Goal: Contribute content: Contribute content

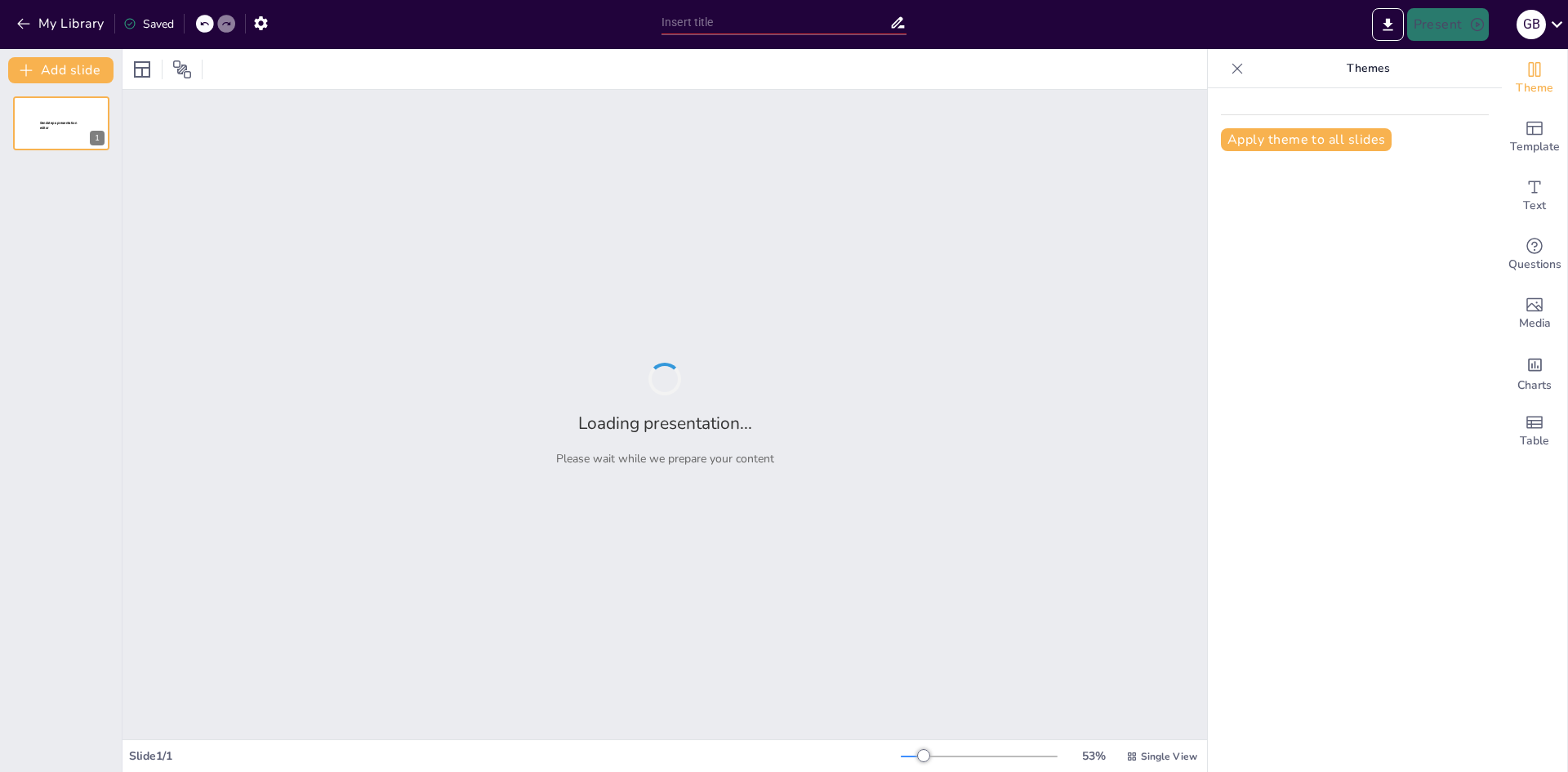
type input "Perritos Bebés en Melodía: Una Presentación Musical Impactante"
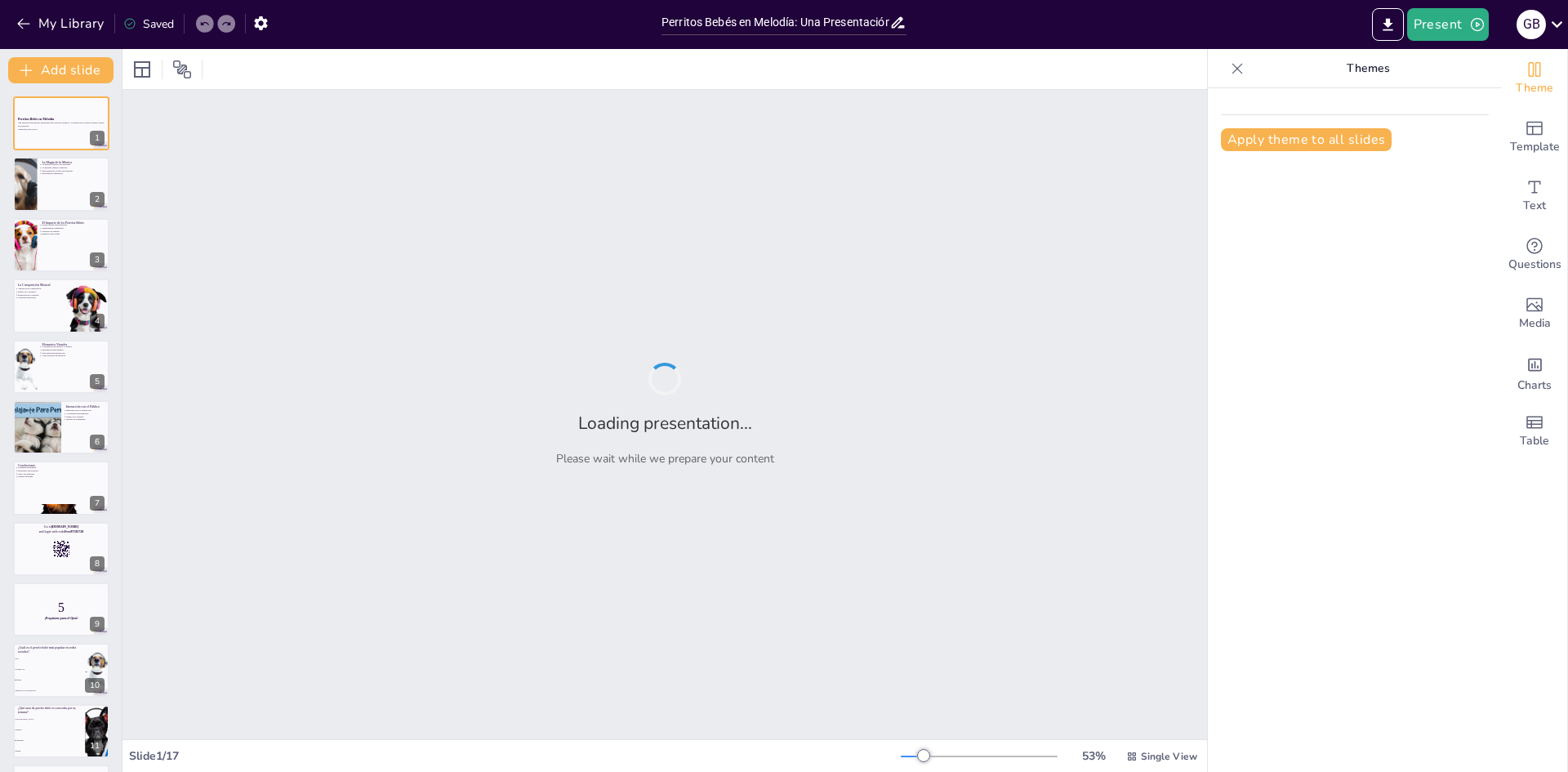
checkbox input "true"
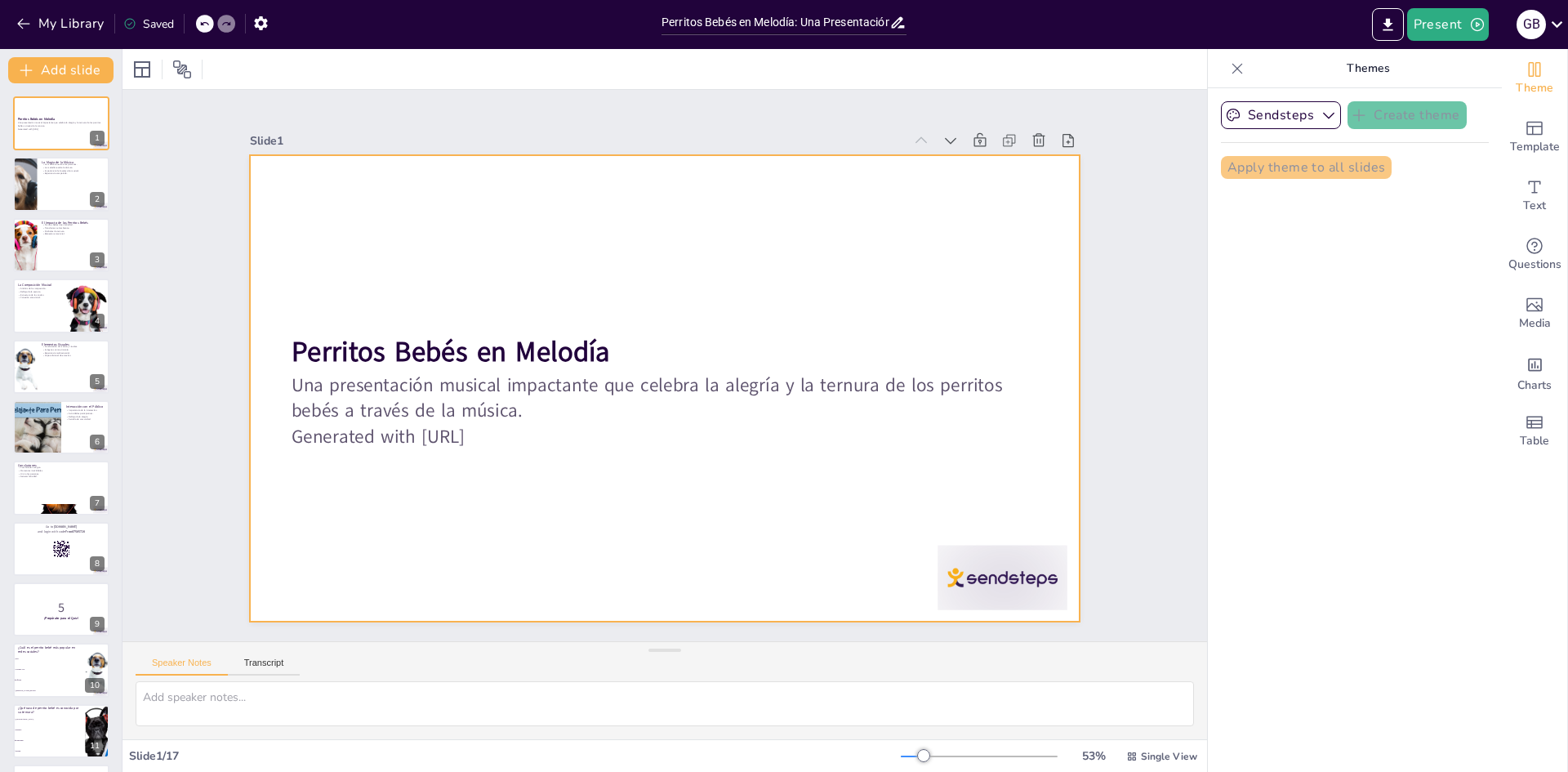
checkbox input "true"
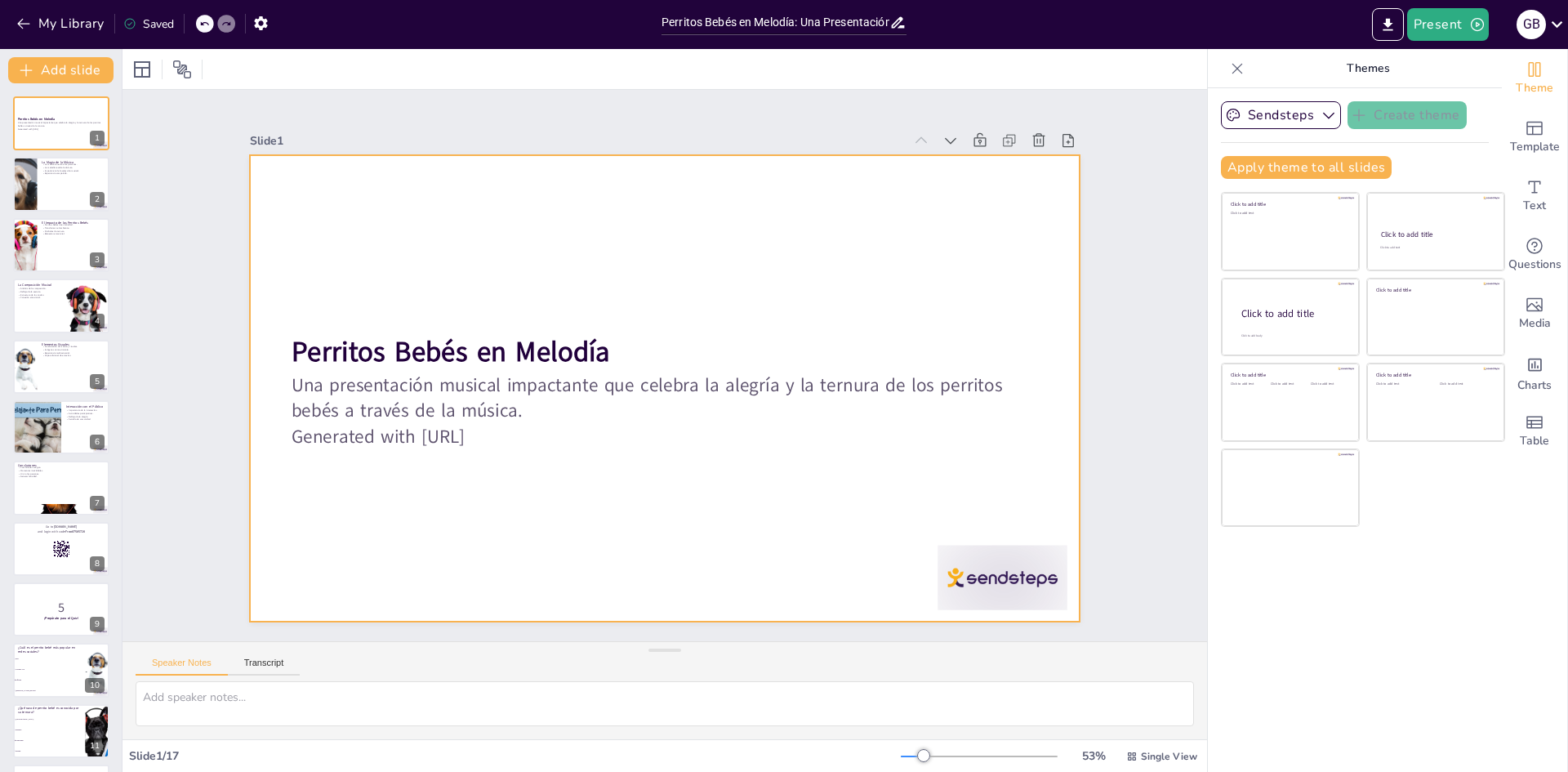
checkbox input "true"
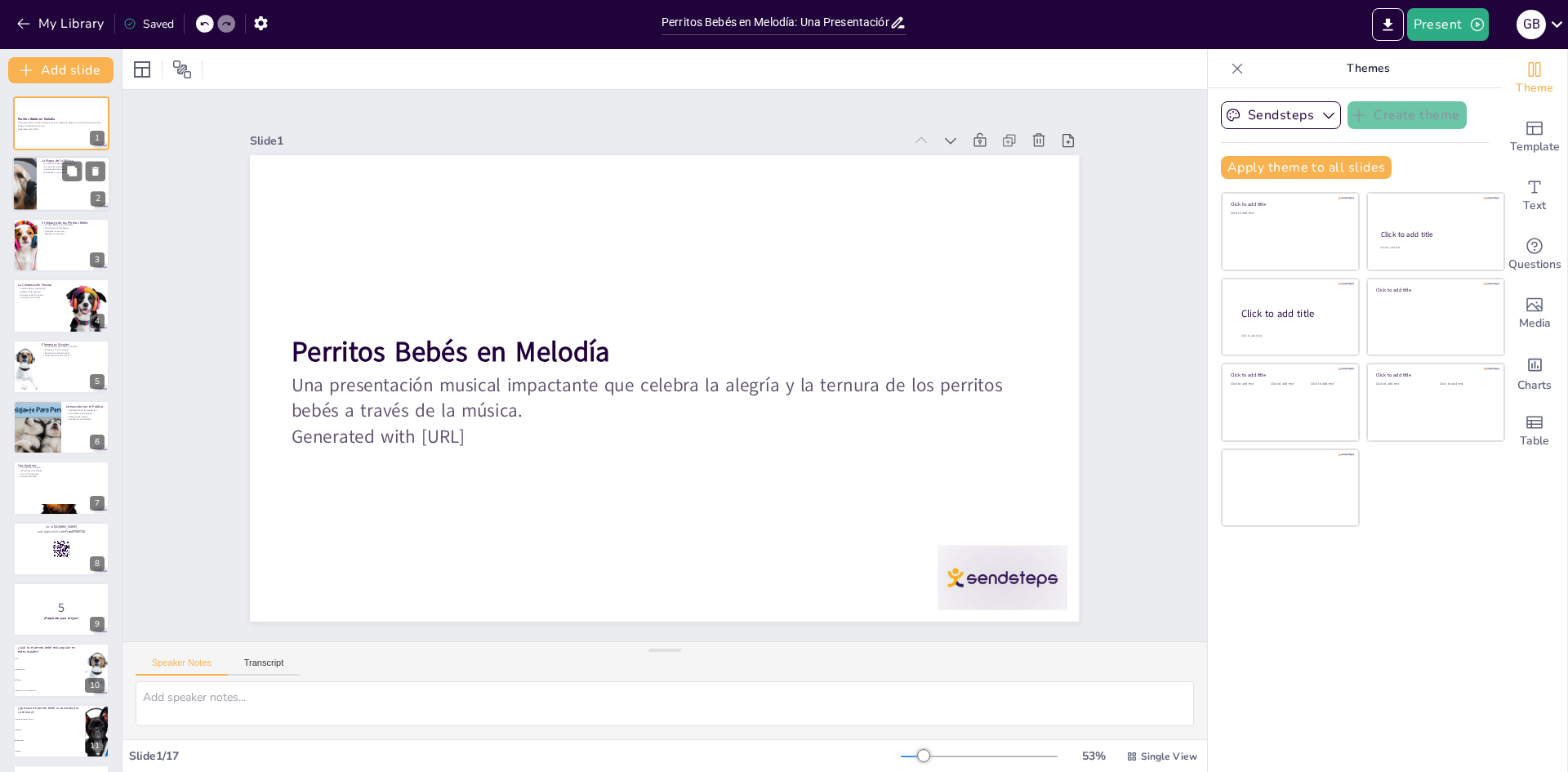
checkbox input "true"
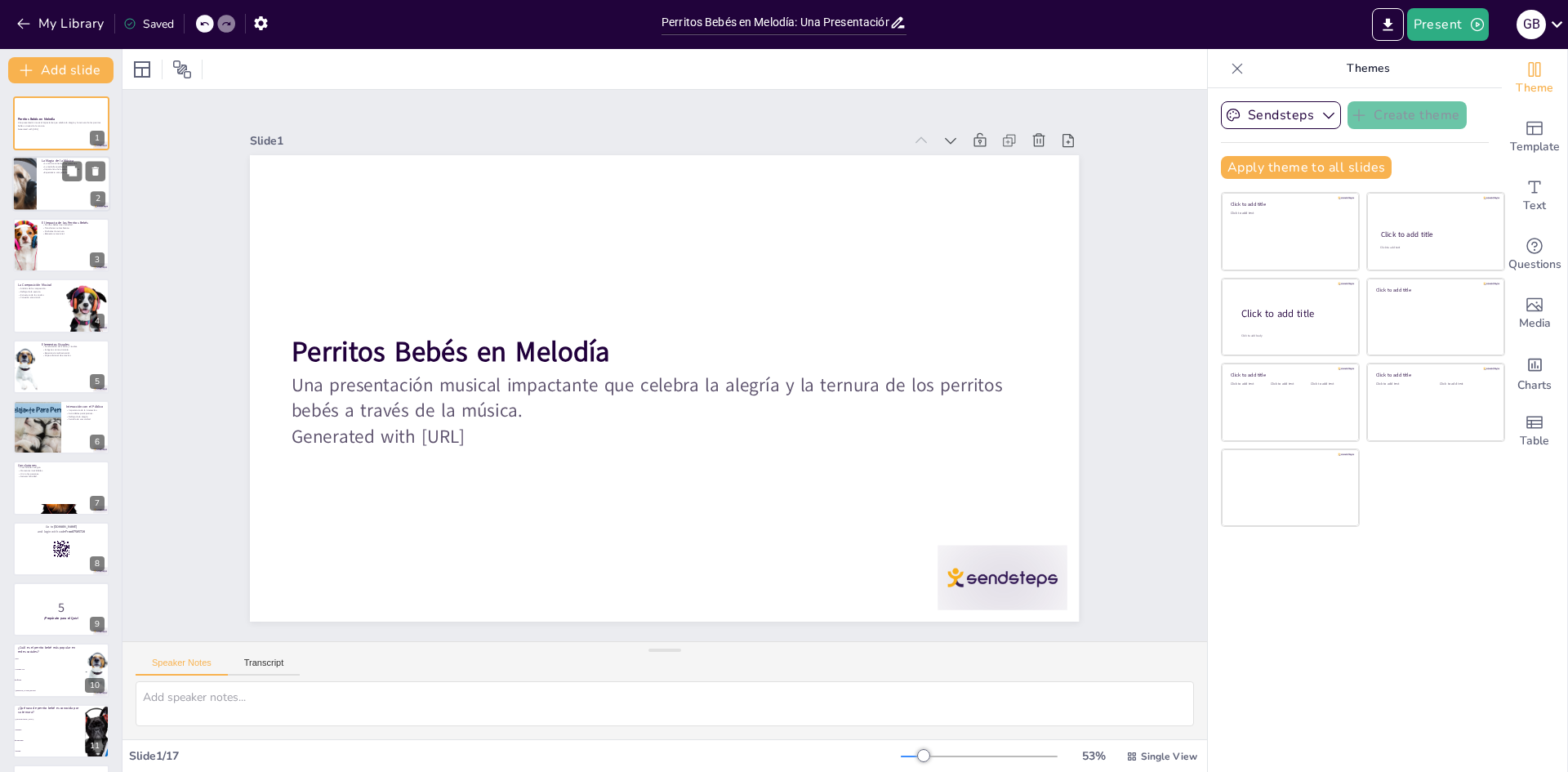
checkbox input "true"
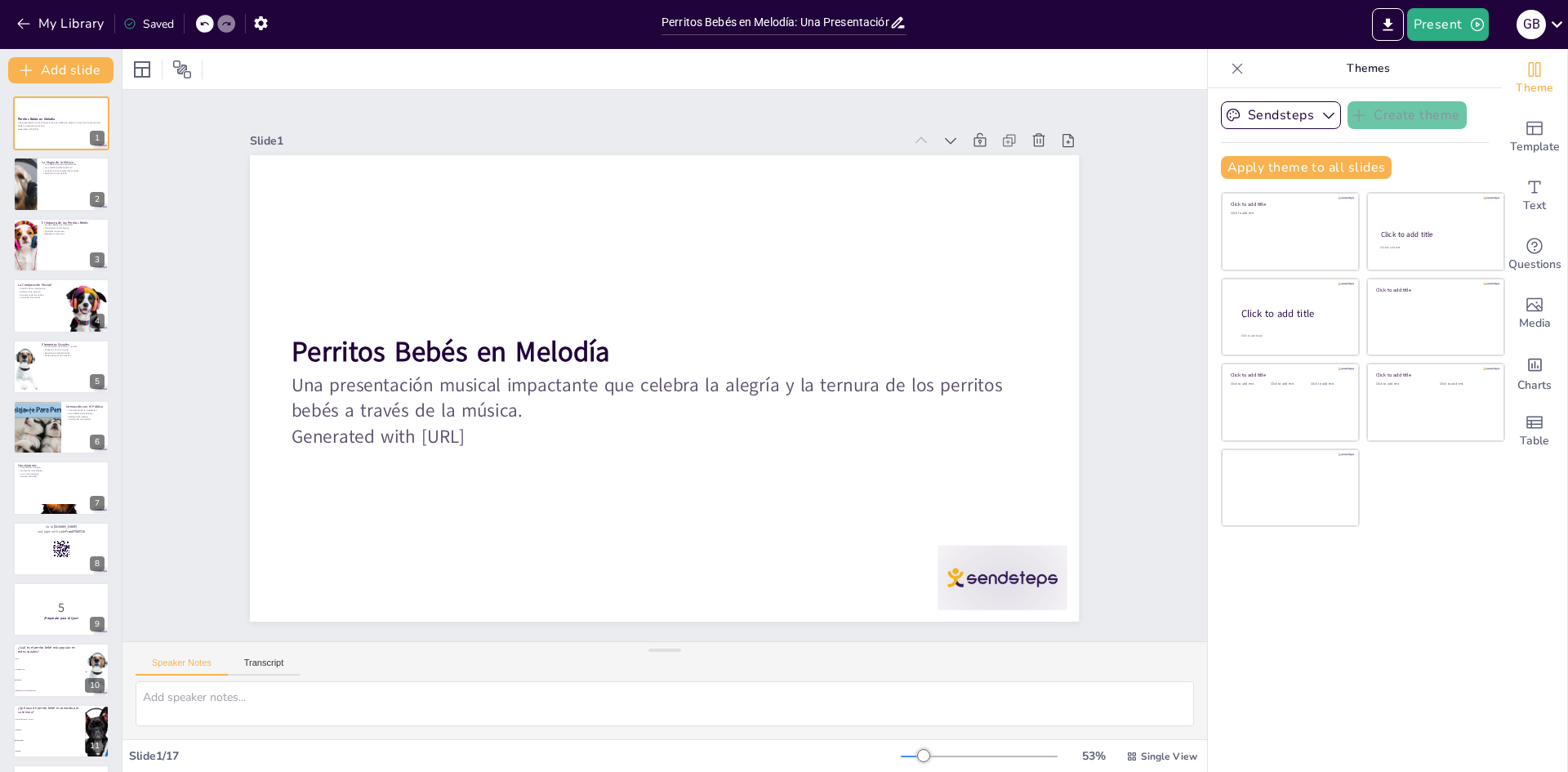
checkbox input "true"
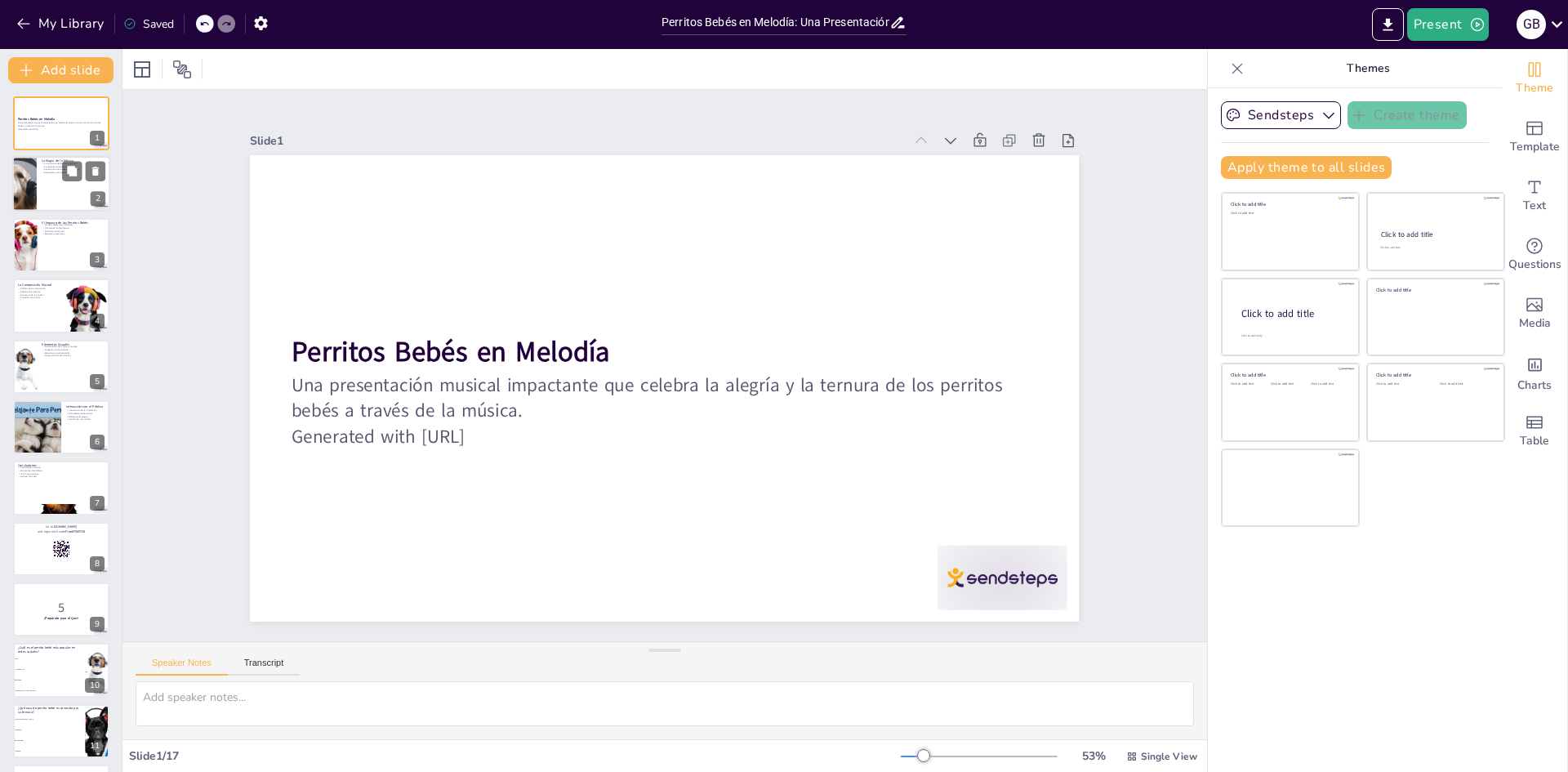
checkbox input "true"
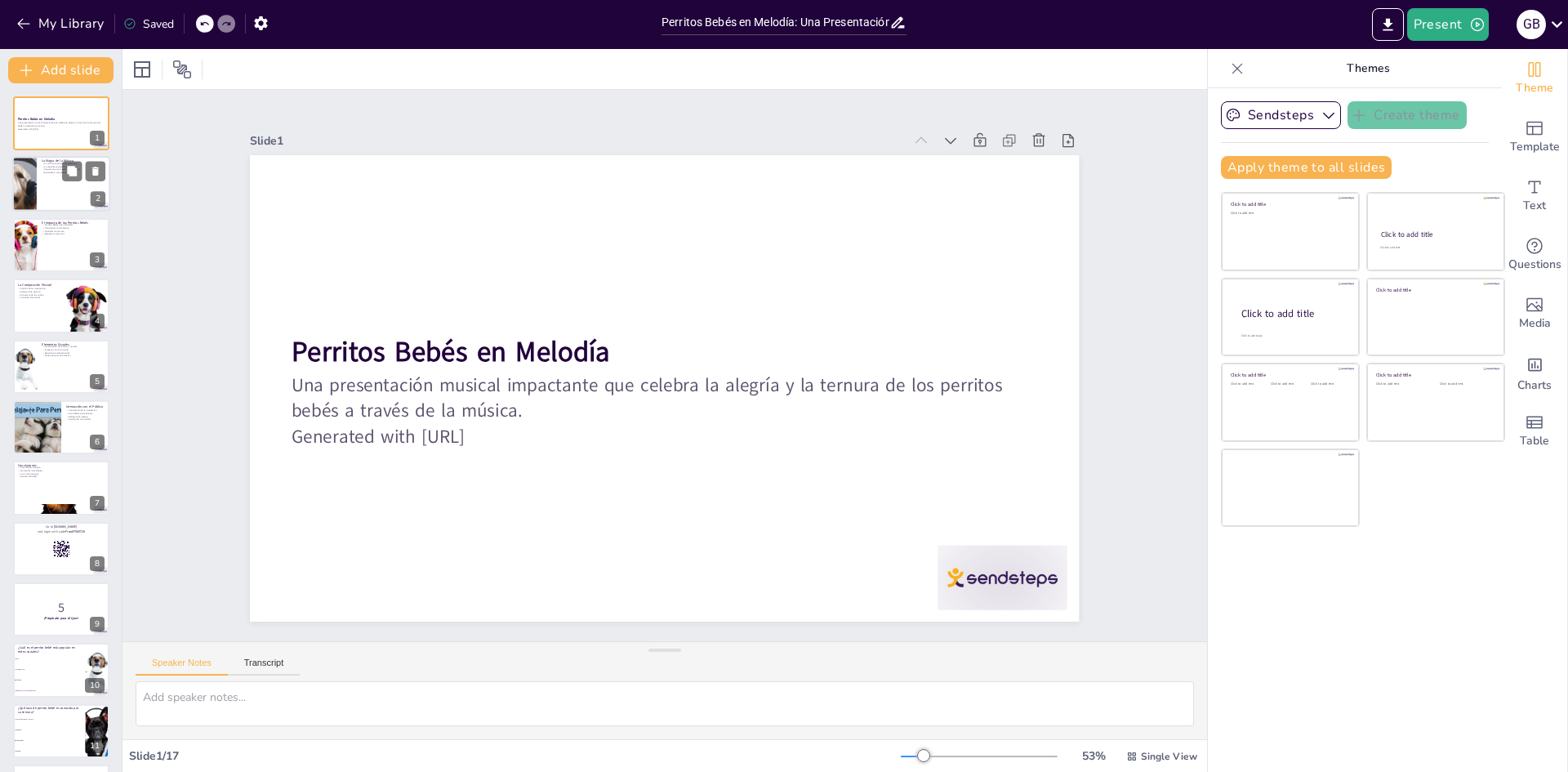
click at [61, 193] on div at bounding box center [61, 184] width 98 height 56
type textarea "La música tiene un poder único para unir a las personas, permitiendo que compar…"
checkbox input "true"
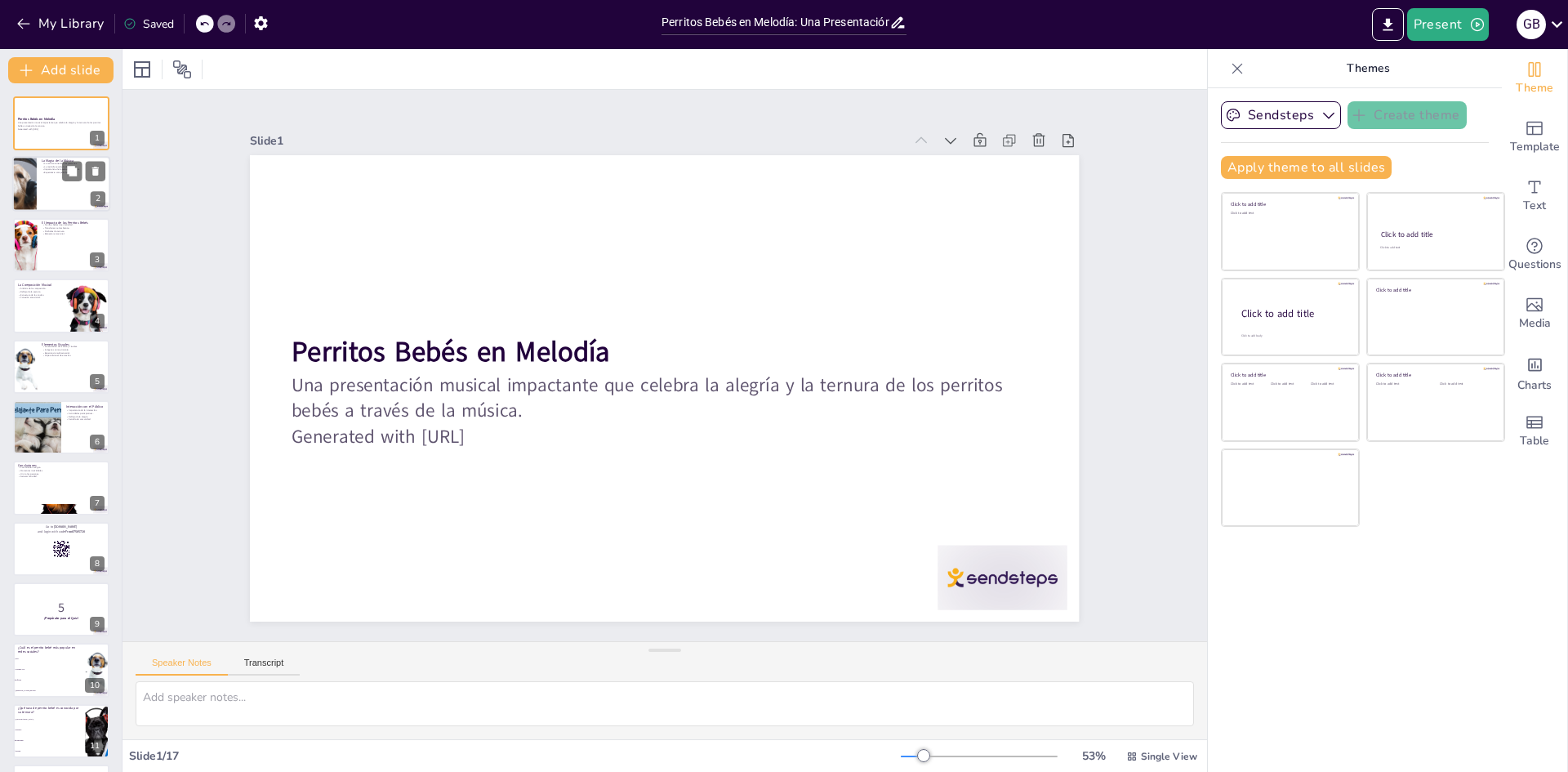
checkbox input "true"
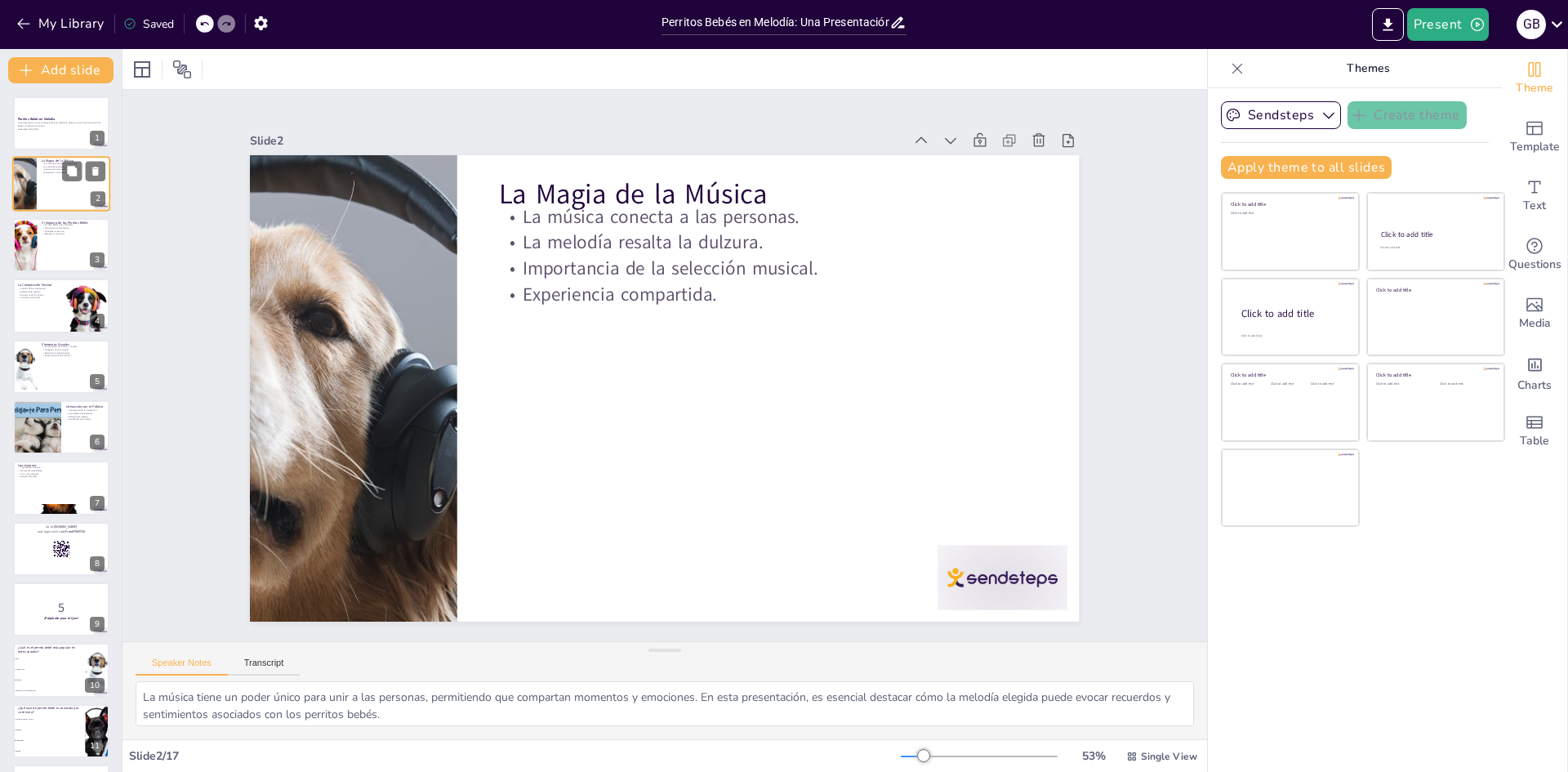
checkbox input "true"
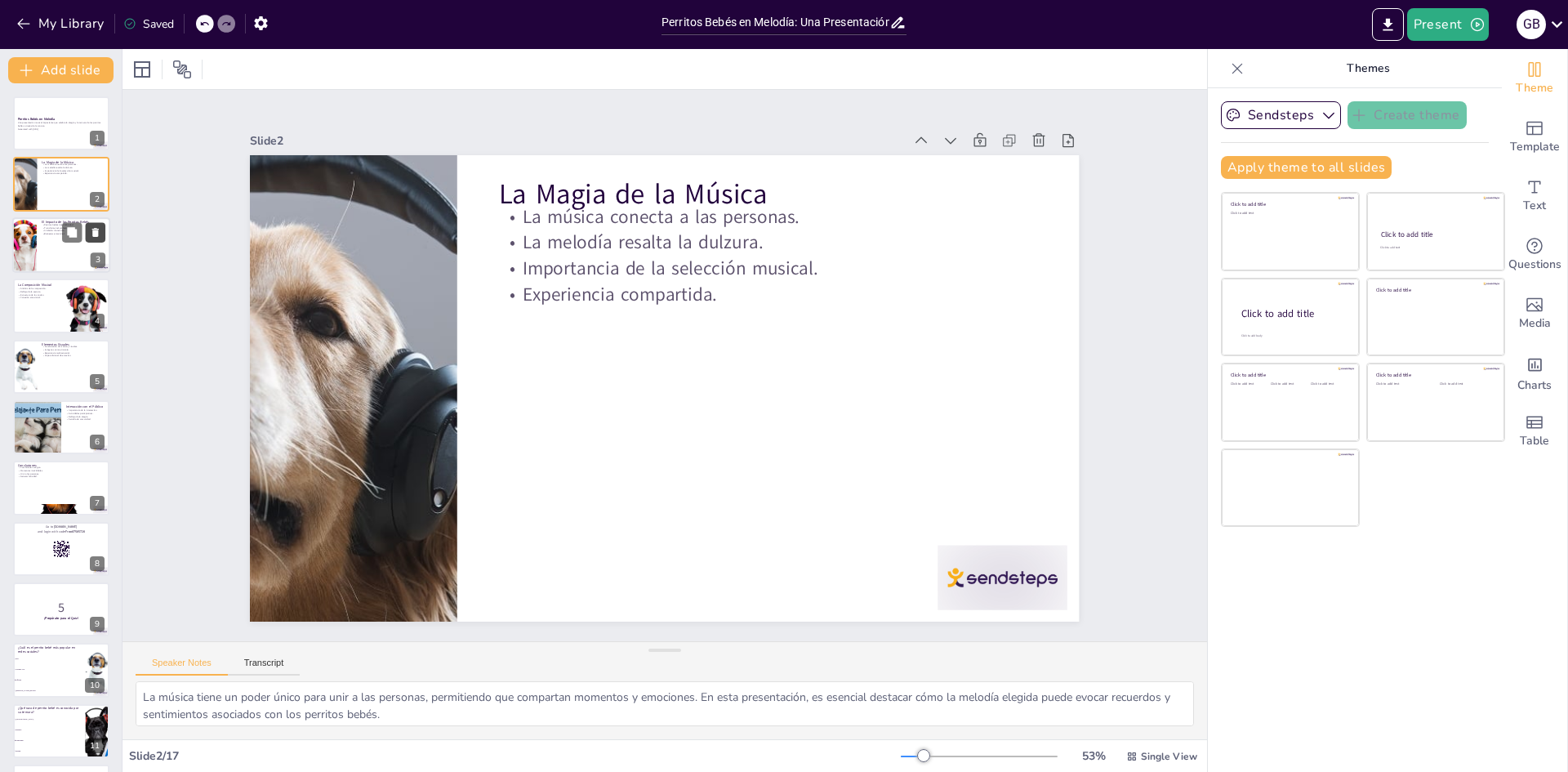
click at [87, 230] on button at bounding box center [95, 232] width 20 height 20
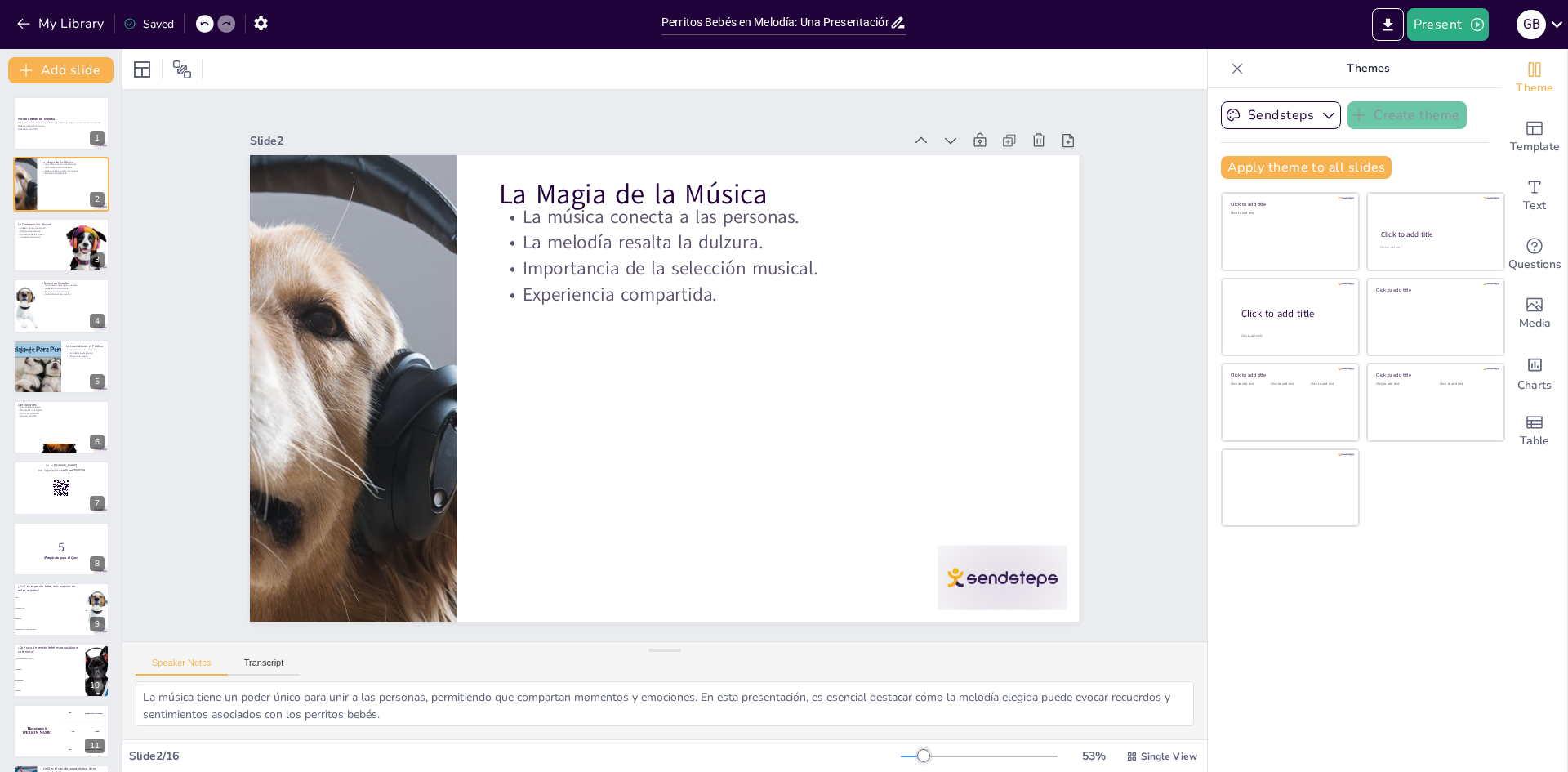
checkbox input "true"
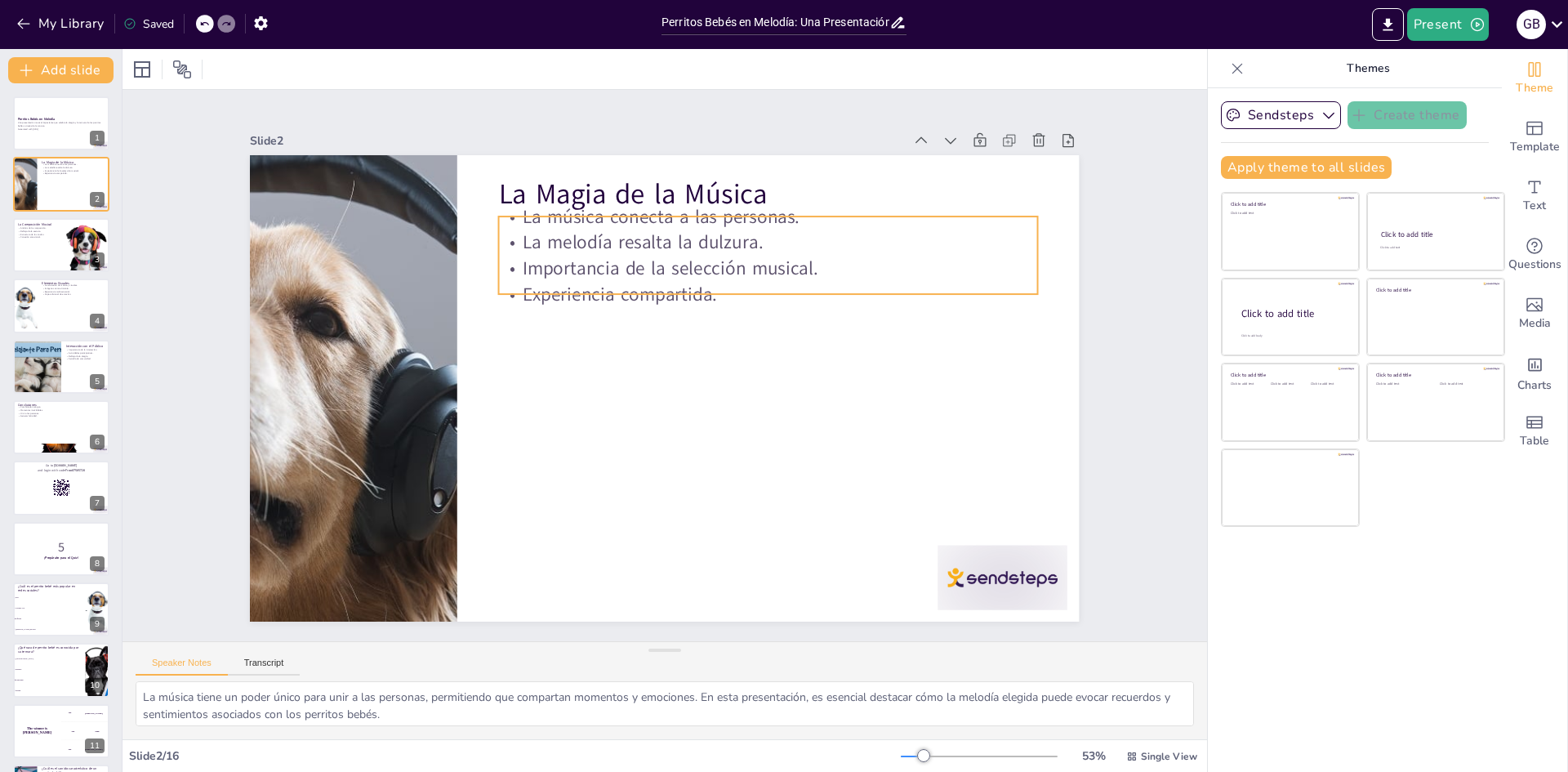
checkbox input "true"
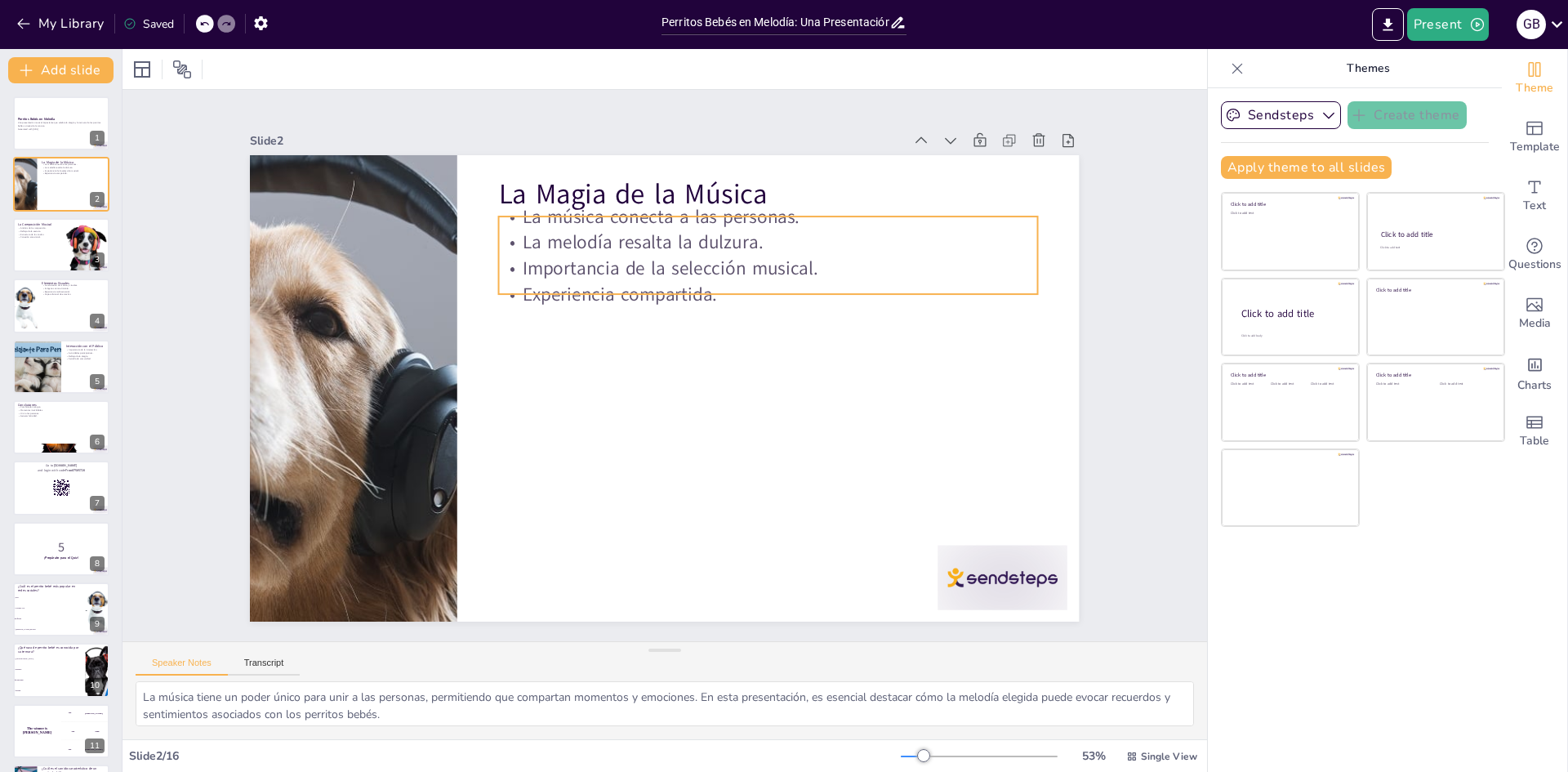
checkbox input "true"
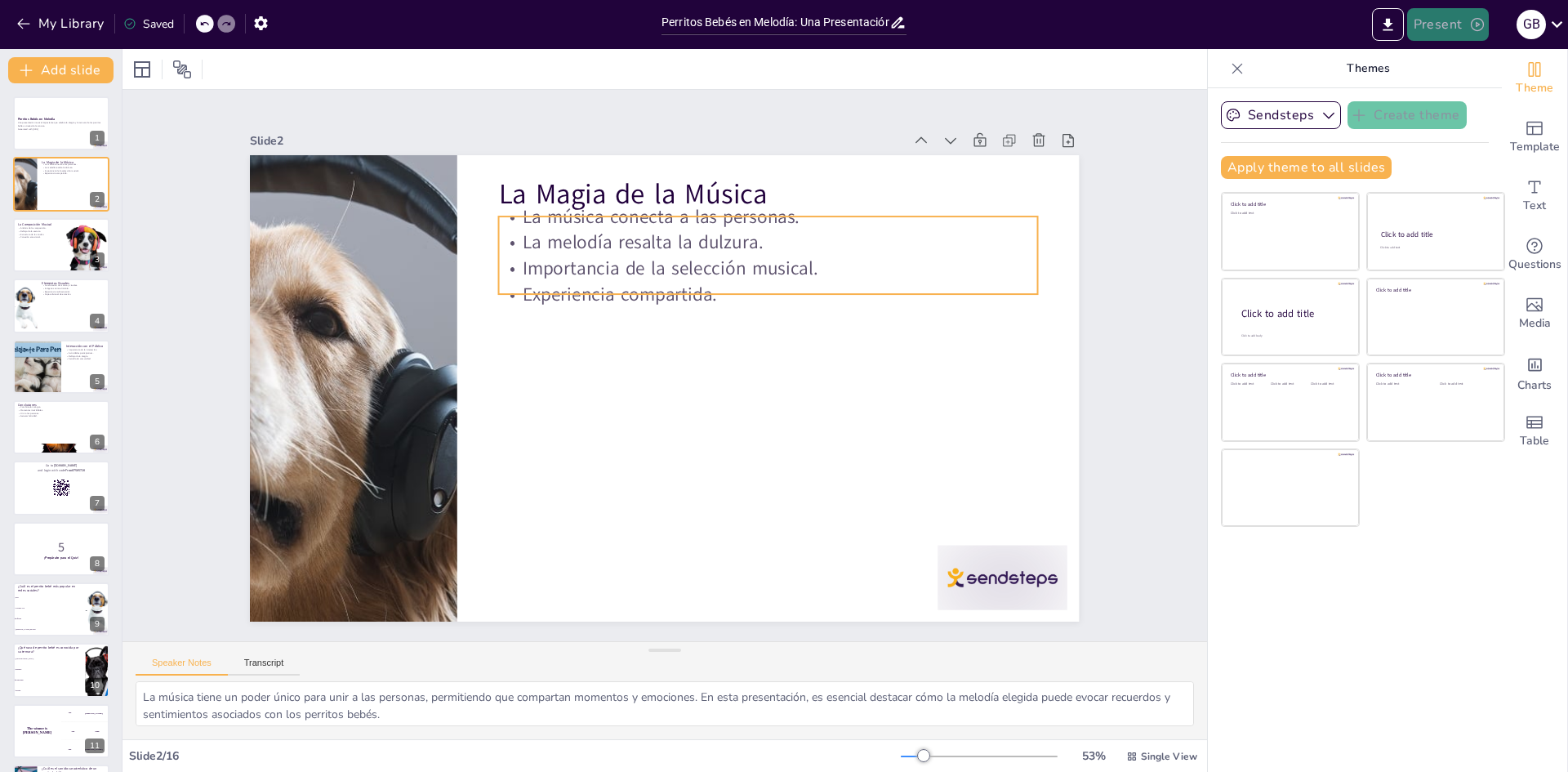
checkbox input "true"
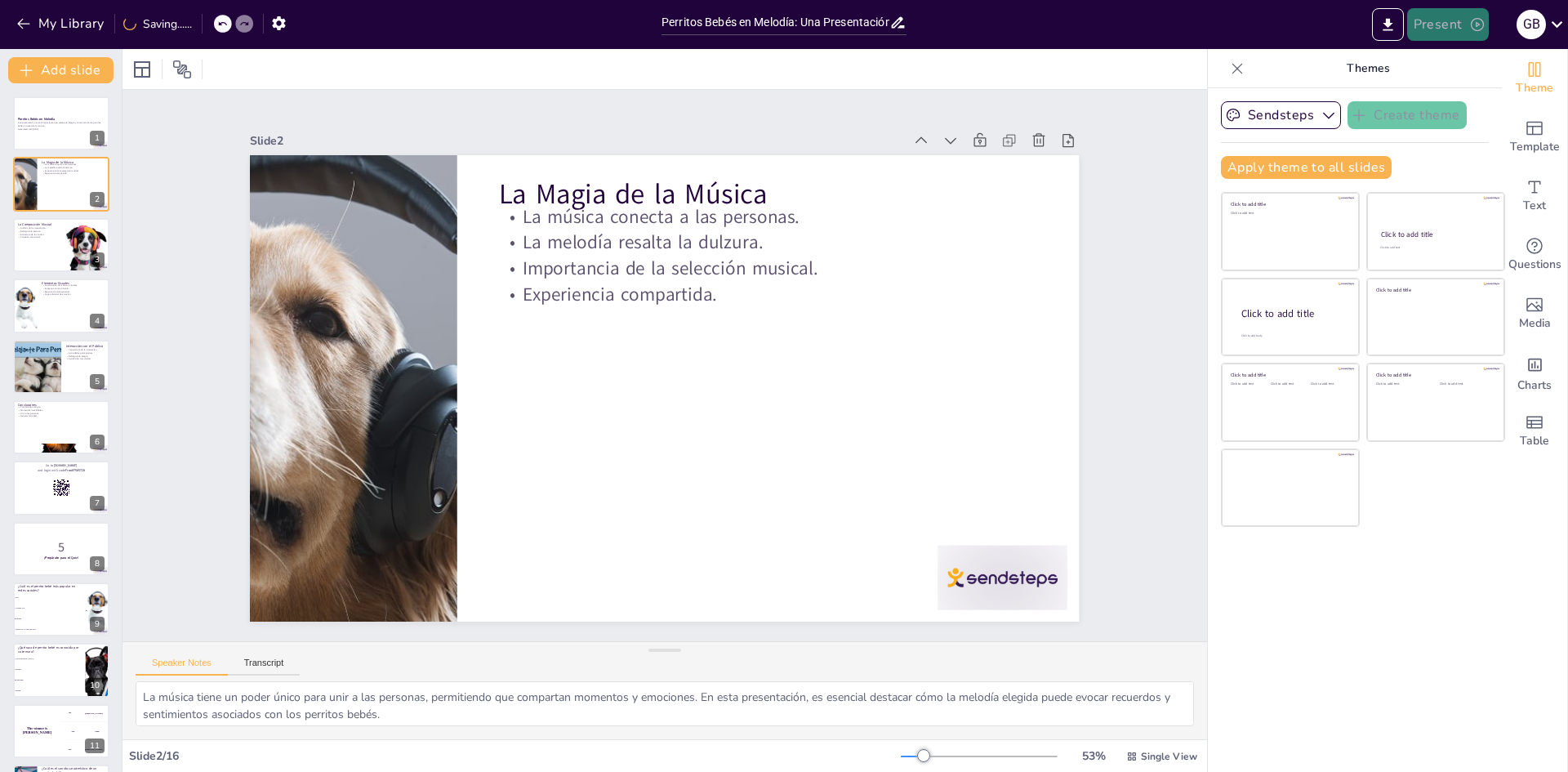
click at [1470, 25] on icon "button" at bounding box center [1477, 24] width 16 height 16
click at [1502, 99] on li "Play presentation" at bounding box center [1473, 100] width 128 height 26
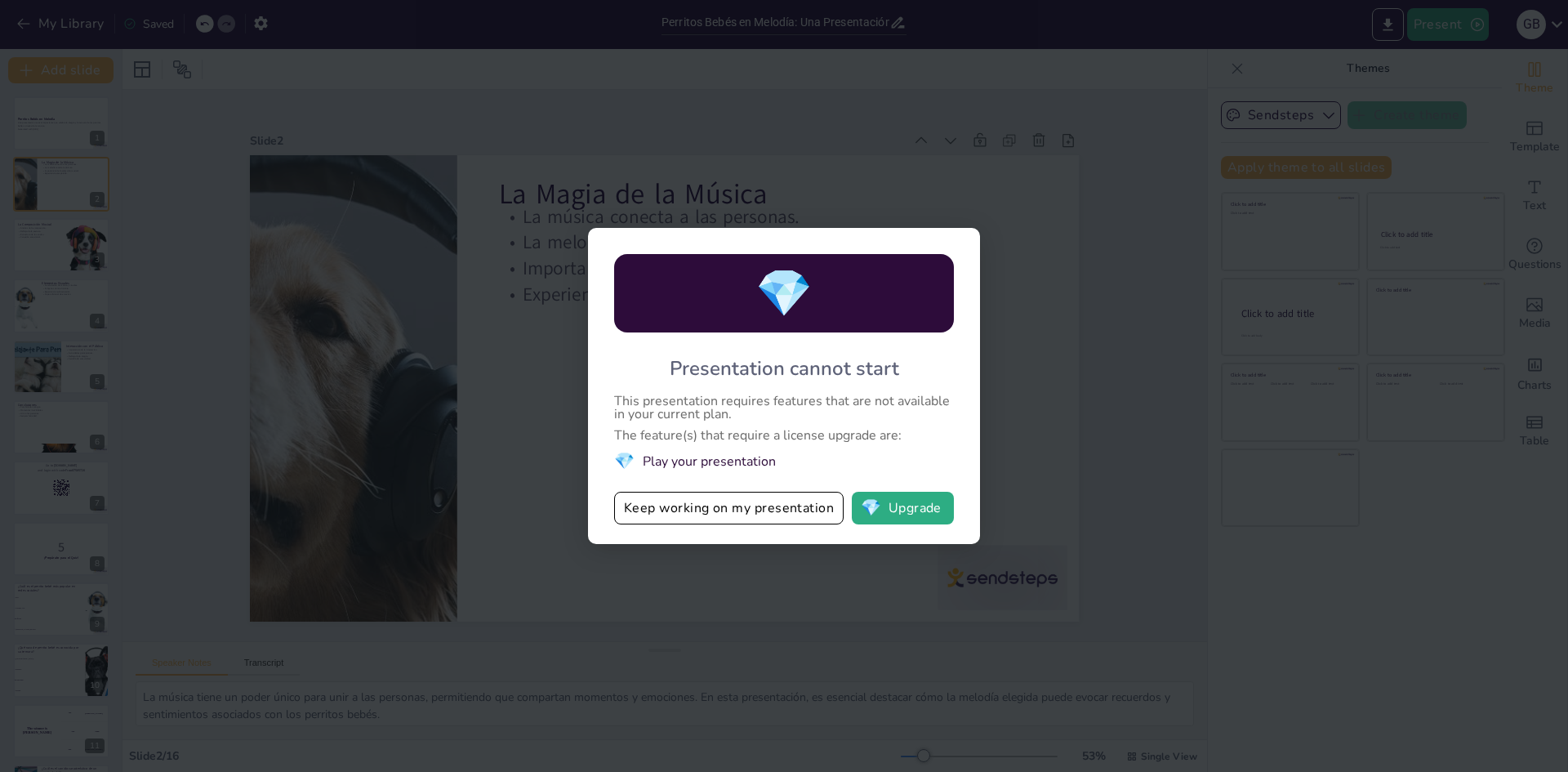
click at [799, 133] on div "💎 Presentation cannot start This presentation requires features that are not av…" at bounding box center [784, 386] width 1568 height 772
drag, startPoint x: 96, startPoint y: 31, endPoint x: 132, endPoint y: 33, distance: 36.1
click at [112, 26] on div "💎 Presentation cannot start This presentation requires features that are not av…" at bounding box center [784, 386] width 1568 height 772
click at [799, 505] on button "Keep working on my presentation" at bounding box center [729, 508] width 230 height 33
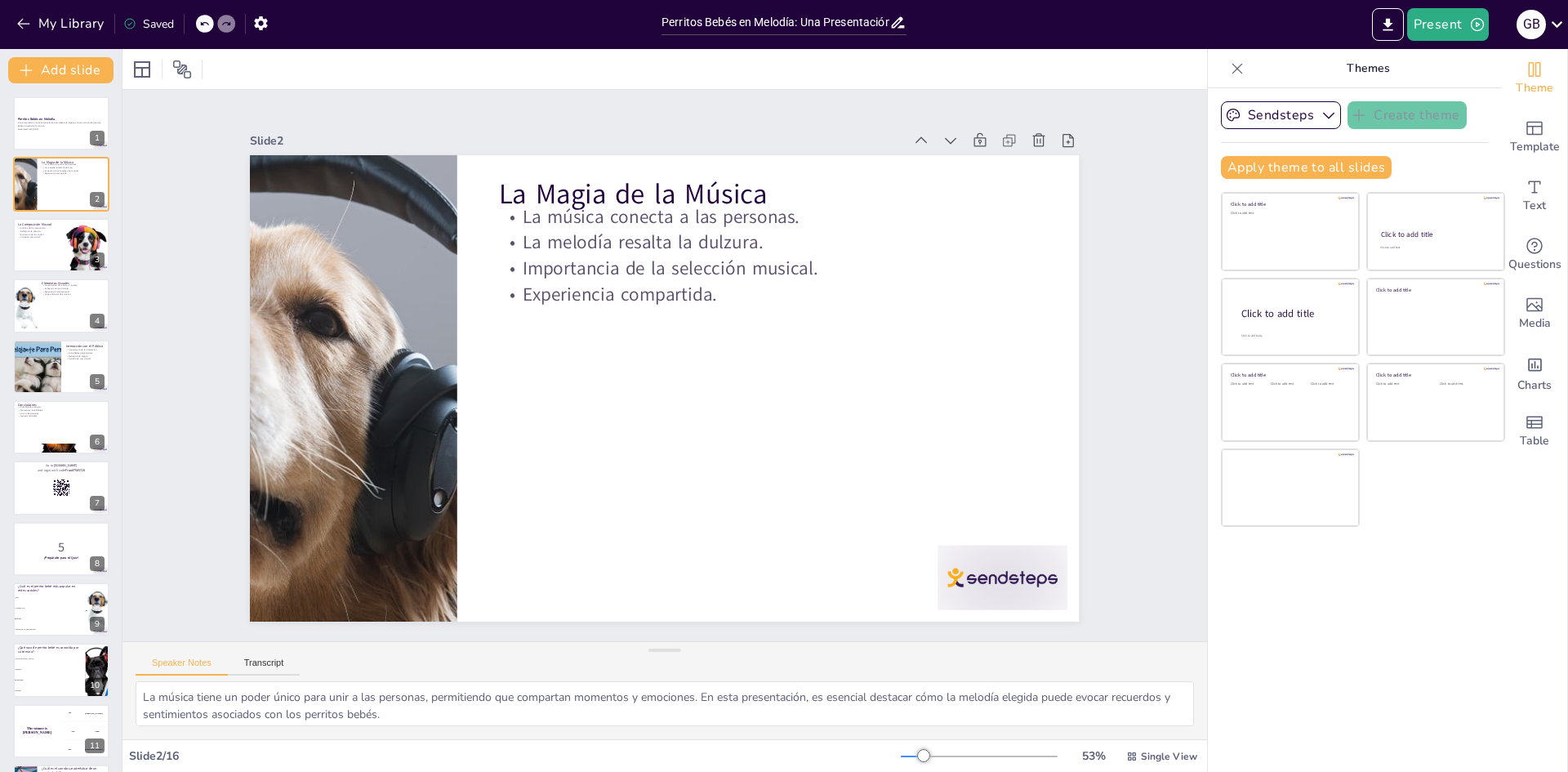
checkbox input "true"
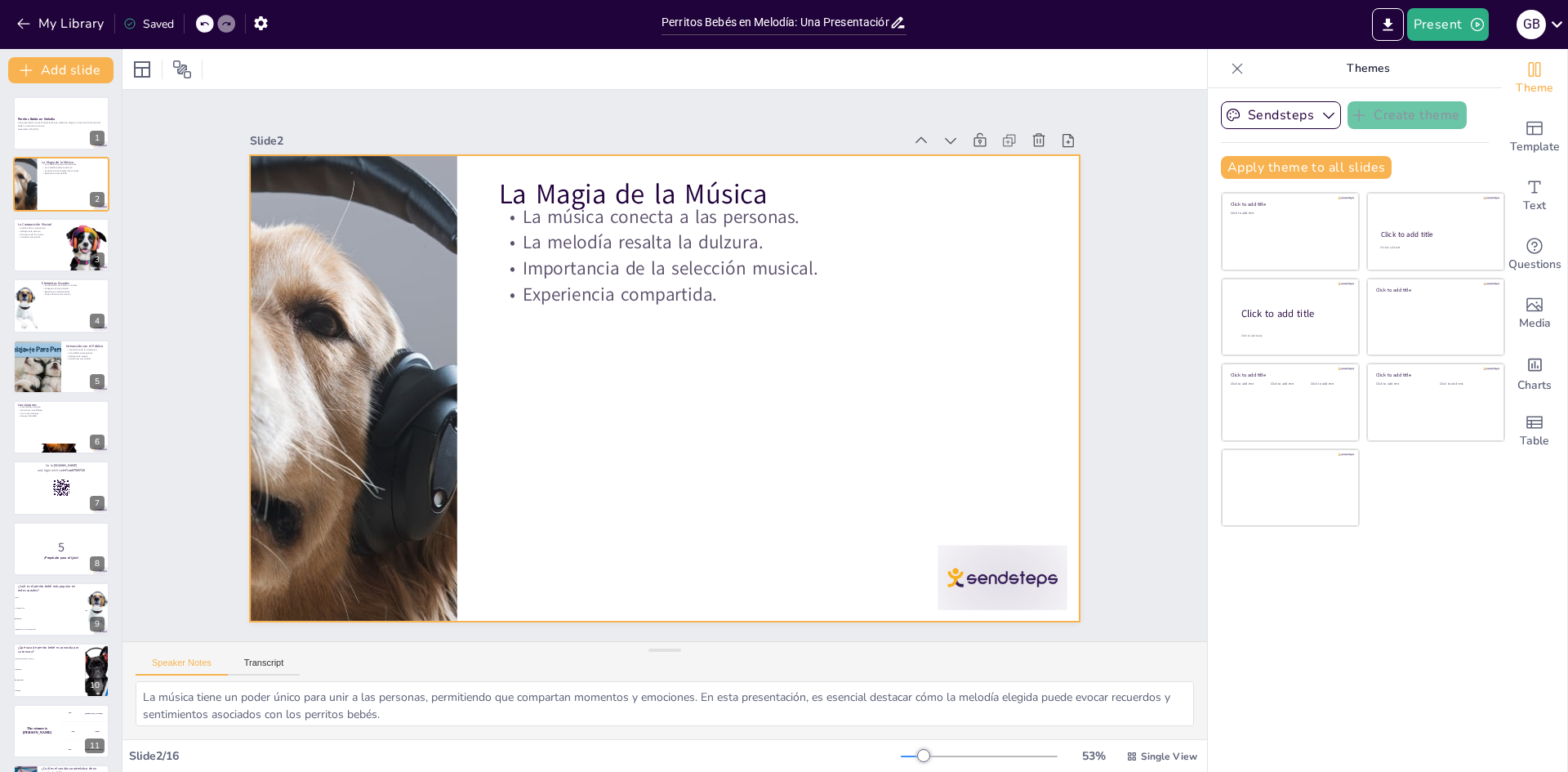
checkbox input "true"
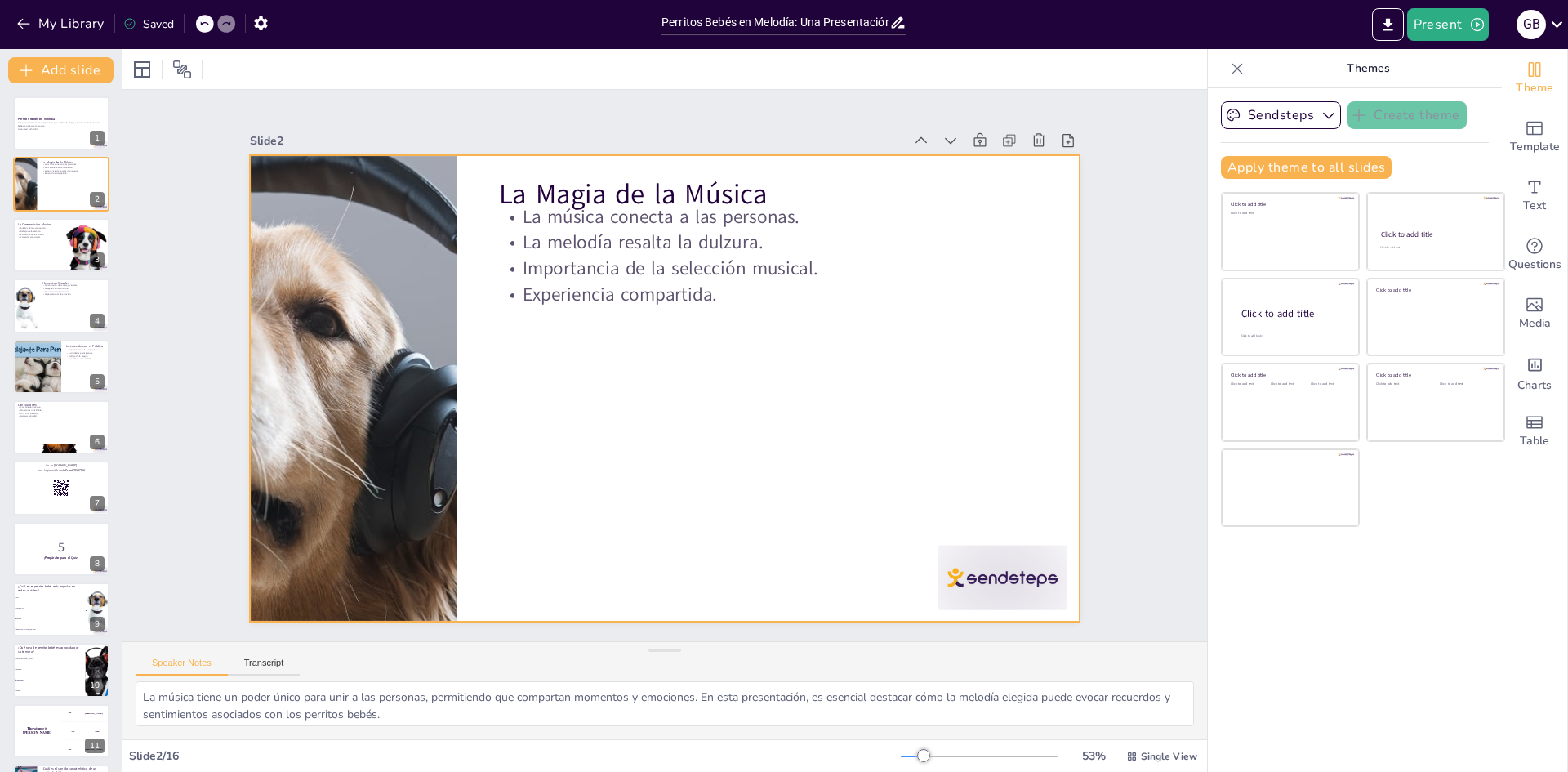
checkbox input "true"
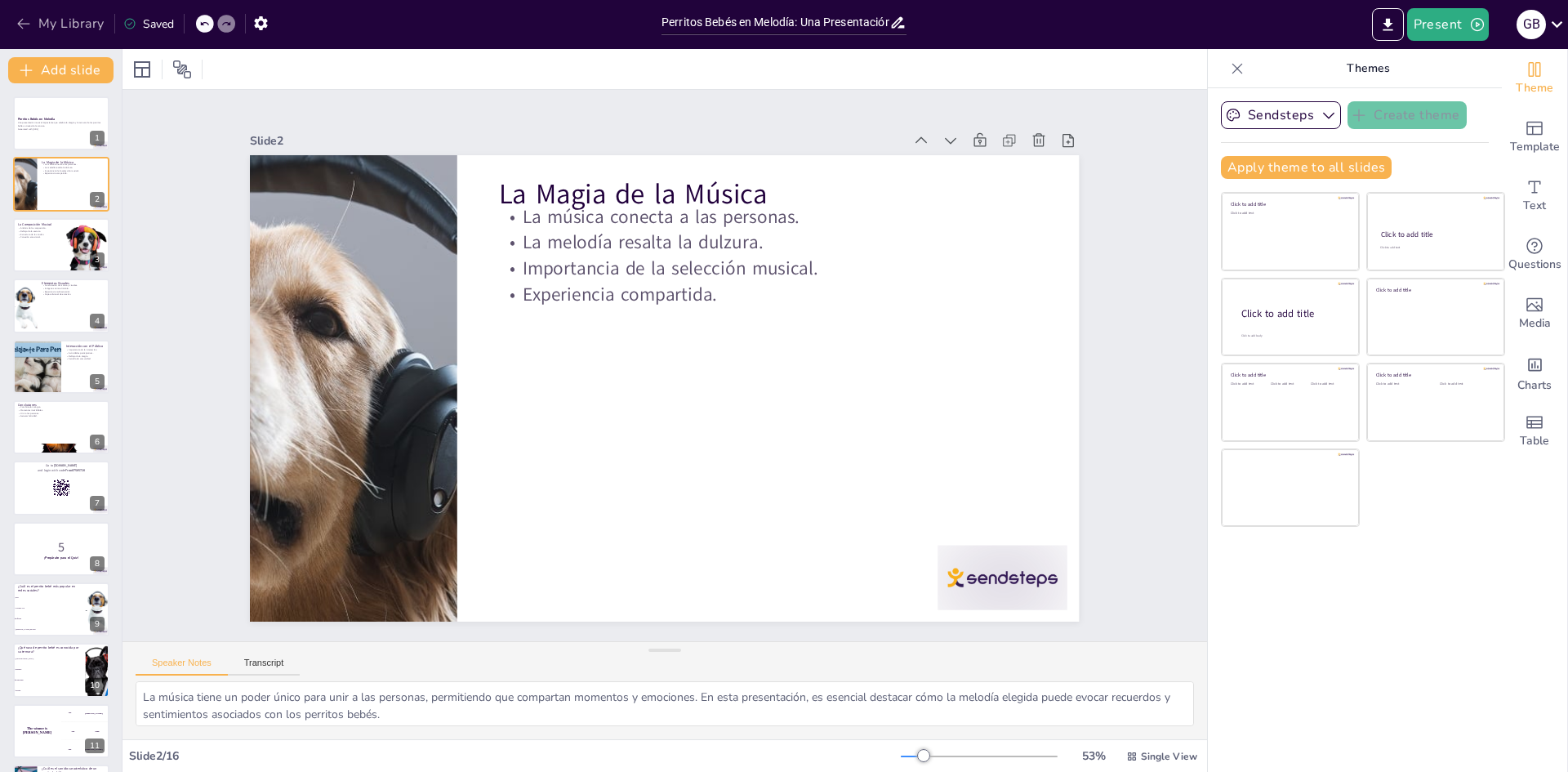
click at [60, 30] on button "My Library" at bounding box center [61, 23] width 99 height 26
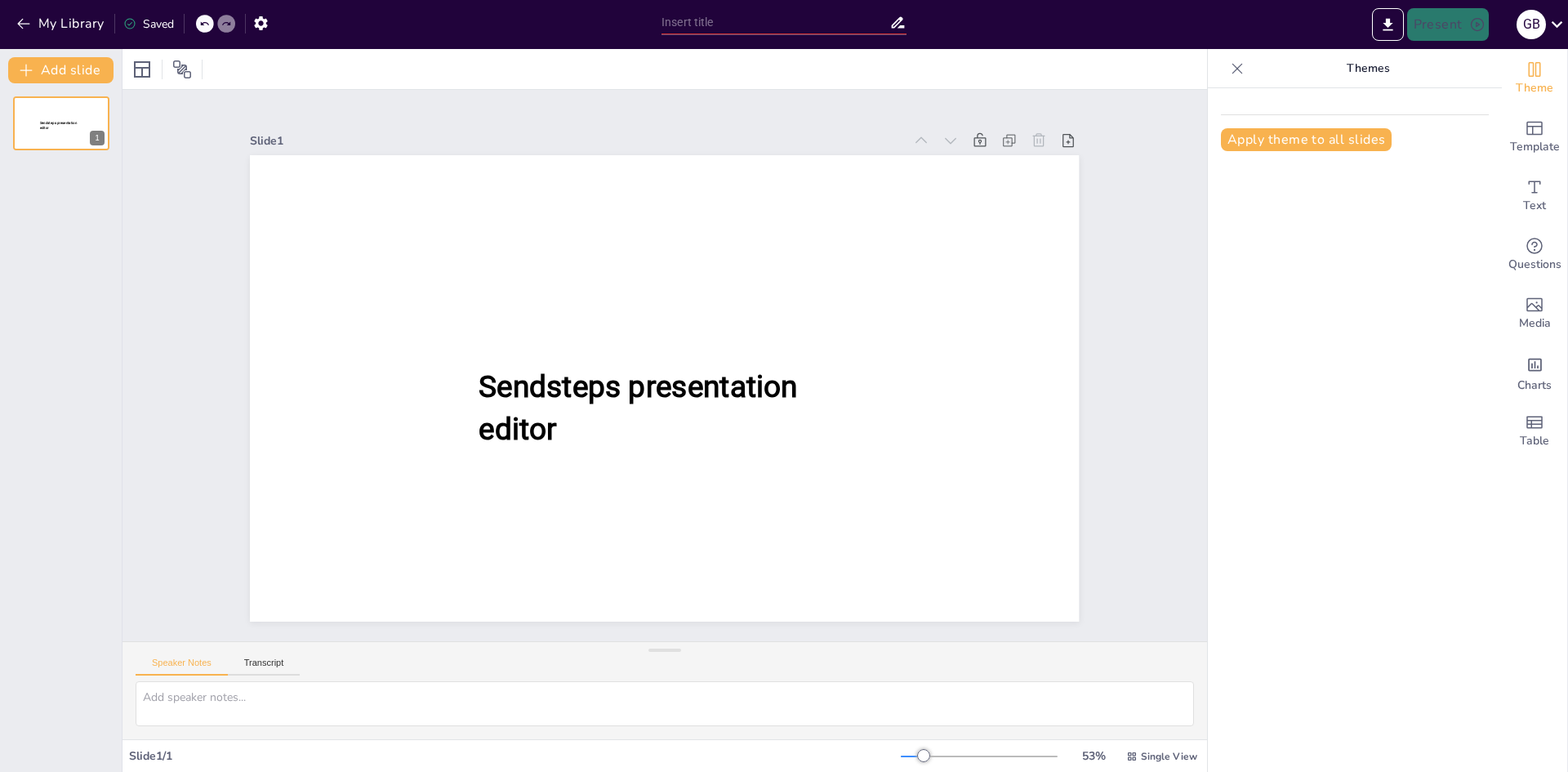
type input "Construcción del Suspenso: Técnicas en la Representación del Terror"
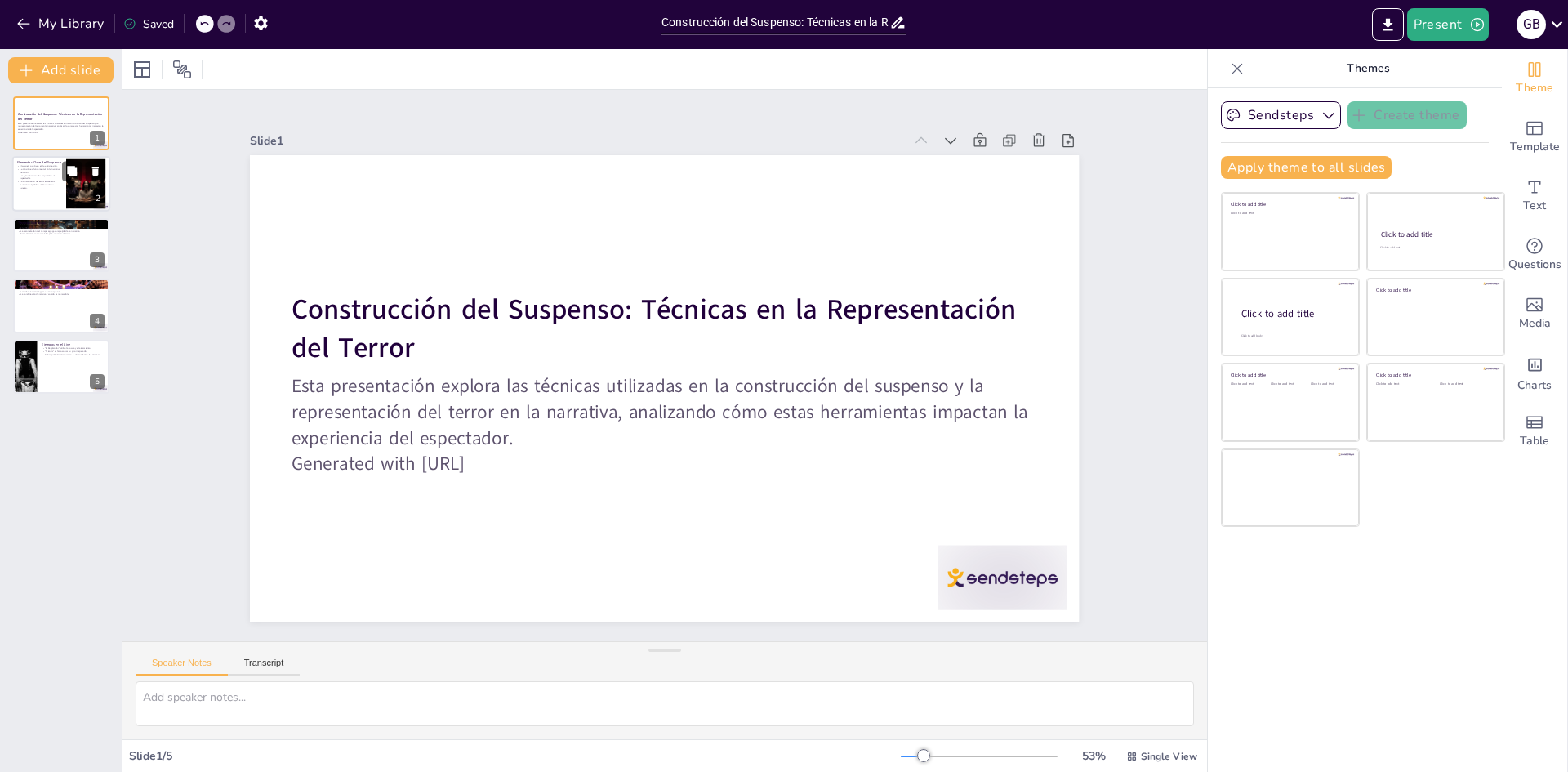
click at [83, 172] on div at bounding box center [83, 172] width 43 height 20
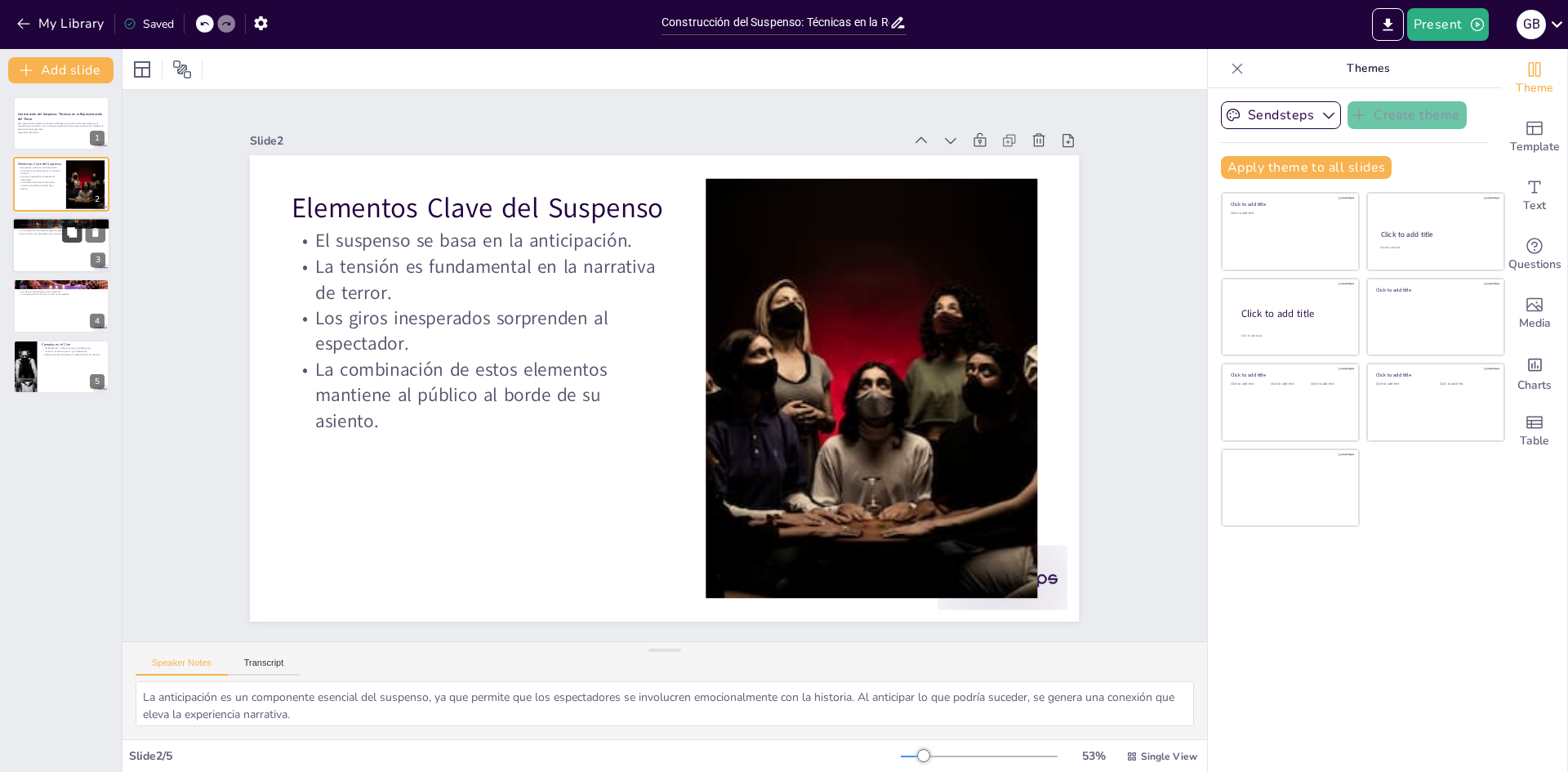
click at [77, 242] on button at bounding box center [71, 232] width 20 height 20
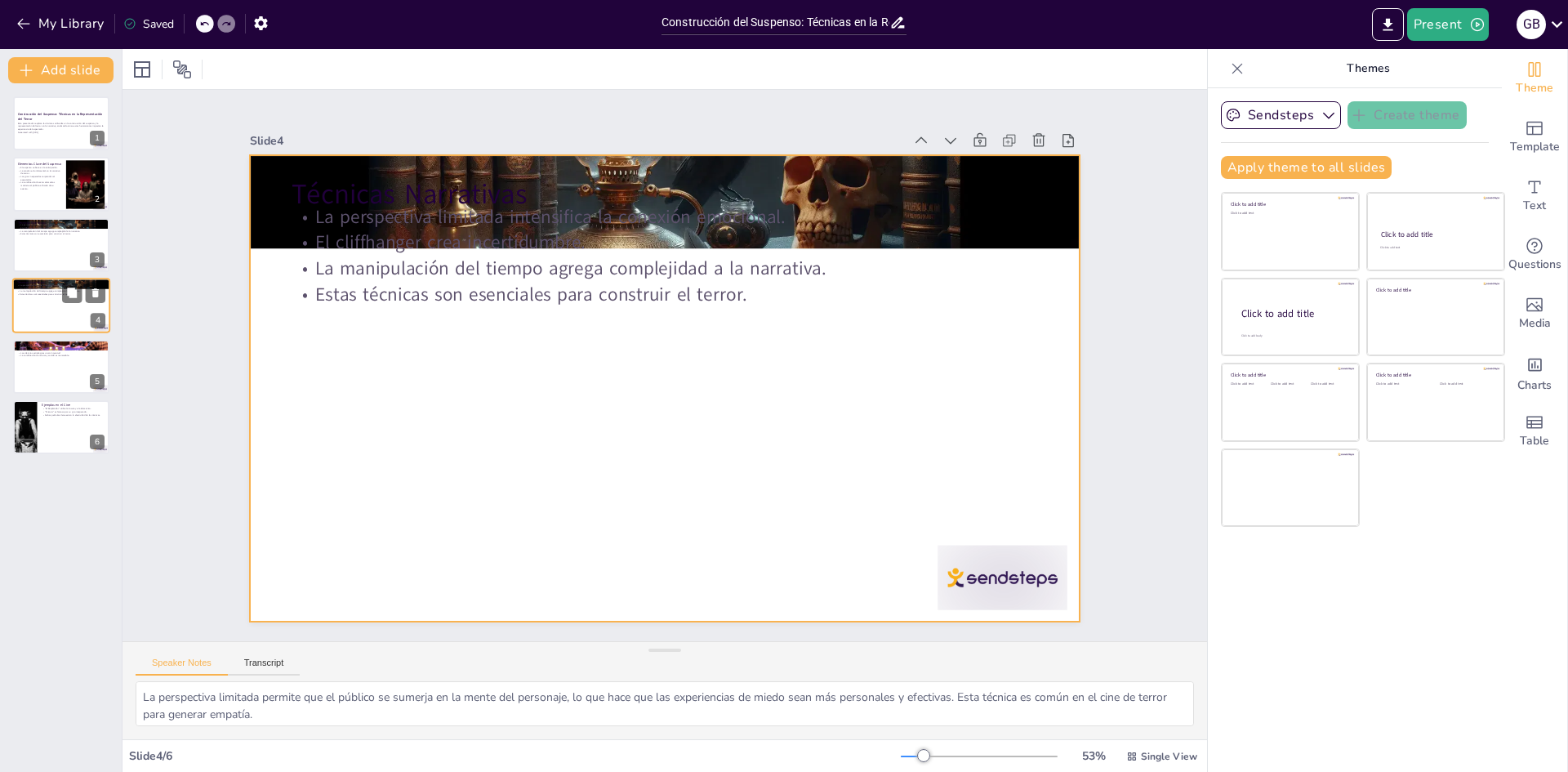
click at [55, 304] on div at bounding box center [61, 305] width 98 height 56
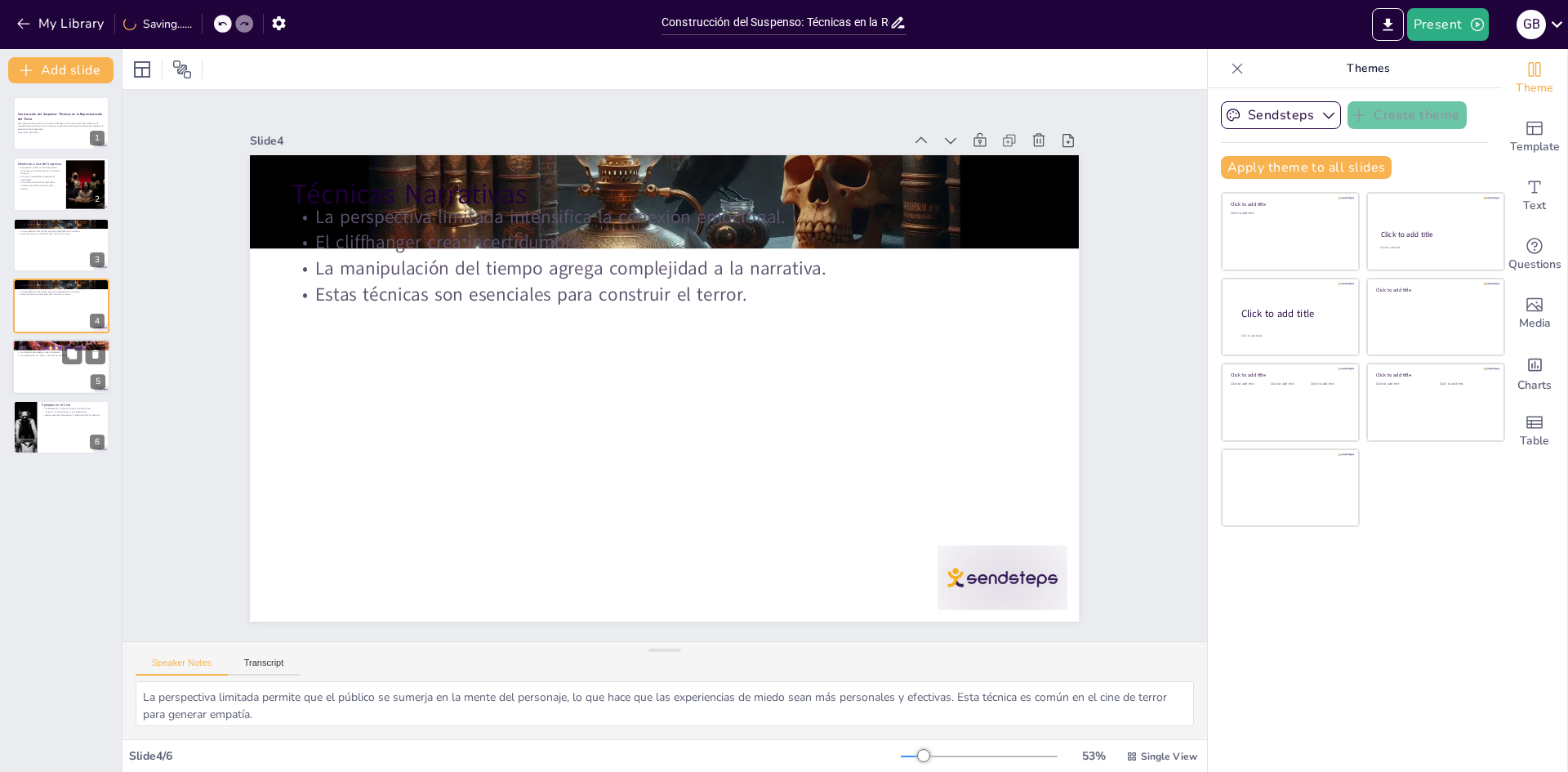
click at [64, 377] on div at bounding box center [61, 366] width 98 height 56
type textarea "La música es fundamental en el cine de terror porque puede influir en las emoci…"
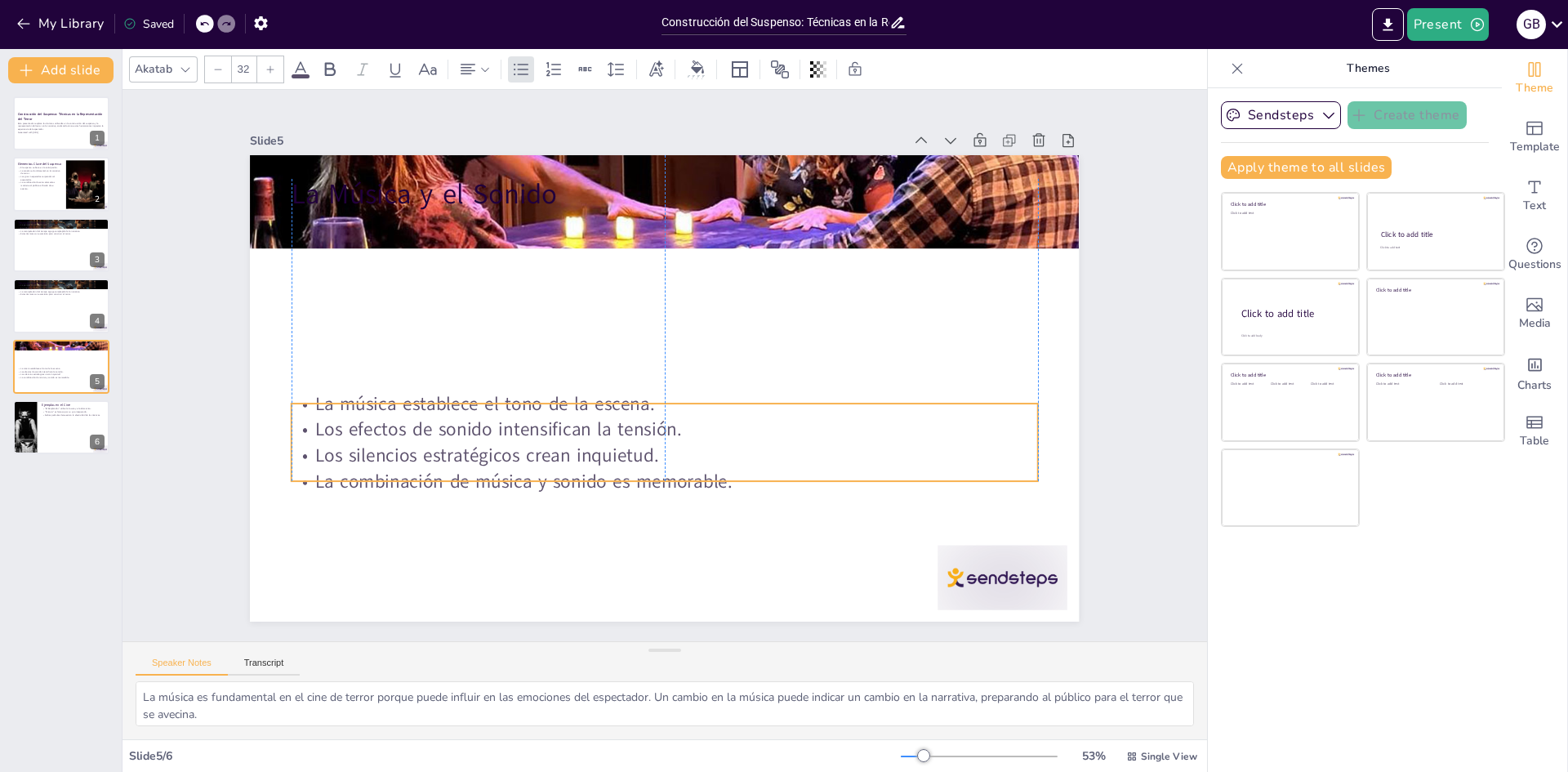
drag, startPoint x: 364, startPoint y: 248, endPoint x: 362, endPoint y: 411, distance: 163.0
click at [362, 417] on p "Los efectos de sonido intensifican la tensión." at bounding box center [665, 430] width 746 height 26
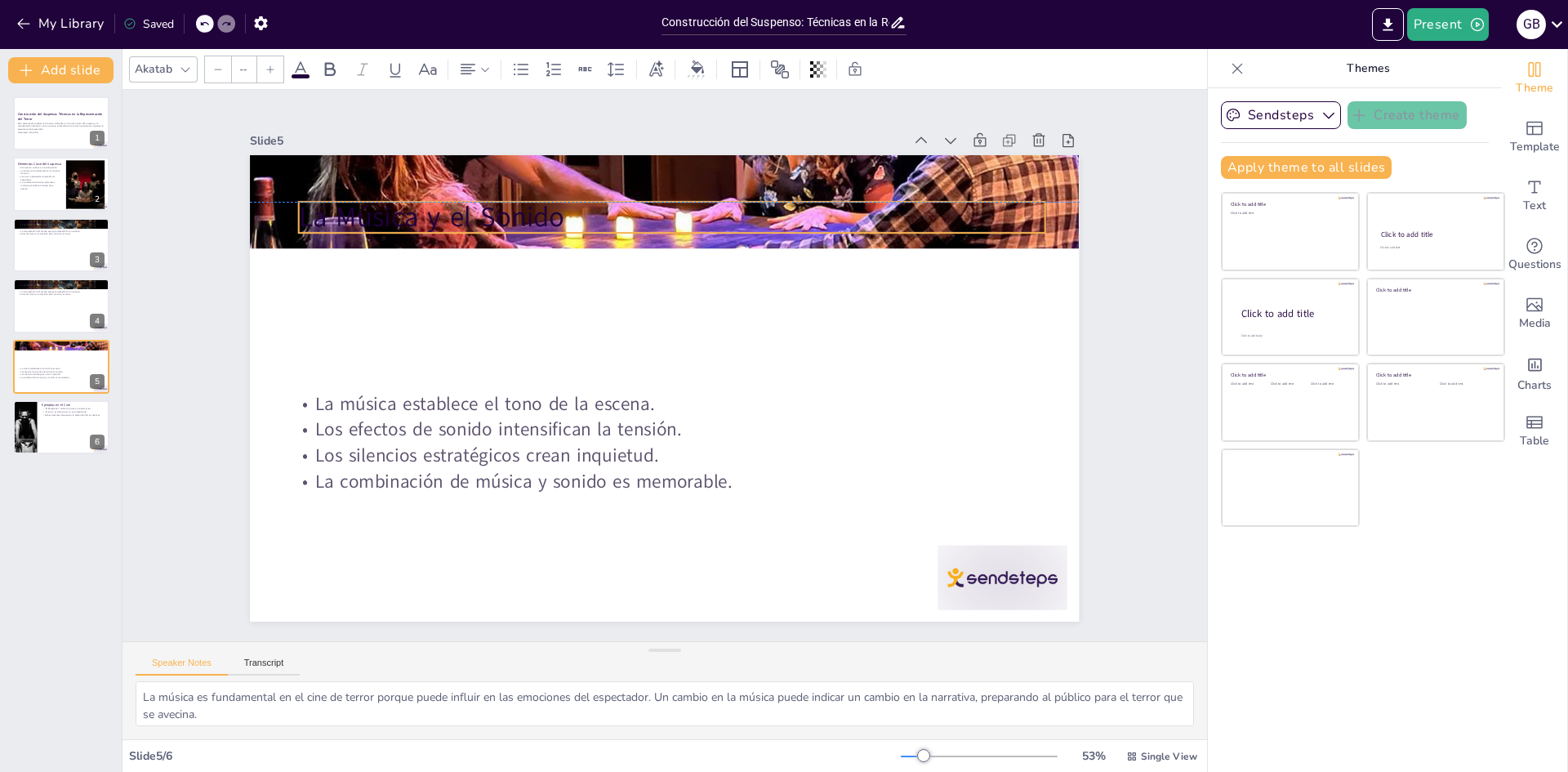
type input "48"
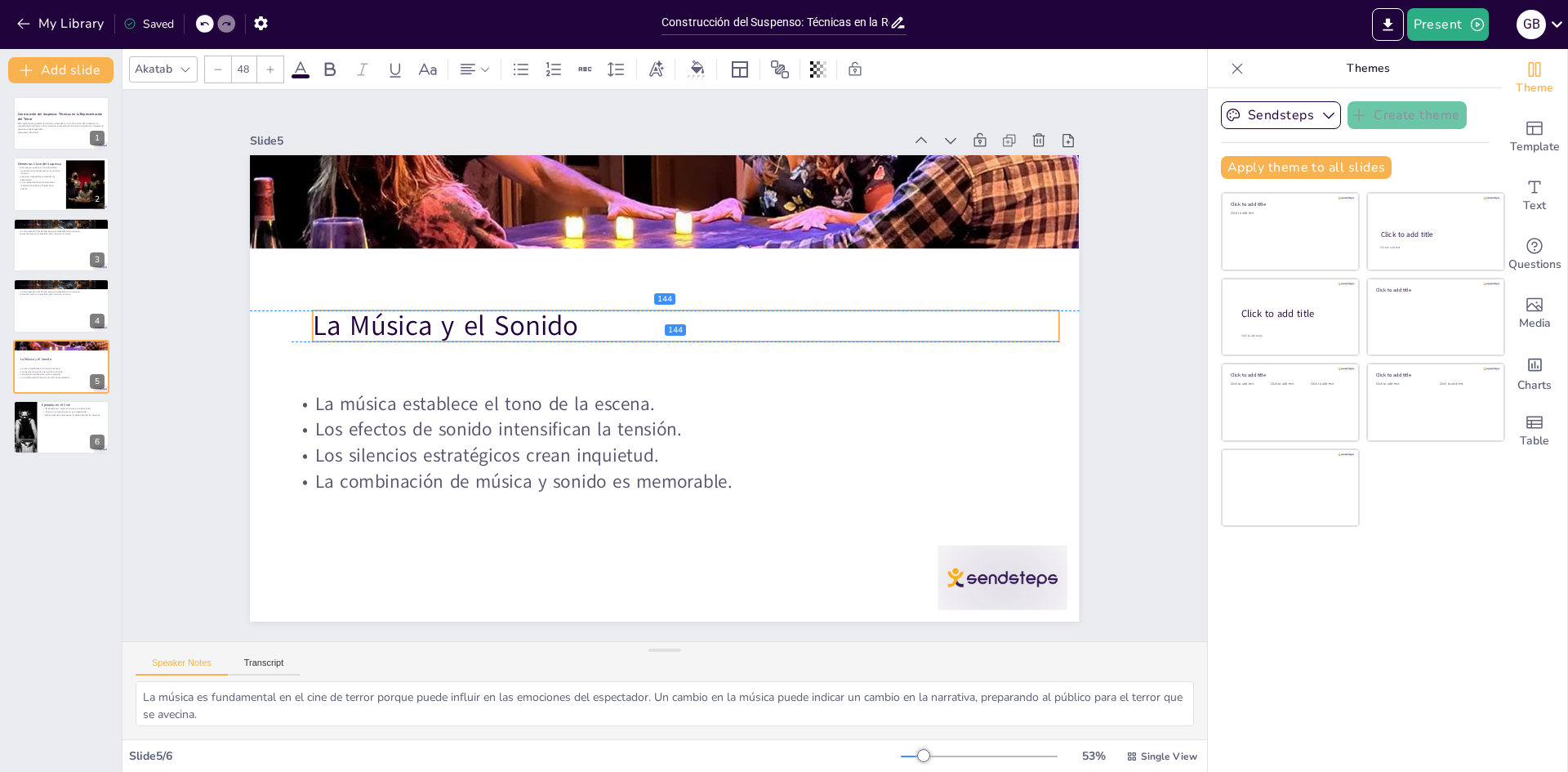
drag, startPoint x: 404, startPoint y: 179, endPoint x: 425, endPoint y: 306, distance: 128.7
click at [425, 306] on p "La Música y el Sonido" at bounding box center [686, 325] width 746 height 39
click at [46, 436] on div at bounding box center [61, 427] width 98 height 56
type textarea ""El Resplandor" es un excelente ejemplo de cómo la locura de un personaje puede…"
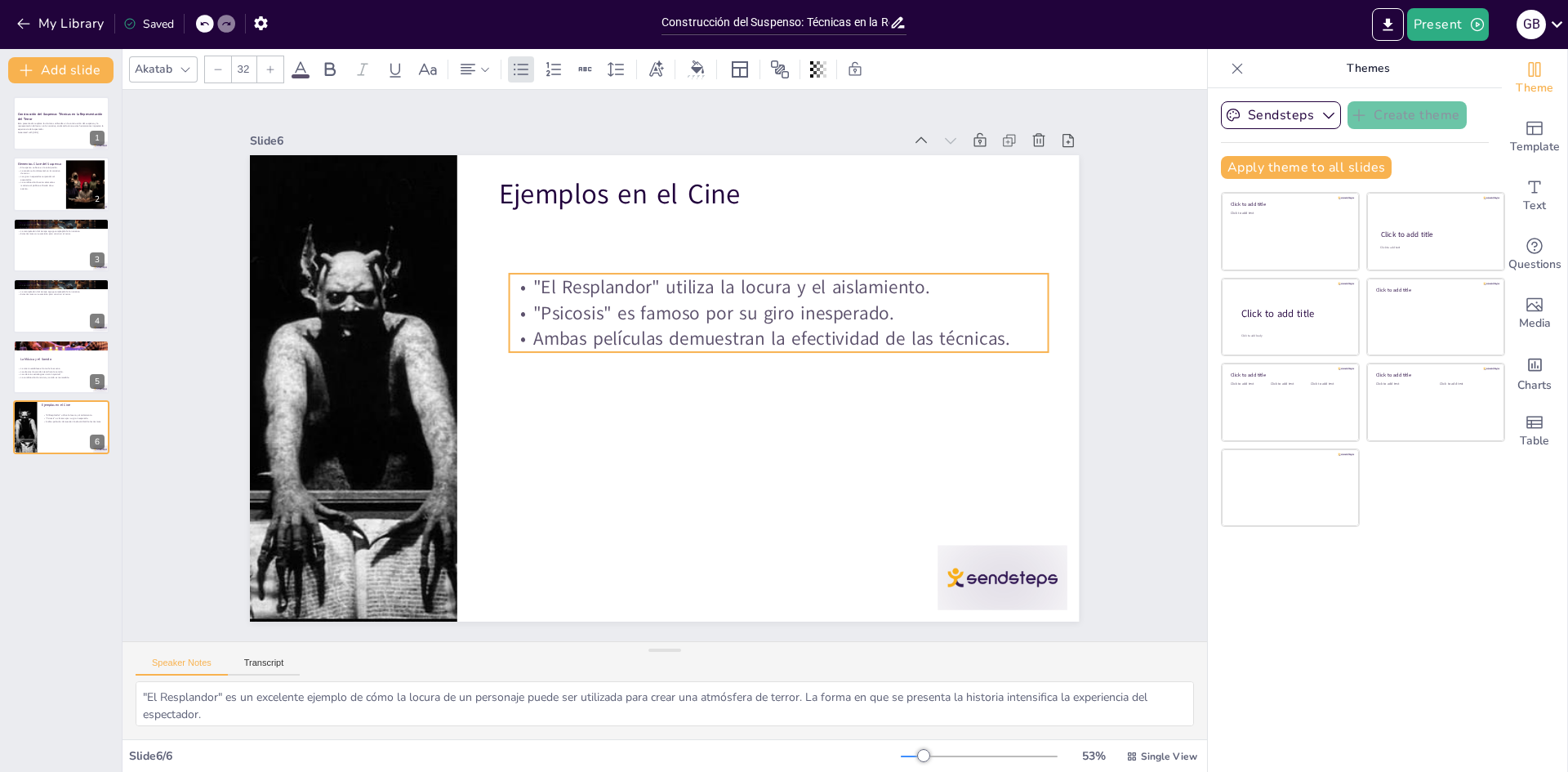
drag, startPoint x: 568, startPoint y: 263, endPoint x: 532, endPoint y: 219, distance: 56.9
click at [578, 328] on p "Ambas películas demuestran la efectividad de las técnicas." at bounding box center [779, 339] width 539 height 26
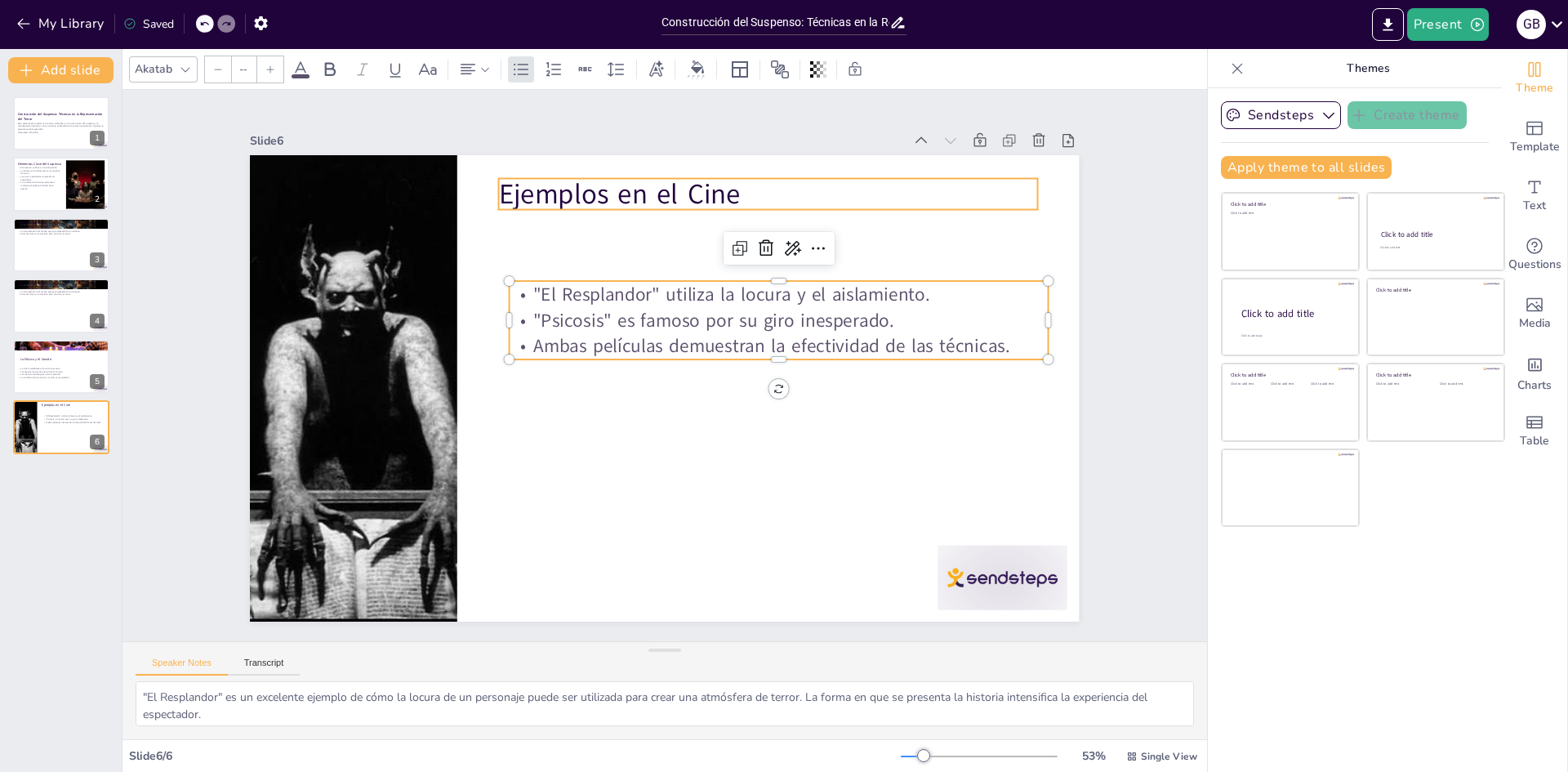
type input "48"
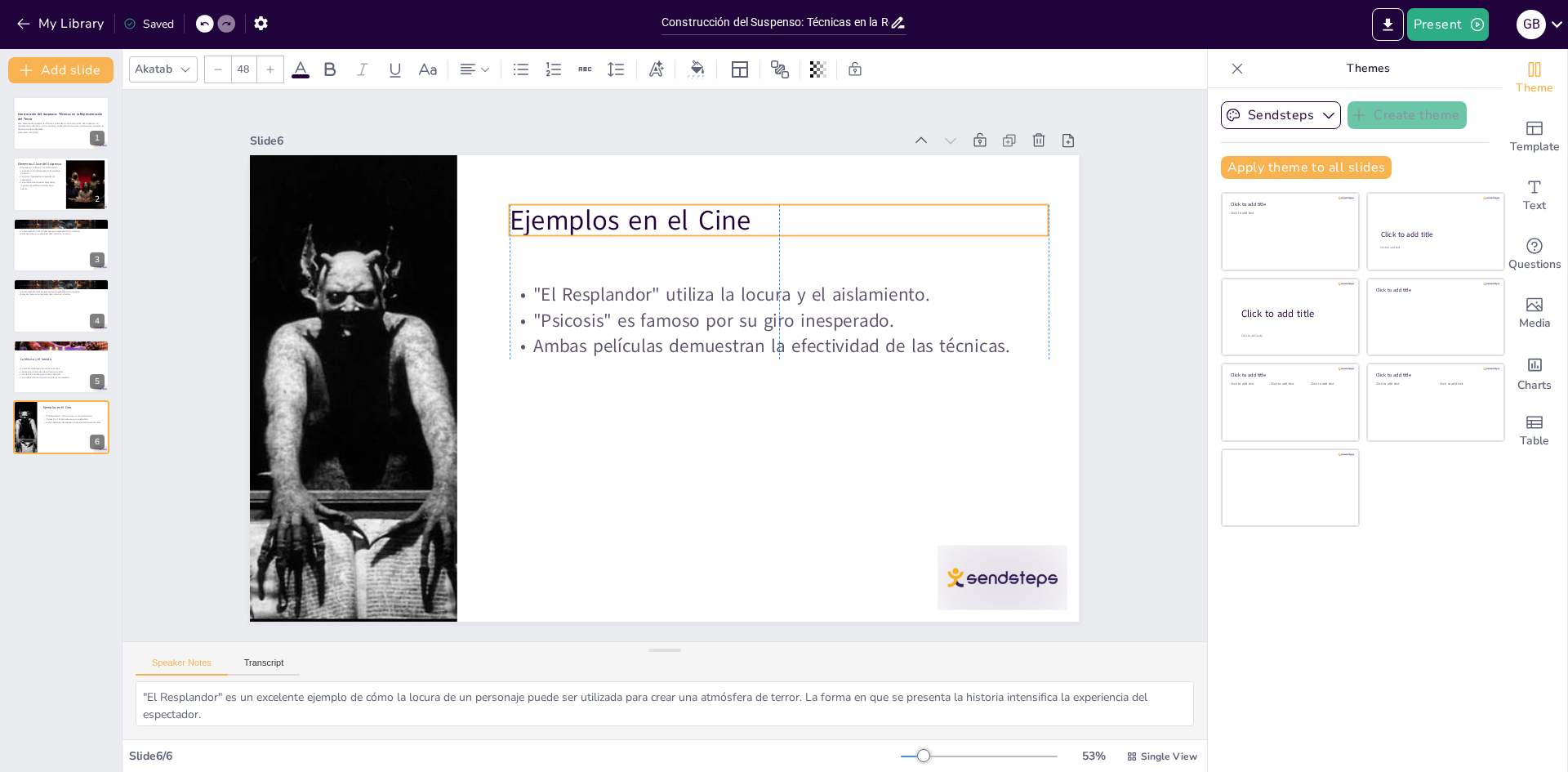
drag, startPoint x: 525, startPoint y: 190, endPoint x: 395, endPoint y: 237, distance: 138.2
click at [529, 207] on p "Ejemplos en el Cine" at bounding box center [779, 220] width 539 height 39
click at [91, 353] on icon at bounding box center [95, 353] width 11 height 11
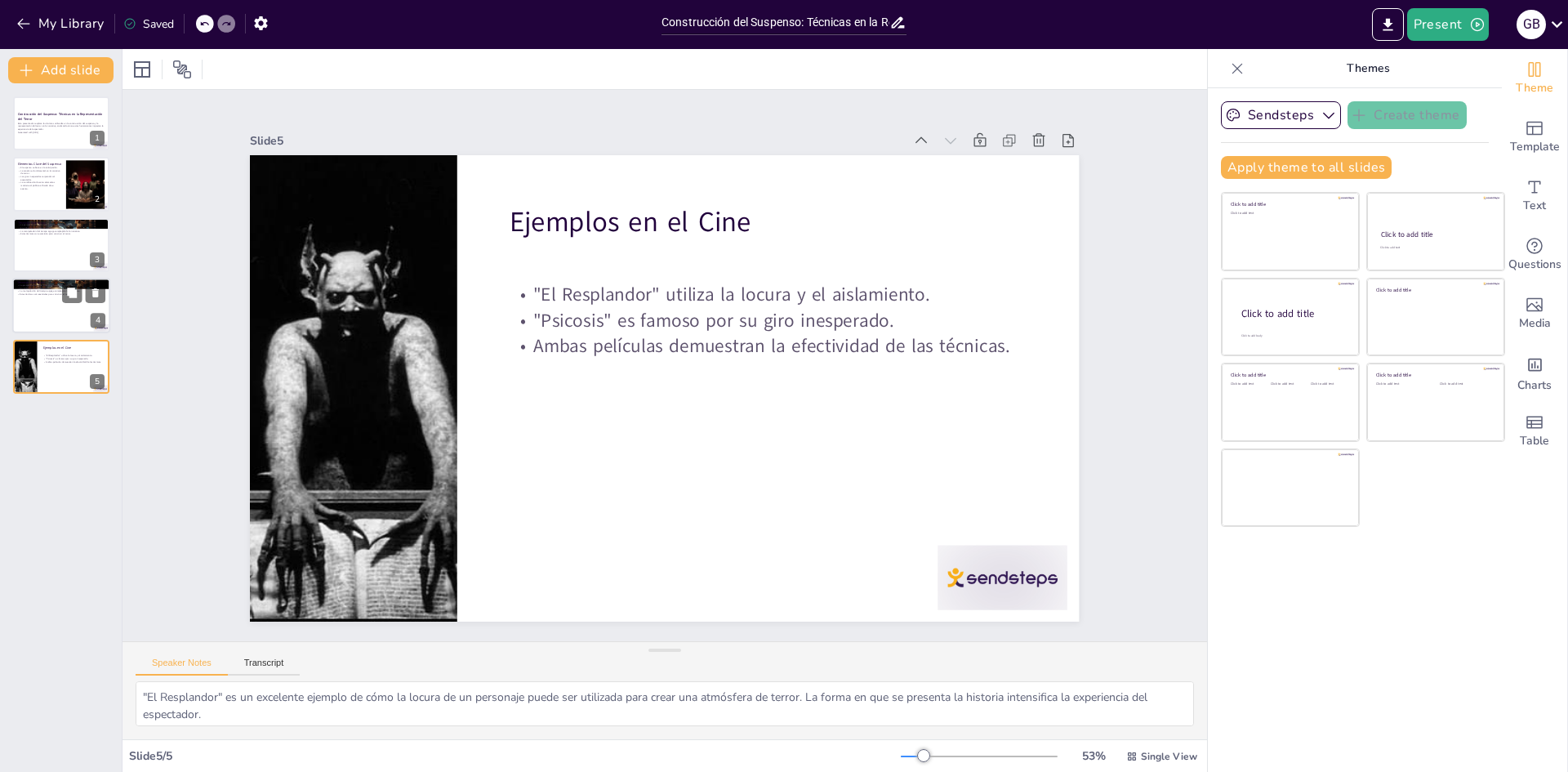
click at [57, 305] on div at bounding box center [61, 305] width 98 height 56
type textarea "La perspectiva limitada permite que el público se sumerja en la mente del perso…"
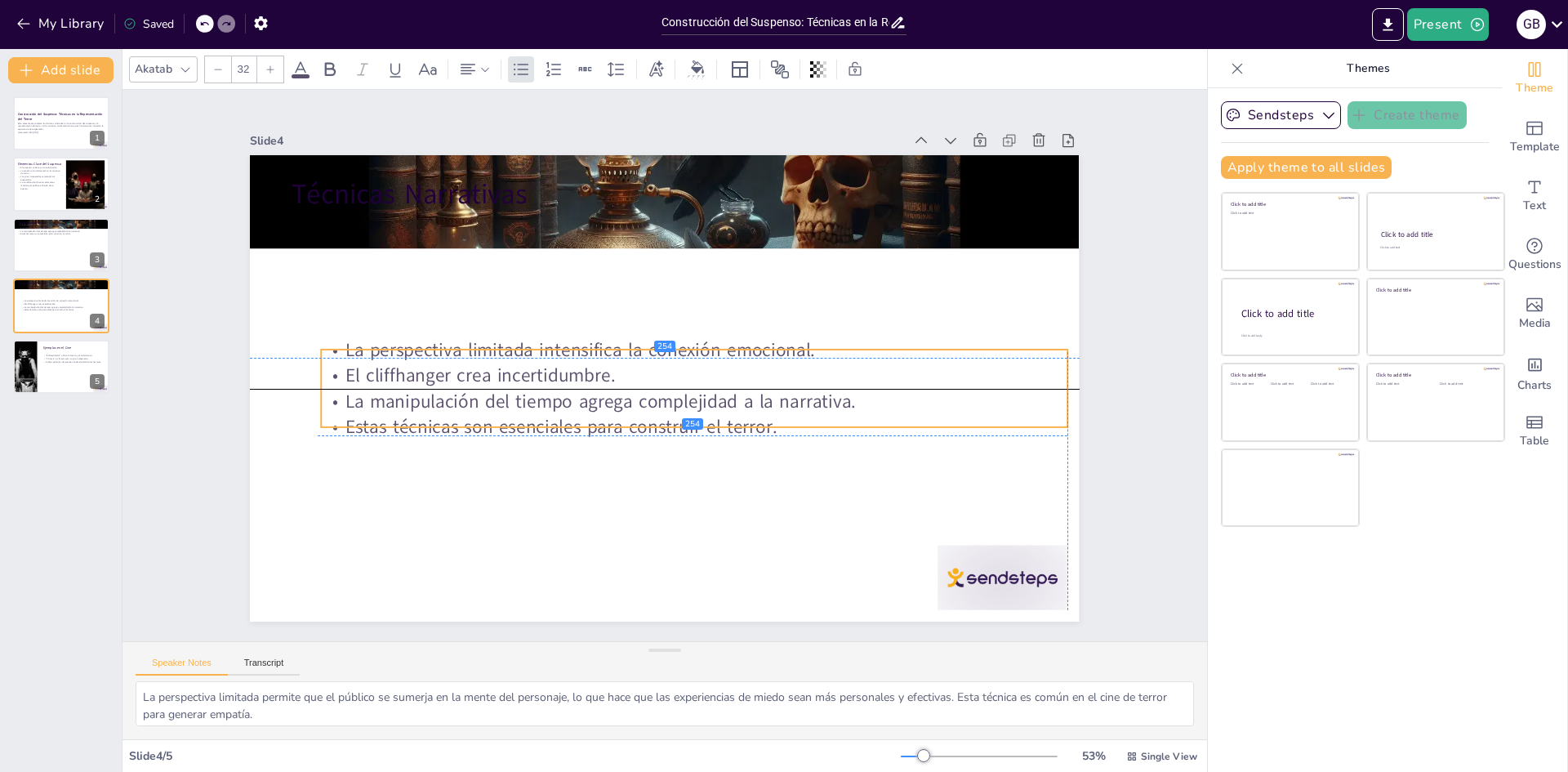
drag, startPoint x: 347, startPoint y: 358, endPoint x: 323, endPoint y: 197, distance: 162.8
click at [347, 408] on div "La perspectiva limitada intensifica la conexión emocional. El cliffhanger crea …" at bounding box center [695, 388] width 746 height 103
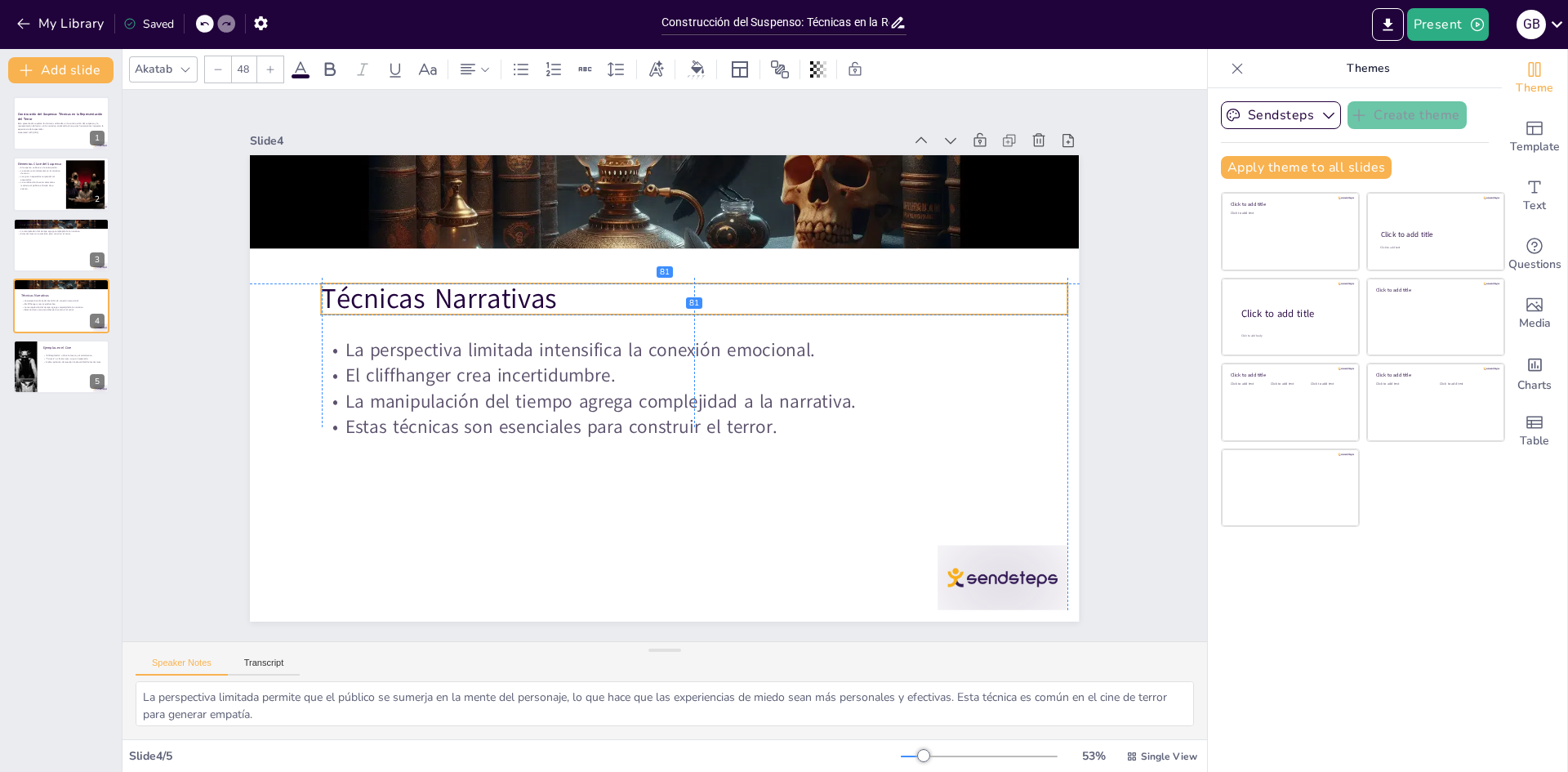
drag, startPoint x: 327, startPoint y: 183, endPoint x: 354, endPoint y: 274, distance: 94.9
click at [354, 280] on p "Técnicas Narrativas" at bounding box center [695, 299] width 746 height 39
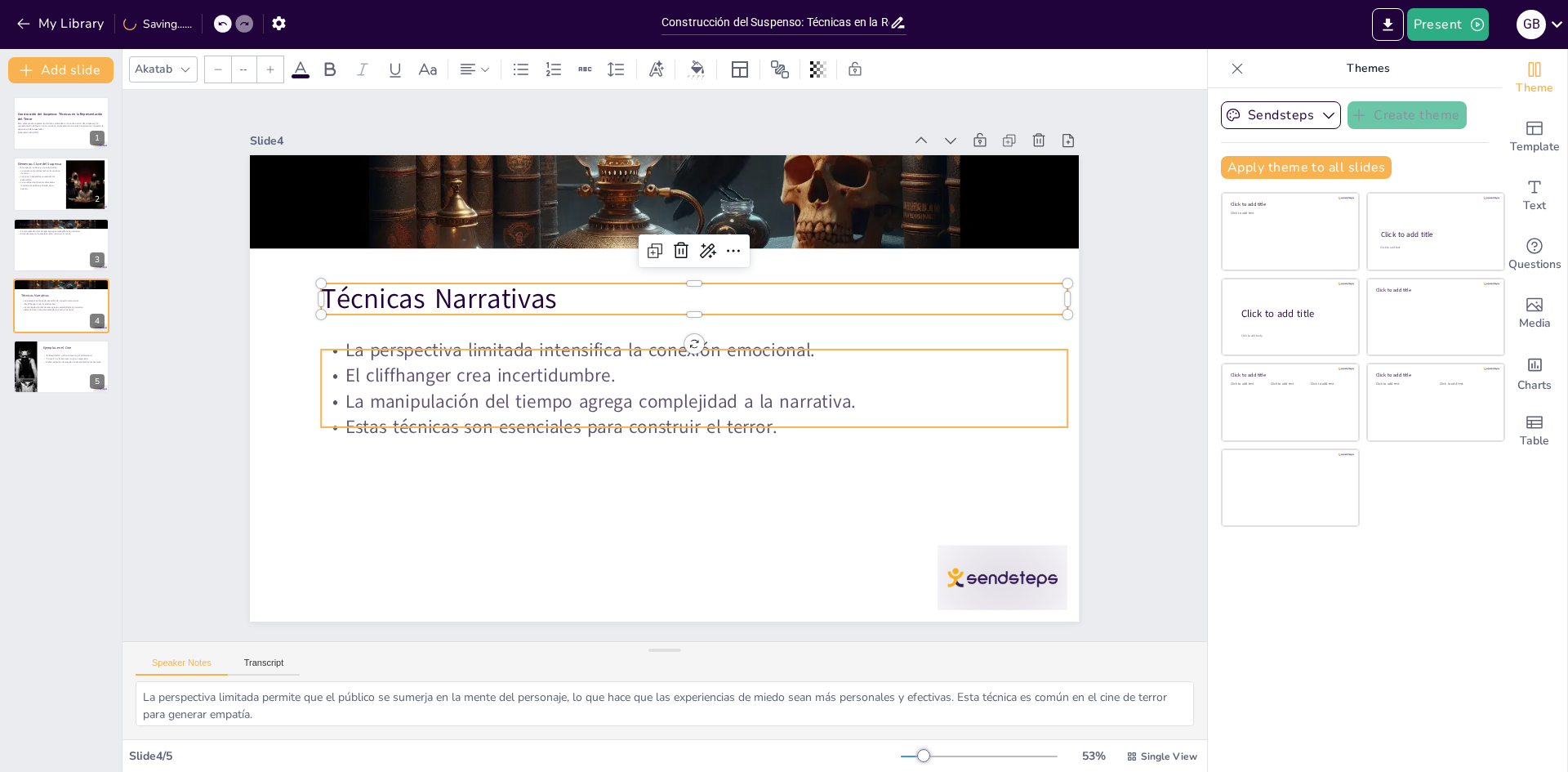
type input "32"
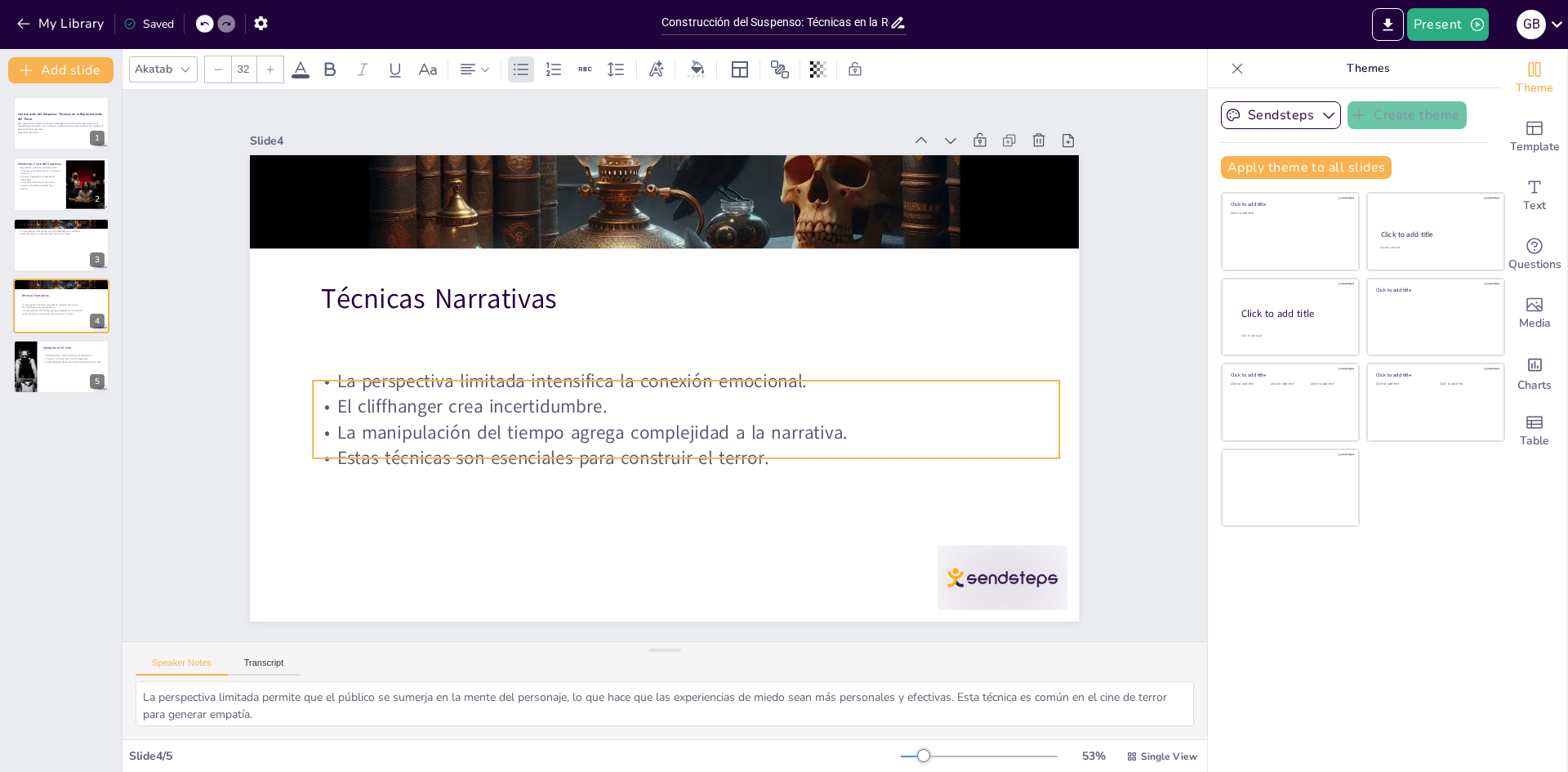
drag, startPoint x: 381, startPoint y: 385, endPoint x: 372, endPoint y: 417, distance: 33.2
click at [372, 419] on p "La manipulación del tiempo agrega complejidad a la narrativa." at bounding box center [687, 432] width 746 height 26
click at [64, 244] on div at bounding box center [61, 244] width 98 height 56
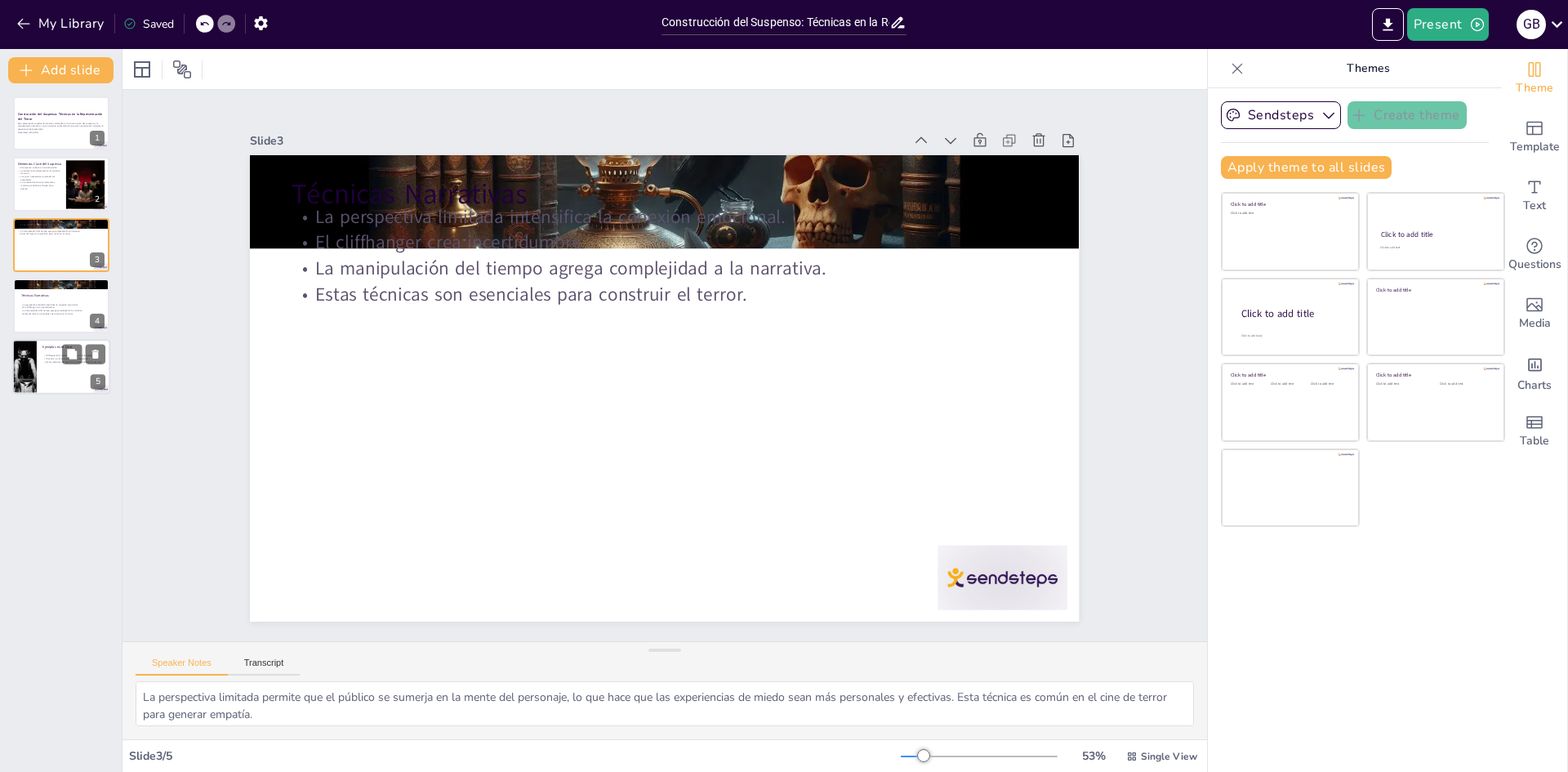
click at [82, 389] on div at bounding box center [61, 366] width 98 height 56
type textarea ""El Resplandor" es un excelente ejemplo de cómo la locura de un personaje puede…"
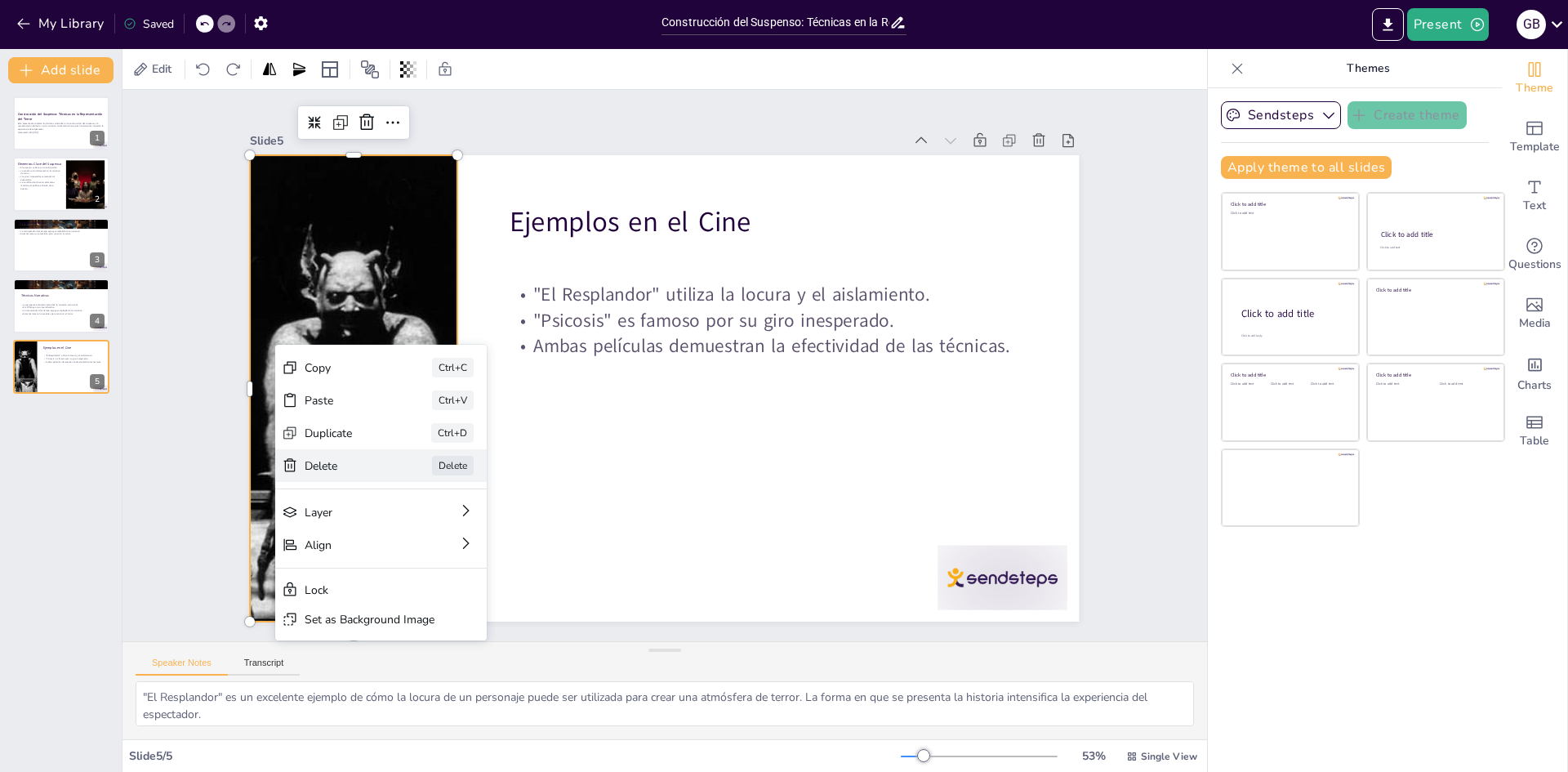
click at [358, 459] on div "Delete" at bounding box center [345, 466] width 81 height 15
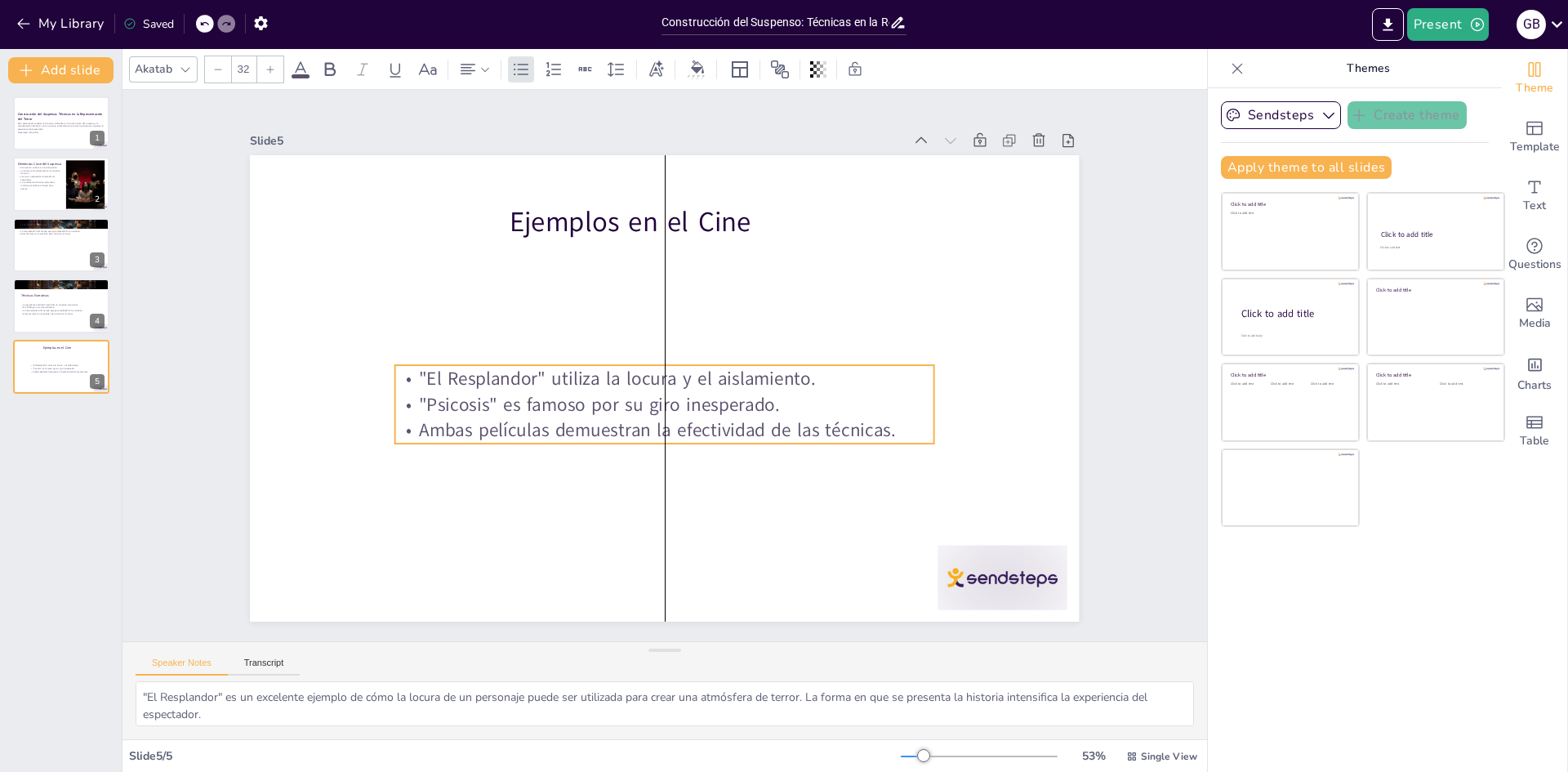
drag, startPoint x: 559, startPoint y: 320, endPoint x: 437, endPoint y: 404, distance: 148.1
click at [437, 404] on p ""Psicosis" es famoso por su giro inesperado." at bounding box center [665, 404] width 539 height 26
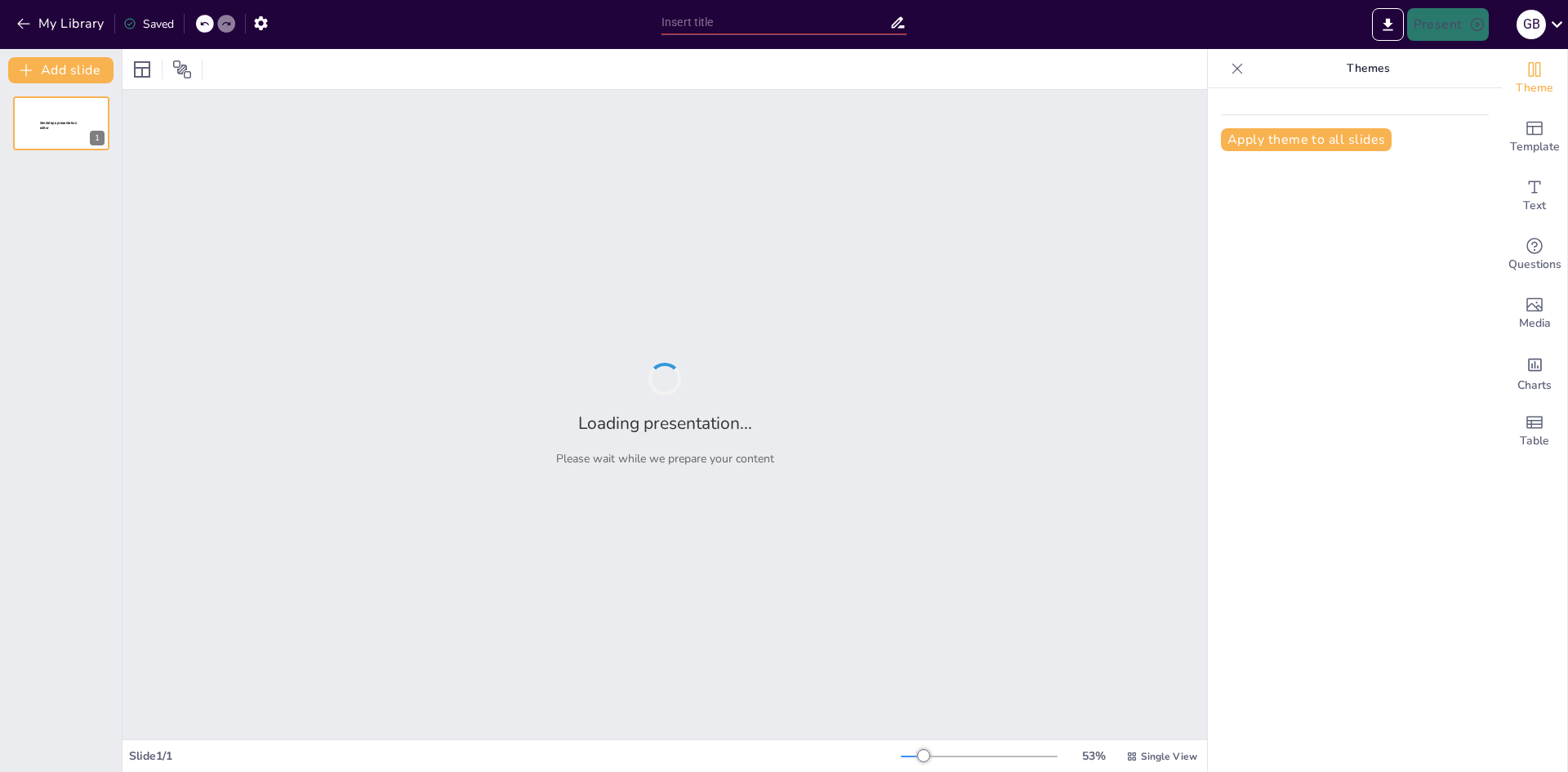
type input "Tulipanes: Simbolismo y Significado en la Representación Artística"
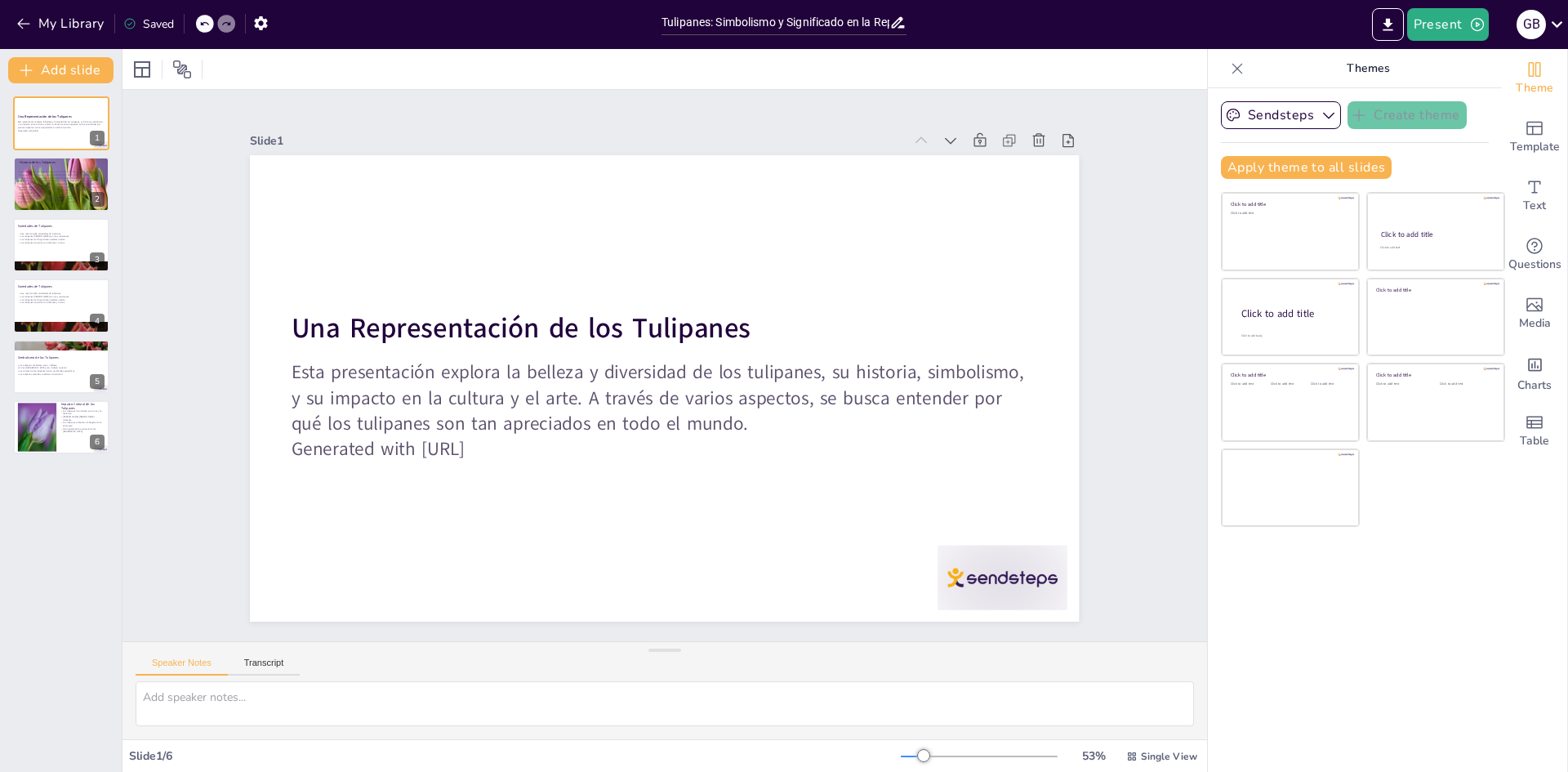
click at [72, 214] on div "Una Representación de los Tulipanes Esta presentación explora la belleza y dive…" at bounding box center [61, 274] width 122 height 358
click at [59, 181] on p "Los tulipanes, una hermosa flor que ha cautivado a muchas personas, tienen su o…" at bounding box center [59, 182] width 88 height 25
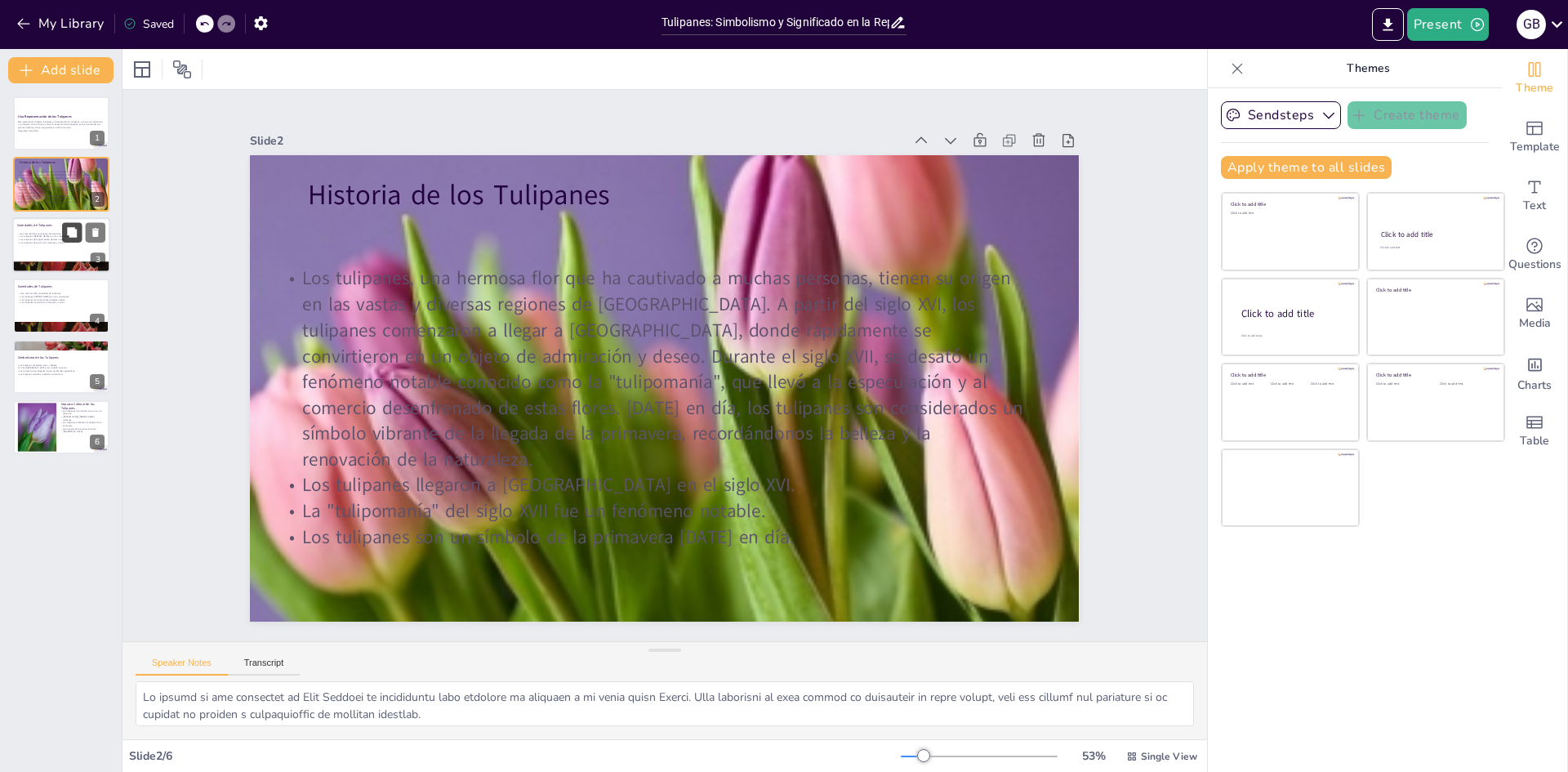
click at [69, 229] on icon at bounding box center [71, 232] width 9 height 9
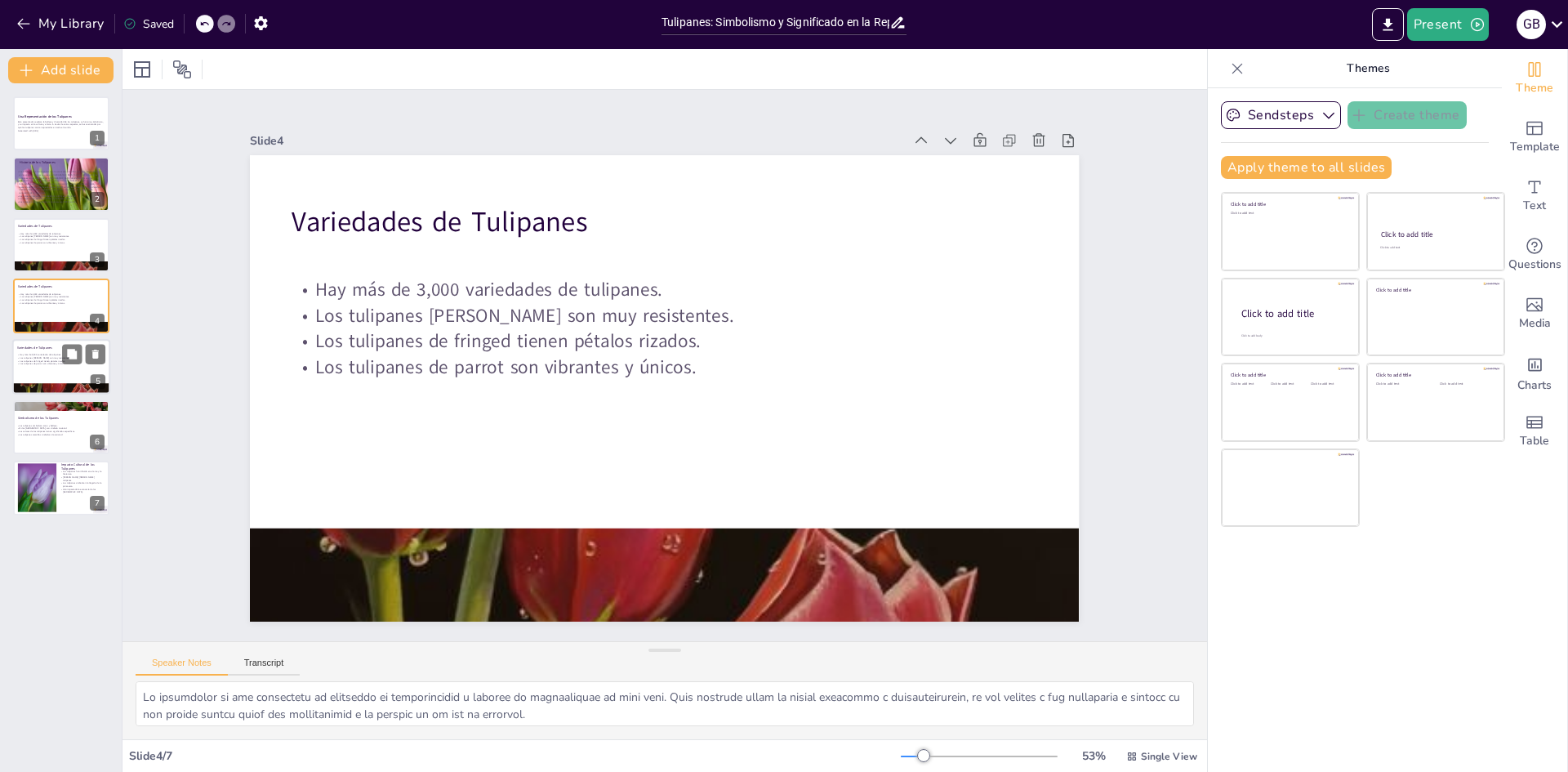
click at [60, 346] on p "Variedades de Tulipanes" at bounding box center [61, 347] width 88 height 5
click at [44, 434] on p "Los tulipanes amarillos simbolizan la amistad." at bounding box center [59, 435] width 88 height 3
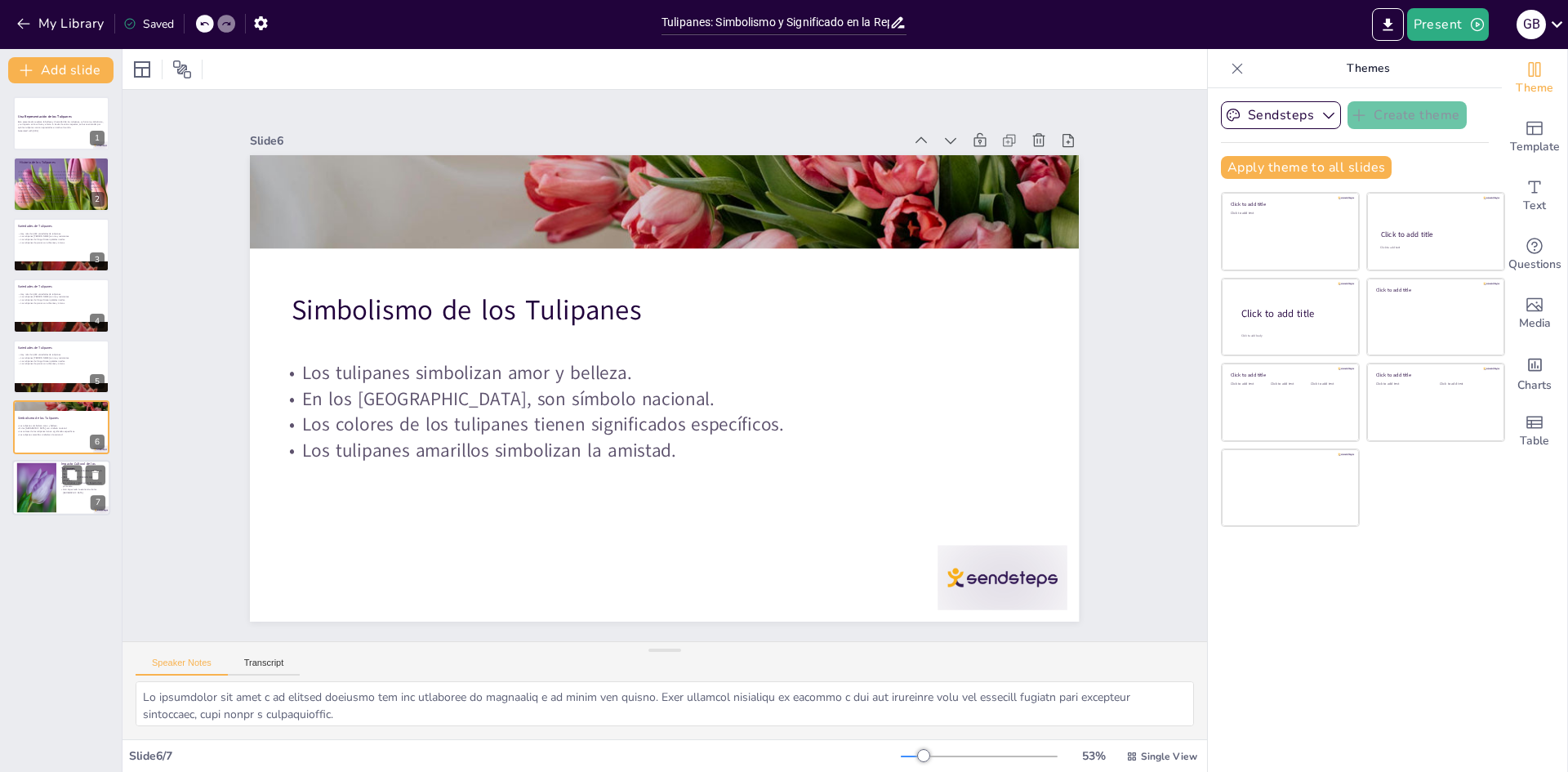
click at [46, 472] on div at bounding box center [36, 488] width 75 height 50
type textarea "La influencia de los tulipanes en el arte y la literatura muestra cómo estas fl…"
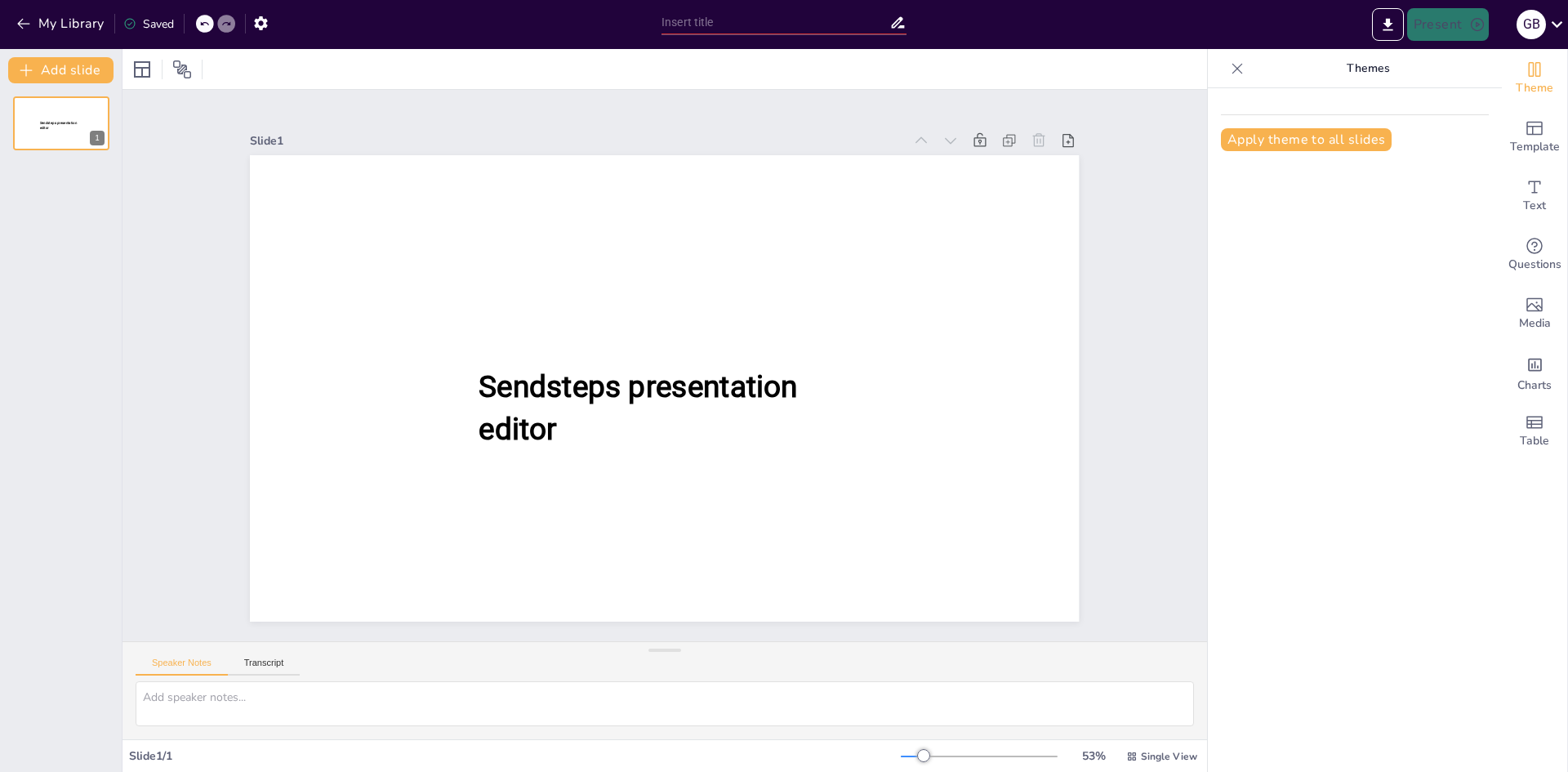
type input "New Sendsteps"
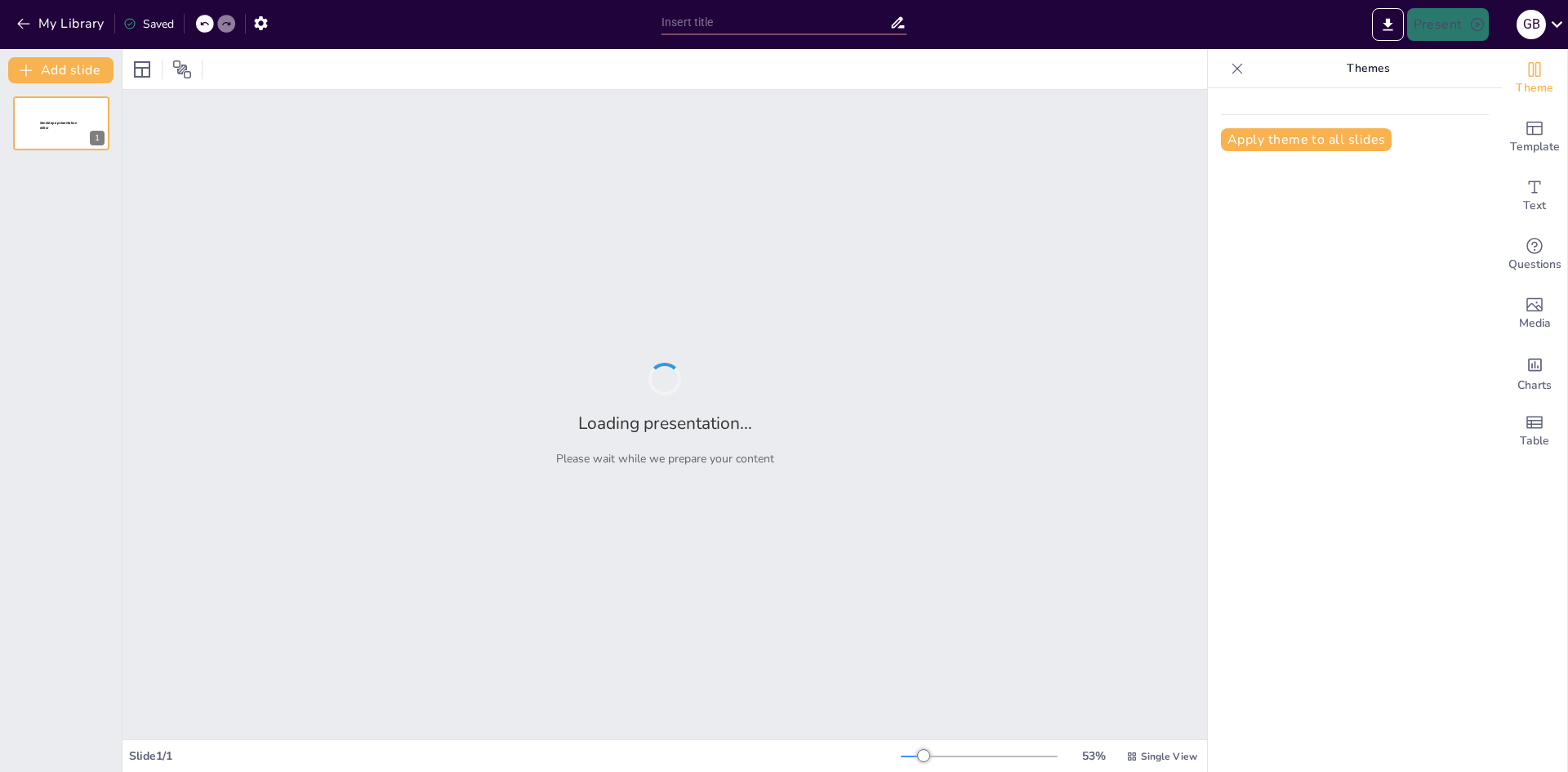
type input "Talentos: Clave para el Éxito Organizacional"
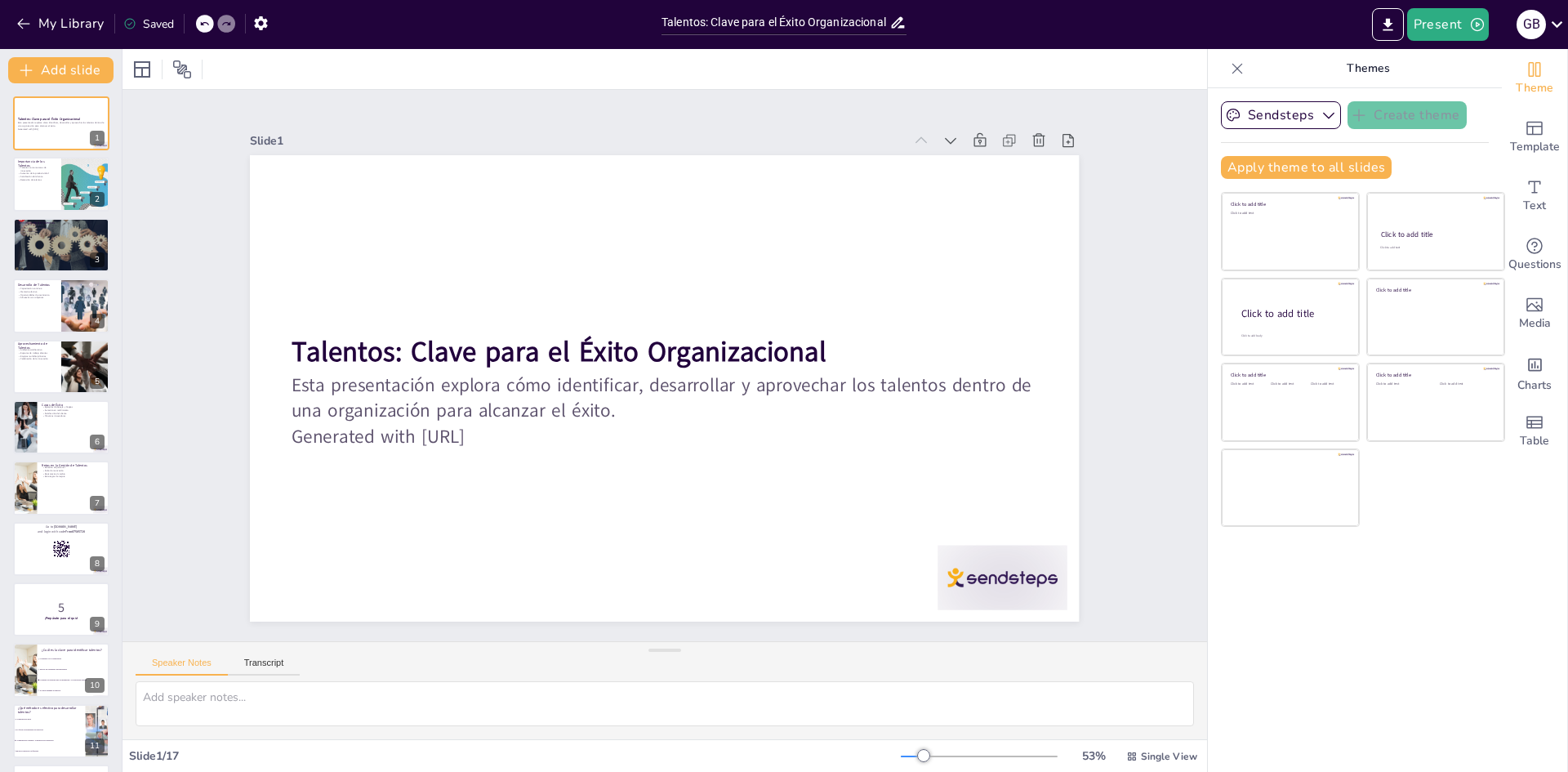
checkbox input "true"
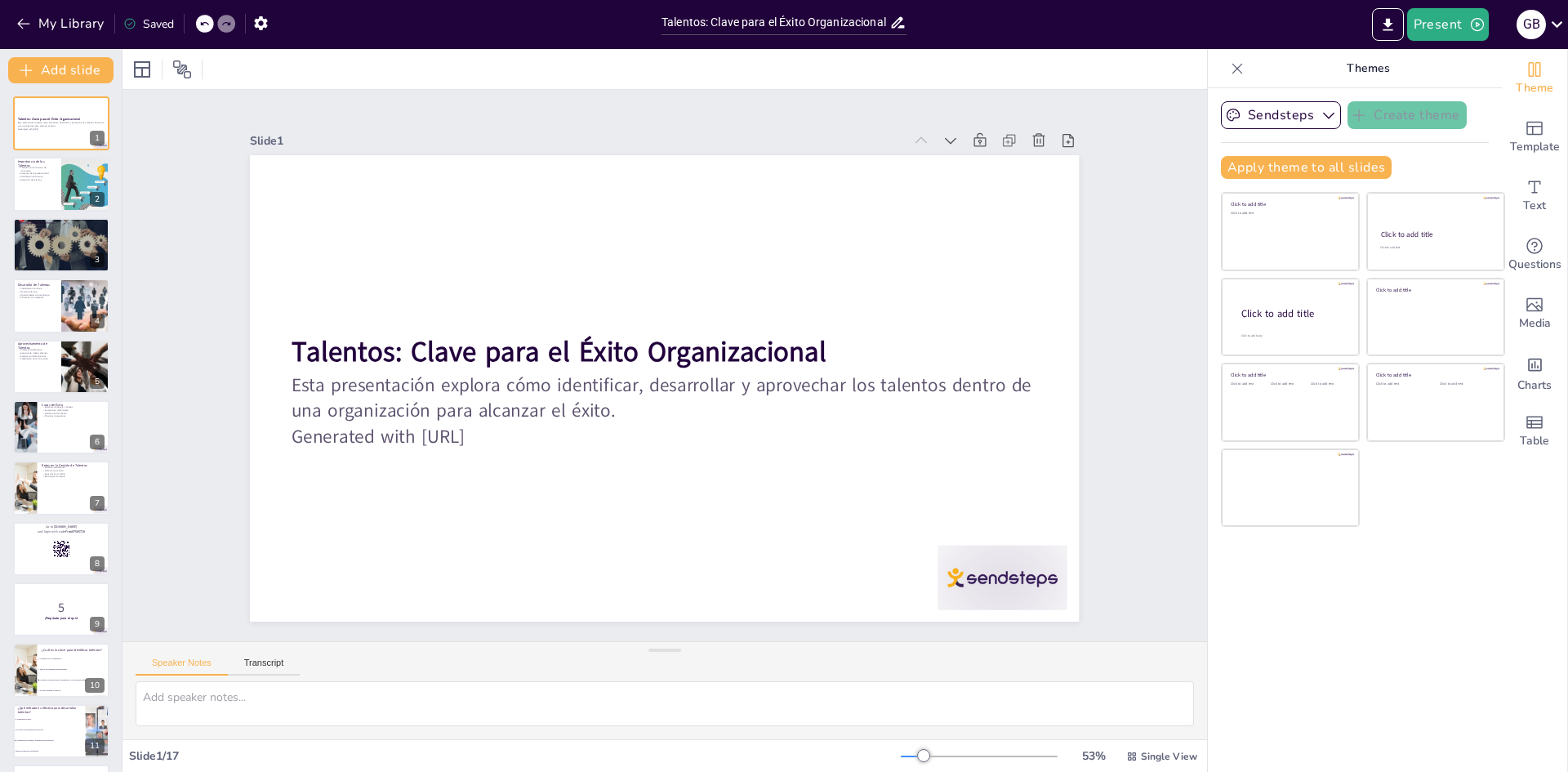
checkbox input "true"
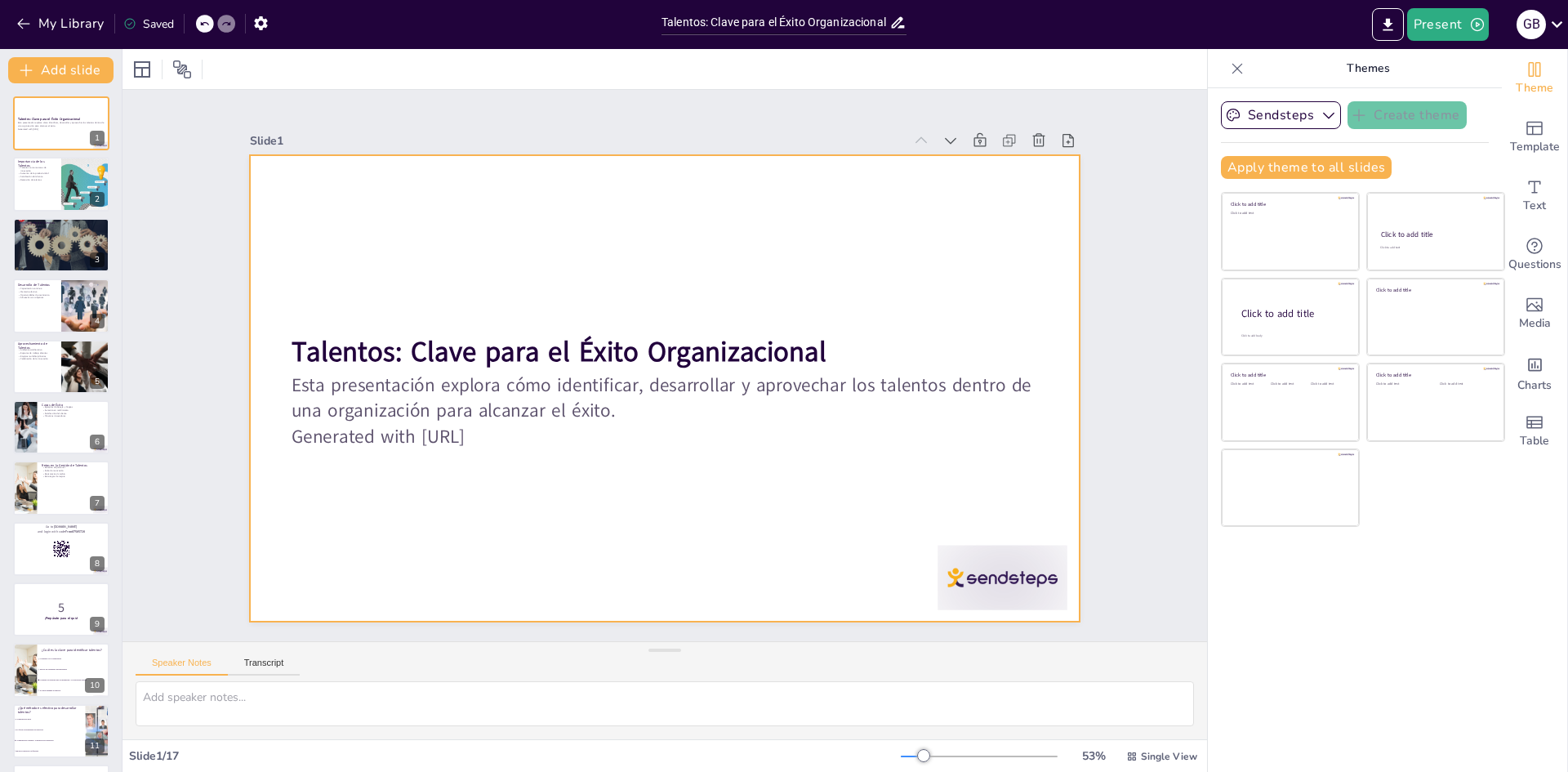
checkbox input "true"
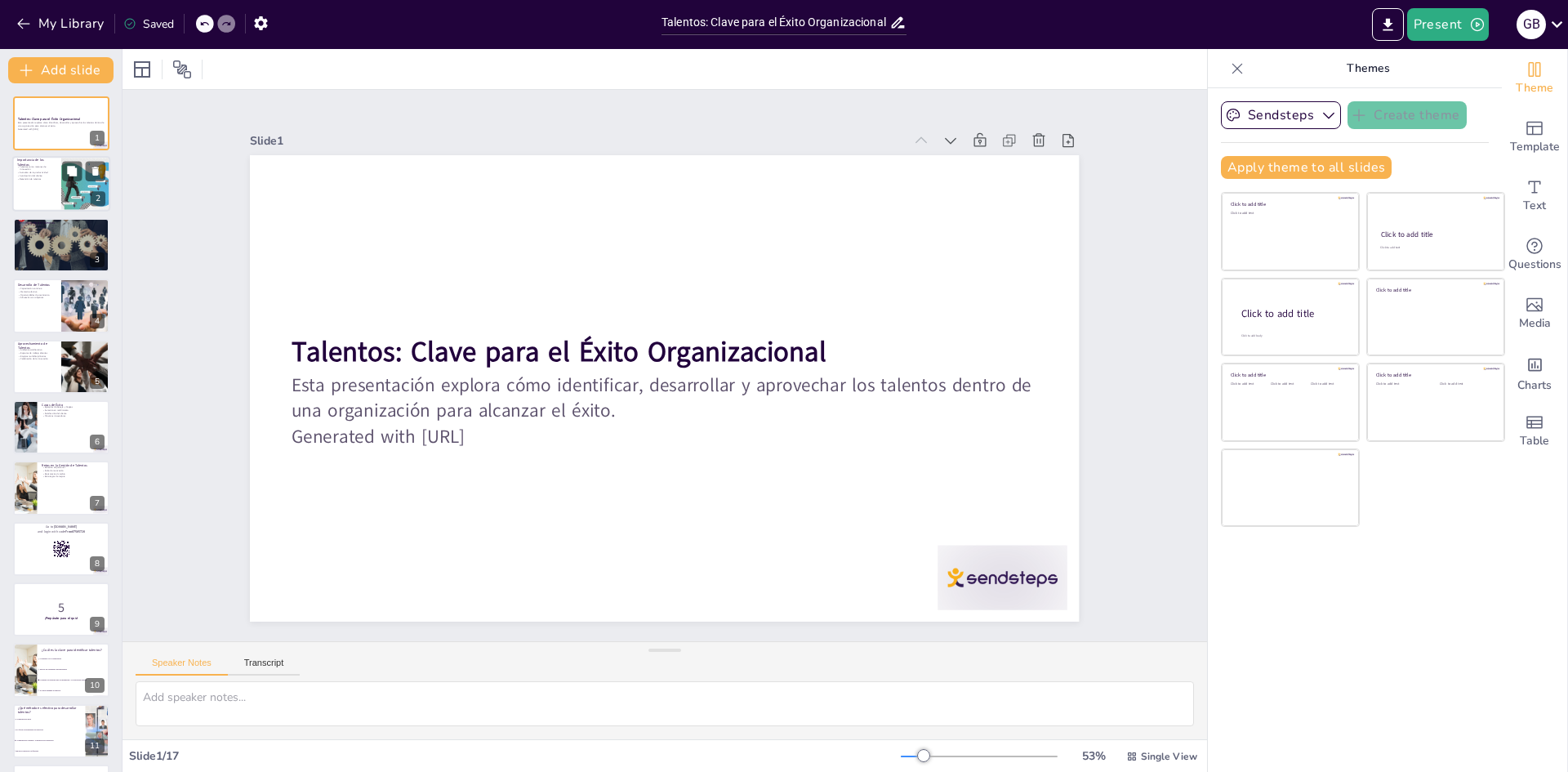
checkbox input "true"
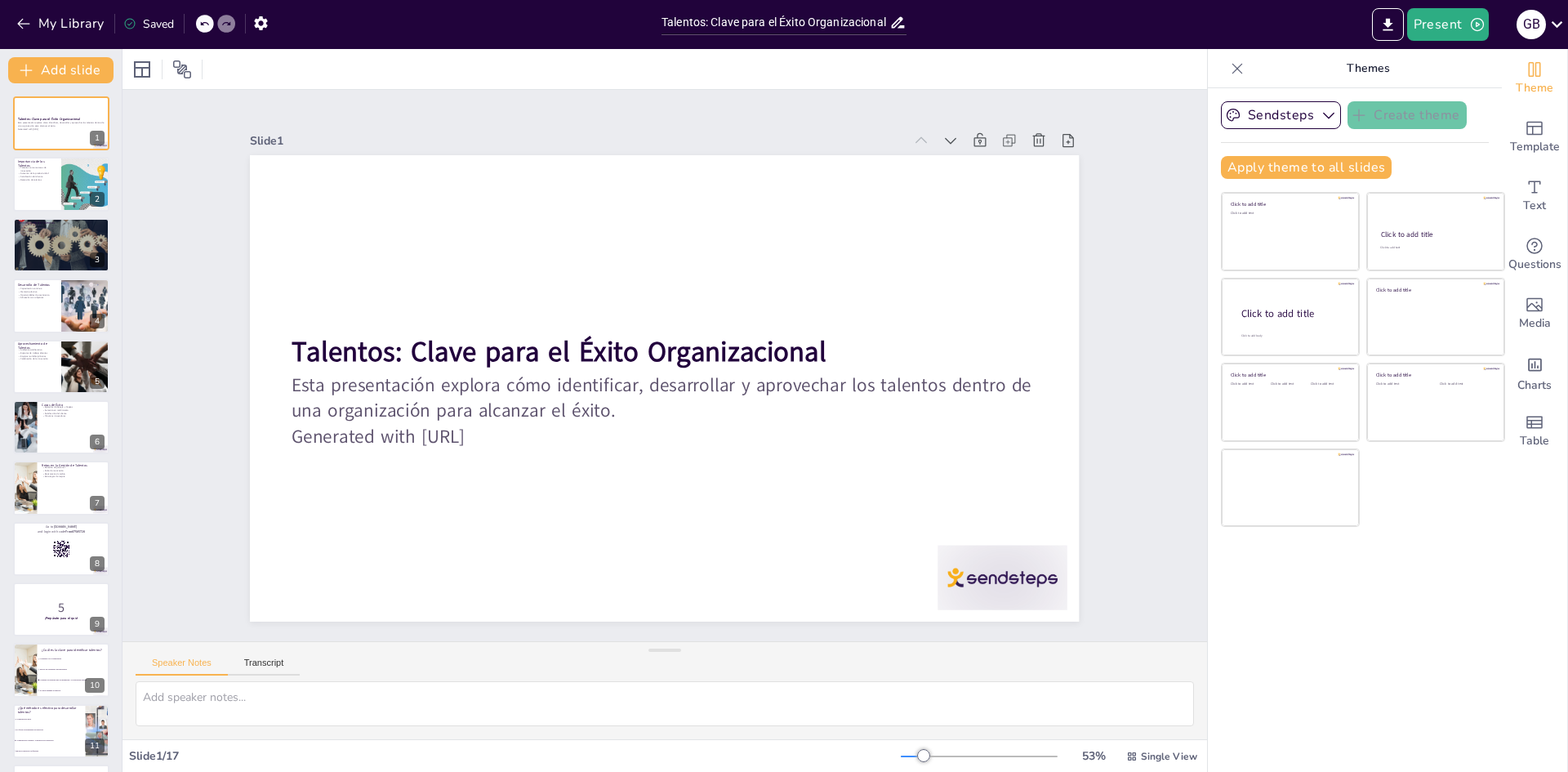
drag, startPoint x: 81, startPoint y: 190, endPoint x: 80, endPoint y: 212, distance: 22.0
click at [81, 190] on div at bounding box center [85, 184] width 96 height 54
type textarea "Los talentos son fundamentales para la innovación dentro de una organización. S…"
checkbox input "true"
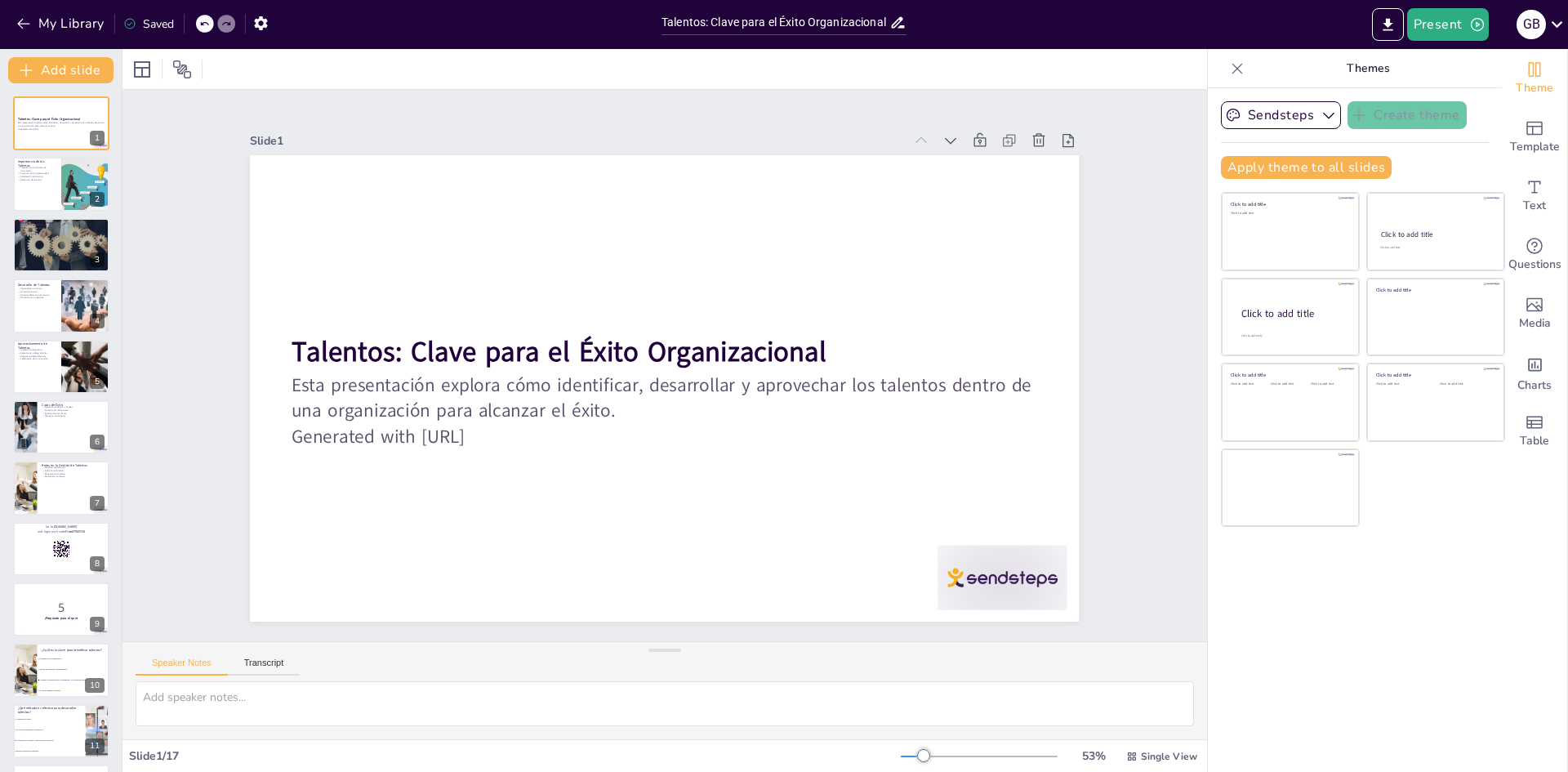
checkbox input "true"
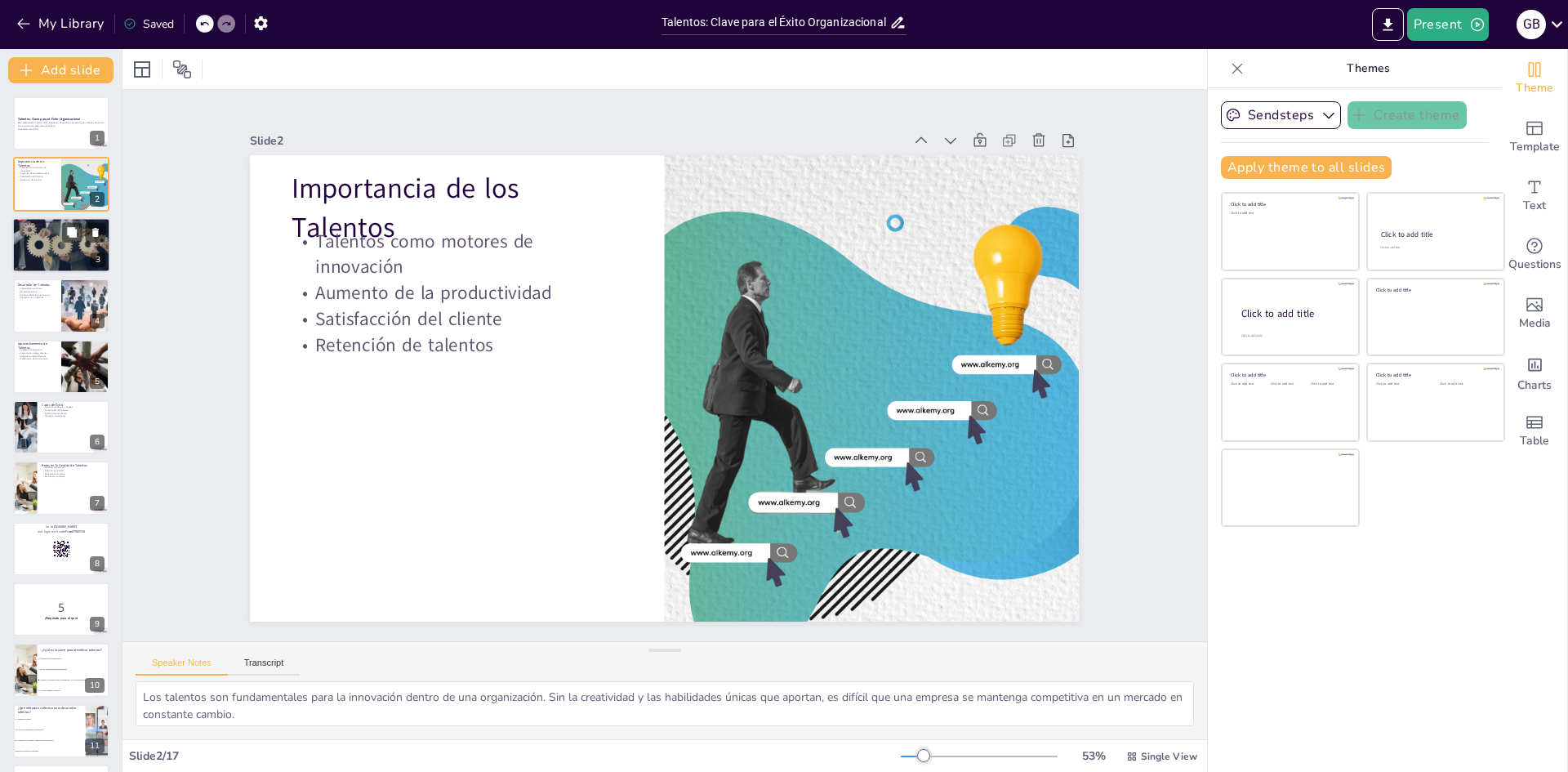
checkbox input "true"
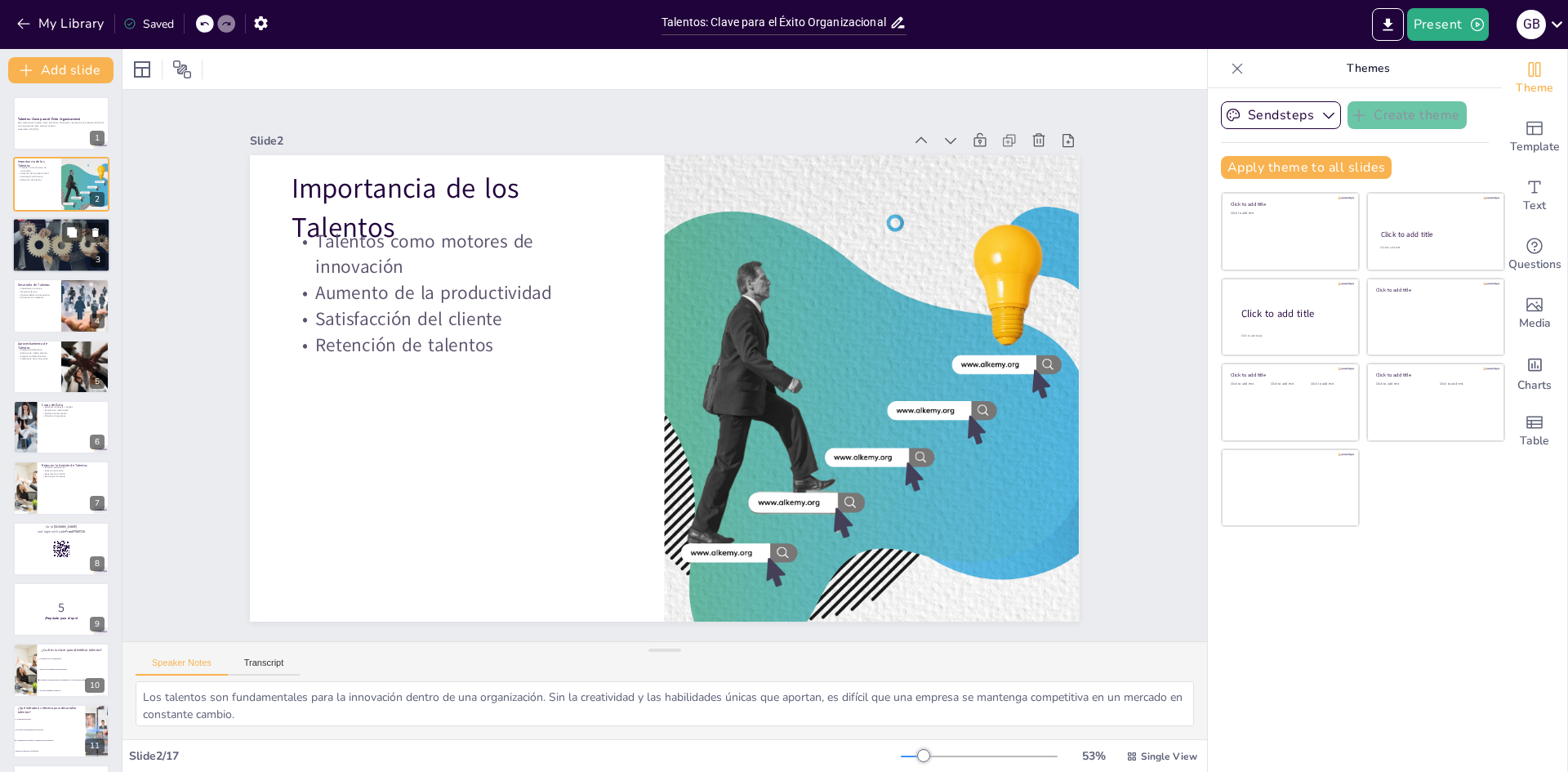
checkbox input "true"
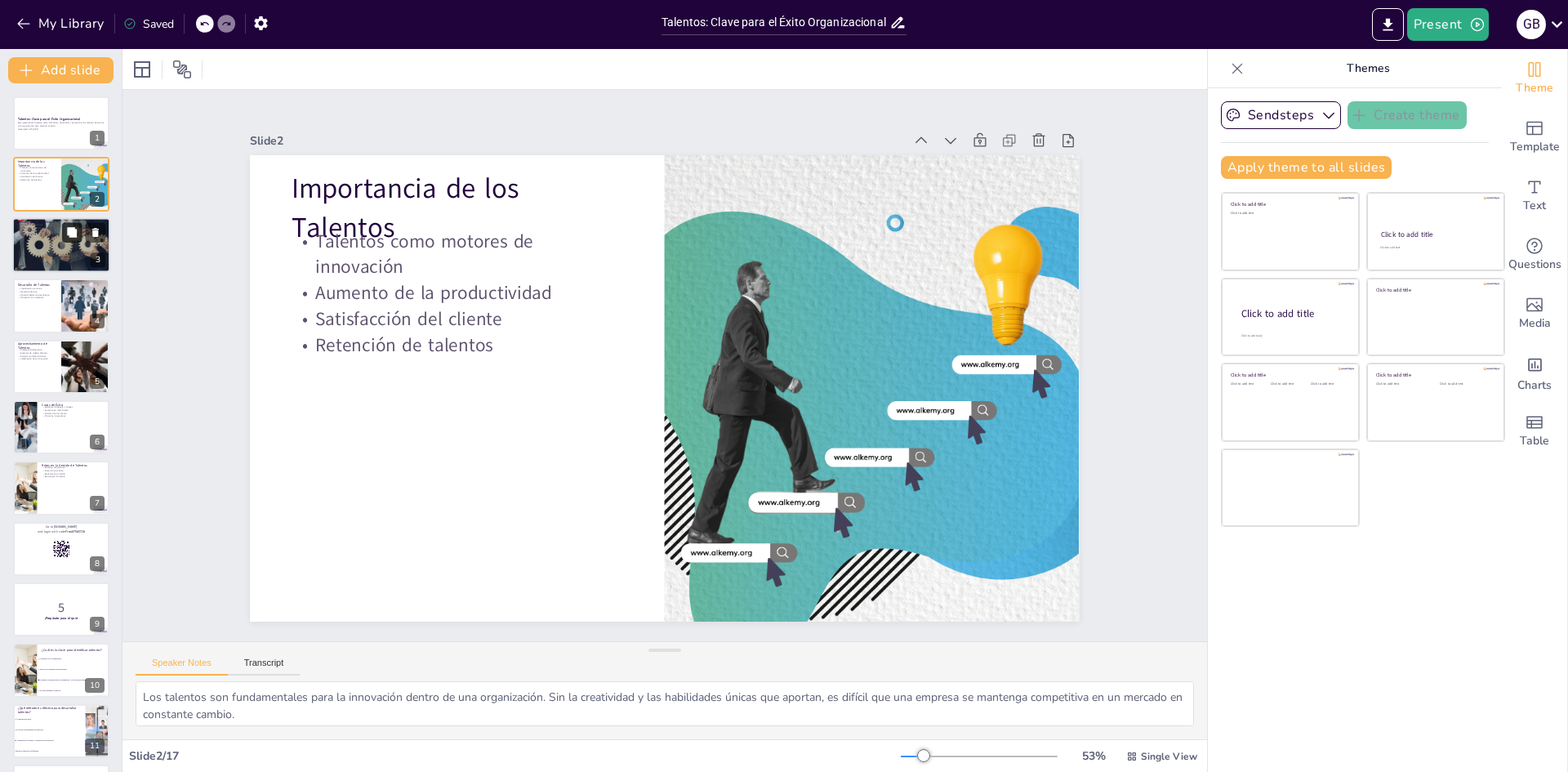
checkbox input "true"
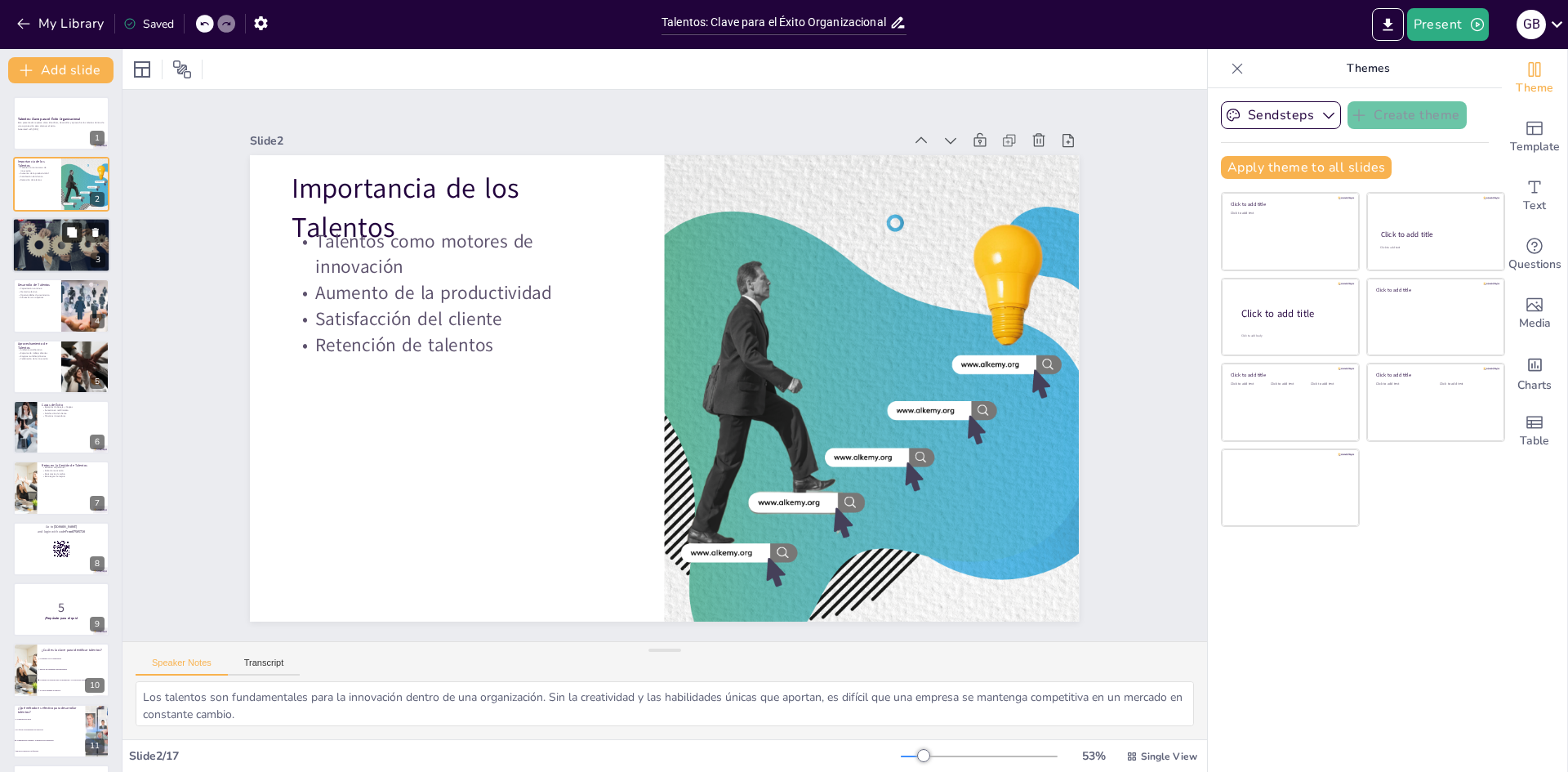
click at [70, 235] on icon at bounding box center [71, 232] width 9 height 9
type textarea "Las técnicas de evaluación son fundamentales para identificar talentos. Estas p…"
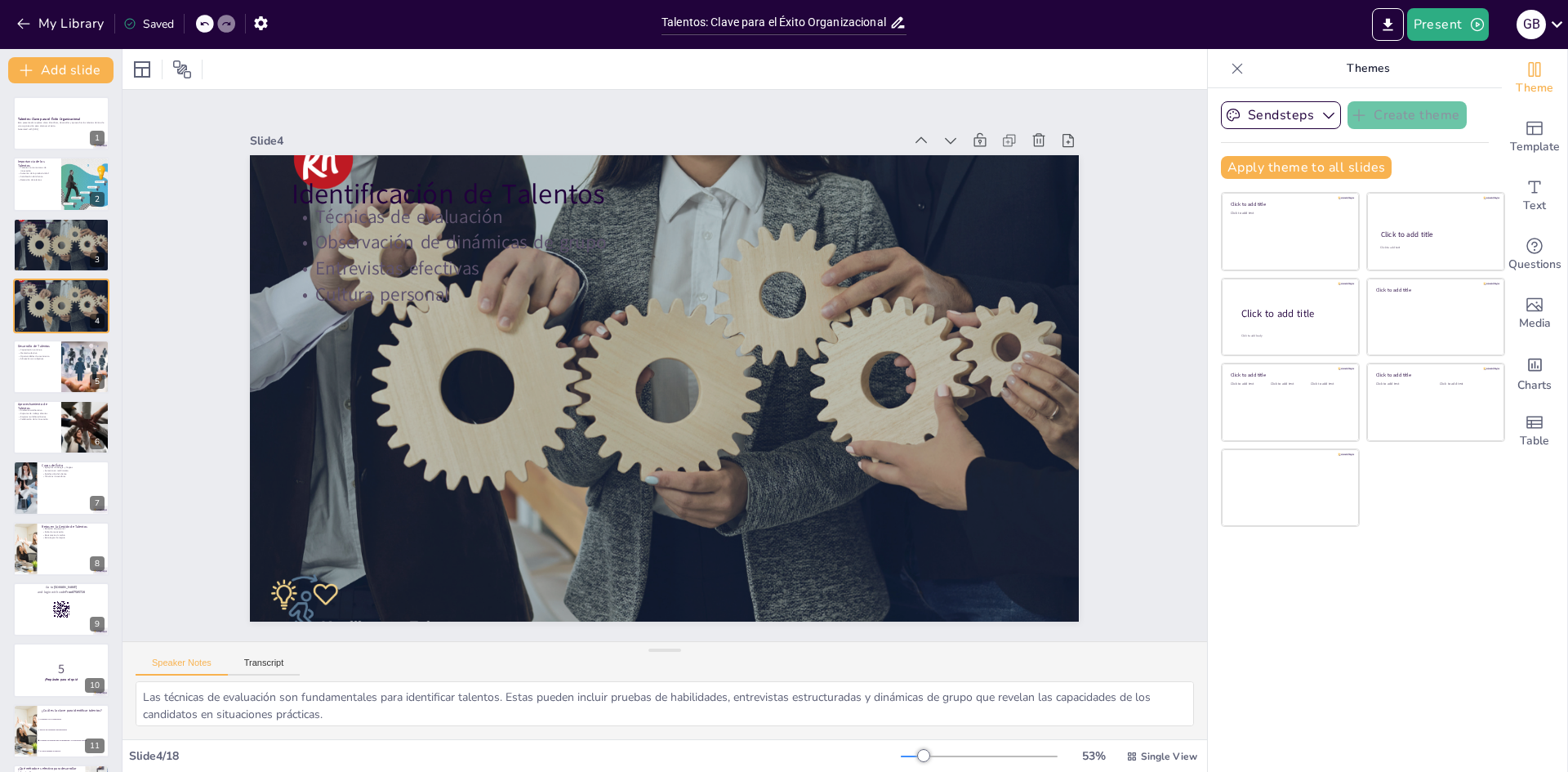
checkbox input "true"
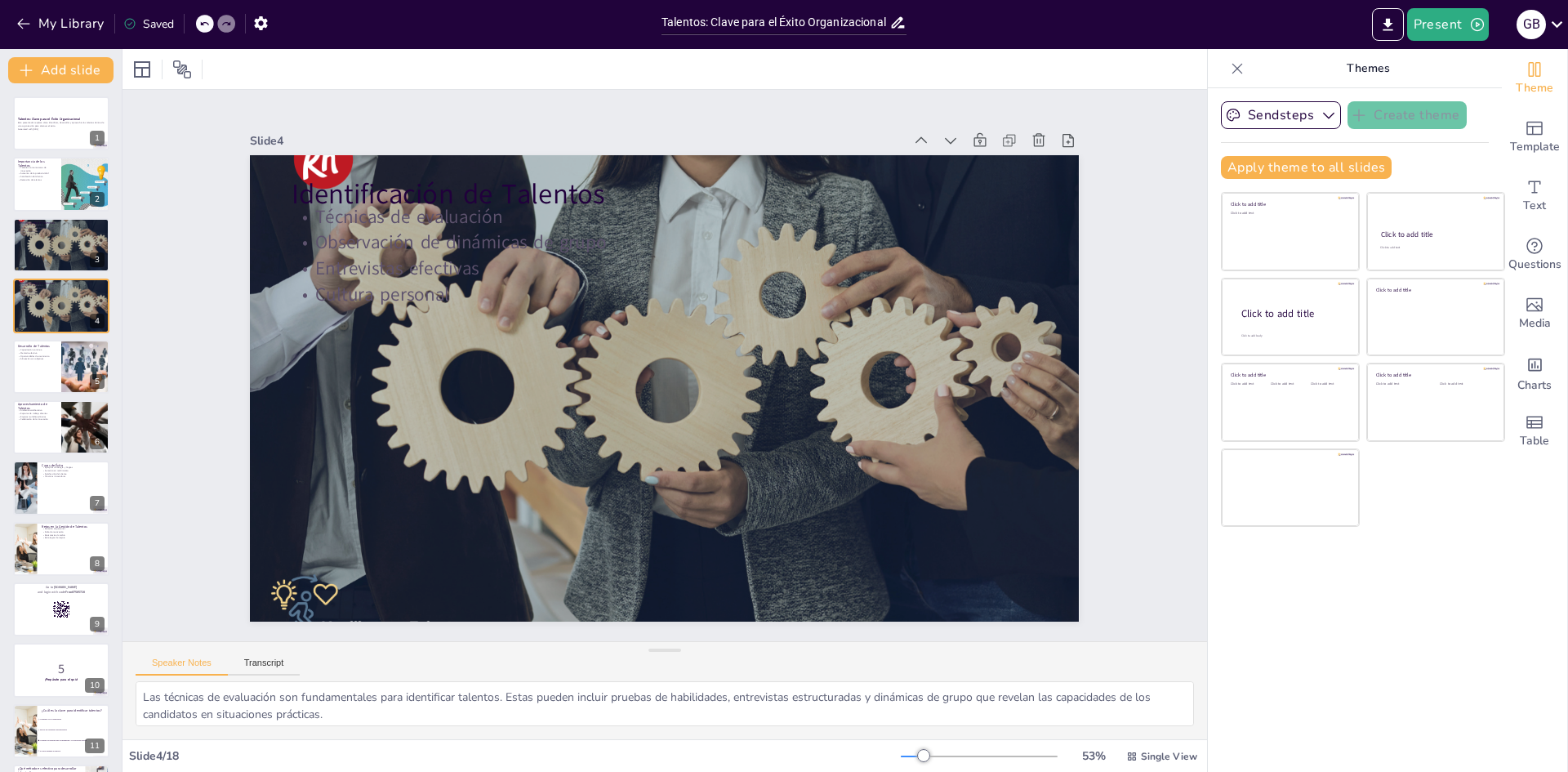
checkbox input "true"
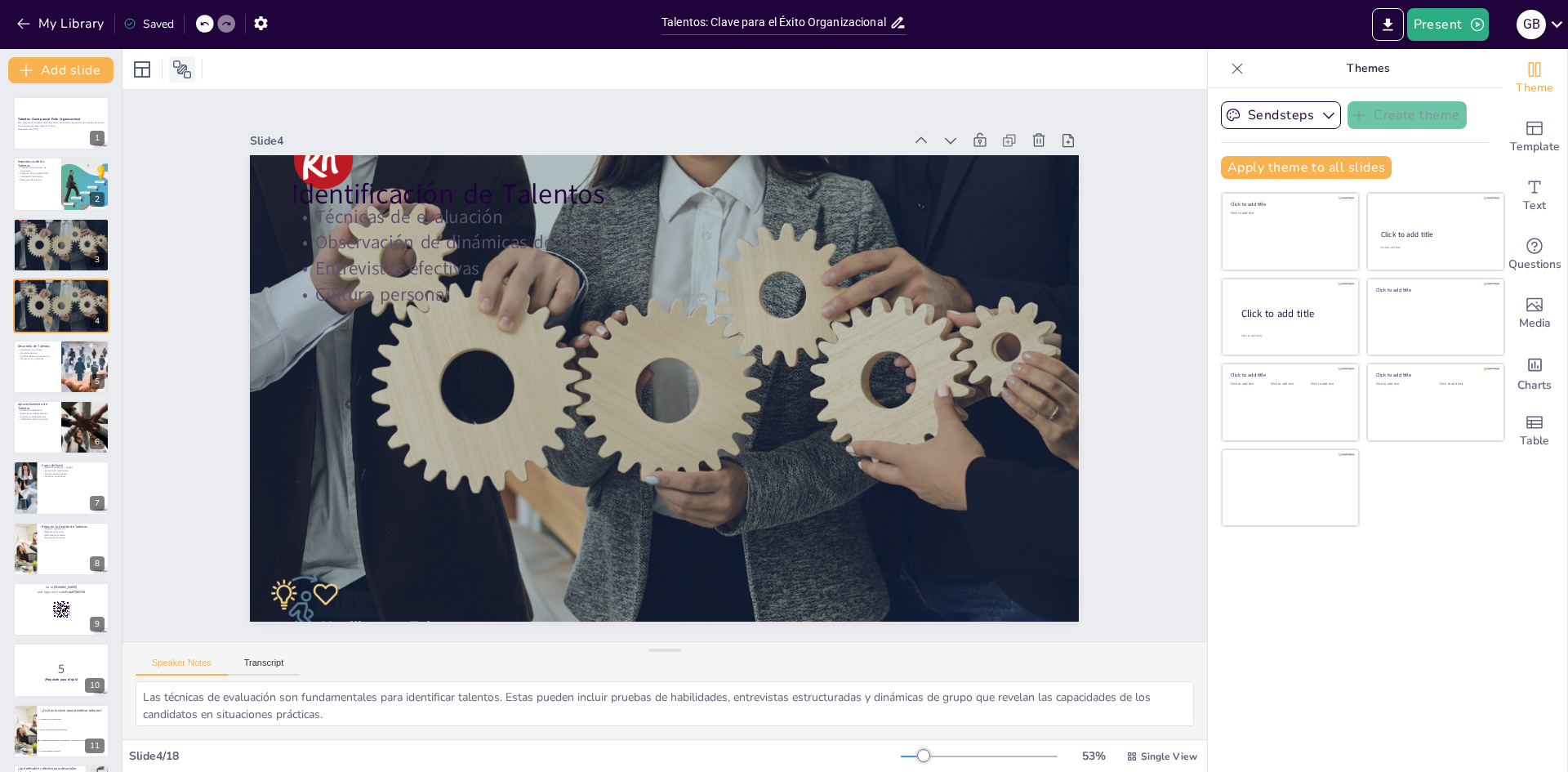
checkbox input "true"
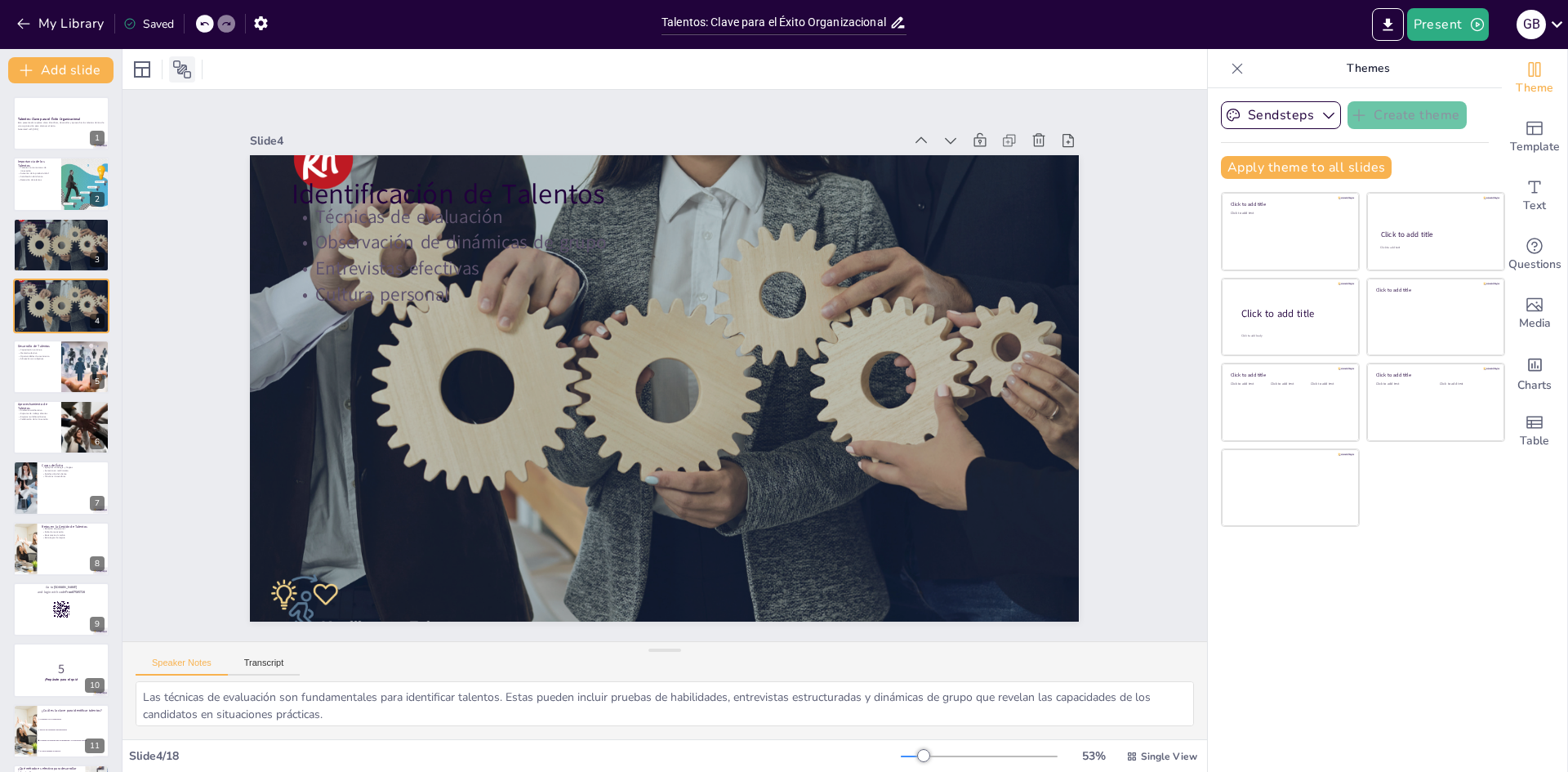
checkbox input "true"
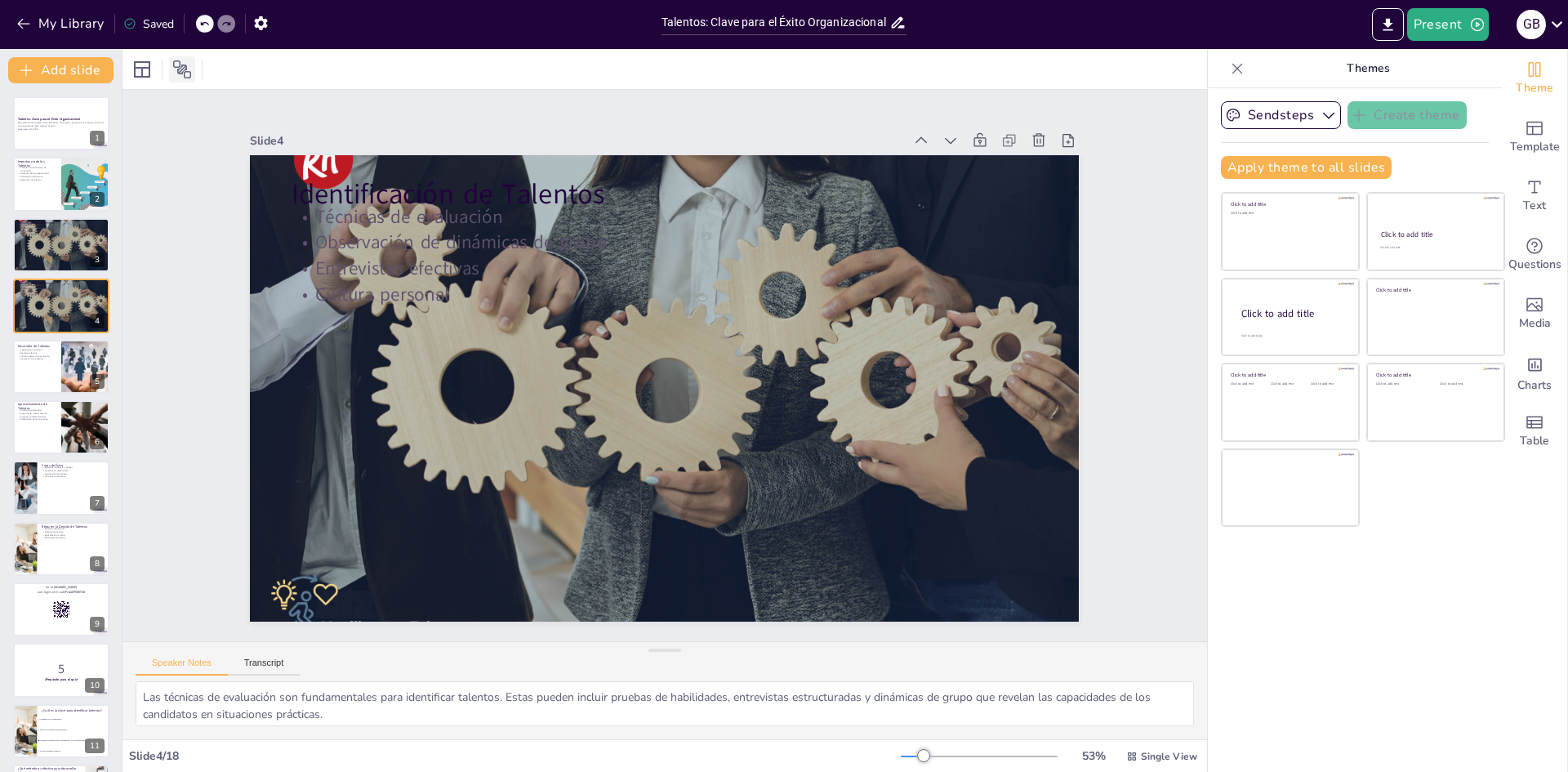
checkbox input "true"
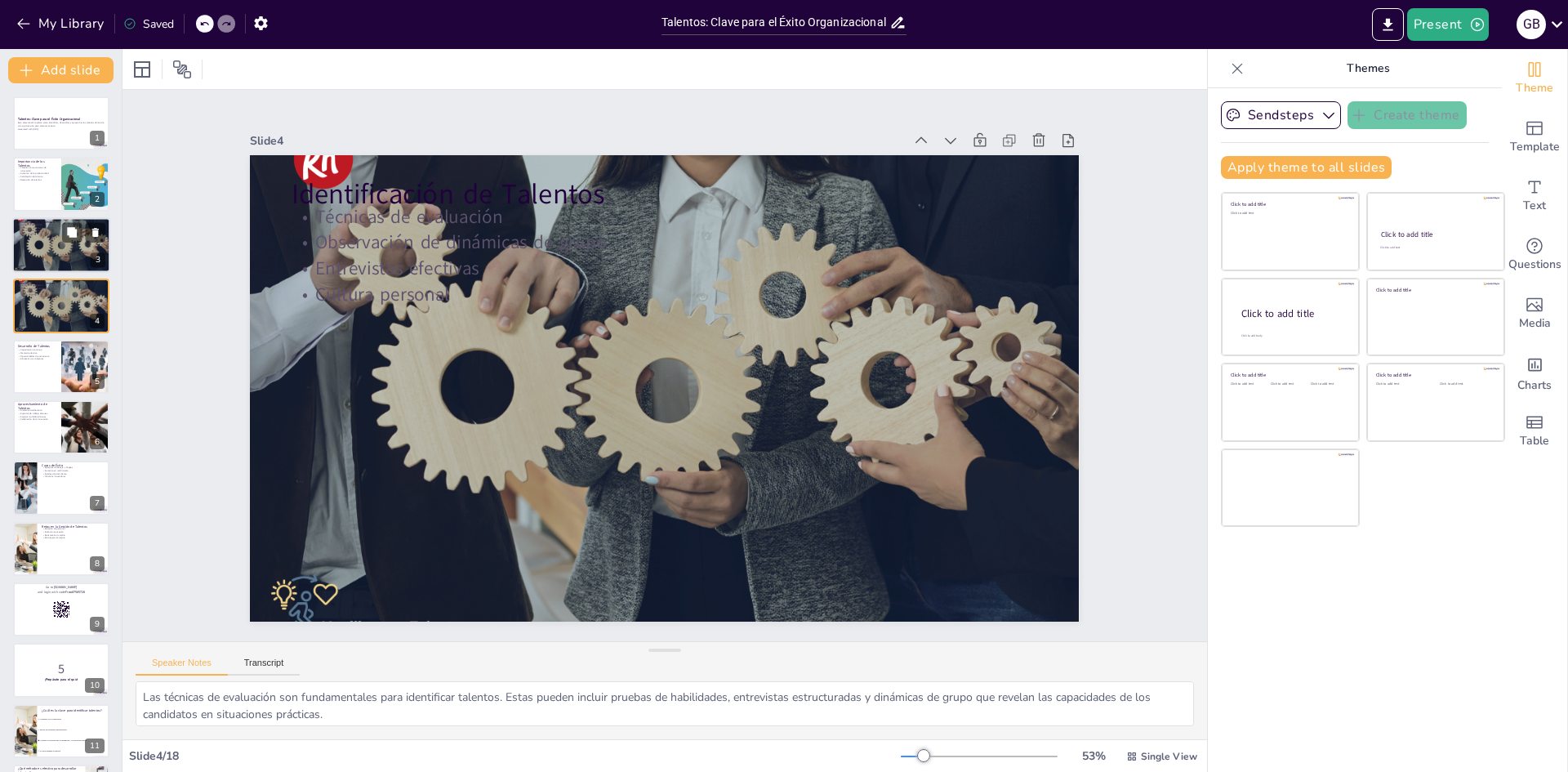
checkbox input "true"
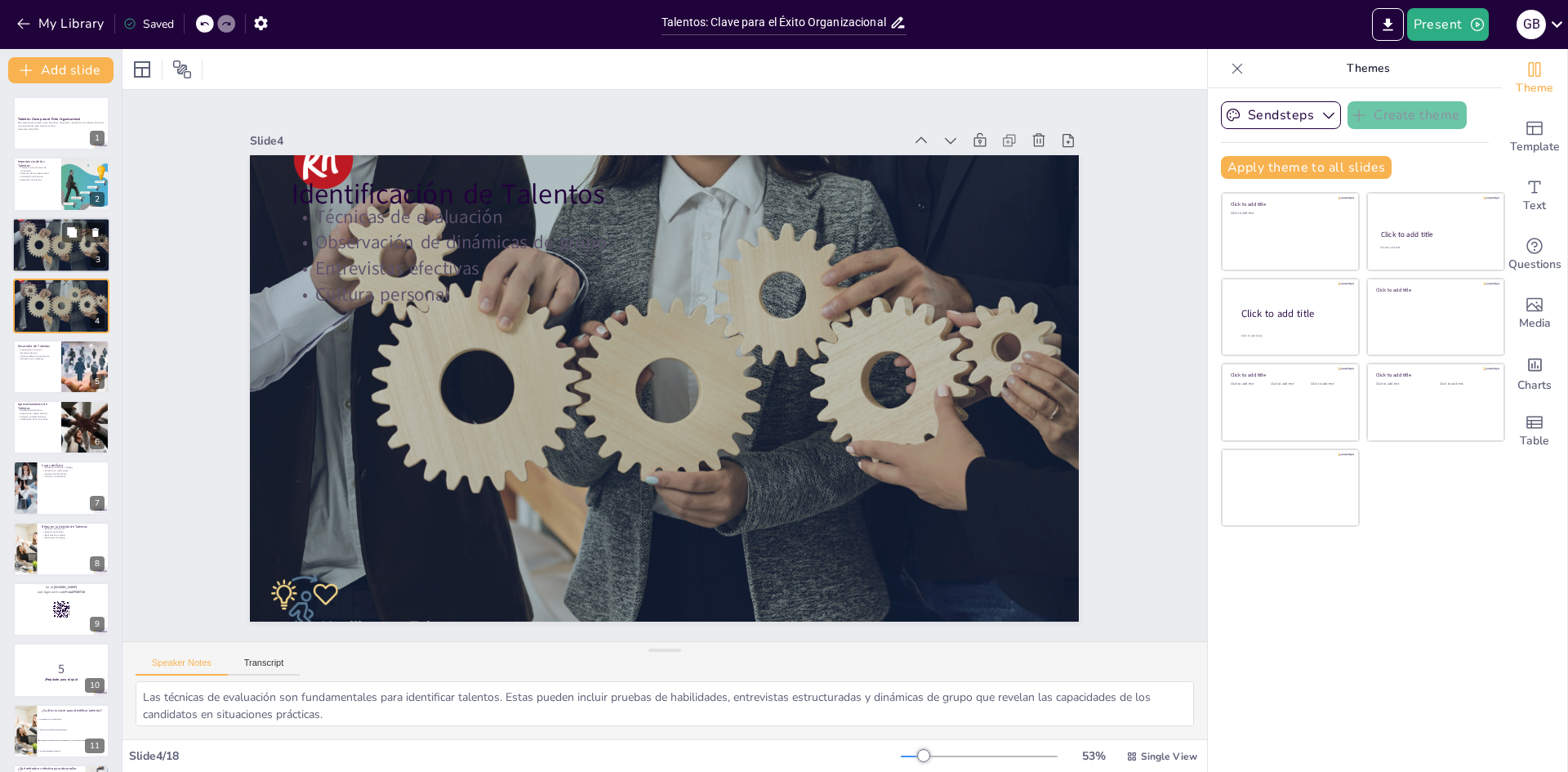
checkbox input "true"
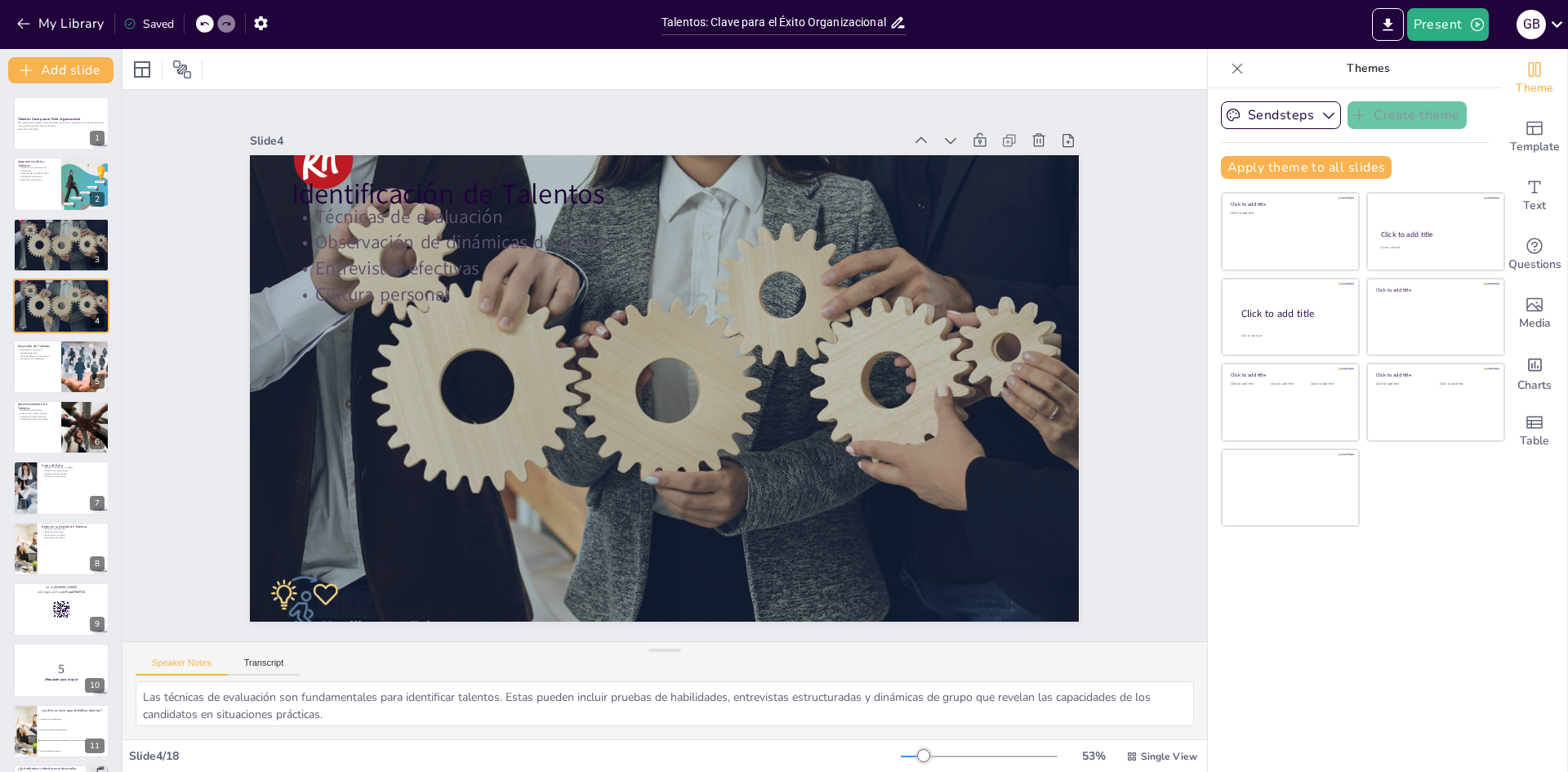
checkbox input "true"
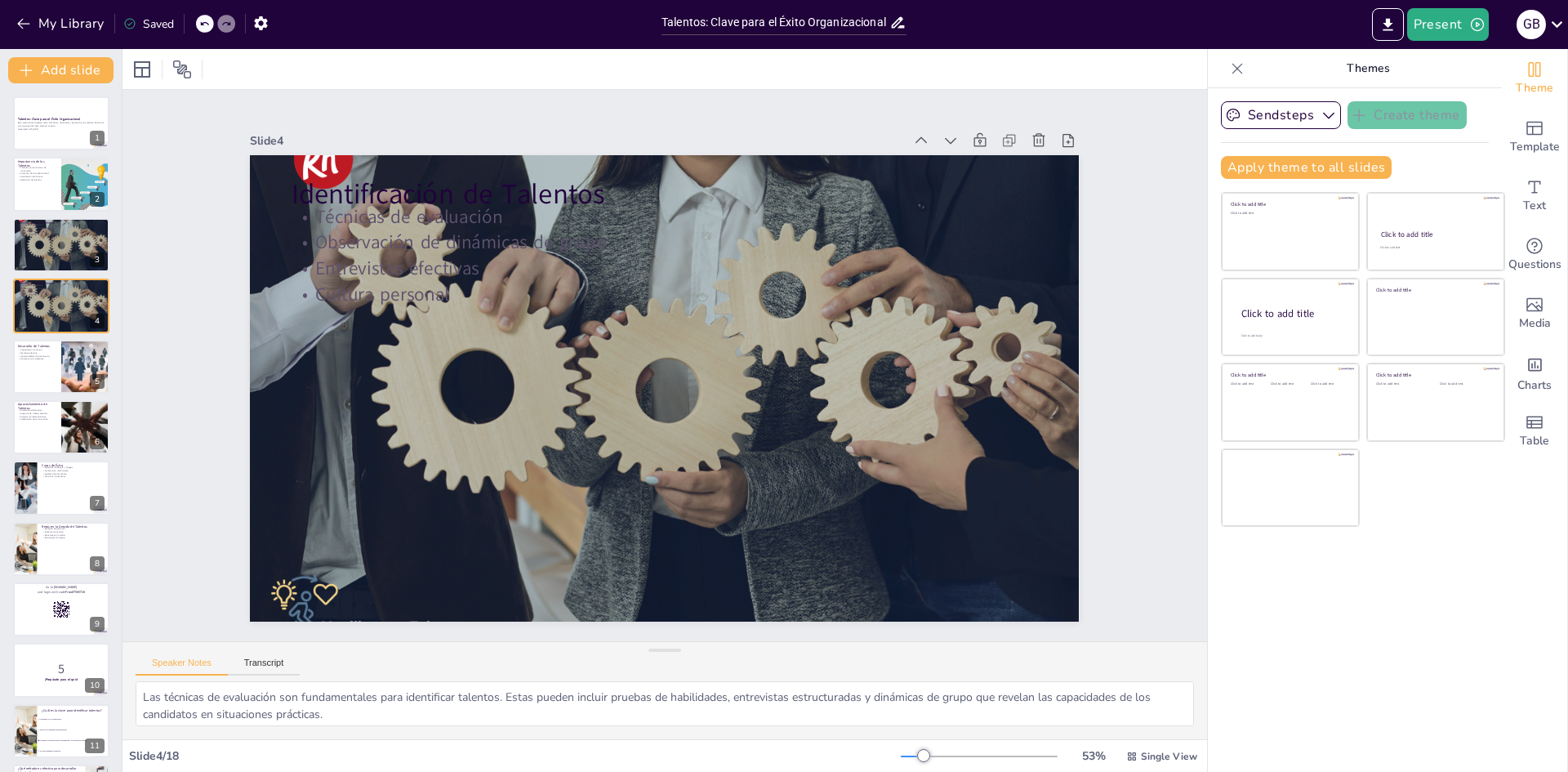
checkbox input "true"
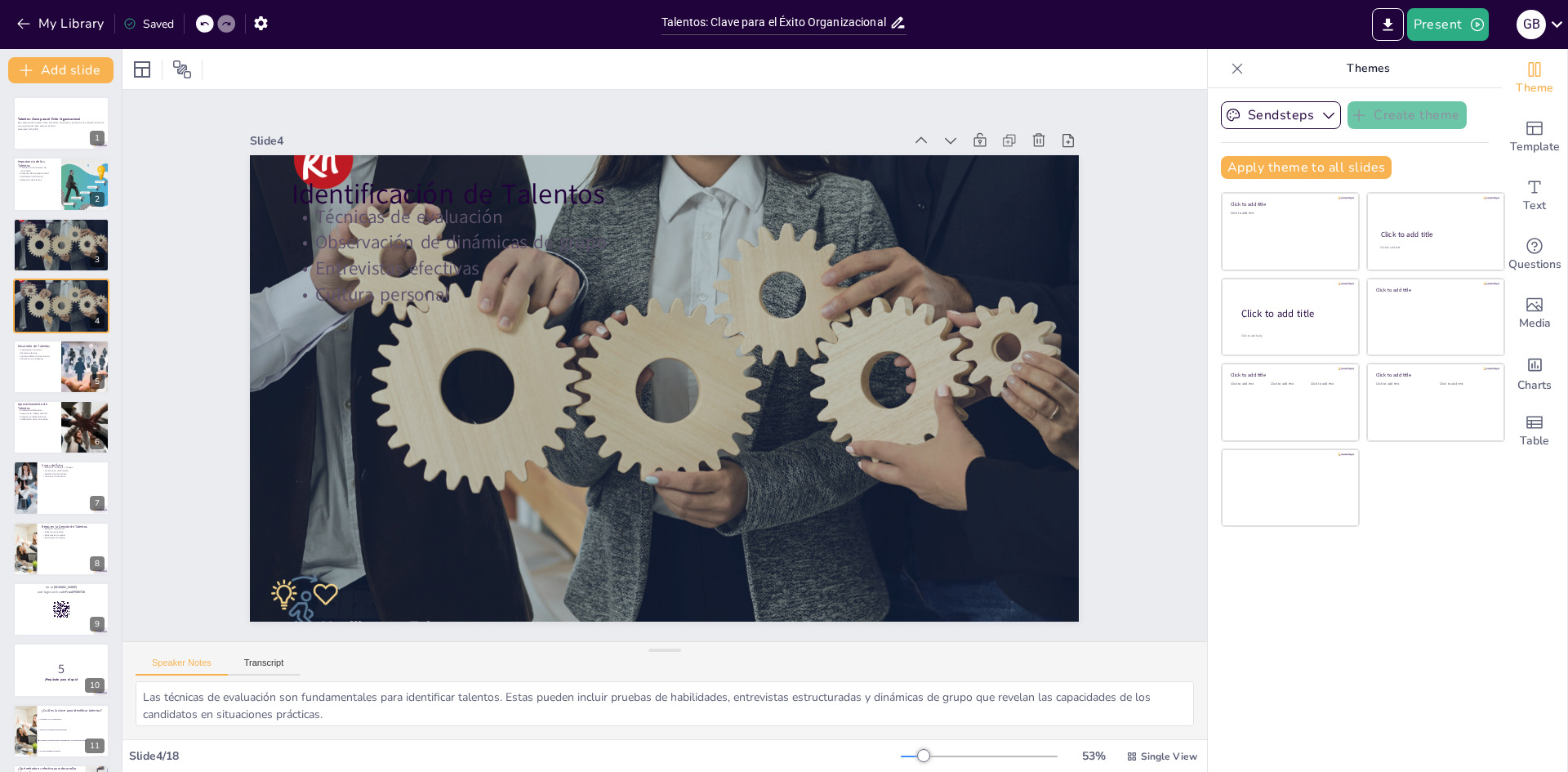
checkbox input "true"
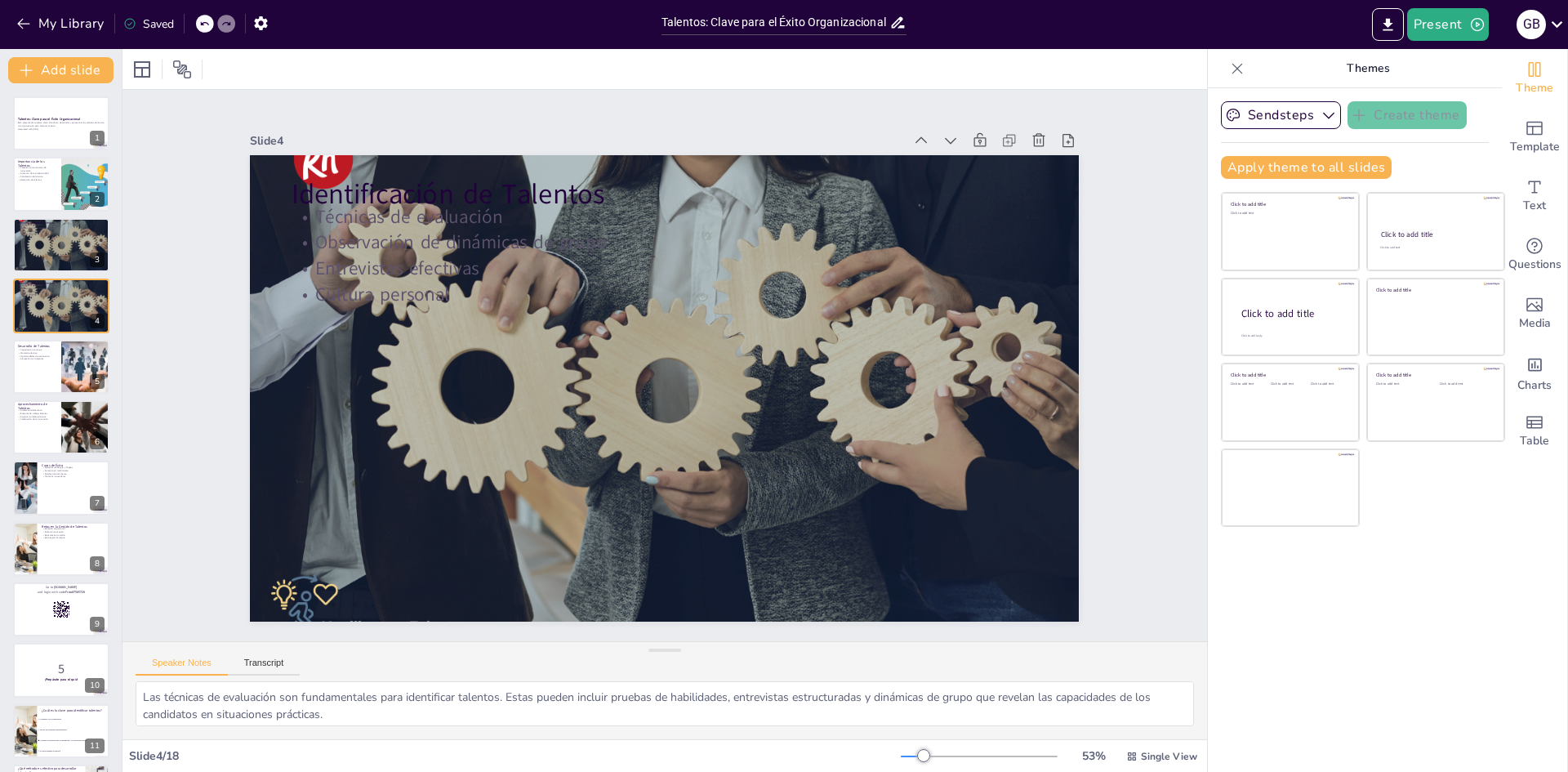
checkbox input "true"
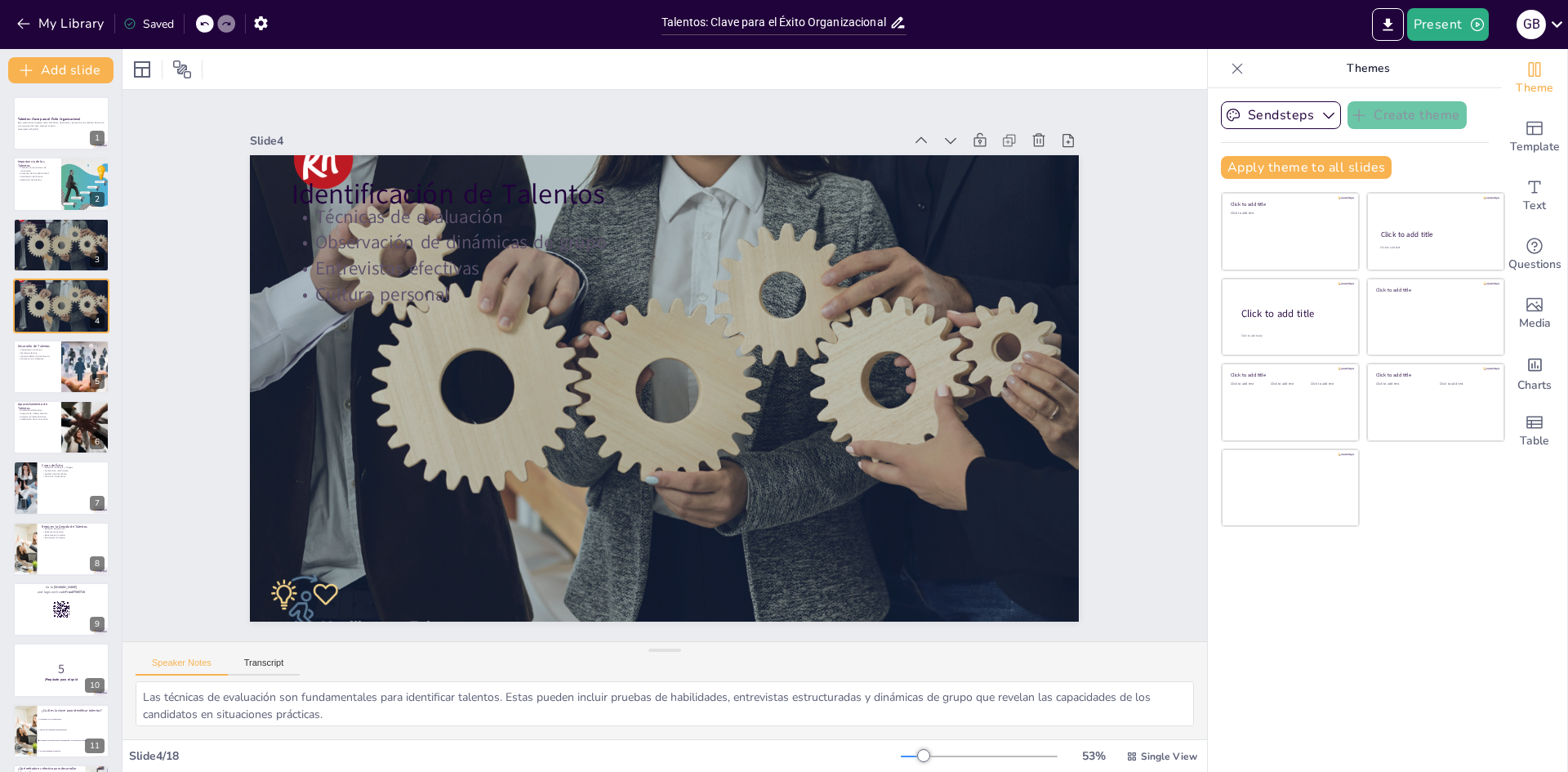
checkbox input "true"
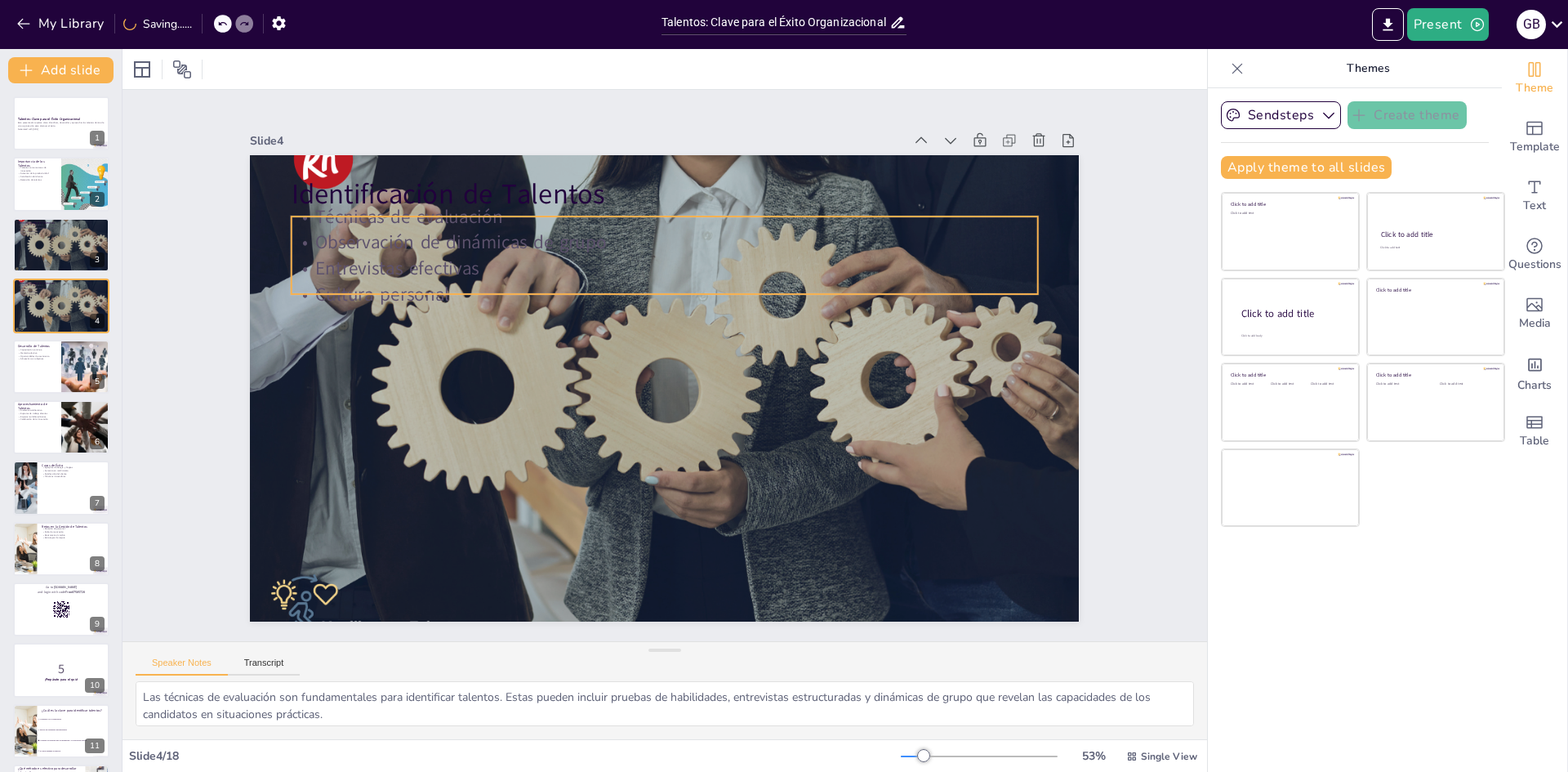
checkbox input "true"
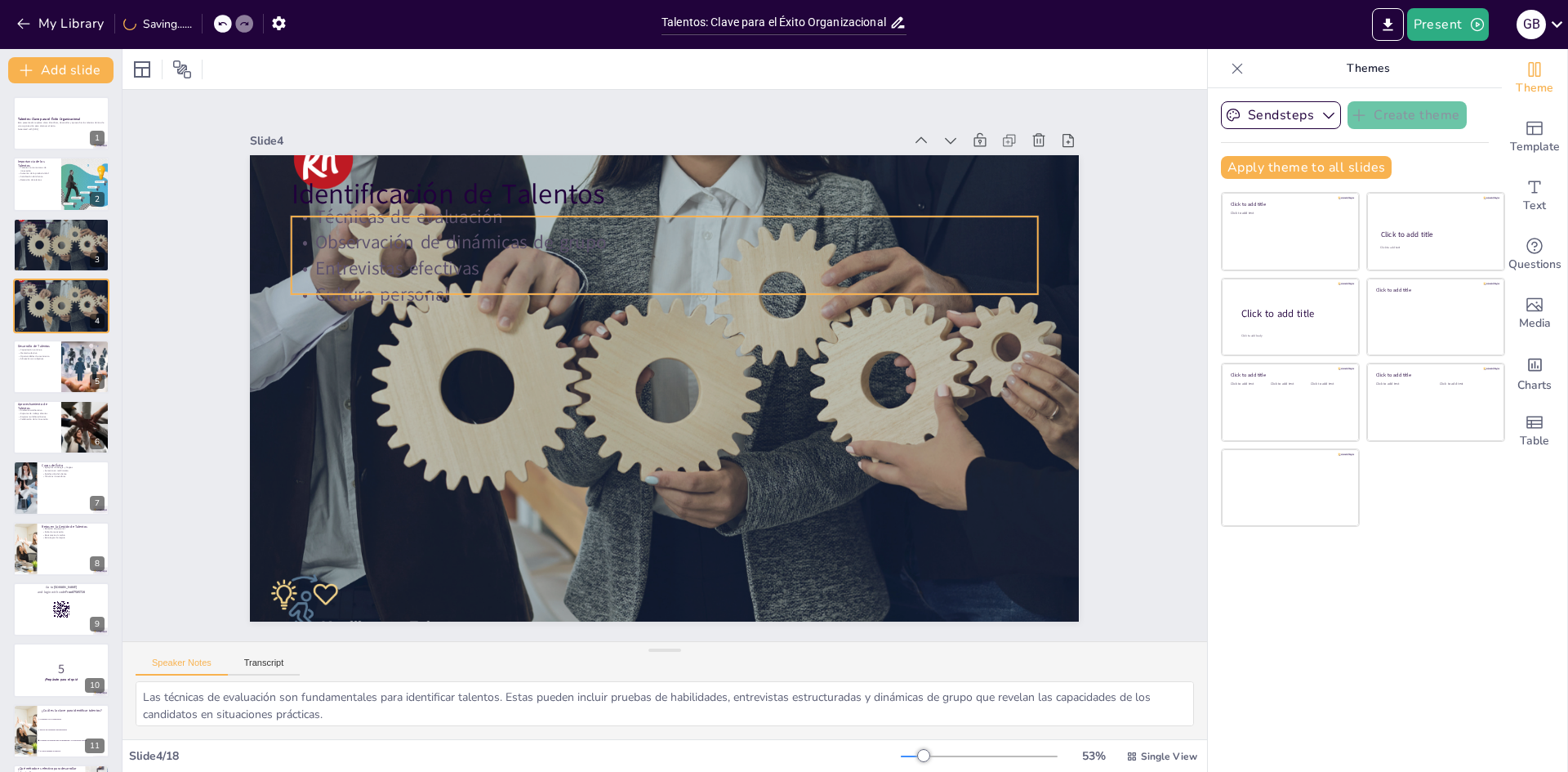
checkbox input "true"
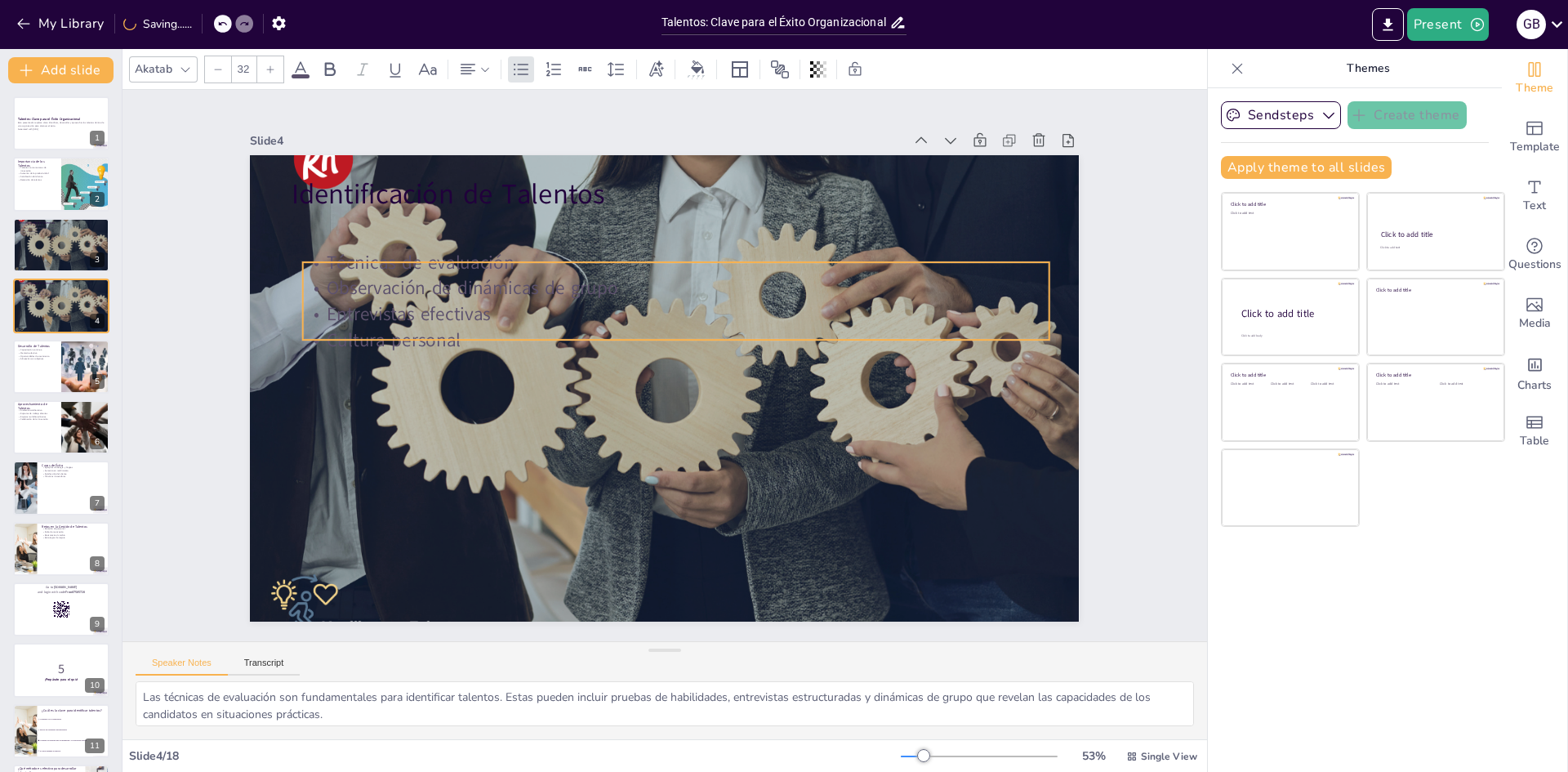
checkbox input "true"
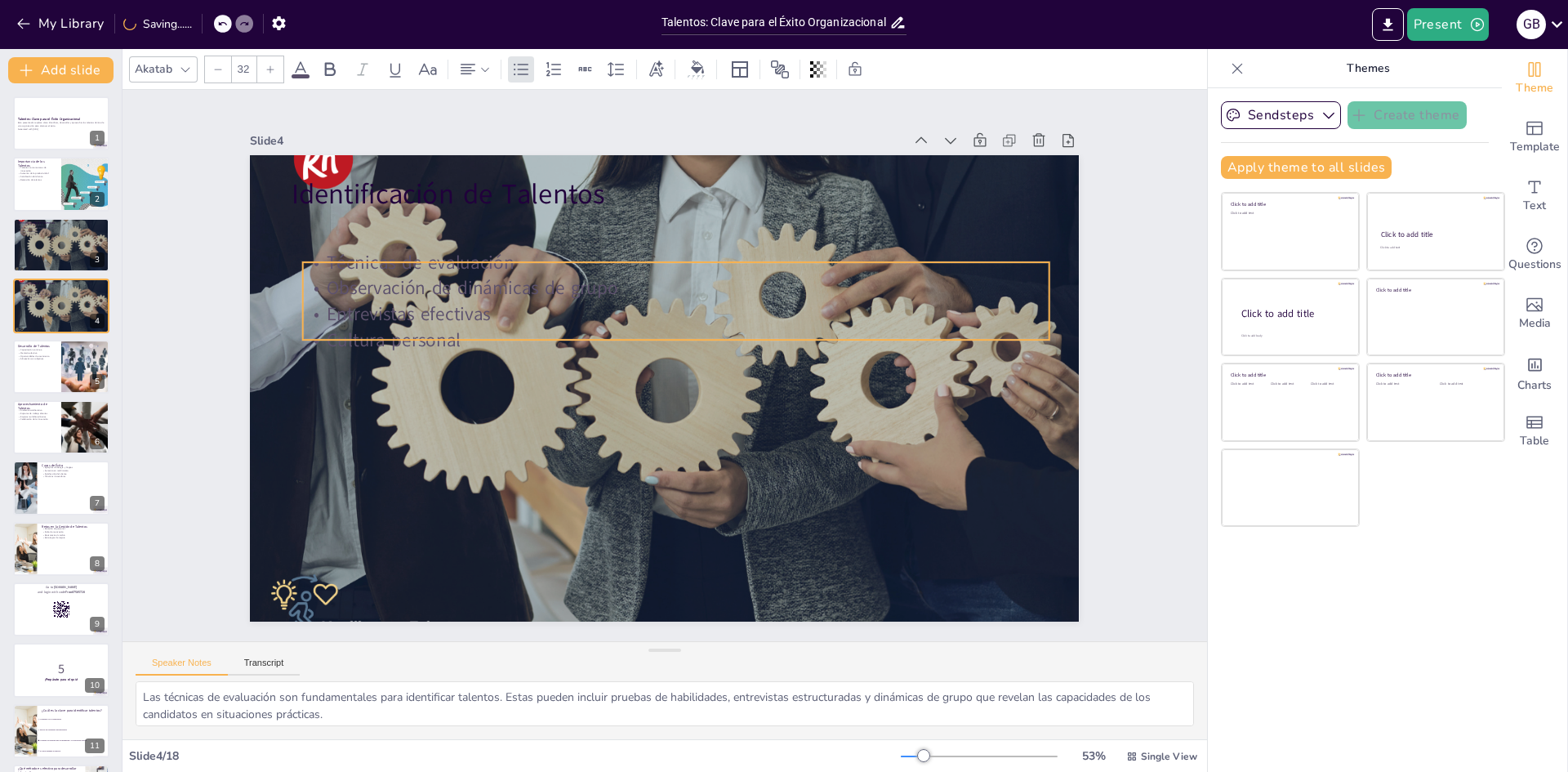
checkbox input "true"
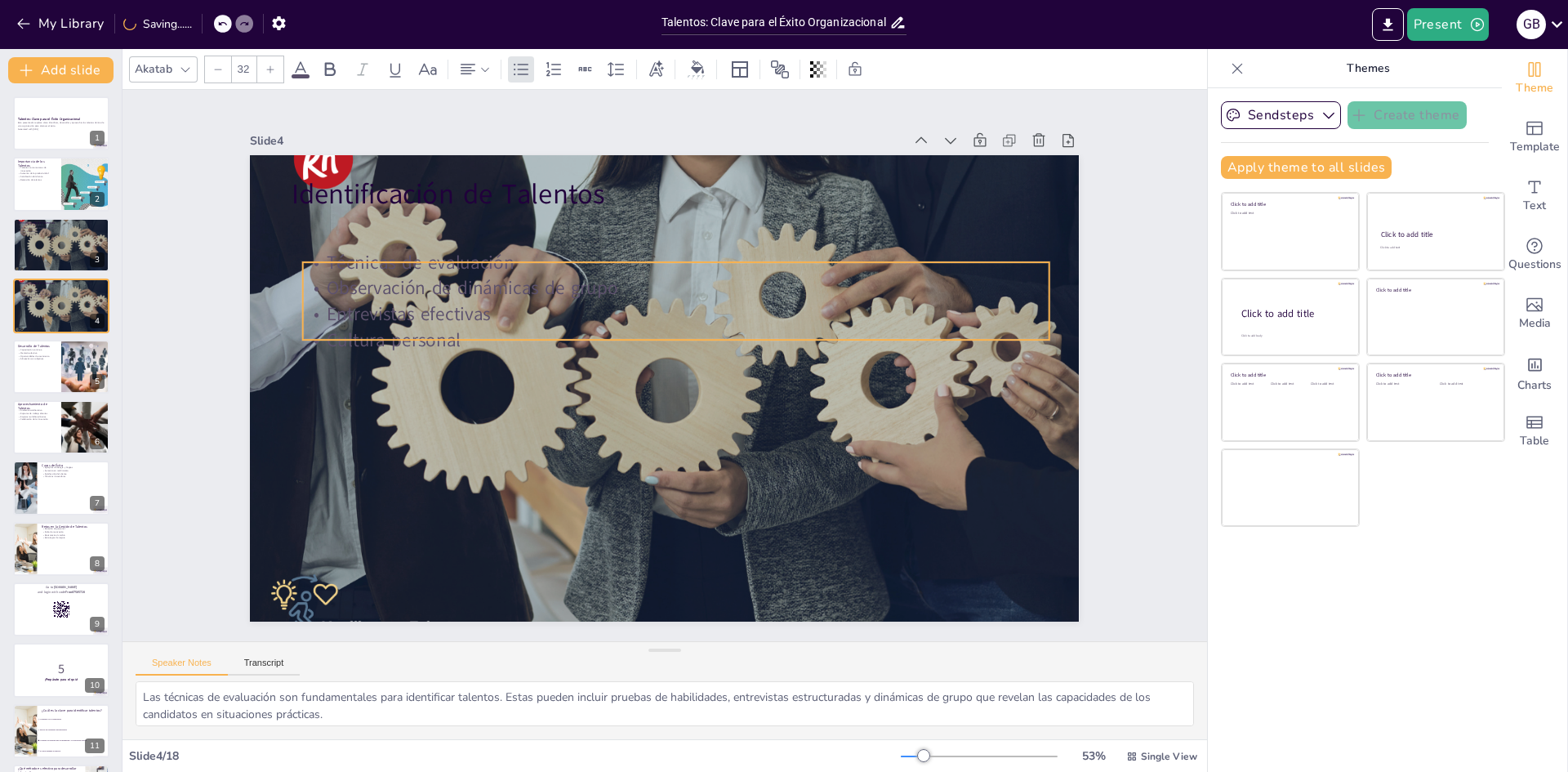
checkbox input "true"
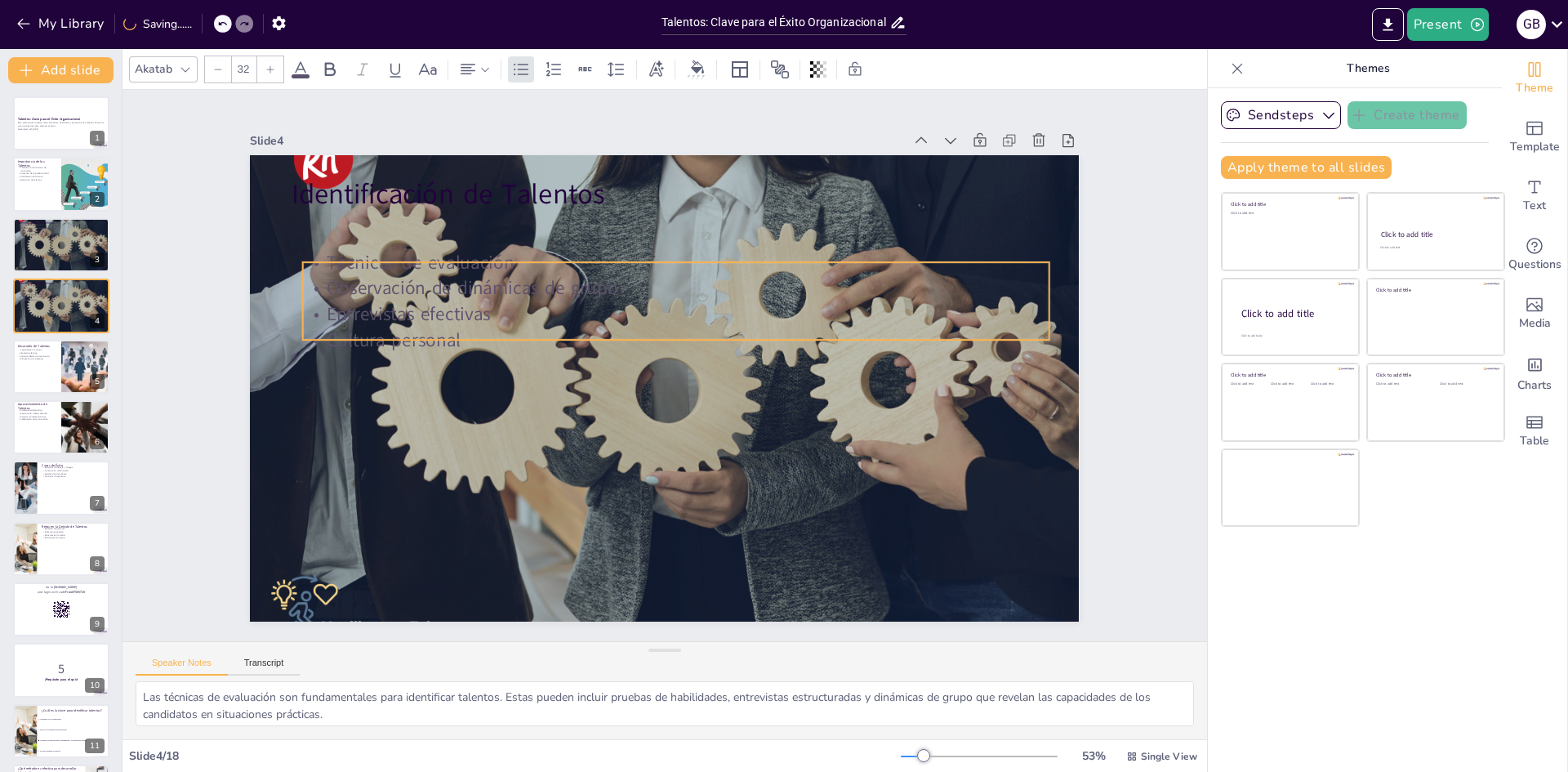
checkbox input "true"
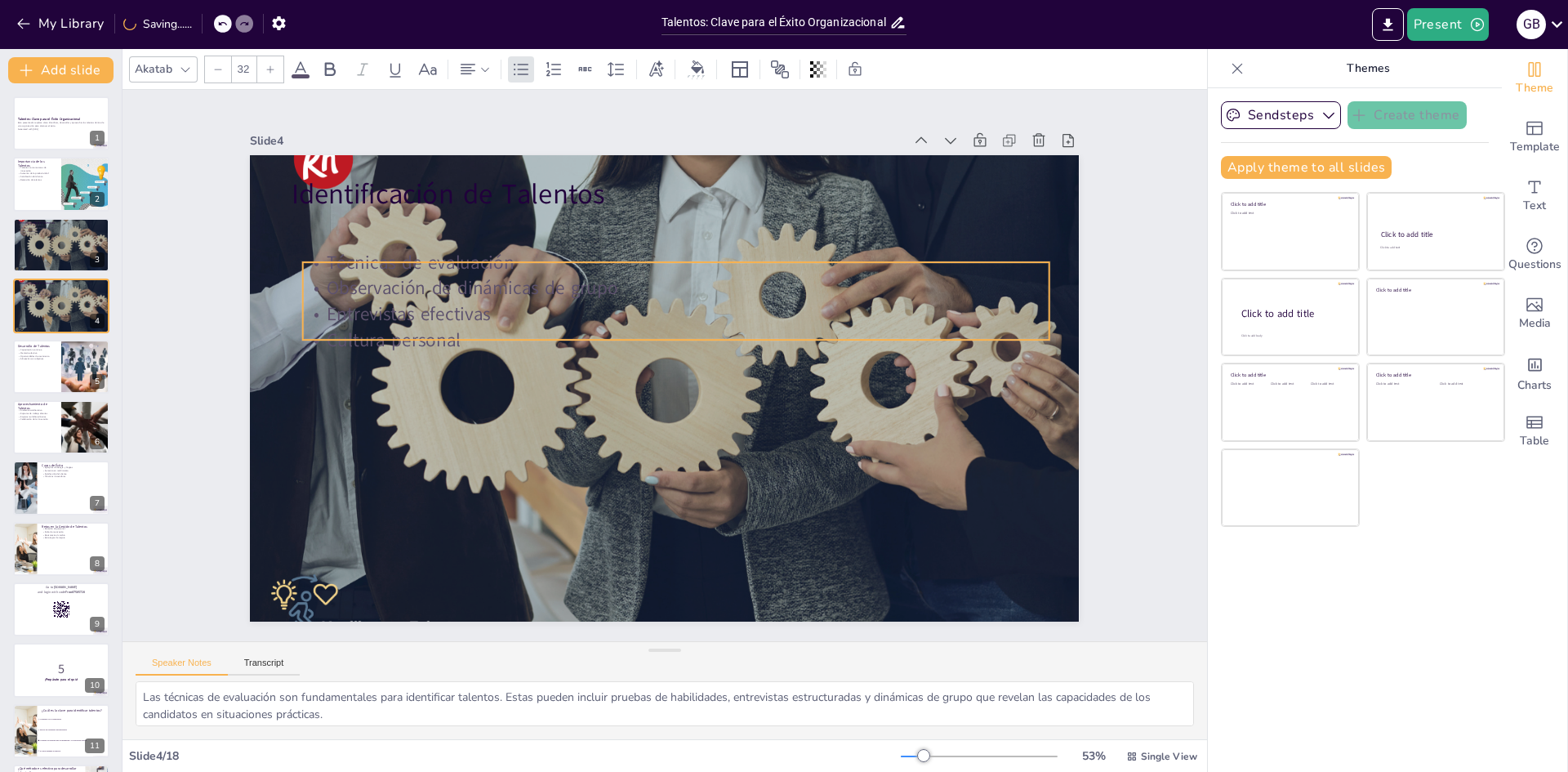
checkbox input "true"
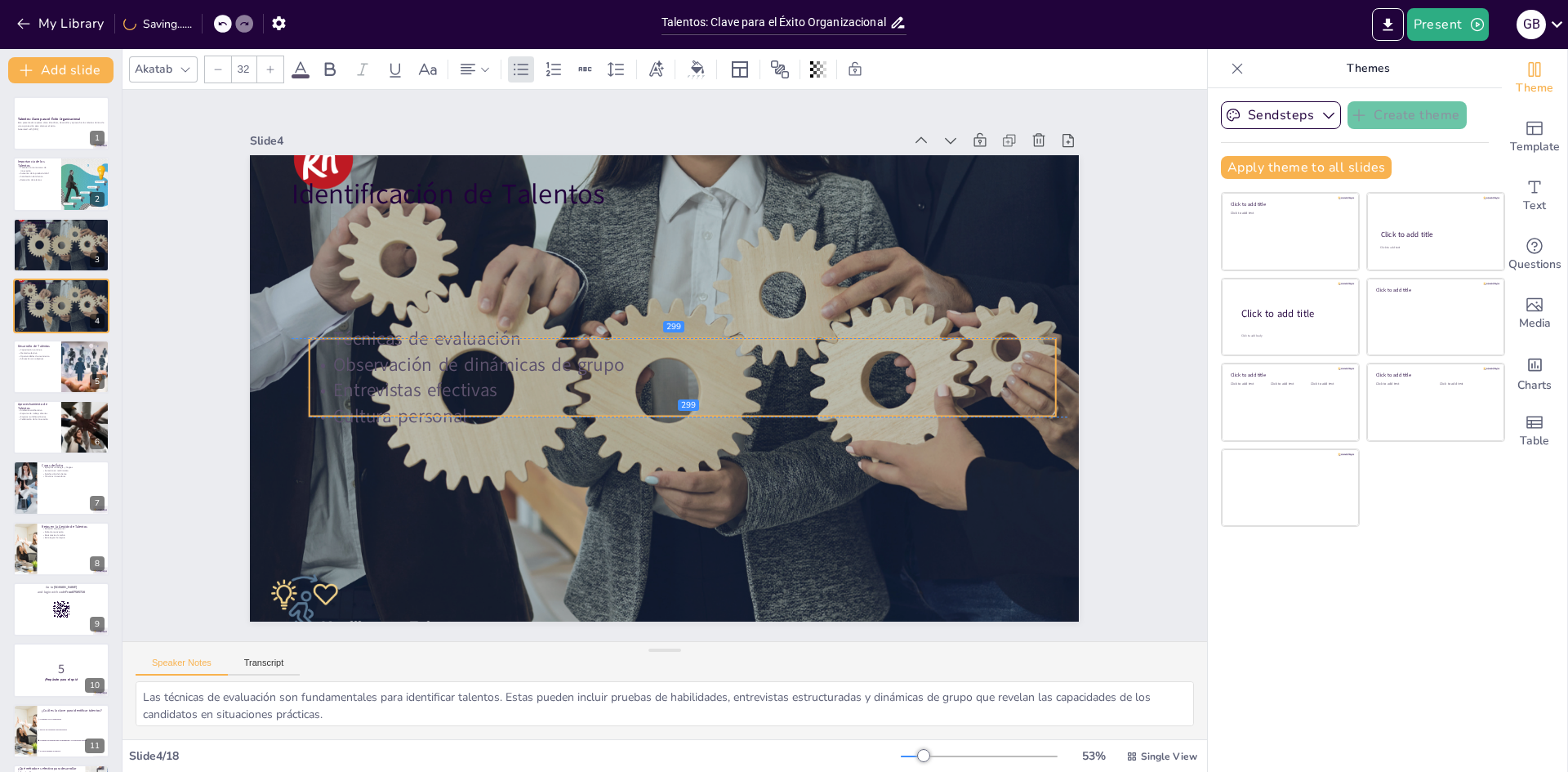
checkbox input "true"
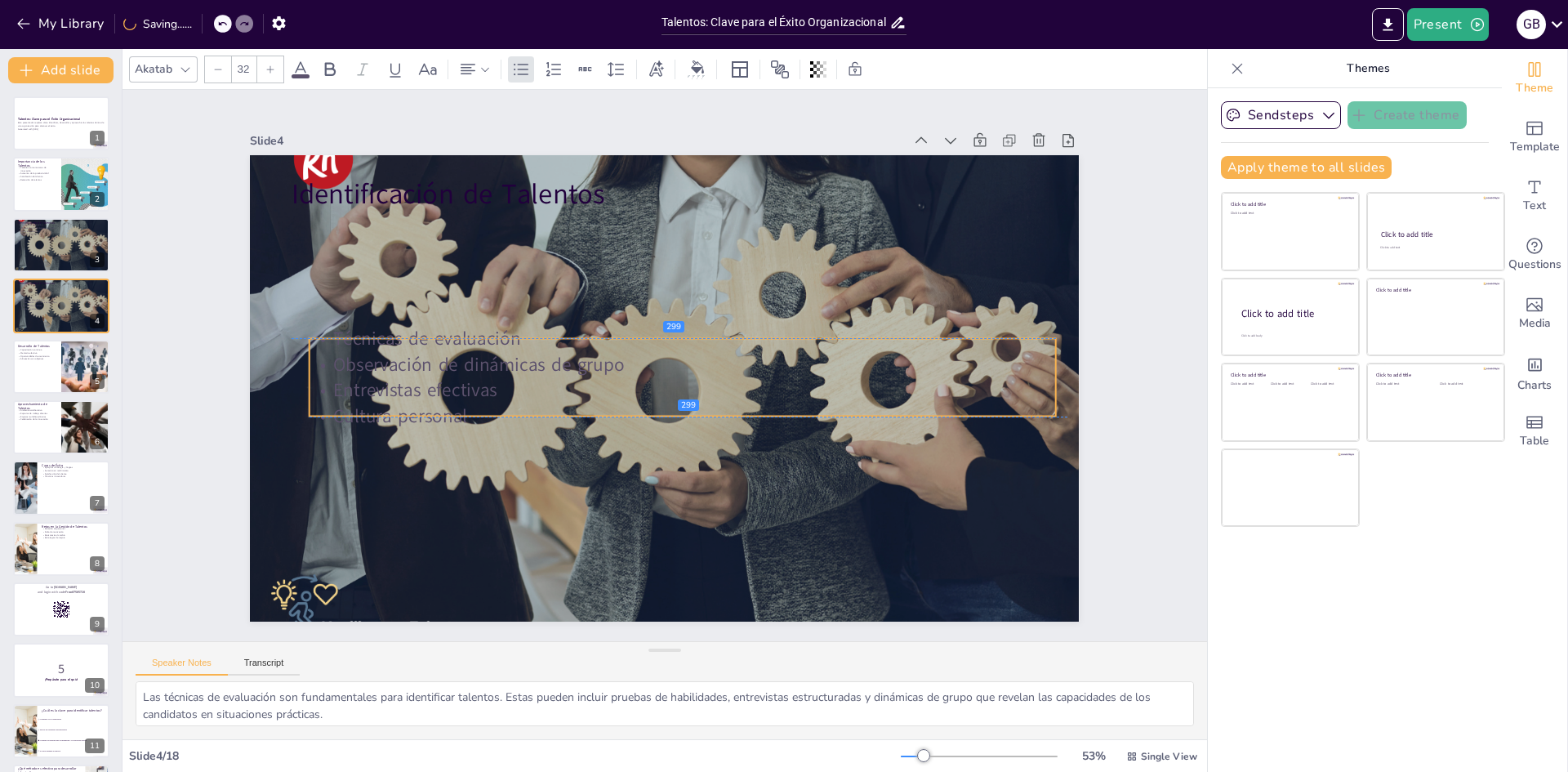
checkbox input "true"
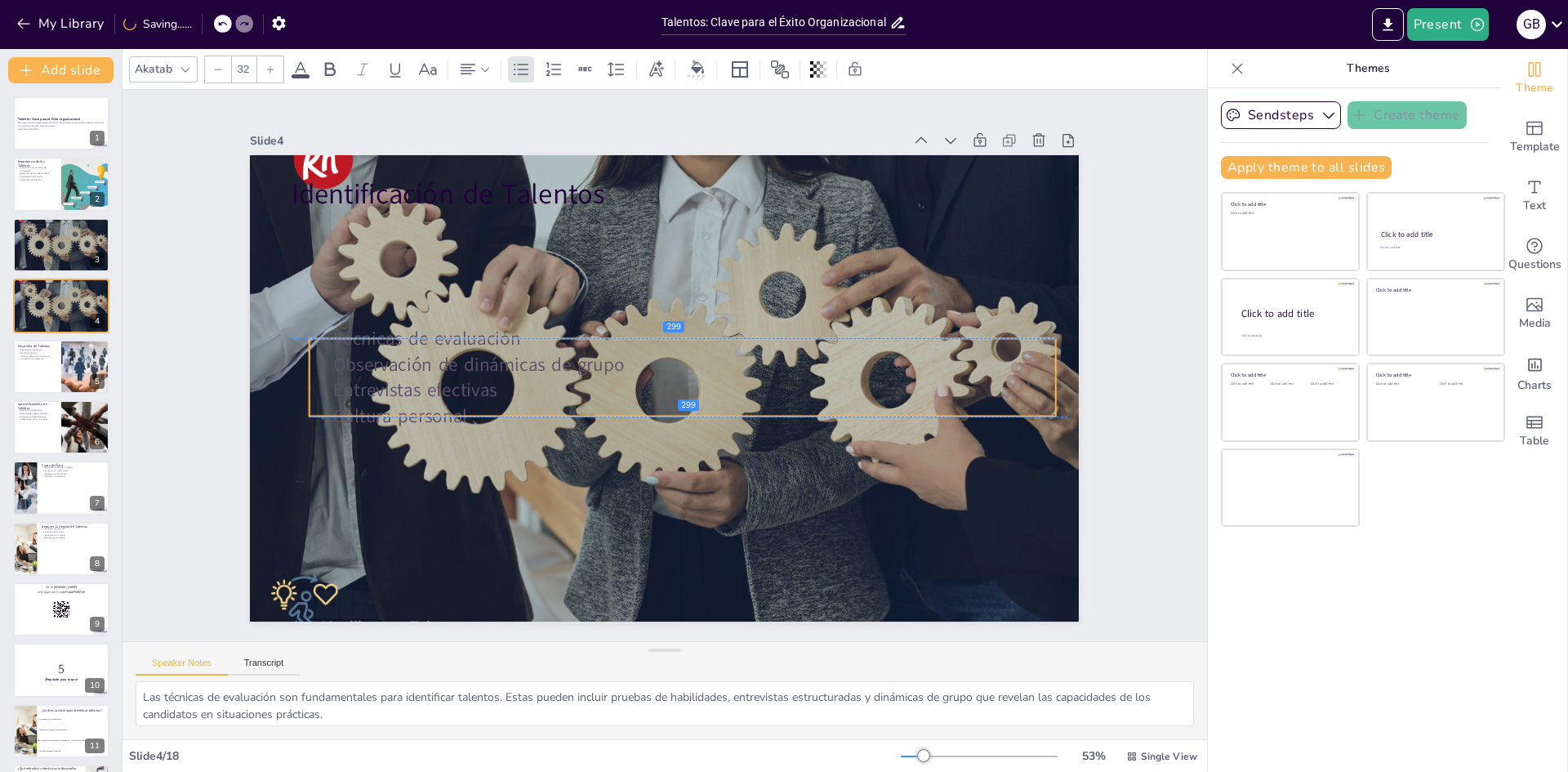
checkbox input "true"
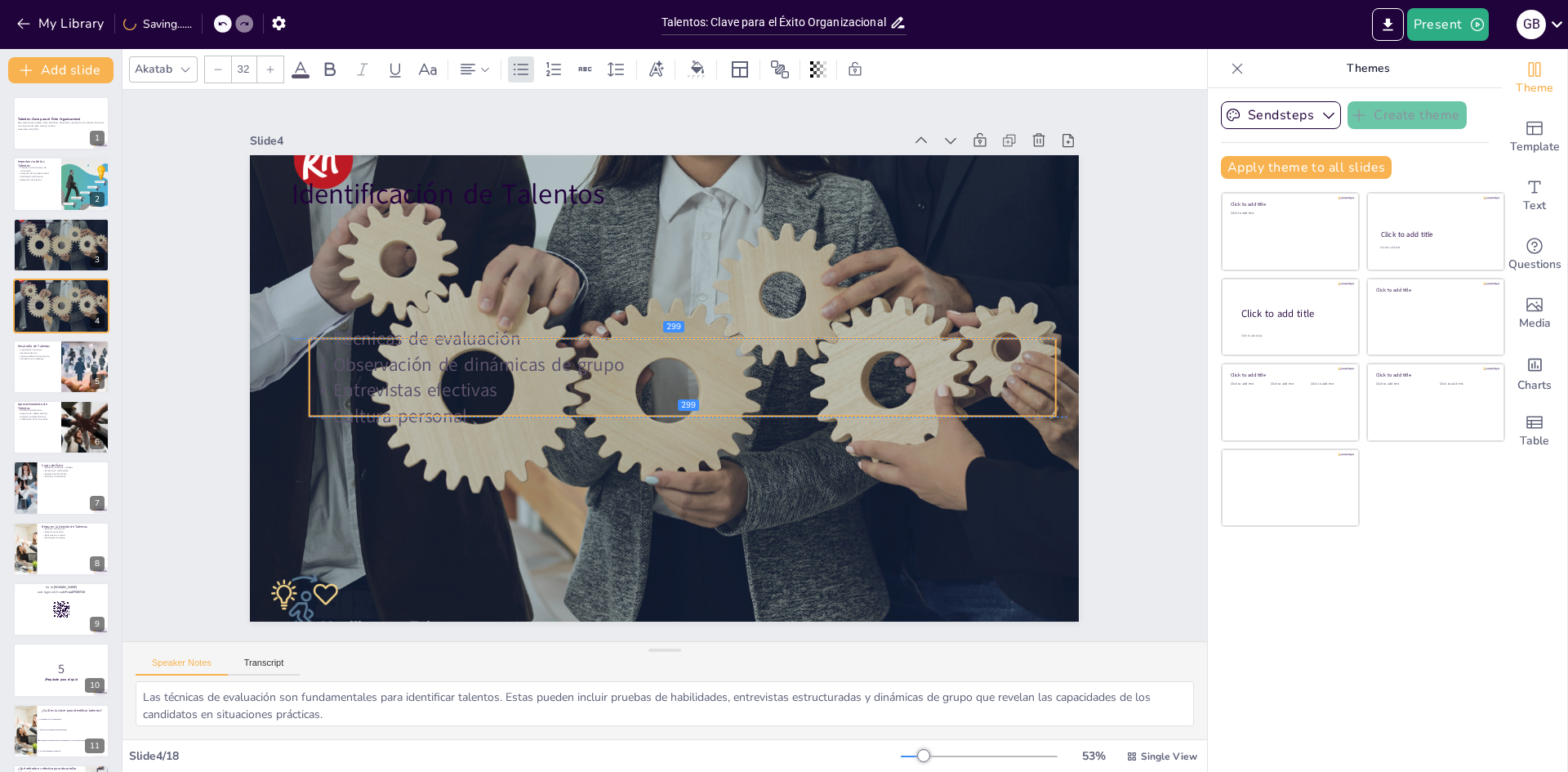
checkbox input "true"
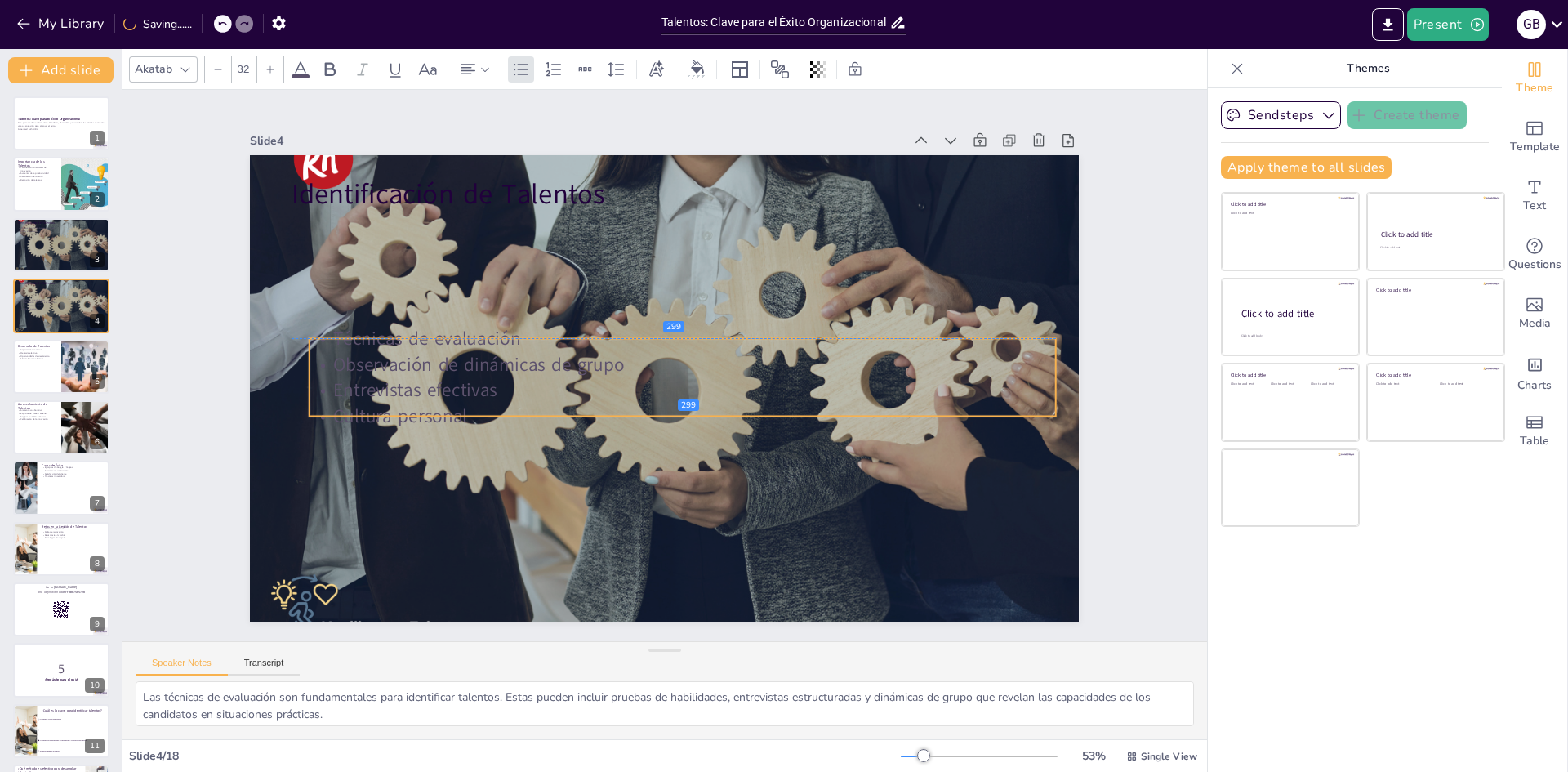
checkbox input "true"
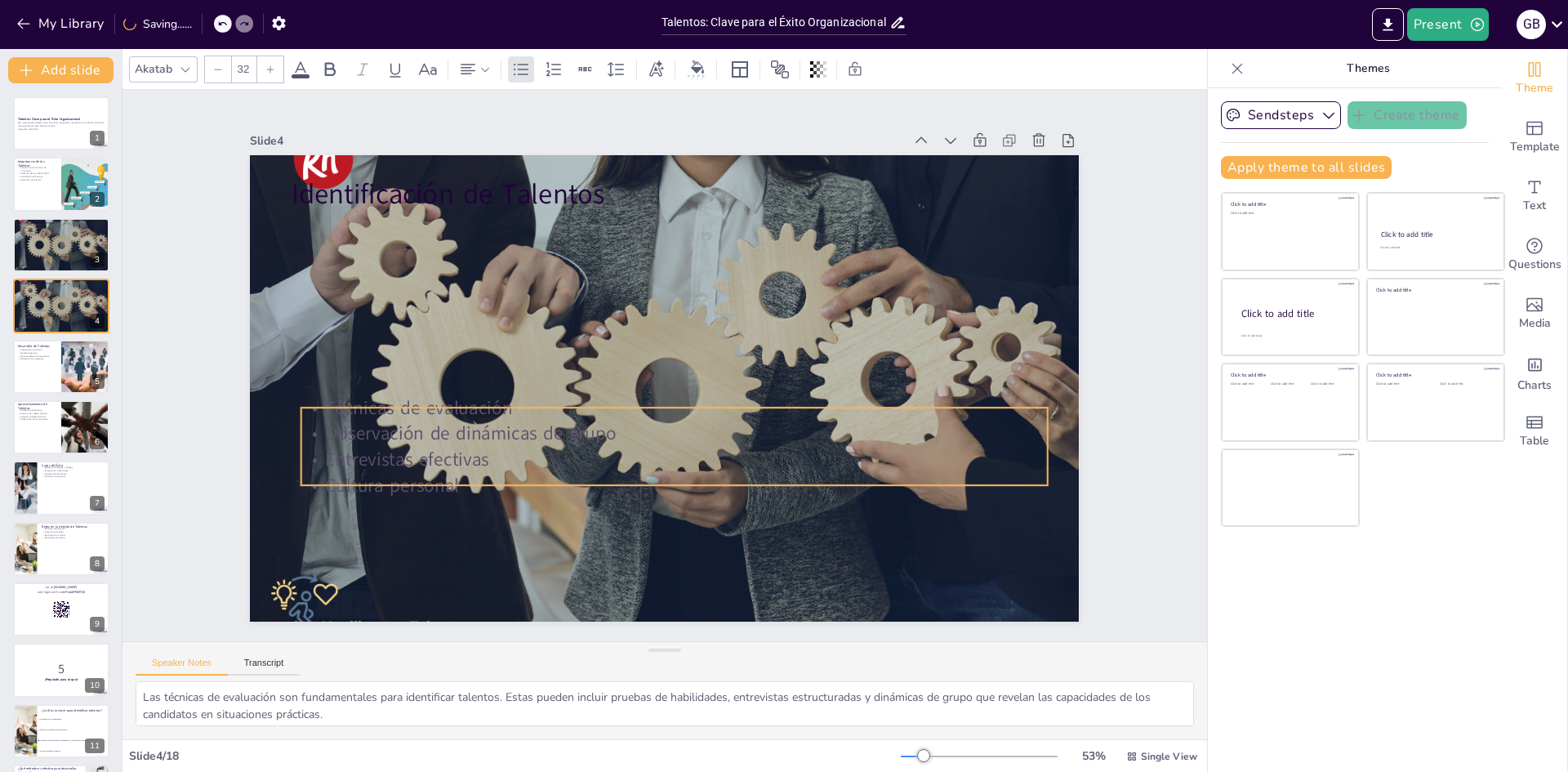
checkbox input "true"
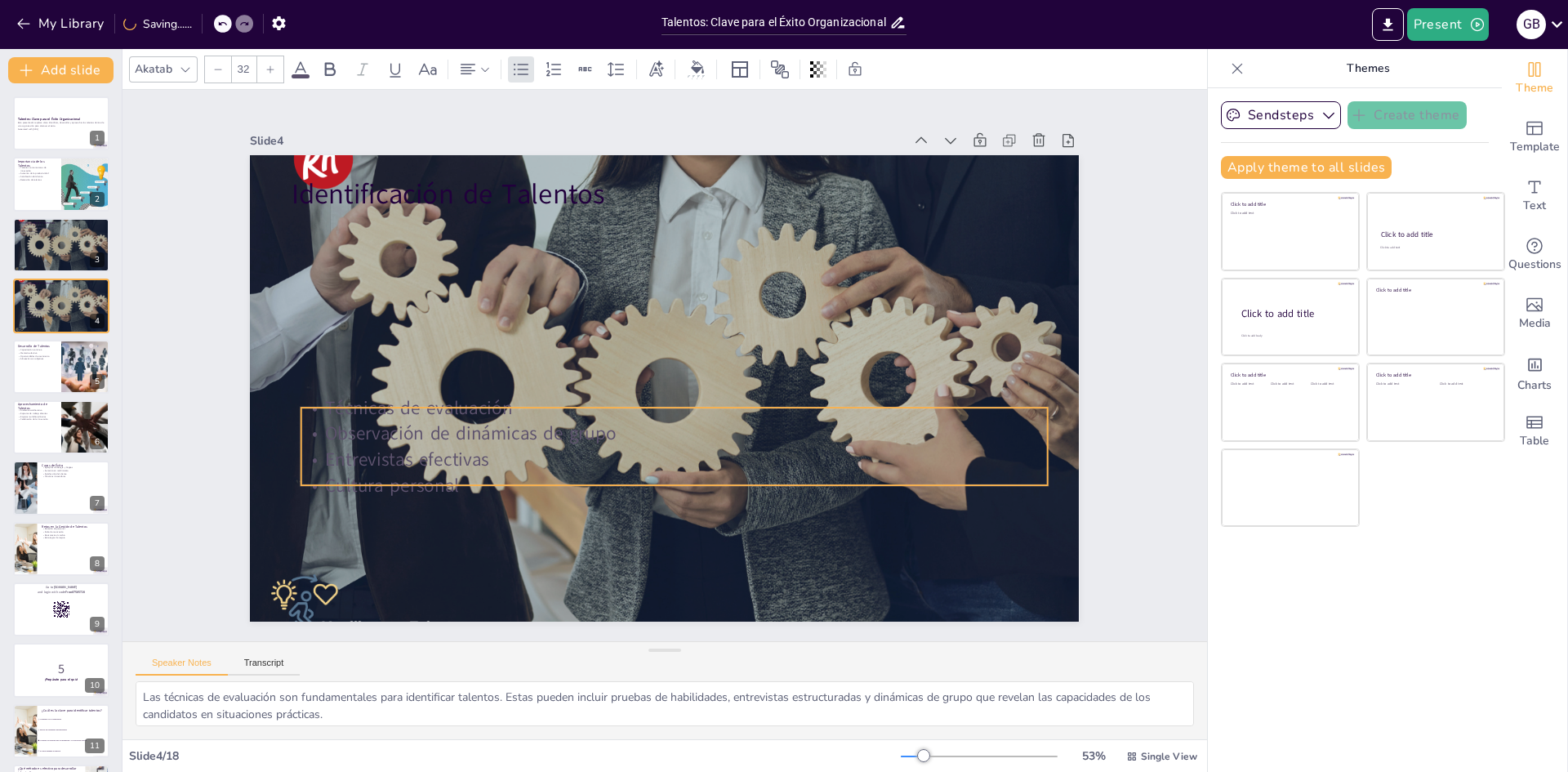
checkbox input "true"
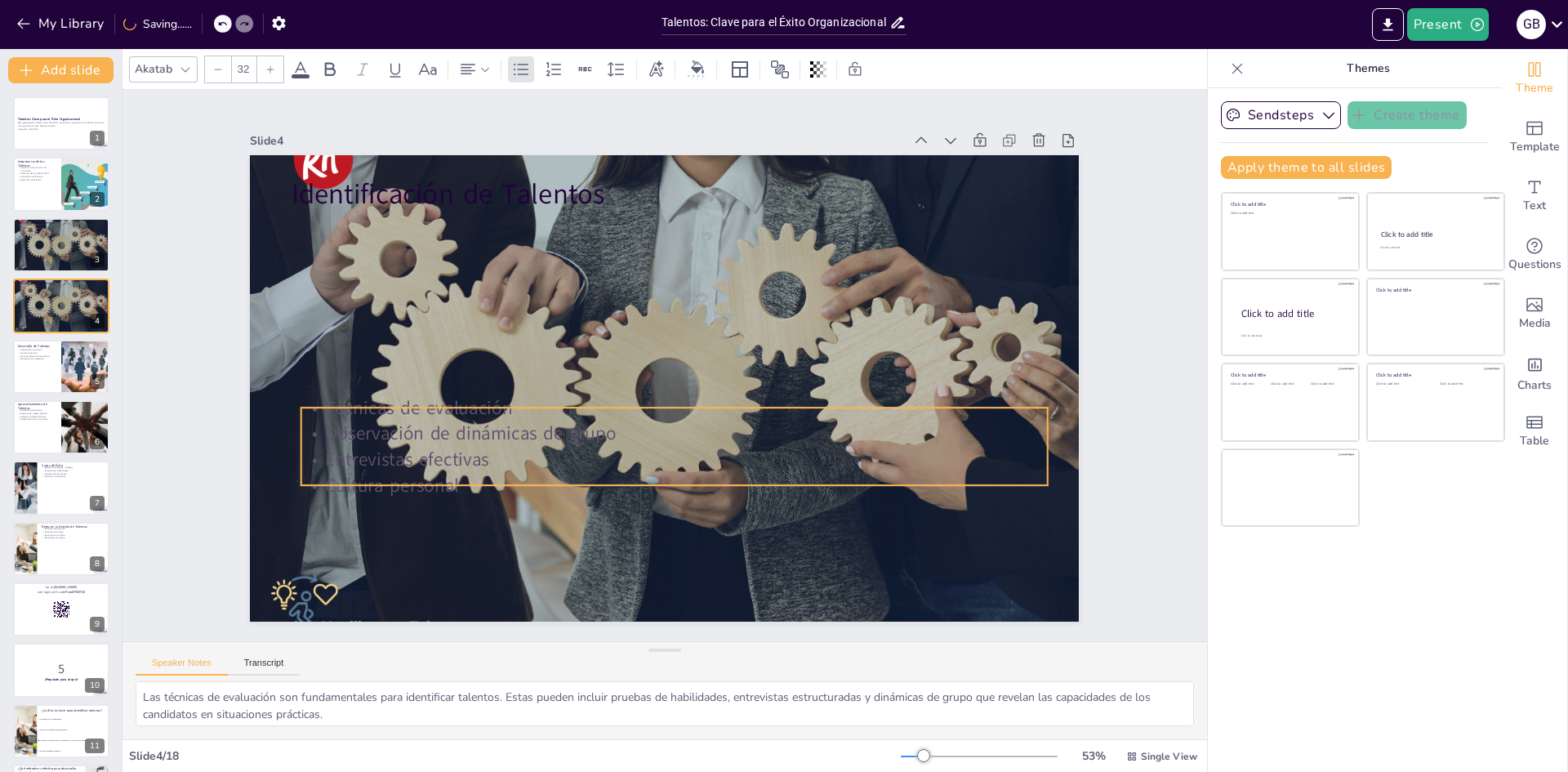
checkbox input "true"
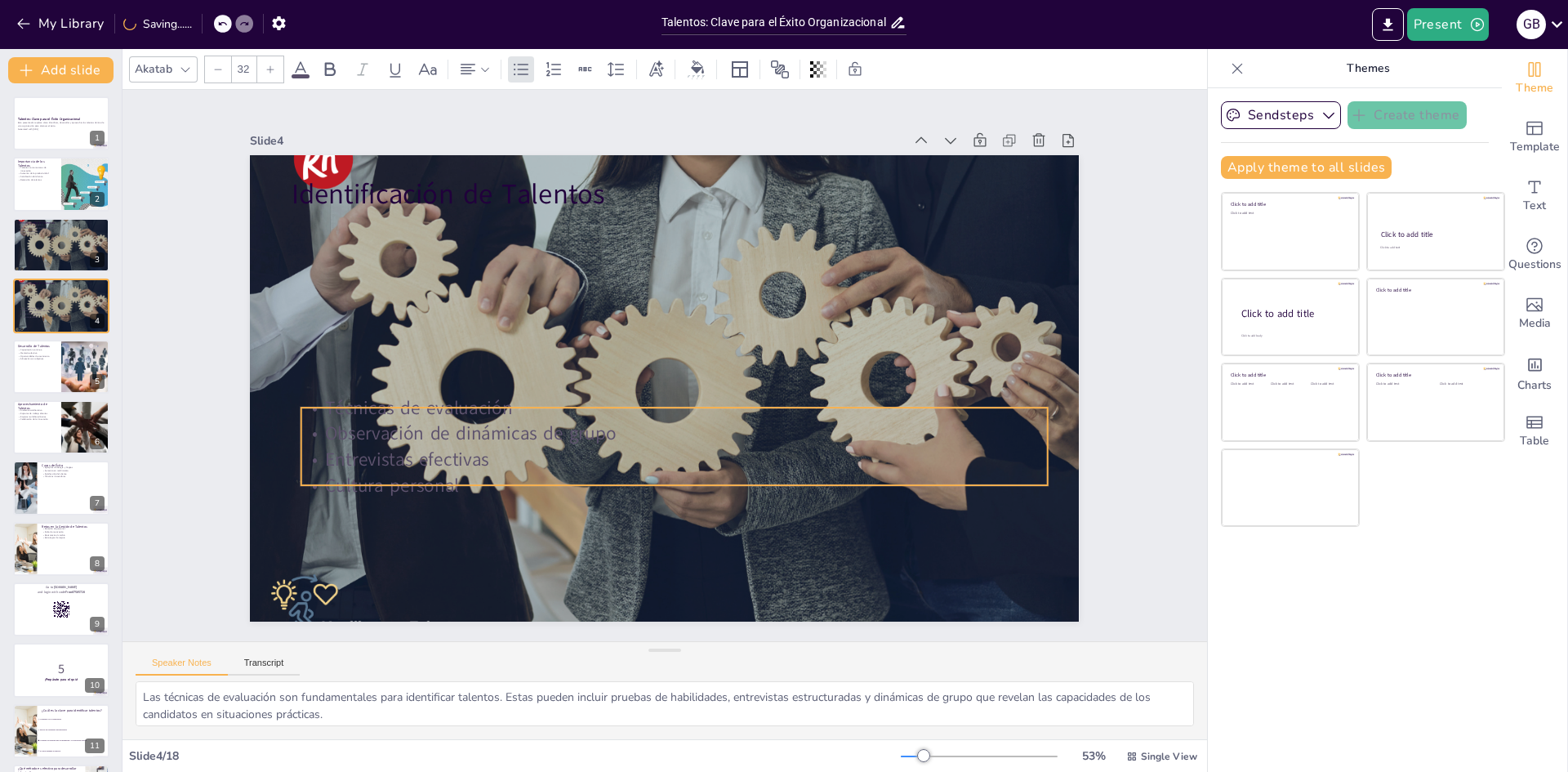
checkbox input "true"
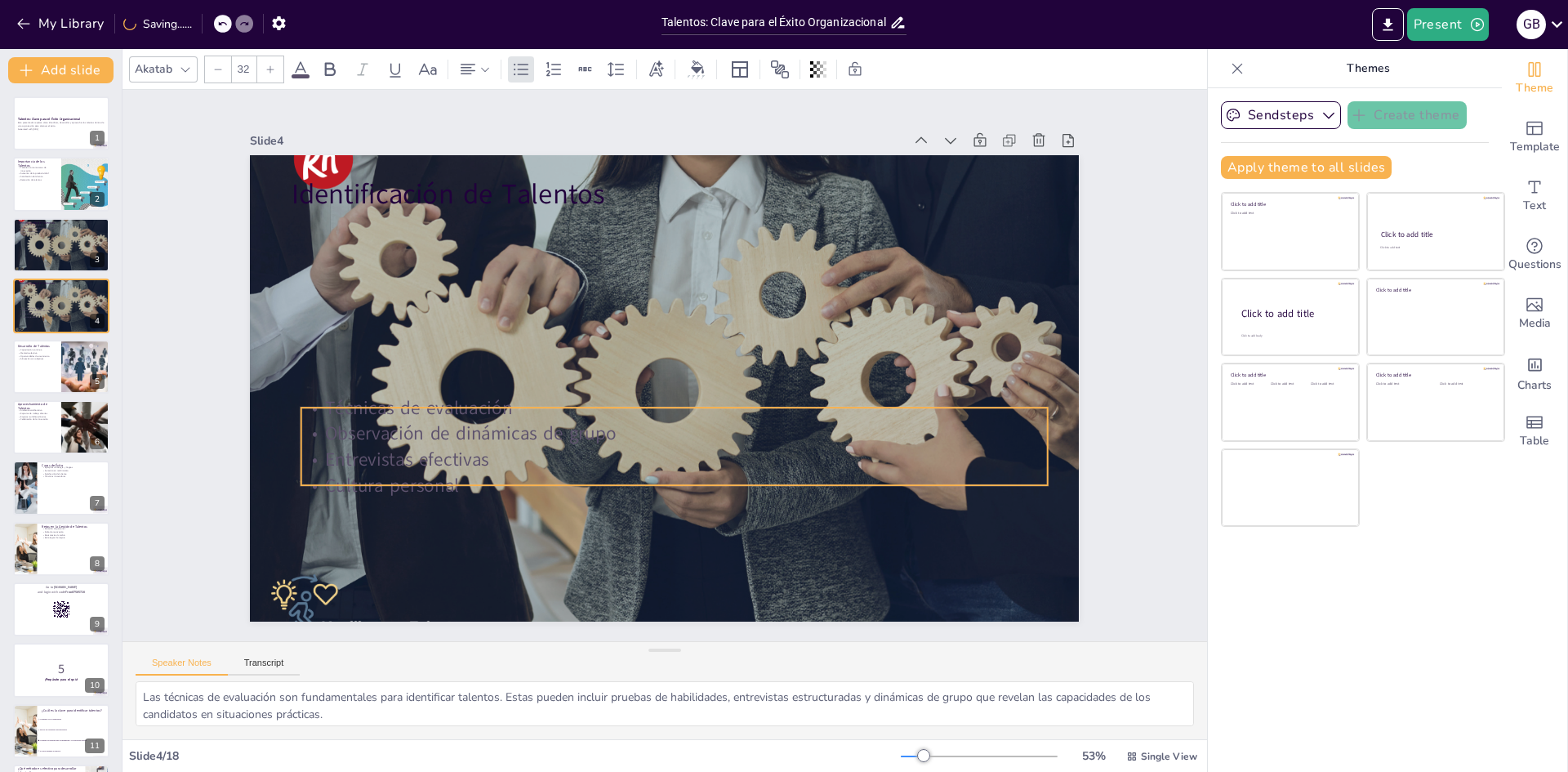
checkbox input "true"
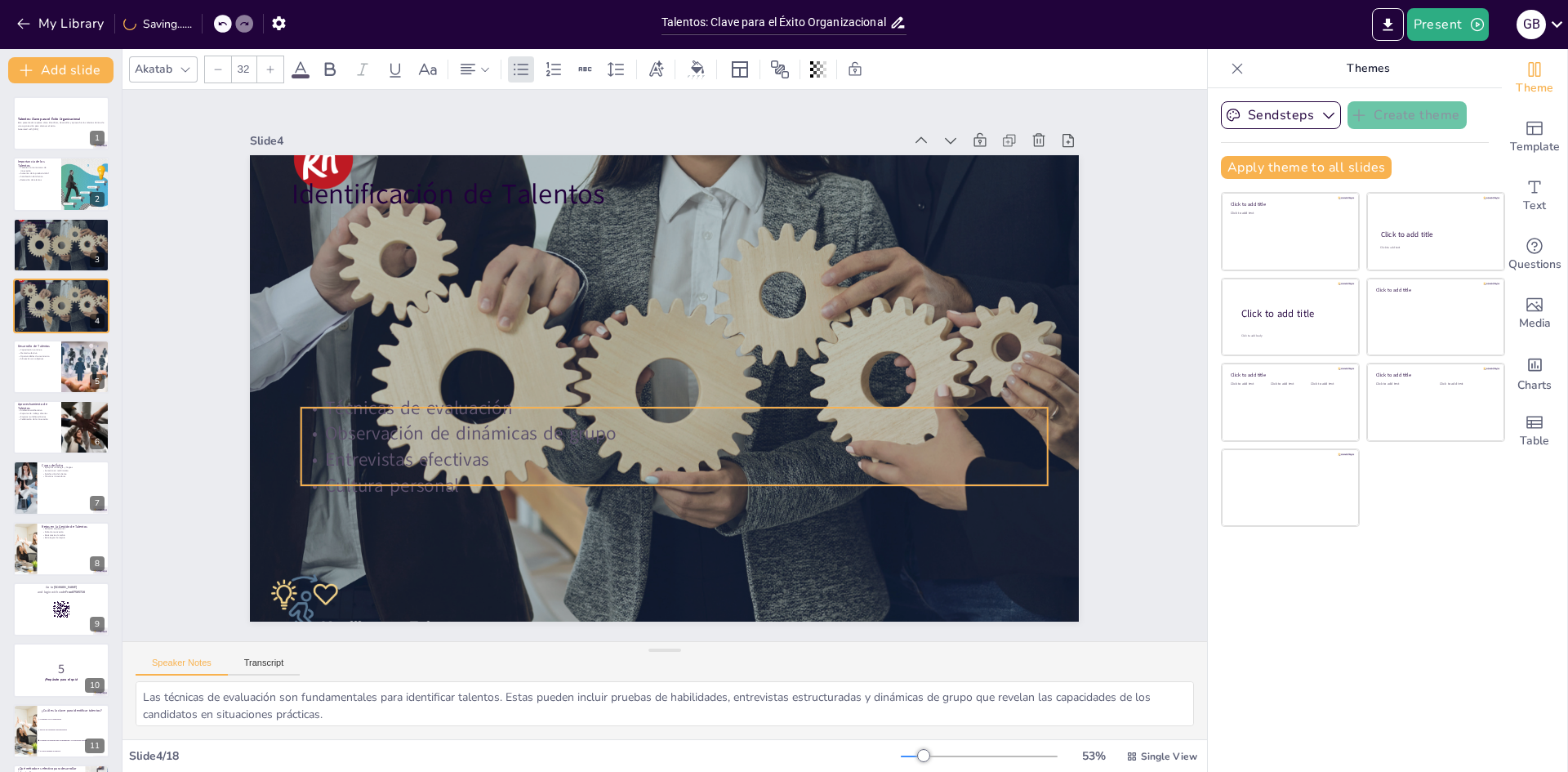
checkbox input "true"
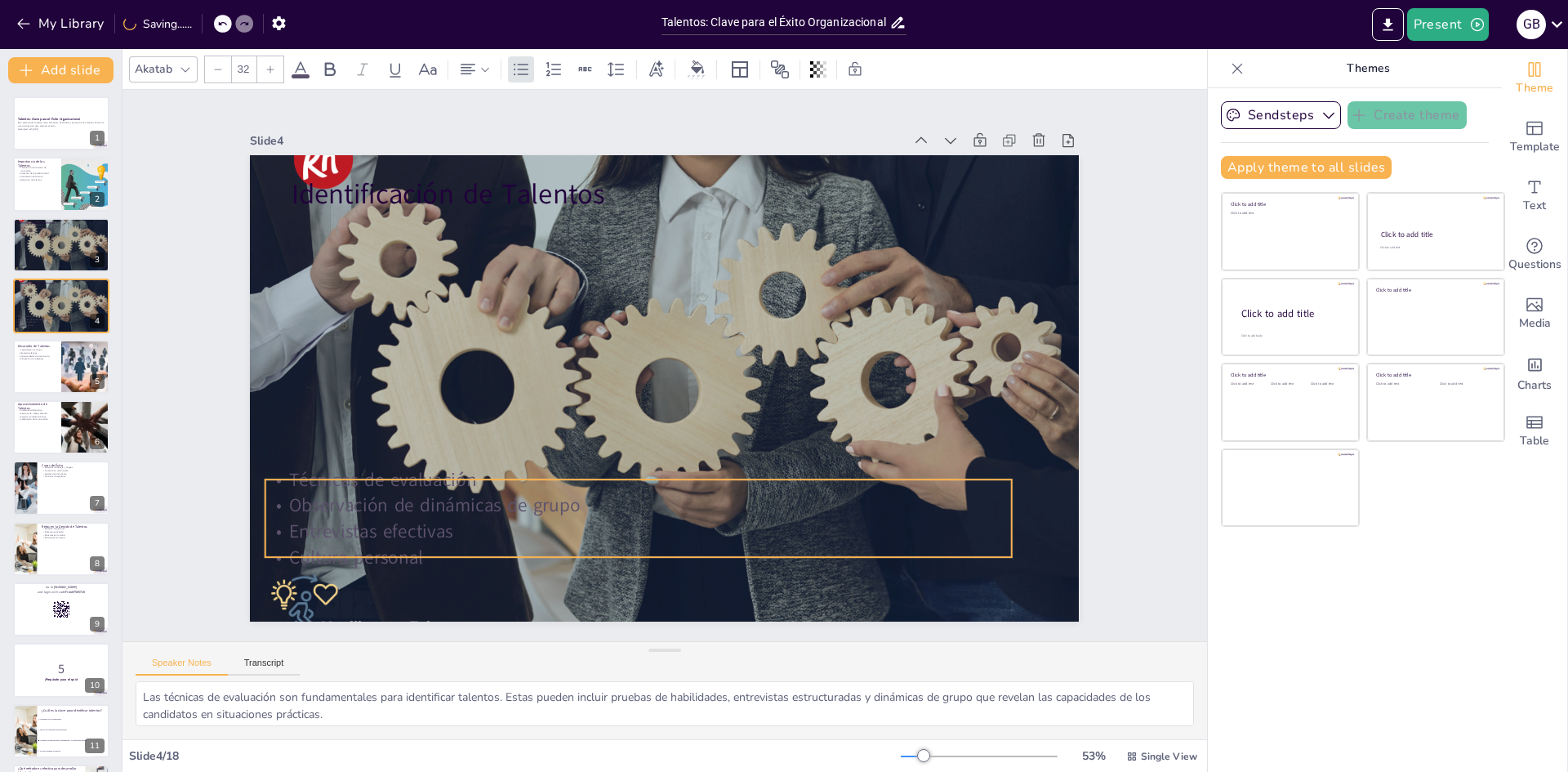
checkbox input "true"
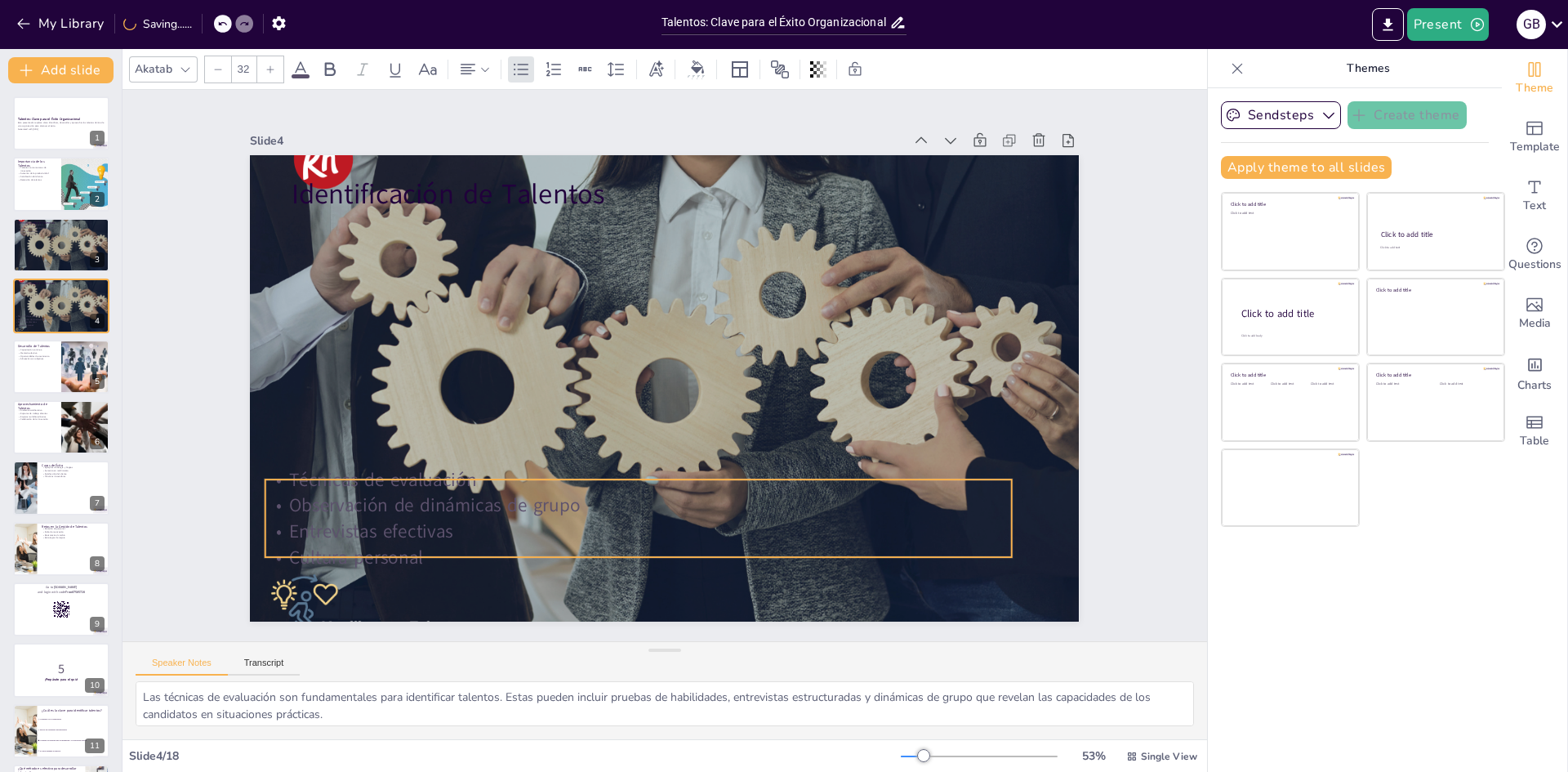
checkbox input "true"
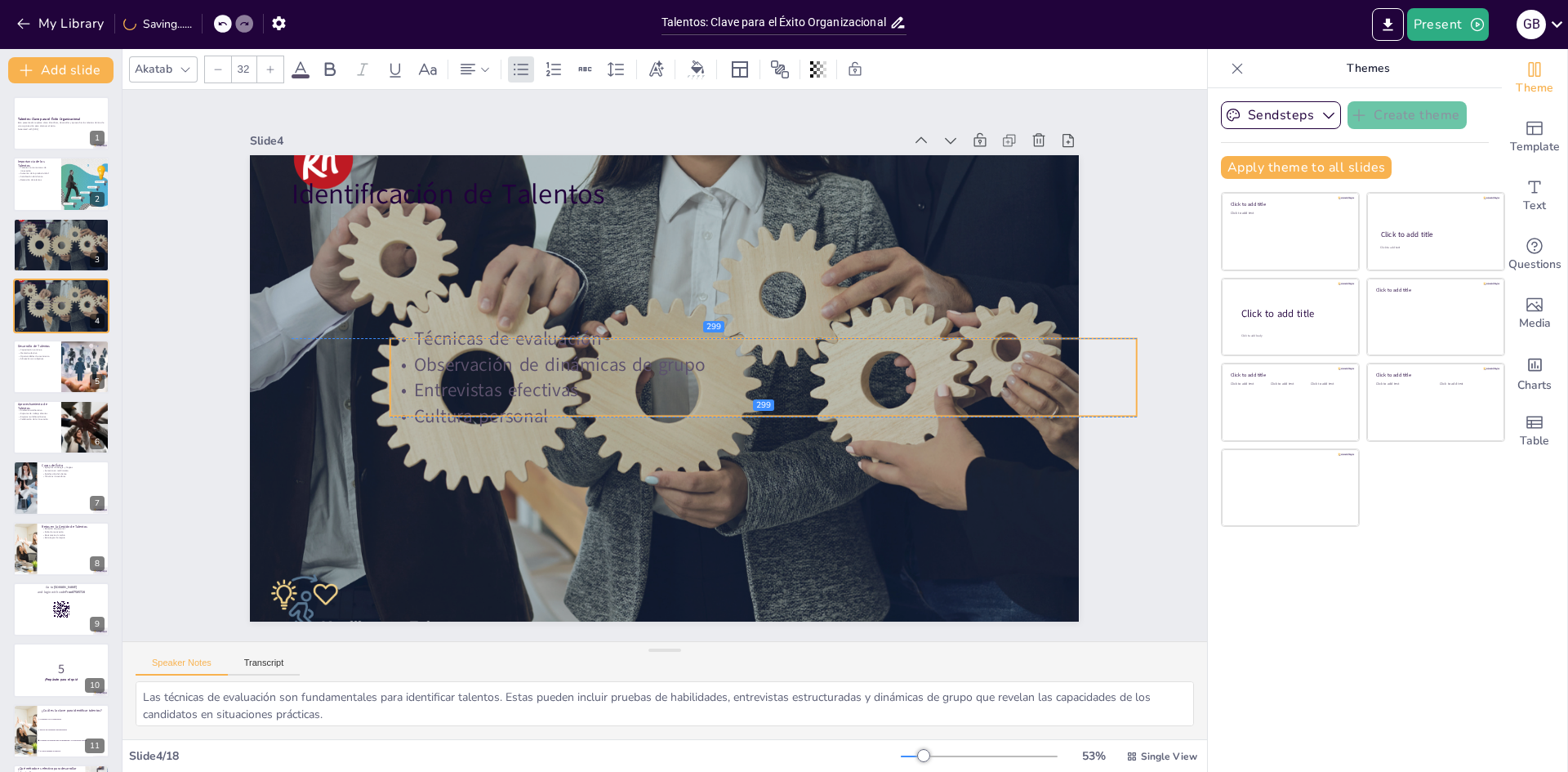
drag, startPoint x: 401, startPoint y: 274, endPoint x: 487, endPoint y: 336, distance: 106.0
click at [487, 336] on p "Técnicas de evaluación" at bounding box center [767, 370] width 718 height 255
click at [521, 468] on div at bounding box center [660, 387] width 926 height 713
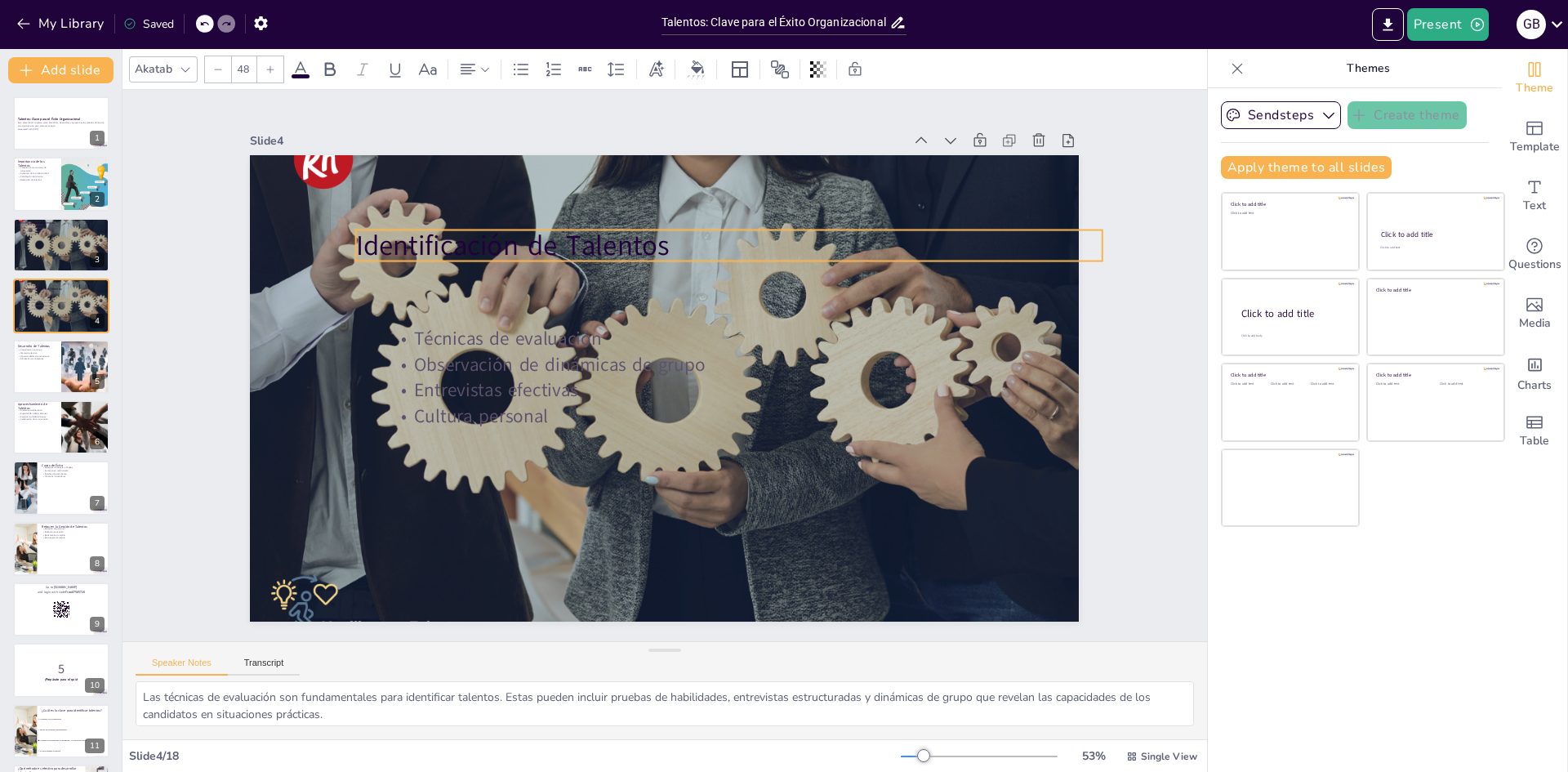
drag, startPoint x: 453, startPoint y: 201, endPoint x: 499, endPoint y: 256, distance: 71.7
click at [598, 256] on p "Identificación de Talentos" at bounding box center [801, 361] width 407 height 666
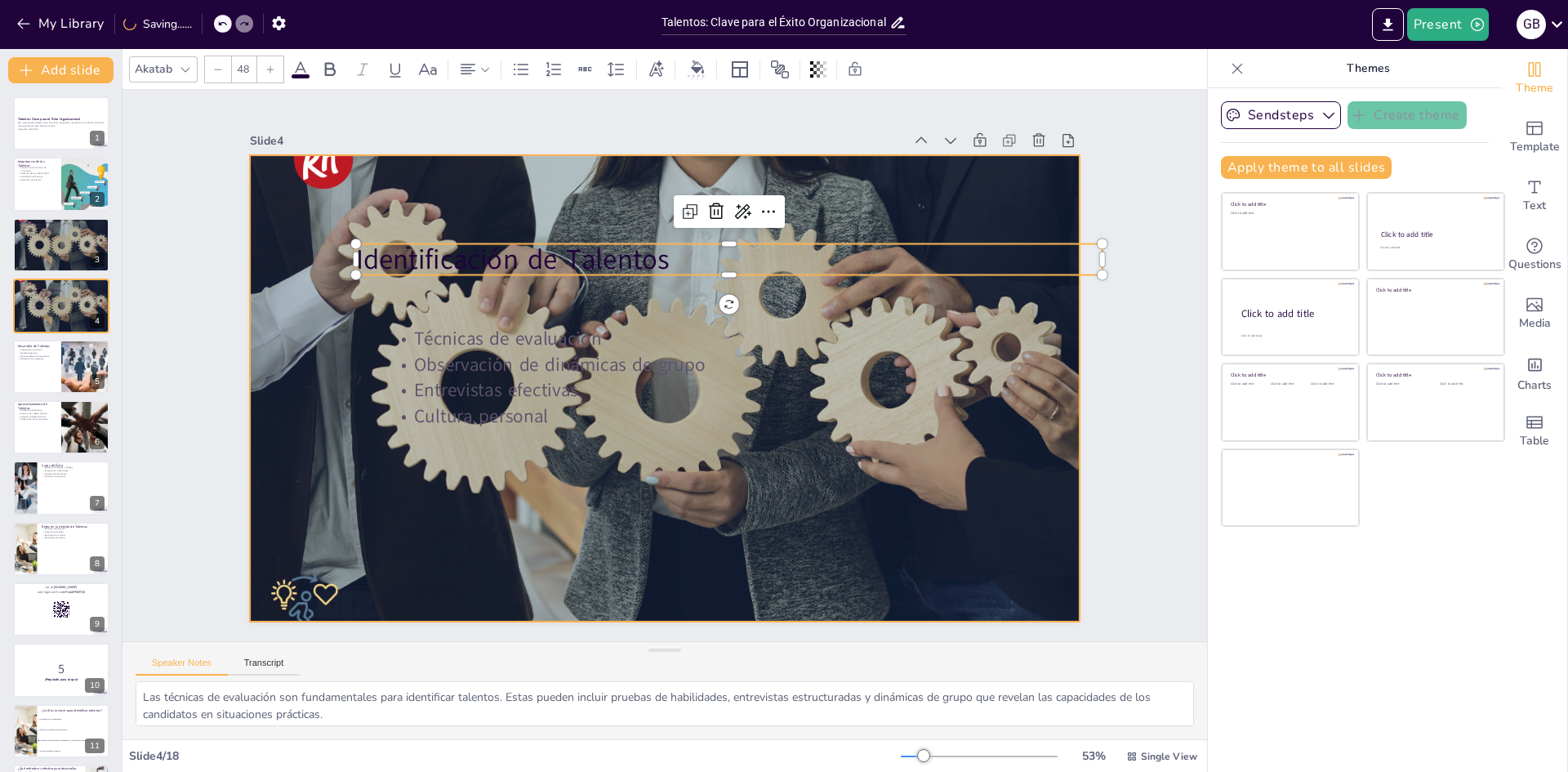
click at [313, 385] on div at bounding box center [658, 387] width 959 height 781
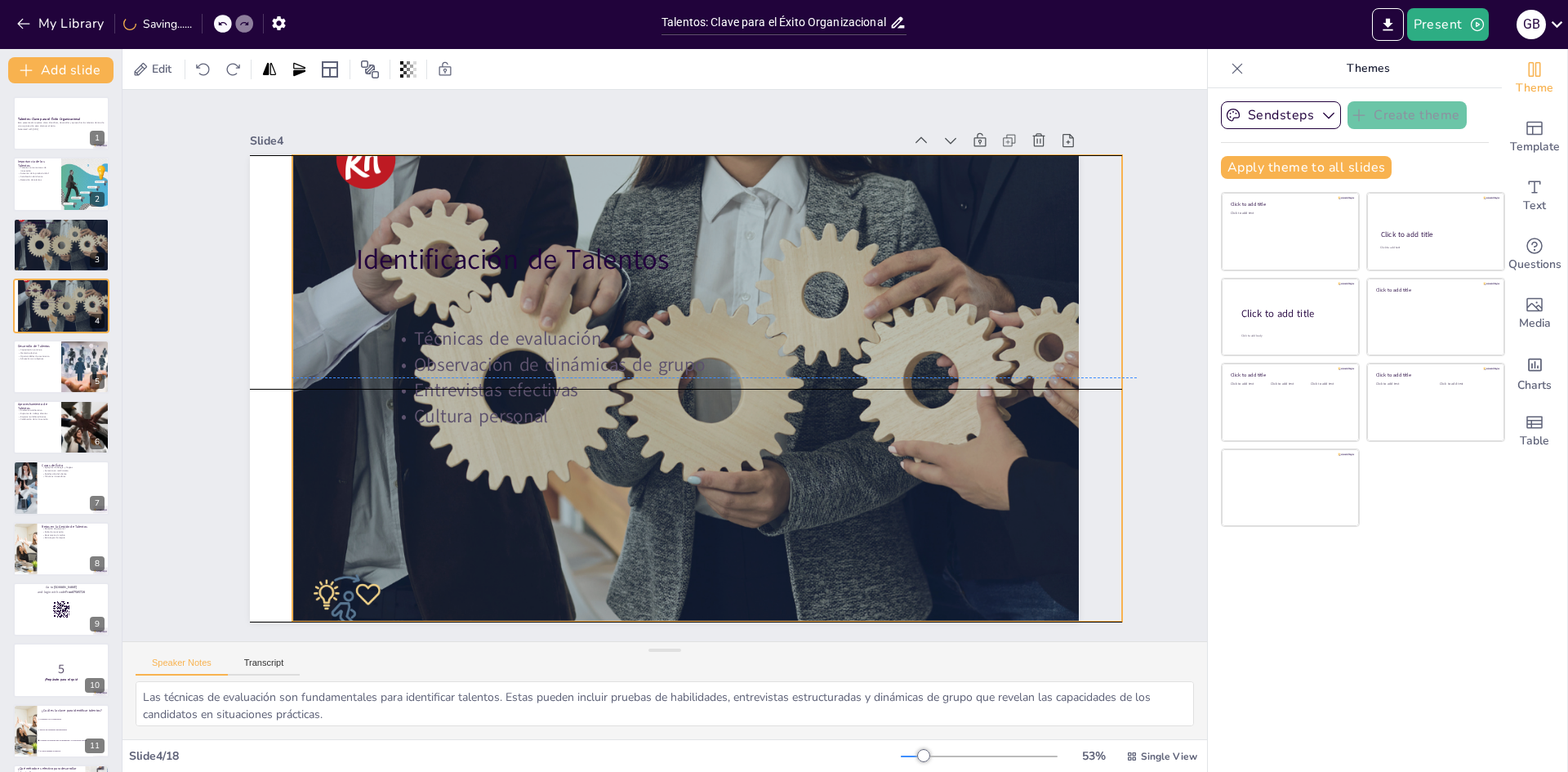
drag, startPoint x: 418, startPoint y: 375, endPoint x: 461, endPoint y: 370, distance: 43.3
click at [461, 370] on div "Técnicas de evaluación Observación de dinámicas de grupo Entrevistas efectivas …" at bounding box center [762, 388] width 753 height 180
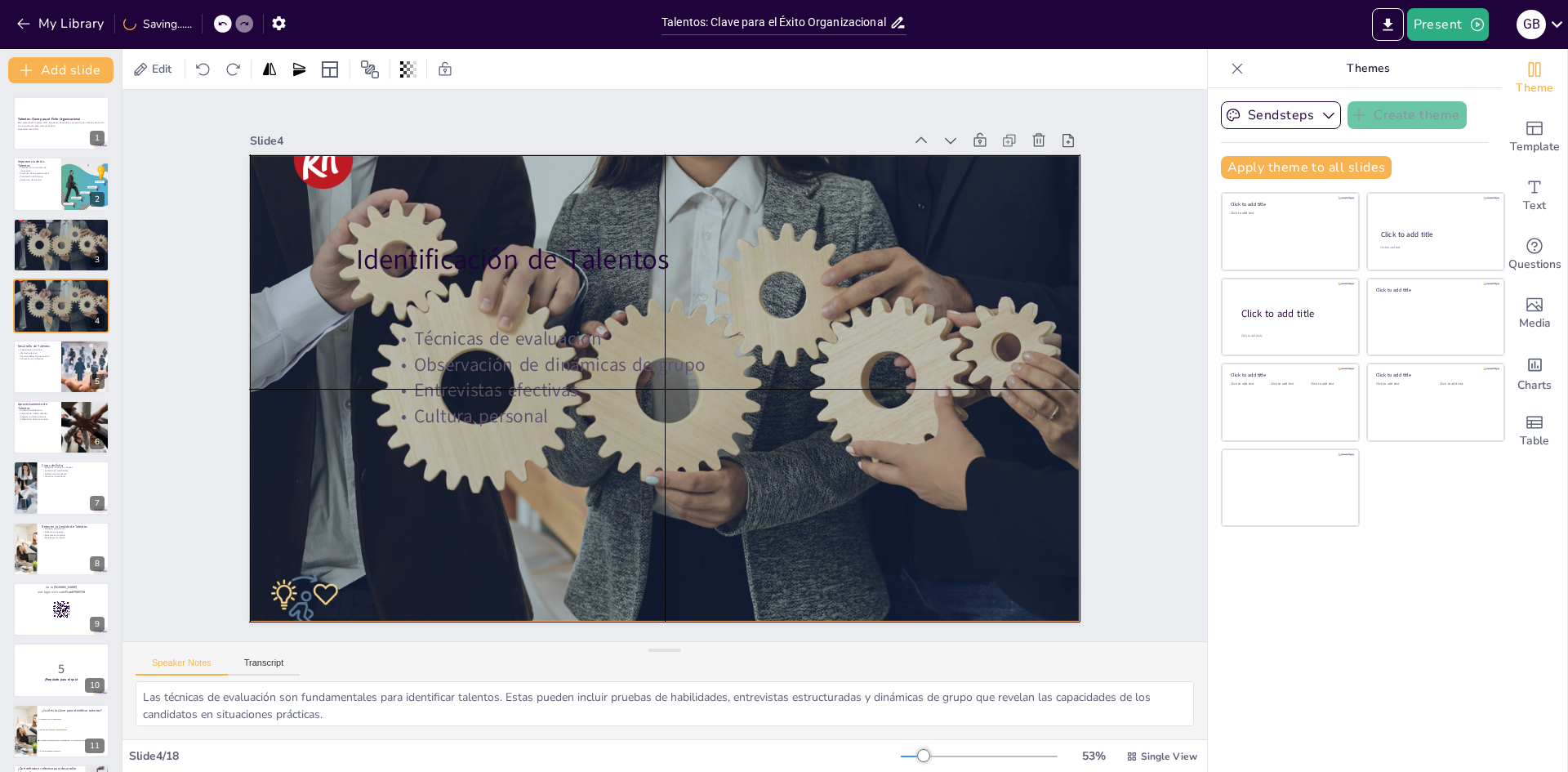
drag, startPoint x: 467, startPoint y: 367, endPoint x: 422, endPoint y: 366, distance: 45.0
click at [422, 366] on p "Observación de dinámicas de grupo" at bounding box center [763, 374] width 745 height 104
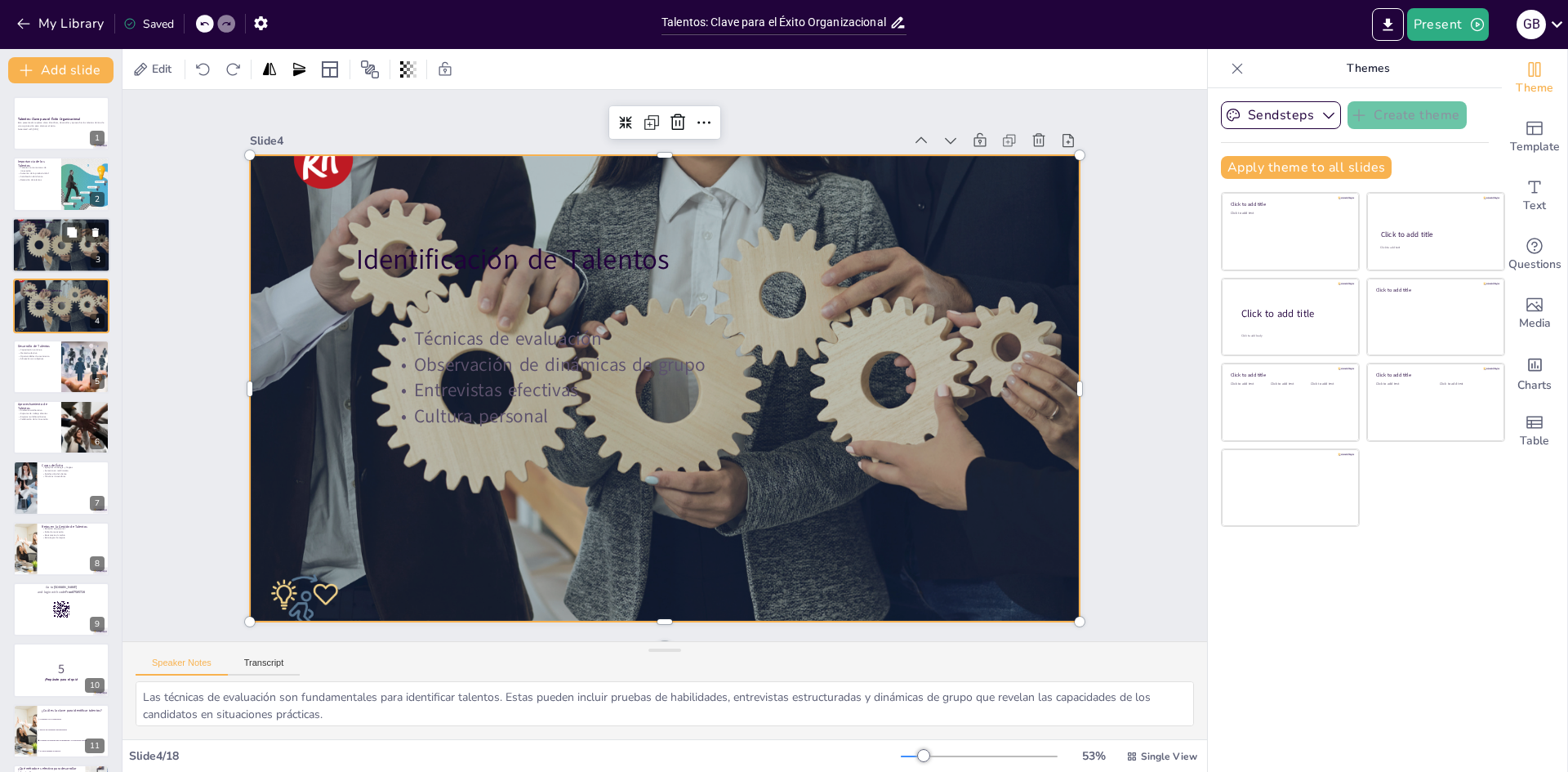
click at [69, 246] on div at bounding box center [61, 245] width 98 height 65
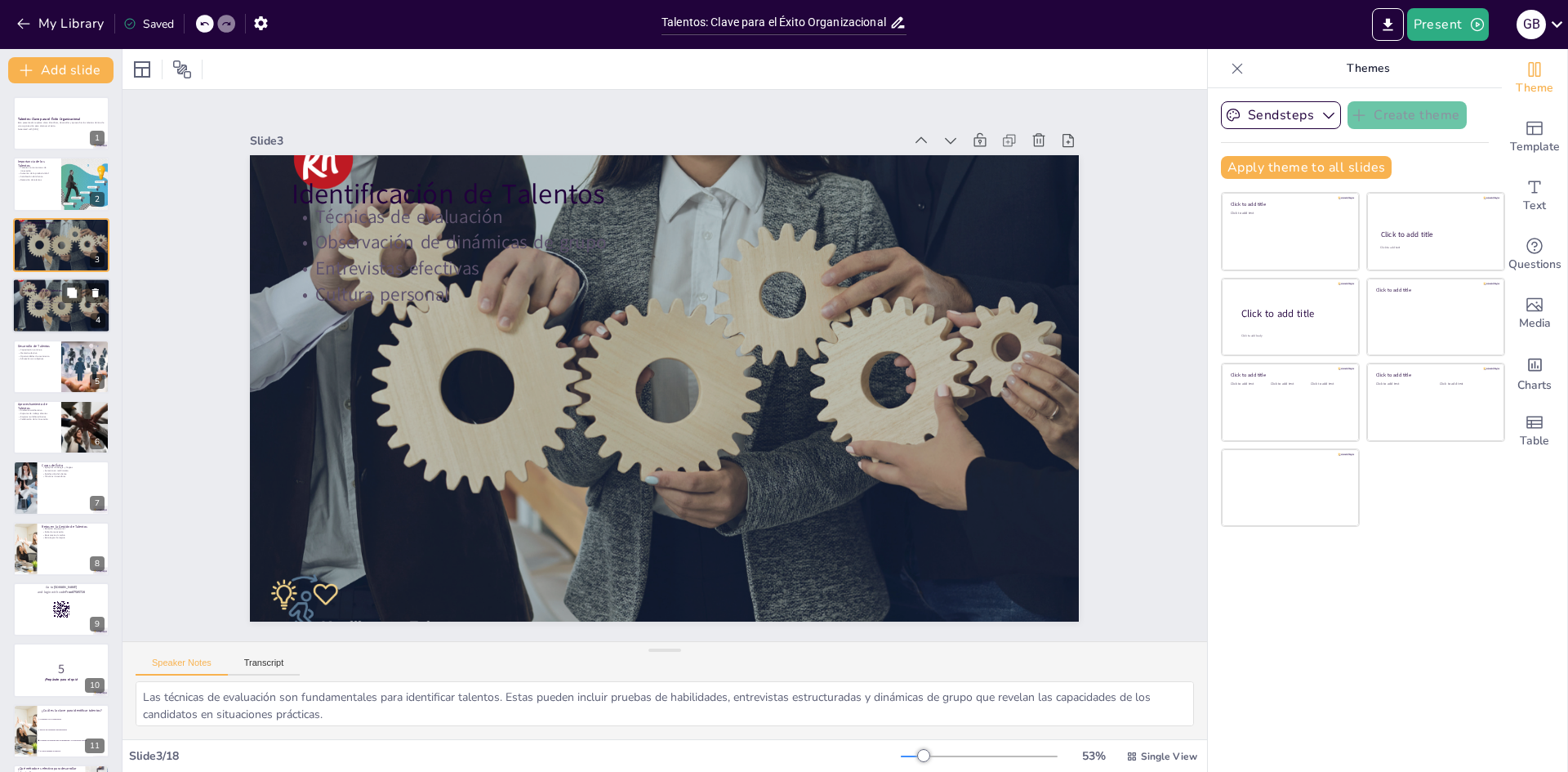
click at [59, 288] on p "Identificación de Talentos" at bounding box center [69, 291] width 88 height 5
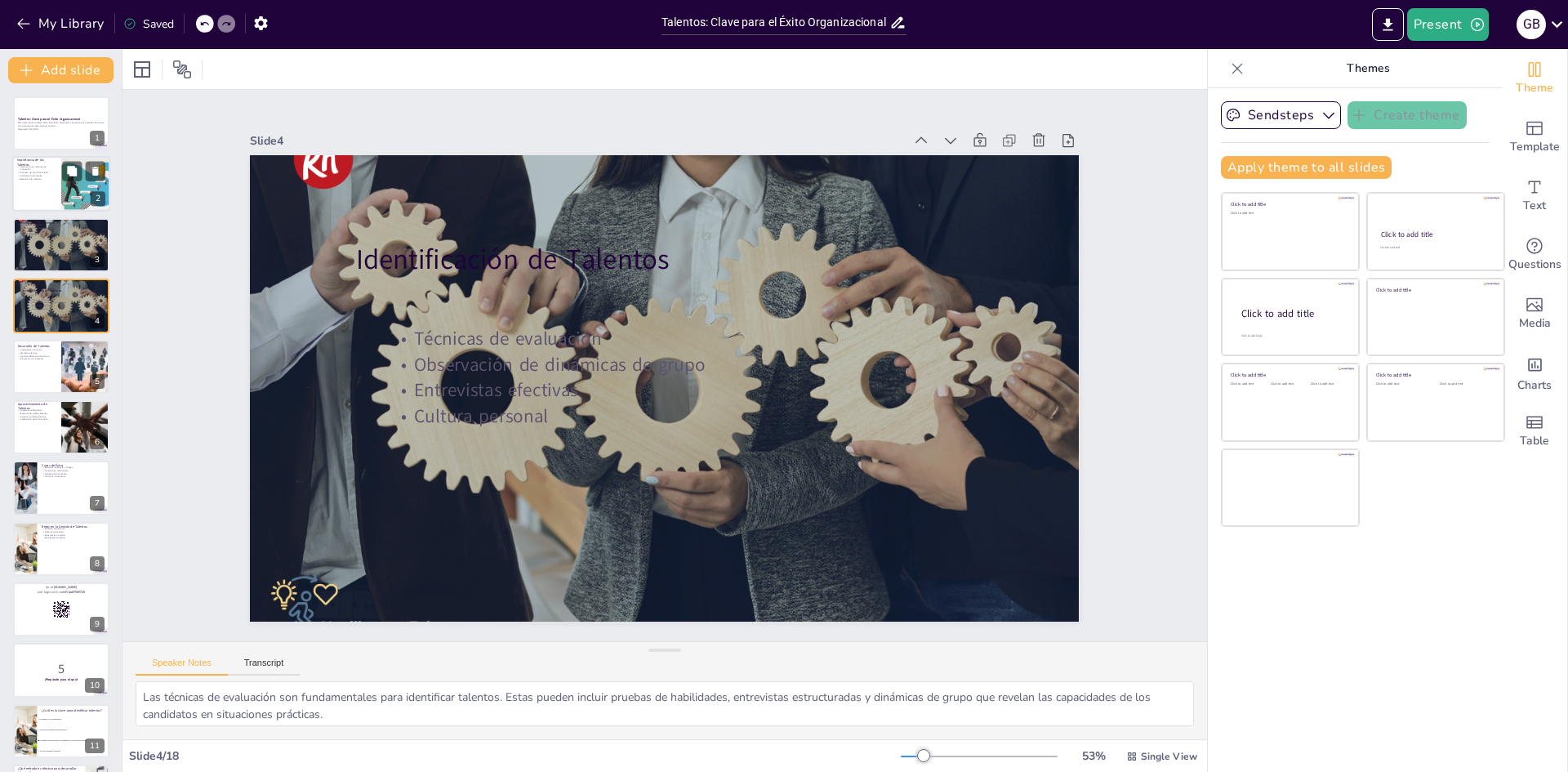
click at [39, 190] on div at bounding box center [61, 184] width 98 height 56
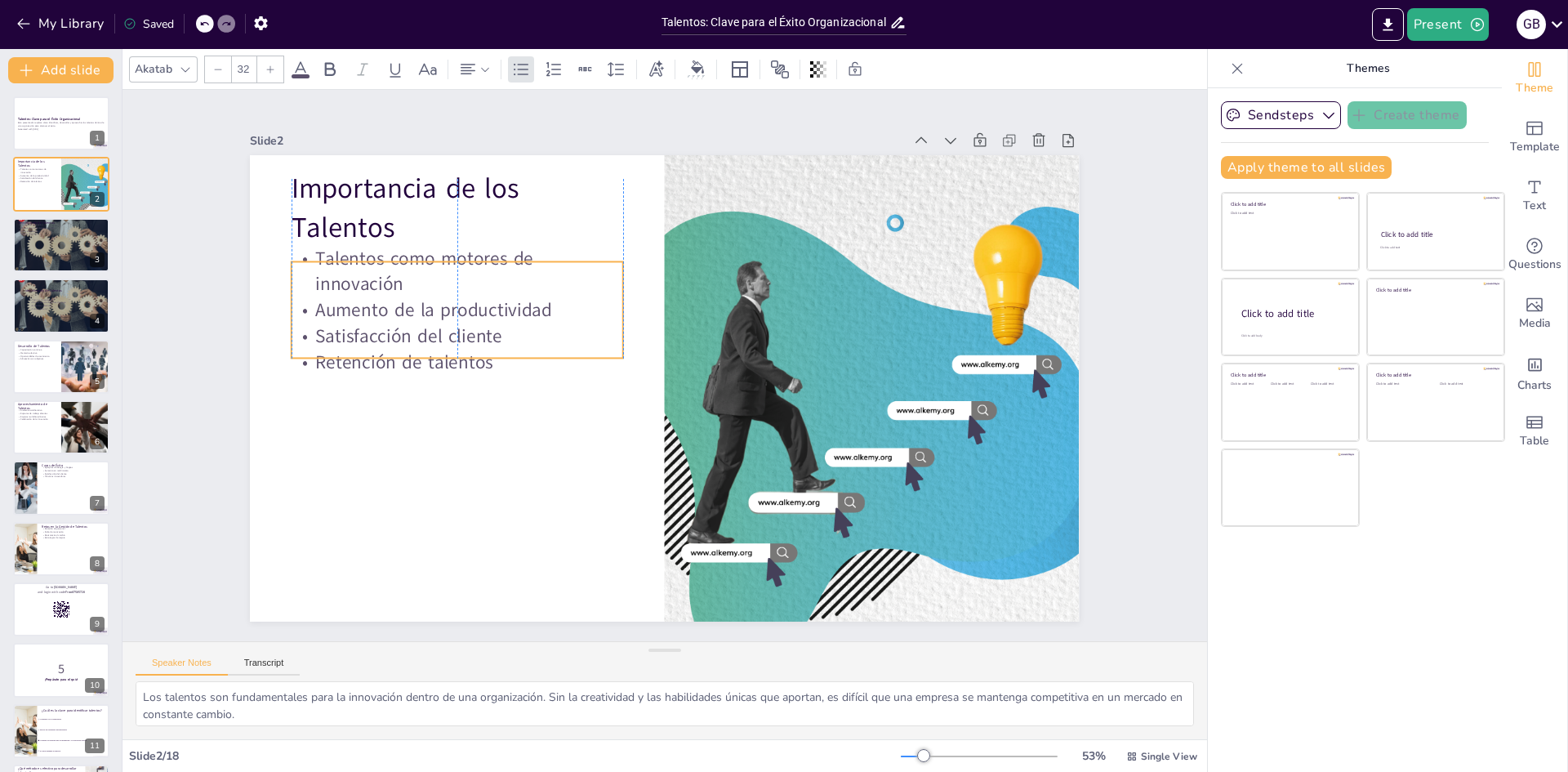
drag, startPoint x: 324, startPoint y: 337, endPoint x: 318, endPoint y: 356, distance: 19.9
click at [318, 356] on p "Retención de talentos" at bounding box center [463, 319] width 330 height 94
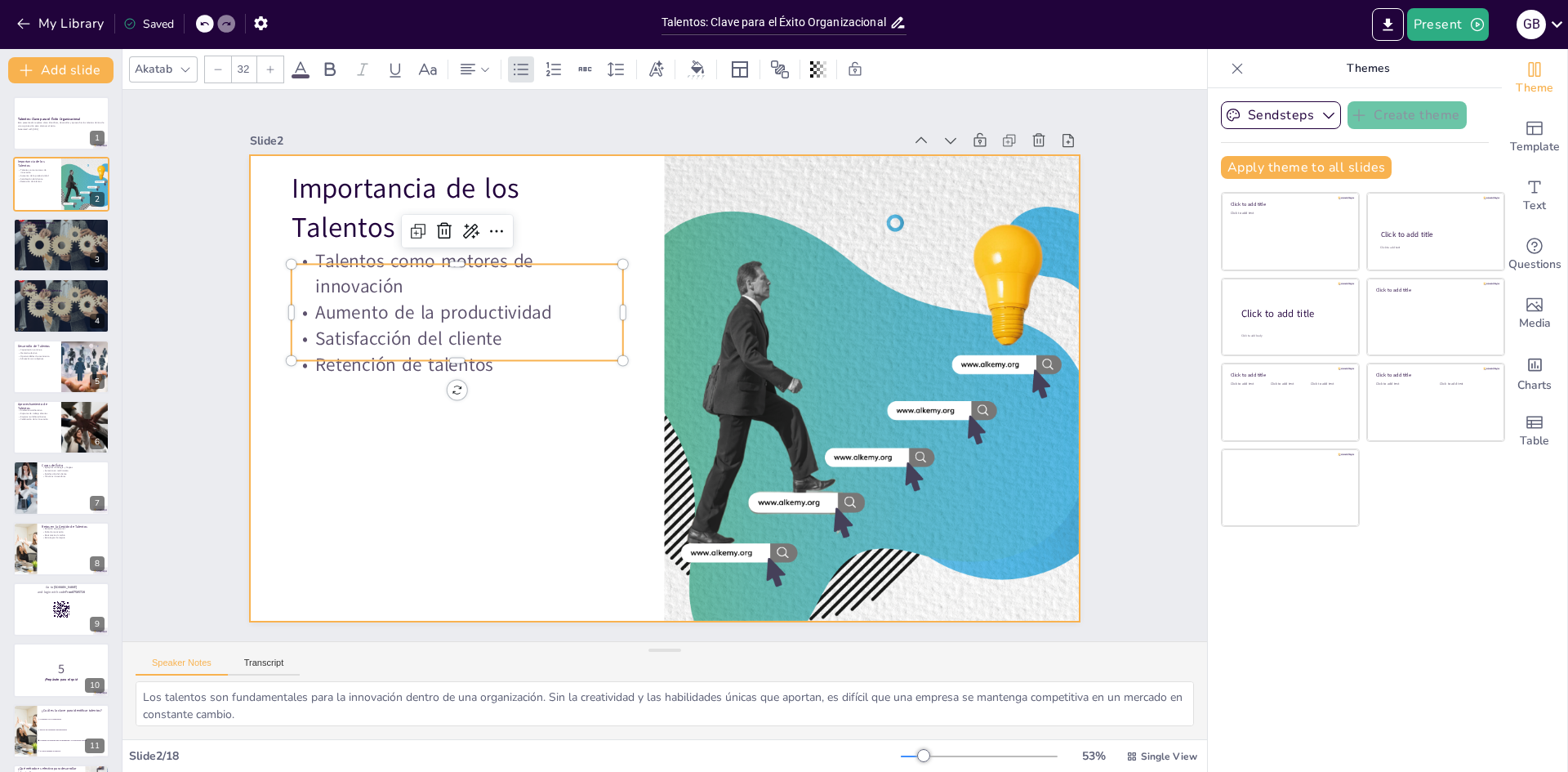
click at [321, 482] on div at bounding box center [662, 388] width 873 height 551
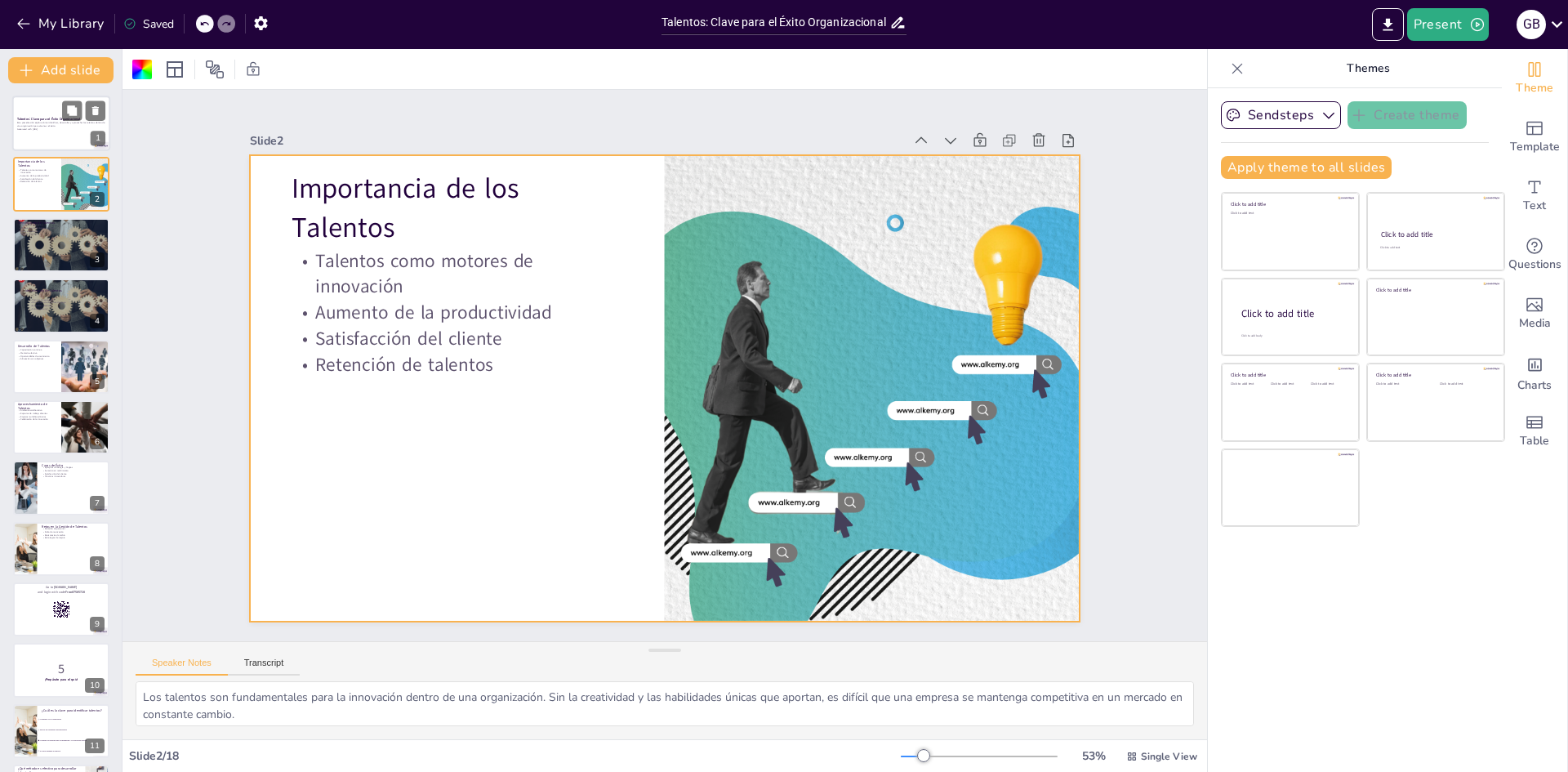
click at [59, 142] on div at bounding box center [61, 123] width 98 height 56
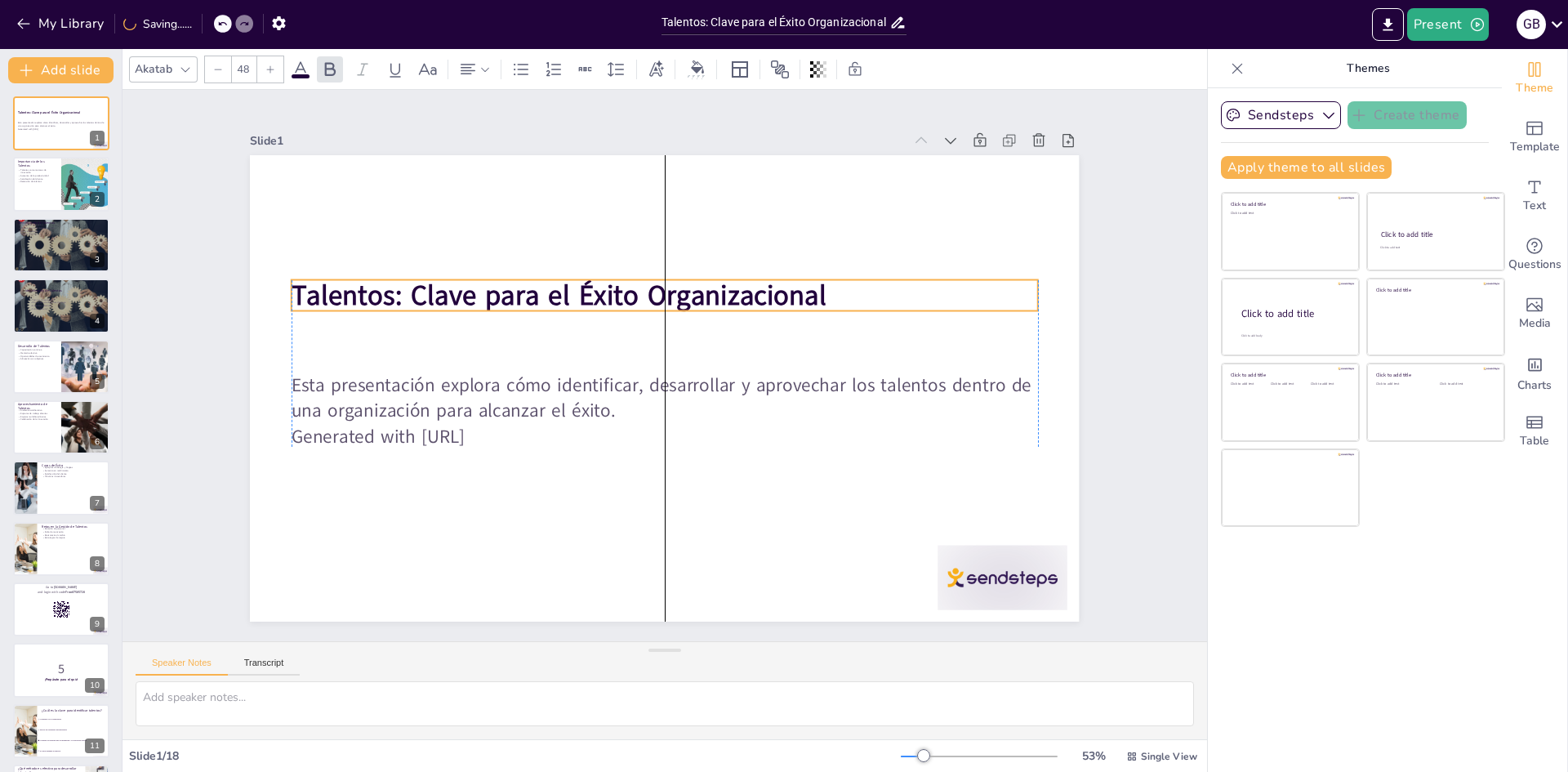
drag, startPoint x: 389, startPoint y: 347, endPoint x: 395, endPoint y: 291, distance: 56.3
click at [395, 291] on strong "Talentos: Clave para el Éxito Organizacional" at bounding box center [559, 295] width 535 height 38
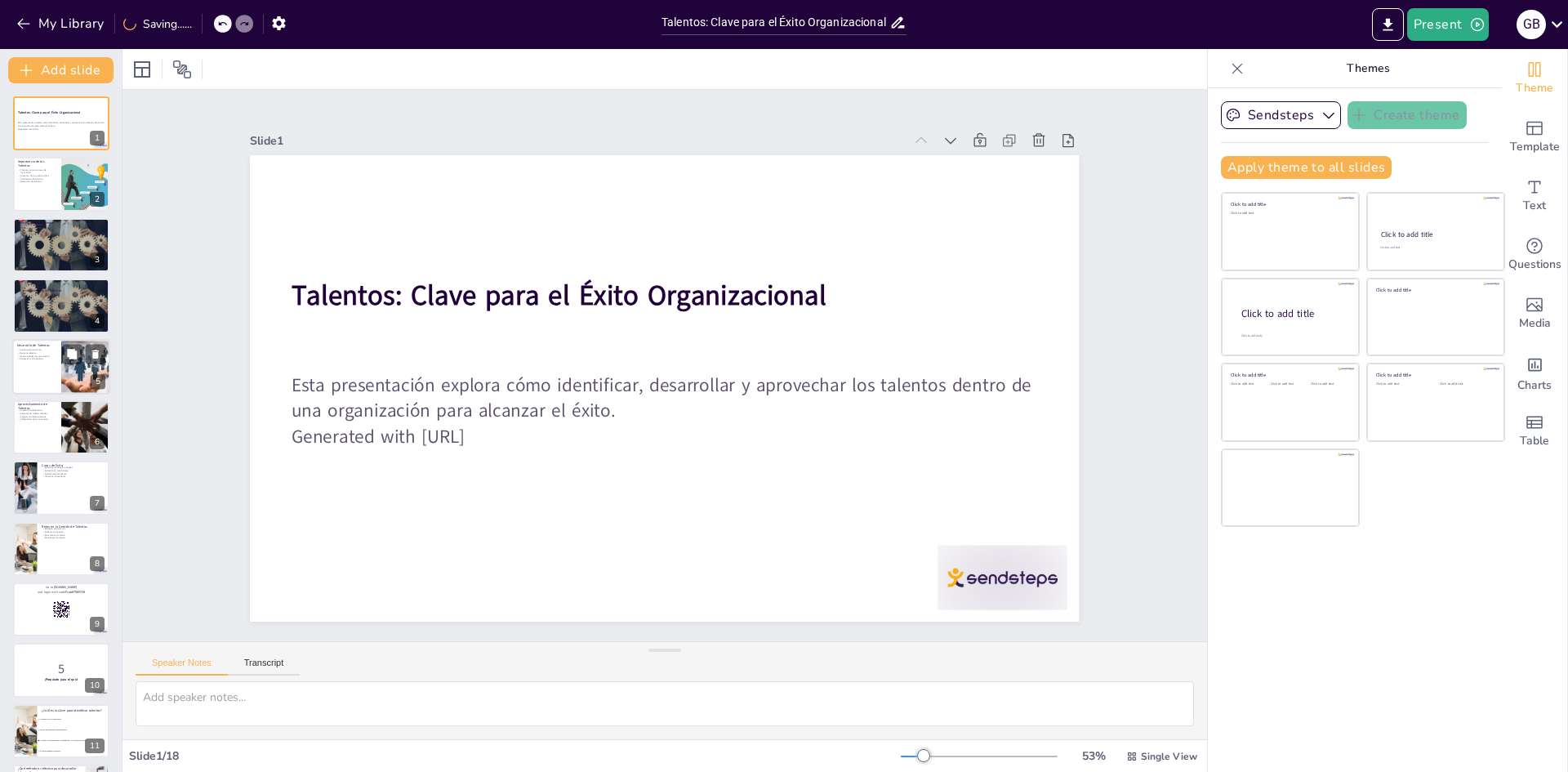
click at [53, 375] on div at bounding box center [61, 366] width 98 height 56
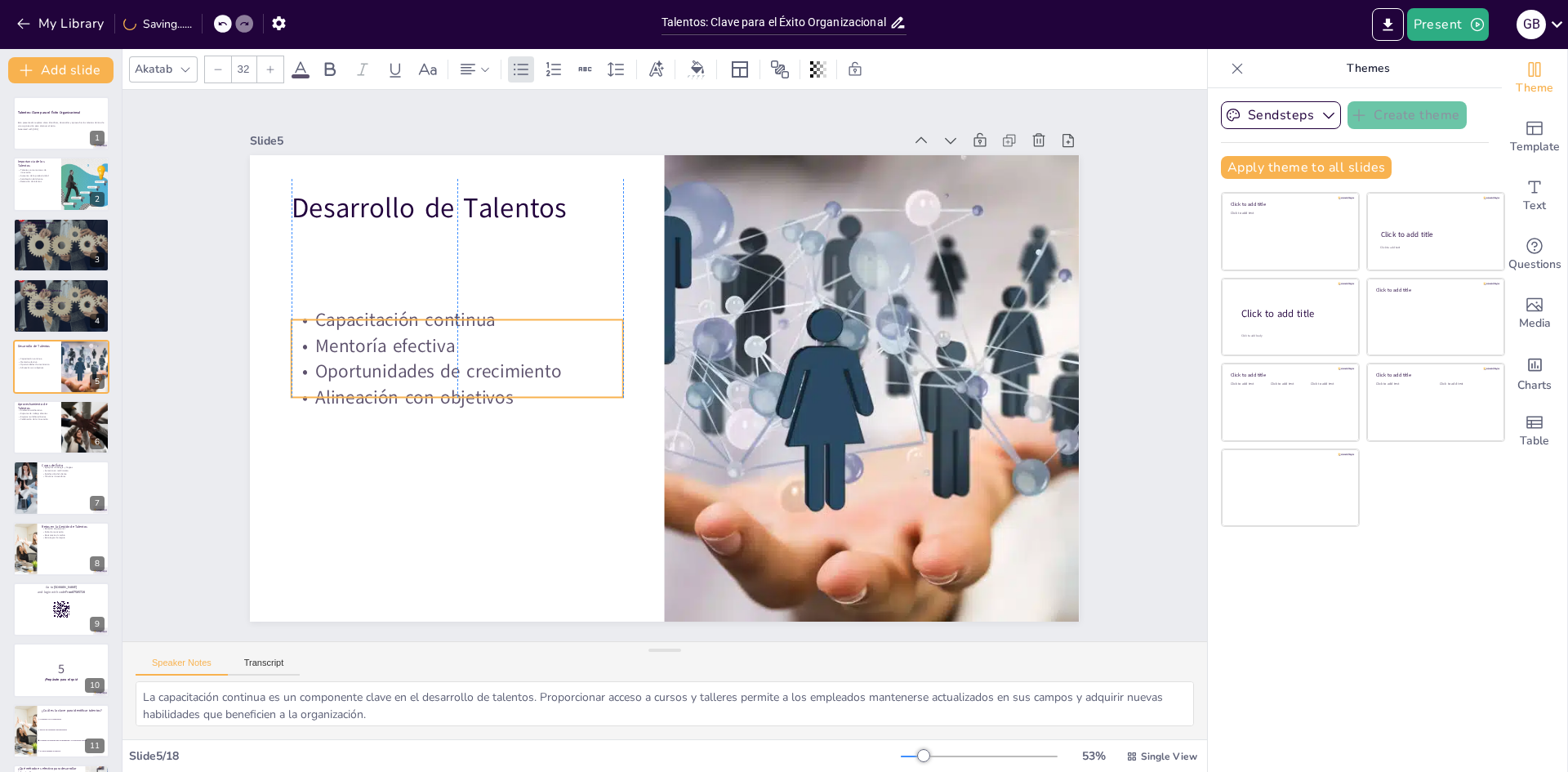
drag, startPoint x: 350, startPoint y: 341, endPoint x: 350, endPoint y: 359, distance: 18.0
click at [350, 359] on p "Oportunidades de crecimiento" at bounding box center [458, 349] width 333 height 60
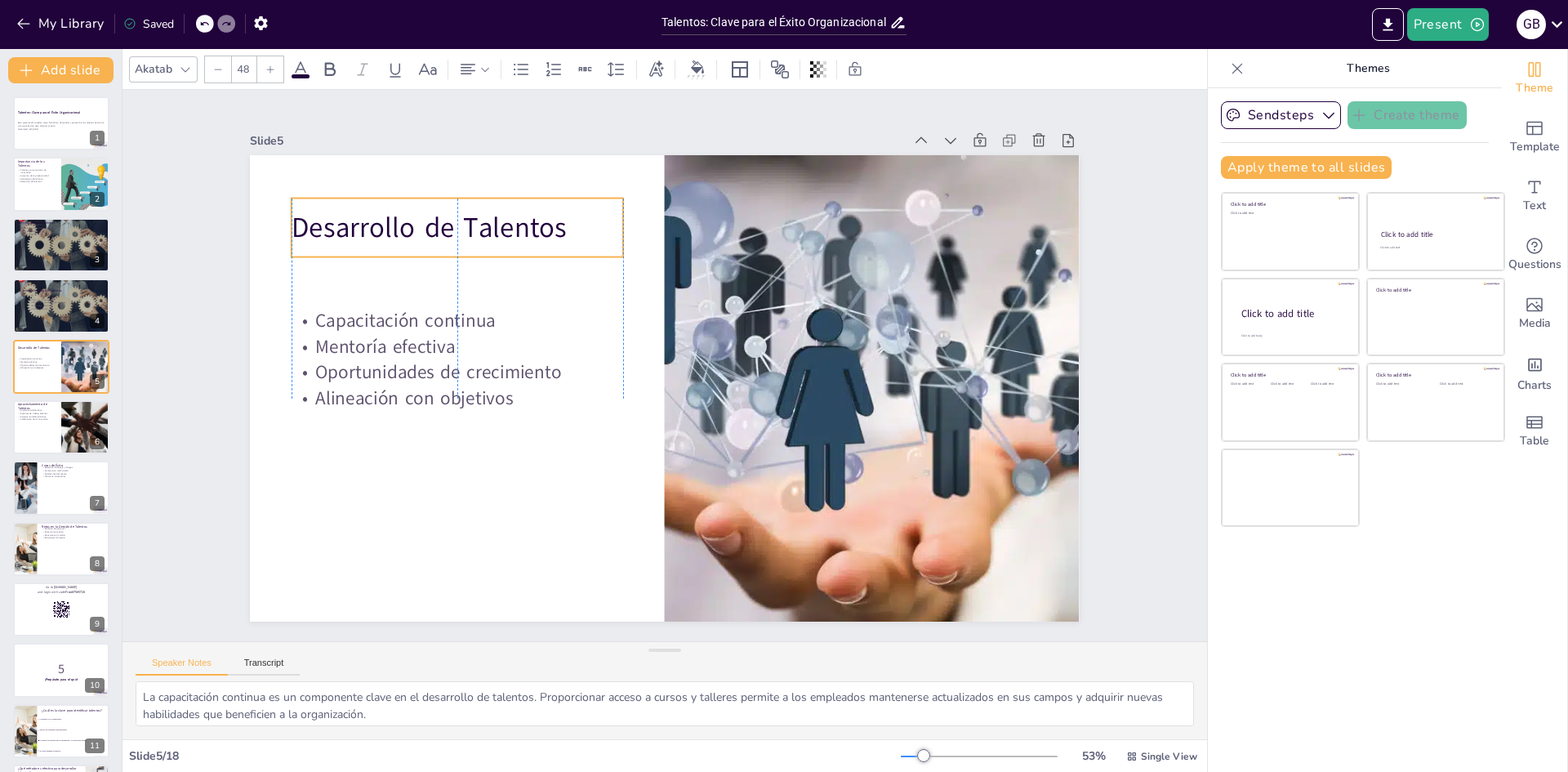
drag, startPoint x: 355, startPoint y: 212, endPoint x: 355, endPoint y: 232, distance: 20.0
click at [355, 232] on p "Desarrollo de Talentos" at bounding box center [491, 187] width 333 height 107
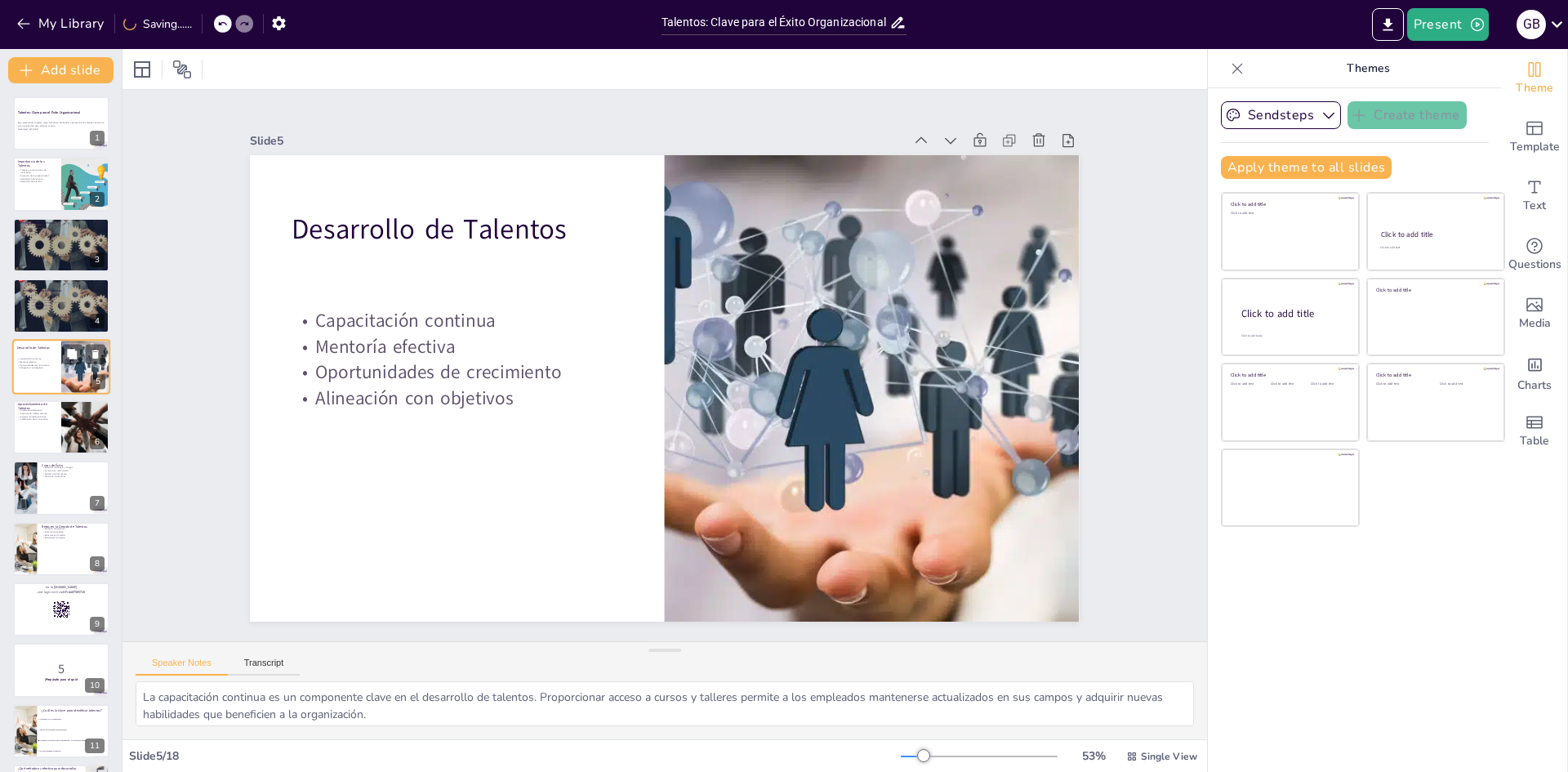
drag, startPoint x: 0, startPoint y: 353, endPoint x: 14, endPoint y: 350, distance: 14.3
click at [1, 352] on div "Talentos: Clave para el Éxito Organizacional Esta presentación explora cómo ide…" at bounding box center [61, 639] width 122 height 1087
click at [55, 419] on p "Celebración de la innovación" at bounding box center [37, 420] width 39 height 3
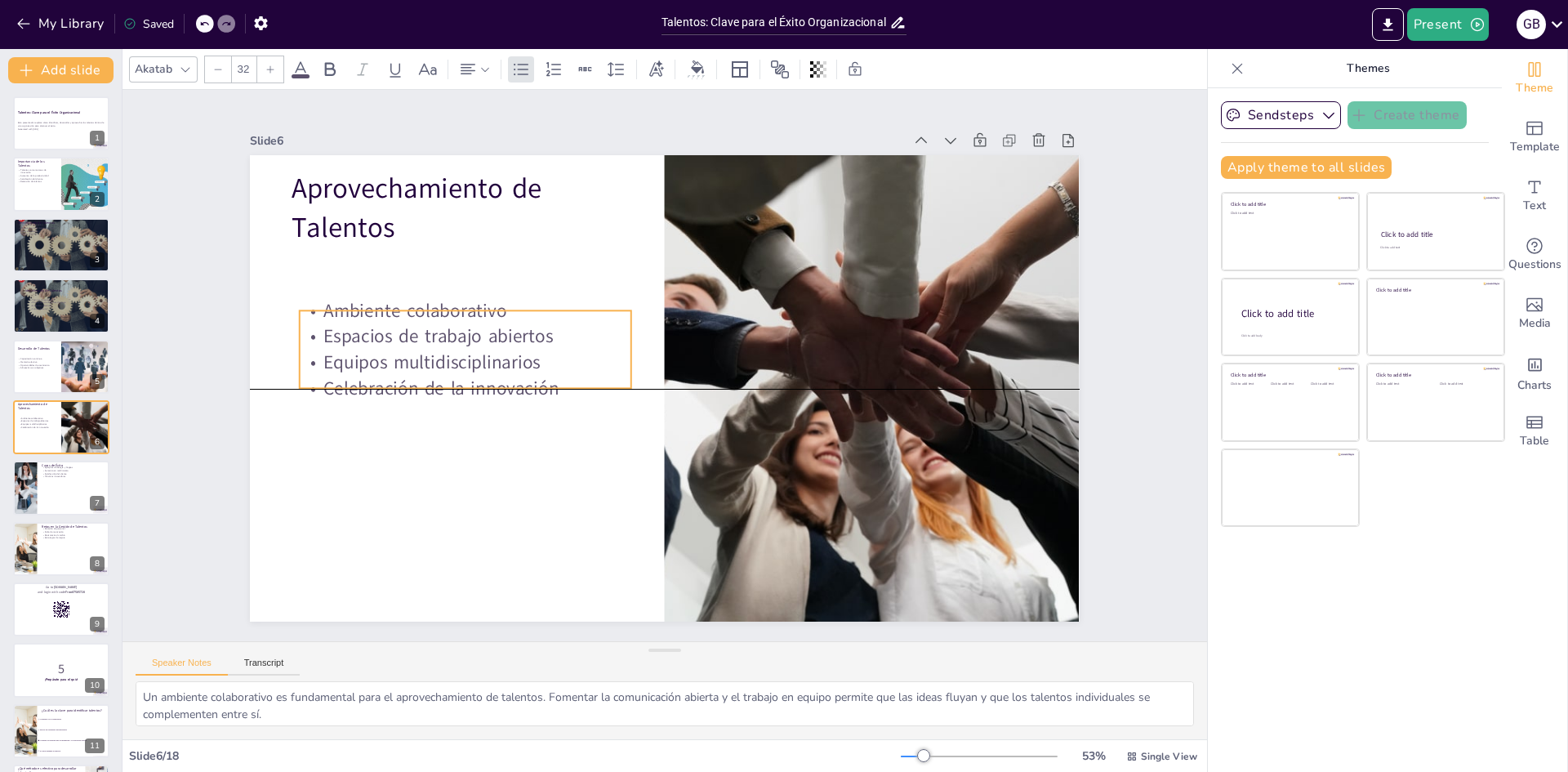
drag, startPoint x: 329, startPoint y: 275, endPoint x: 336, endPoint y: 341, distance: 66.4
click at [336, 341] on p "Espacios de trabajo abiertos" at bounding box center [476, 296] width 330 height 94
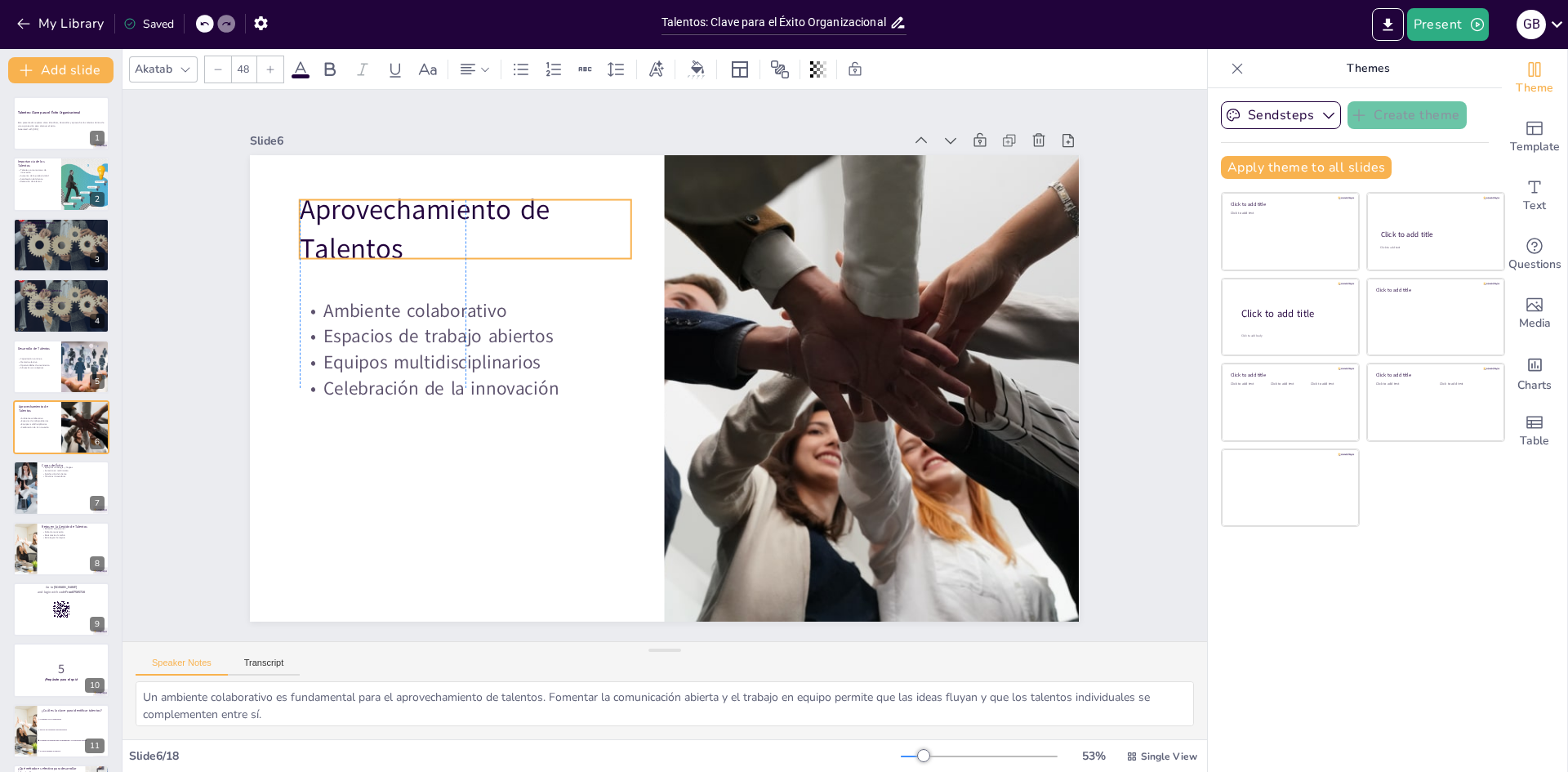
click at [330, 226] on p "Aprovechamiento de Talentos" at bounding box center [481, 209] width 338 height 112
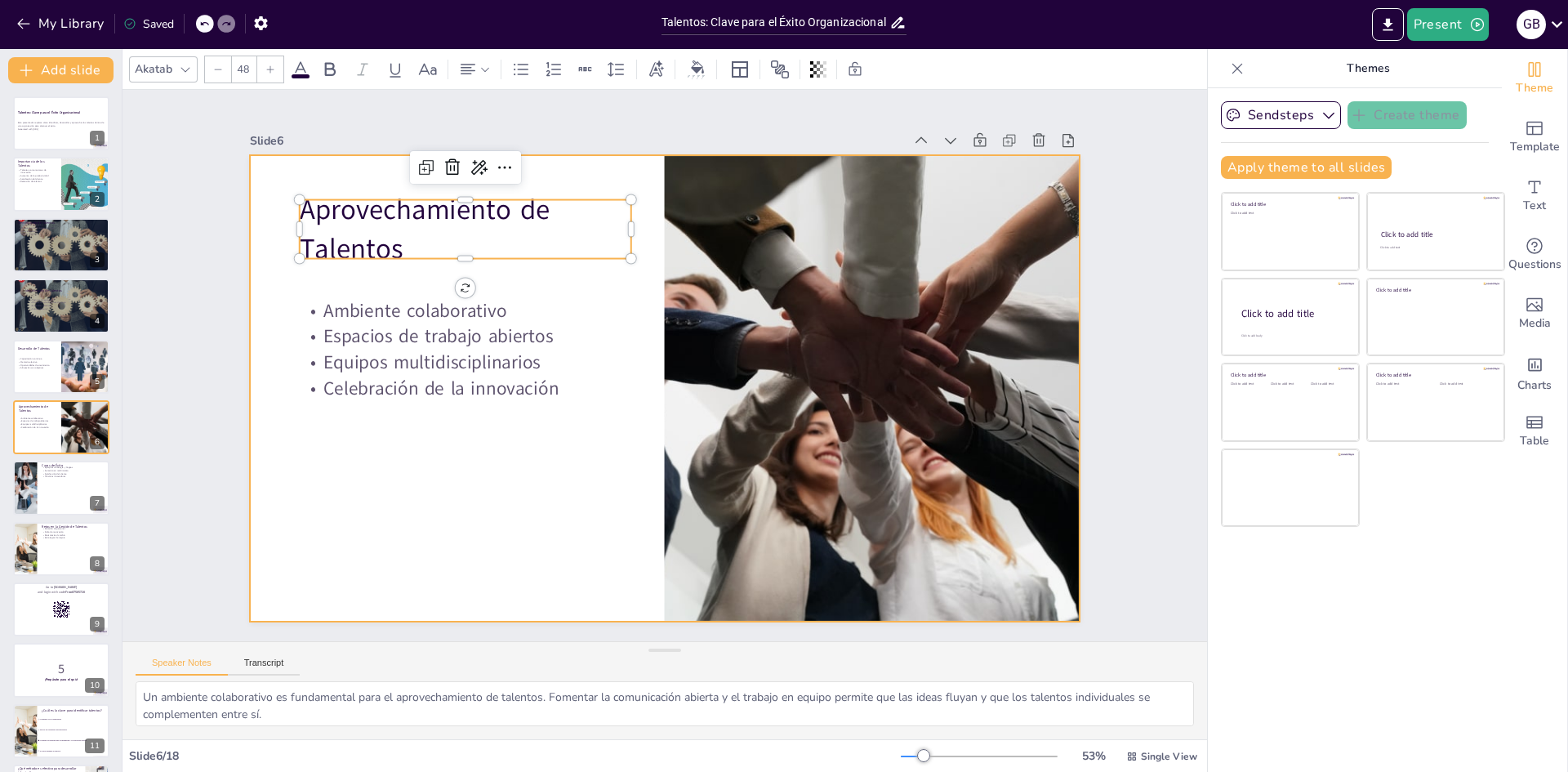
click at [298, 510] on div at bounding box center [664, 389] width 829 height 467
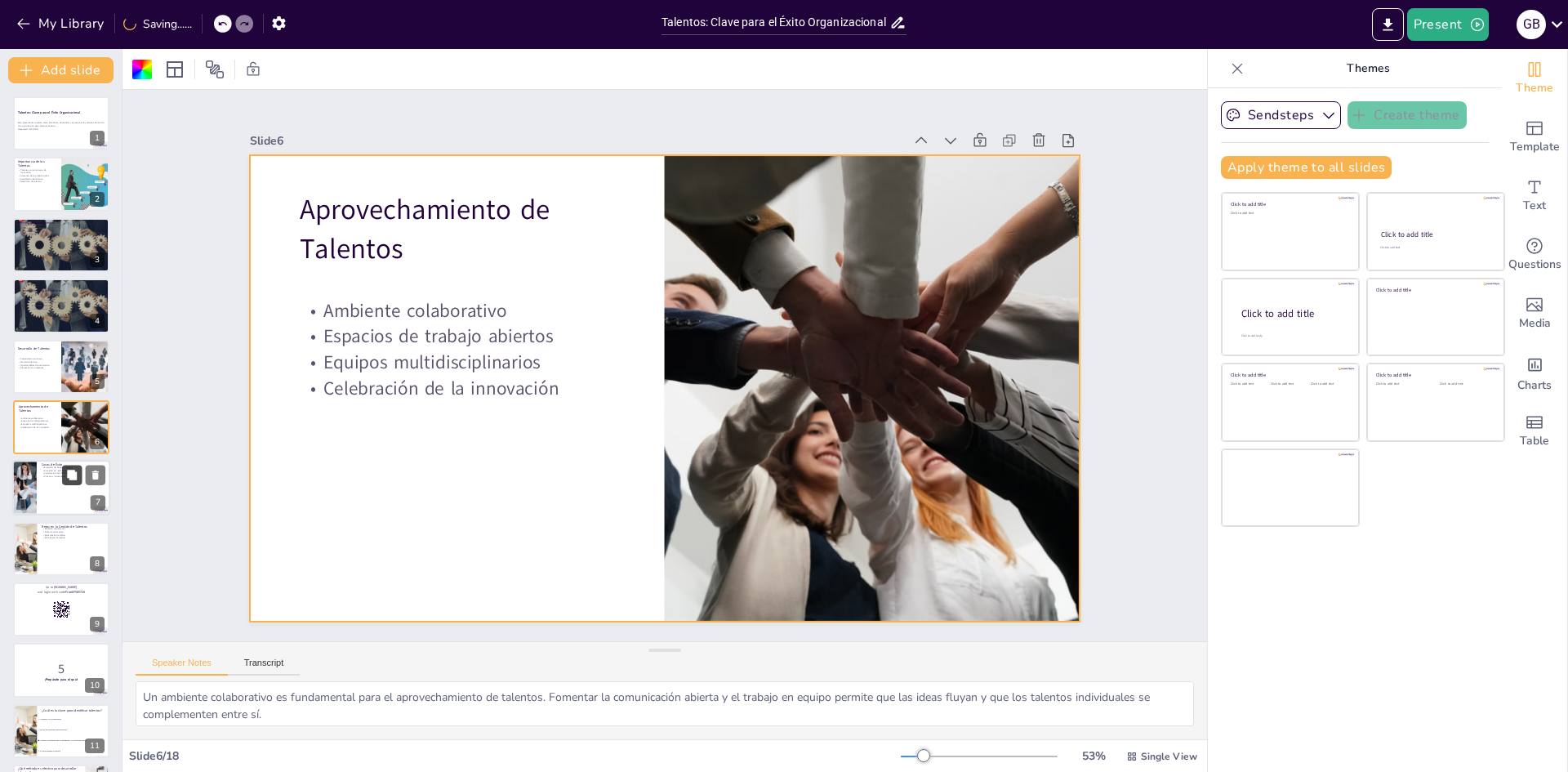
click at [75, 467] on button at bounding box center [71, 475] width 20 height 20
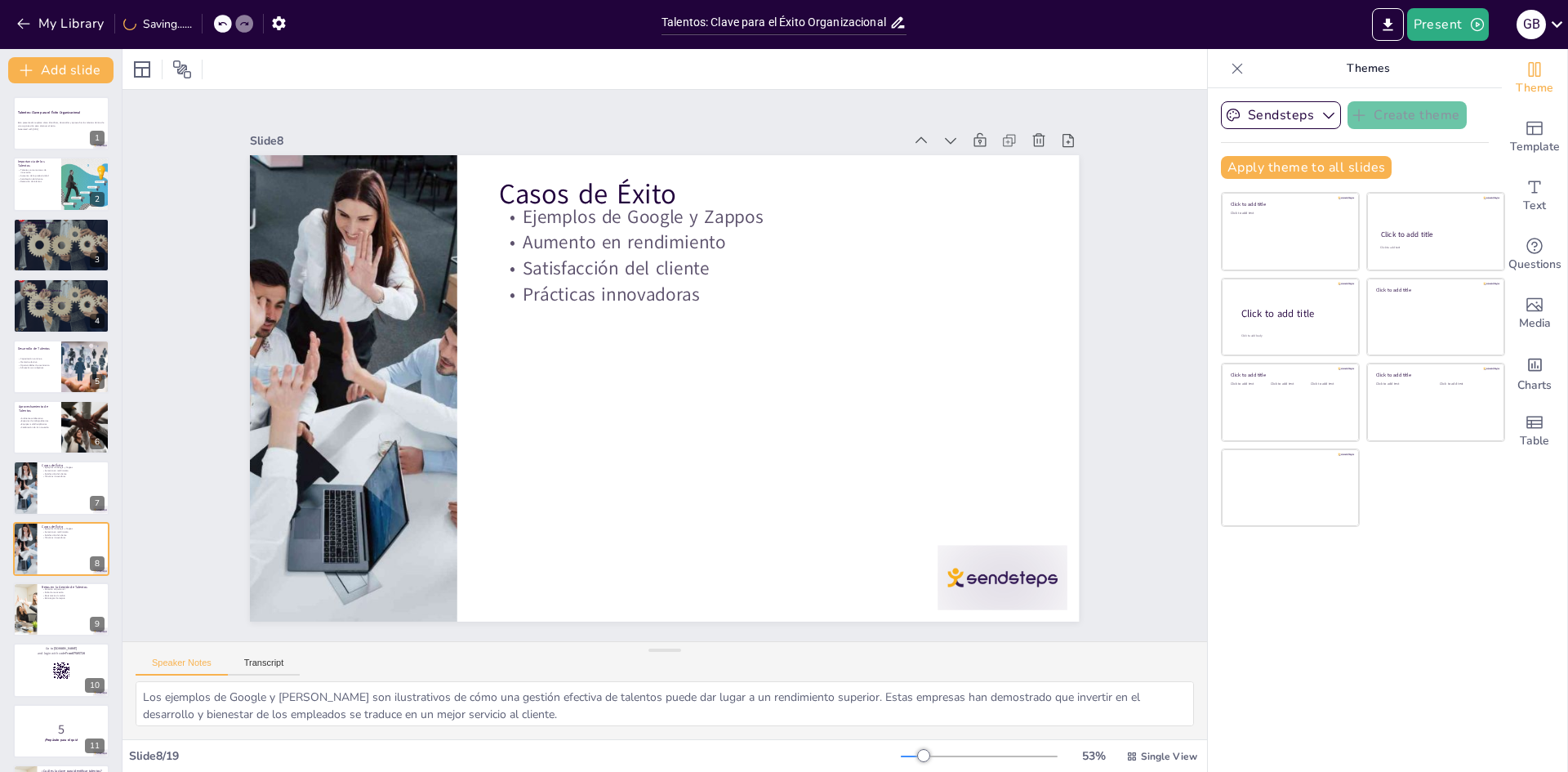
scroll to position [121, 0]
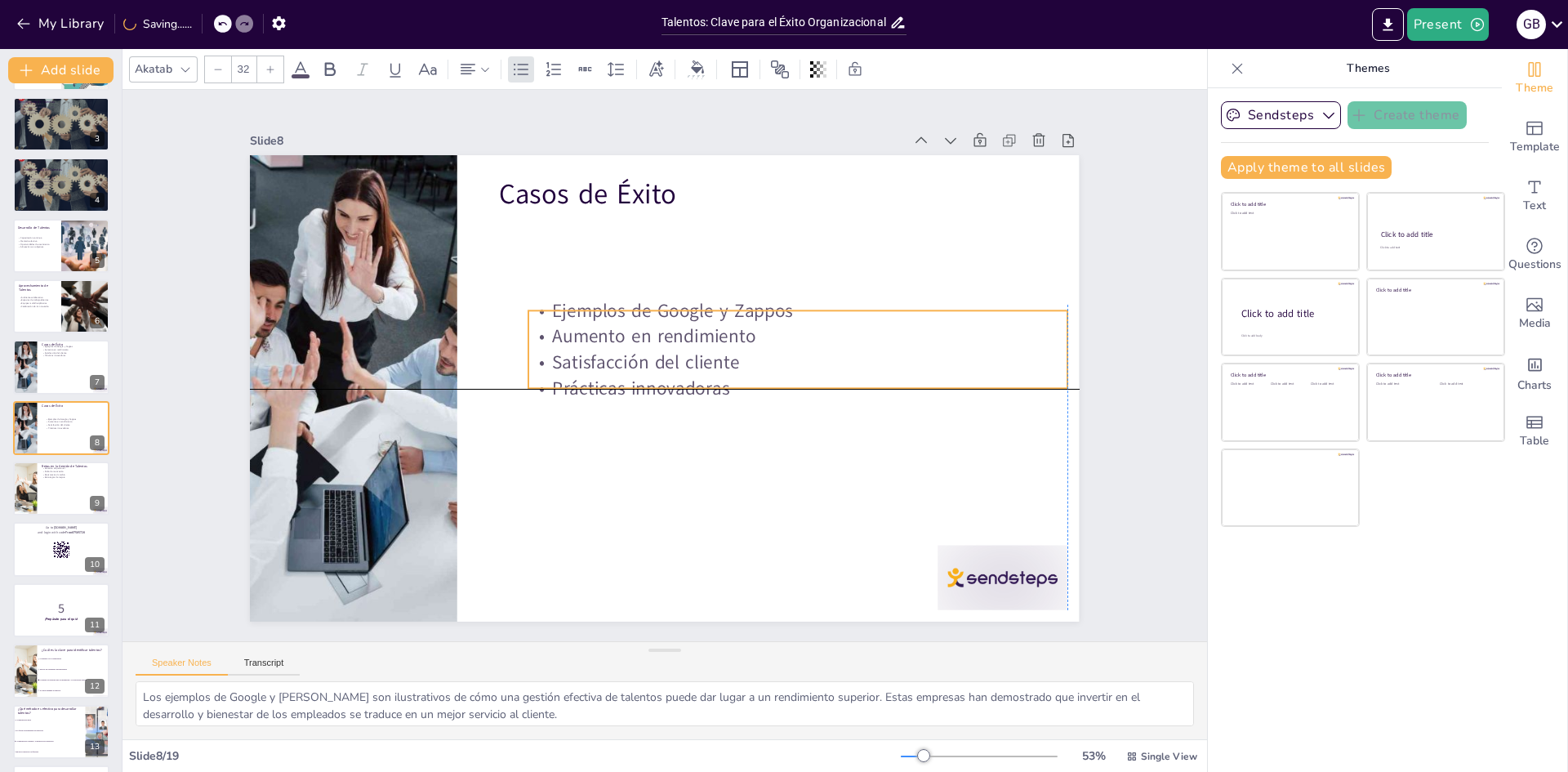
drag, startPoint x: 585, startPoint y: 332, endPoint x: 588, endPoint y: 346, distance: 14.3
click at [588, 346] on p "Satisfacción del cliente" at bounding box center [796, 390] width 533 height 137
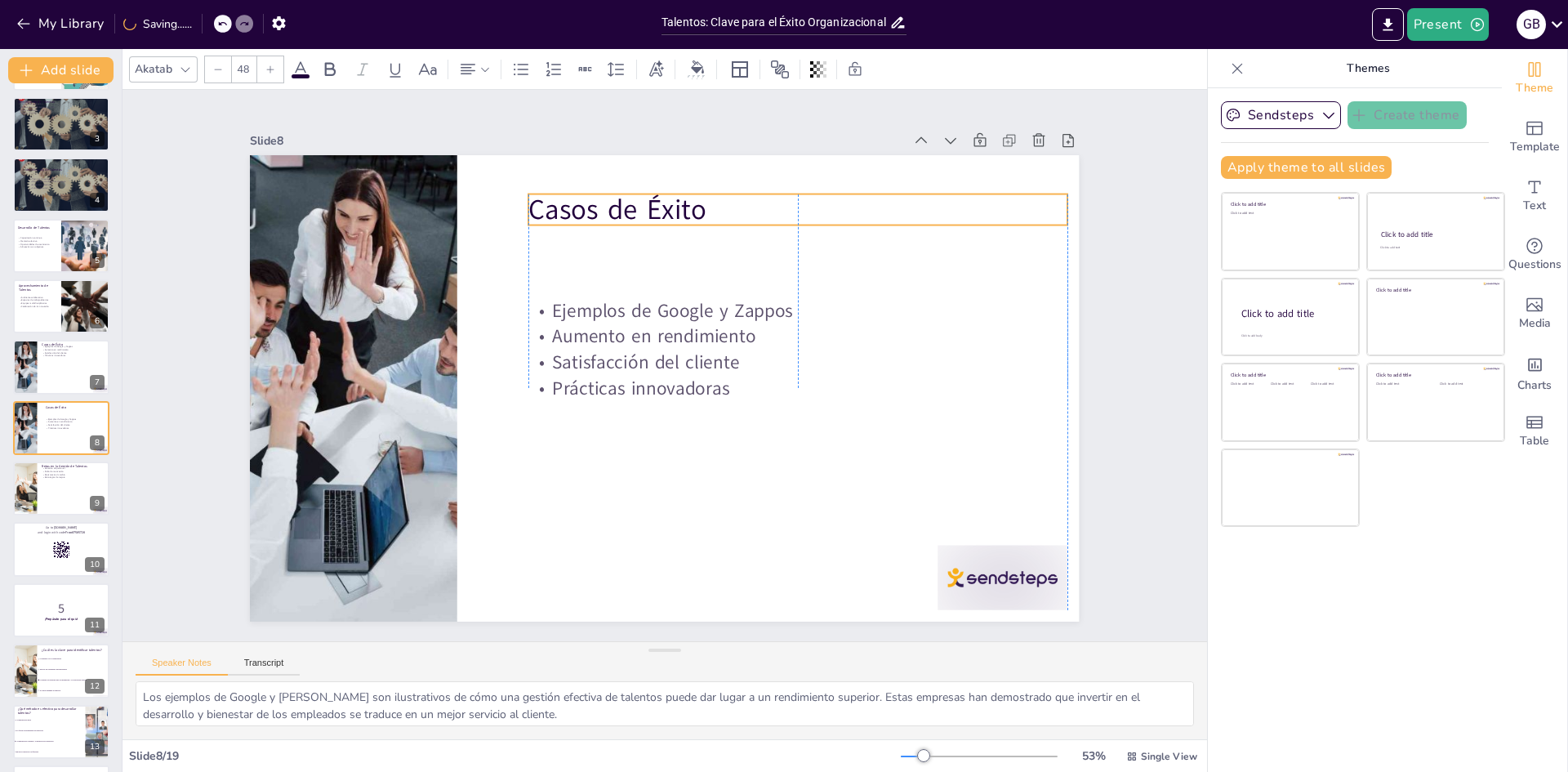
drag, startPoint x: 579, startPoint y: 183, endPoint x: 596, endPoint y: 197, distance: 22.0
click at [596, 197] on p "Casos de Éxito" at bounding box center [813, 225] width 540 height 94
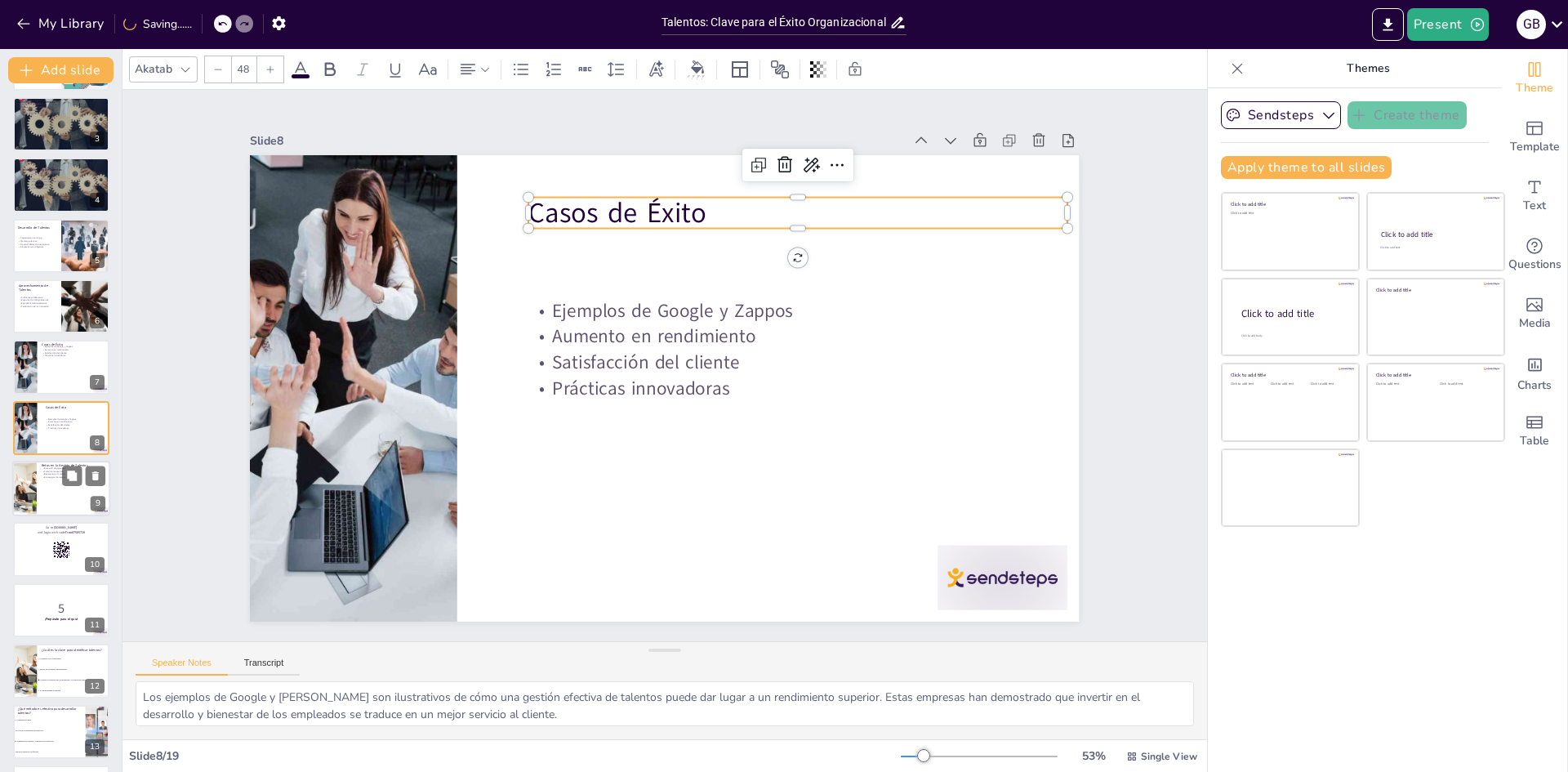
click at [47, 471] on p "Falta de motivación" at bounding box center [74, 472] width 63 height 3
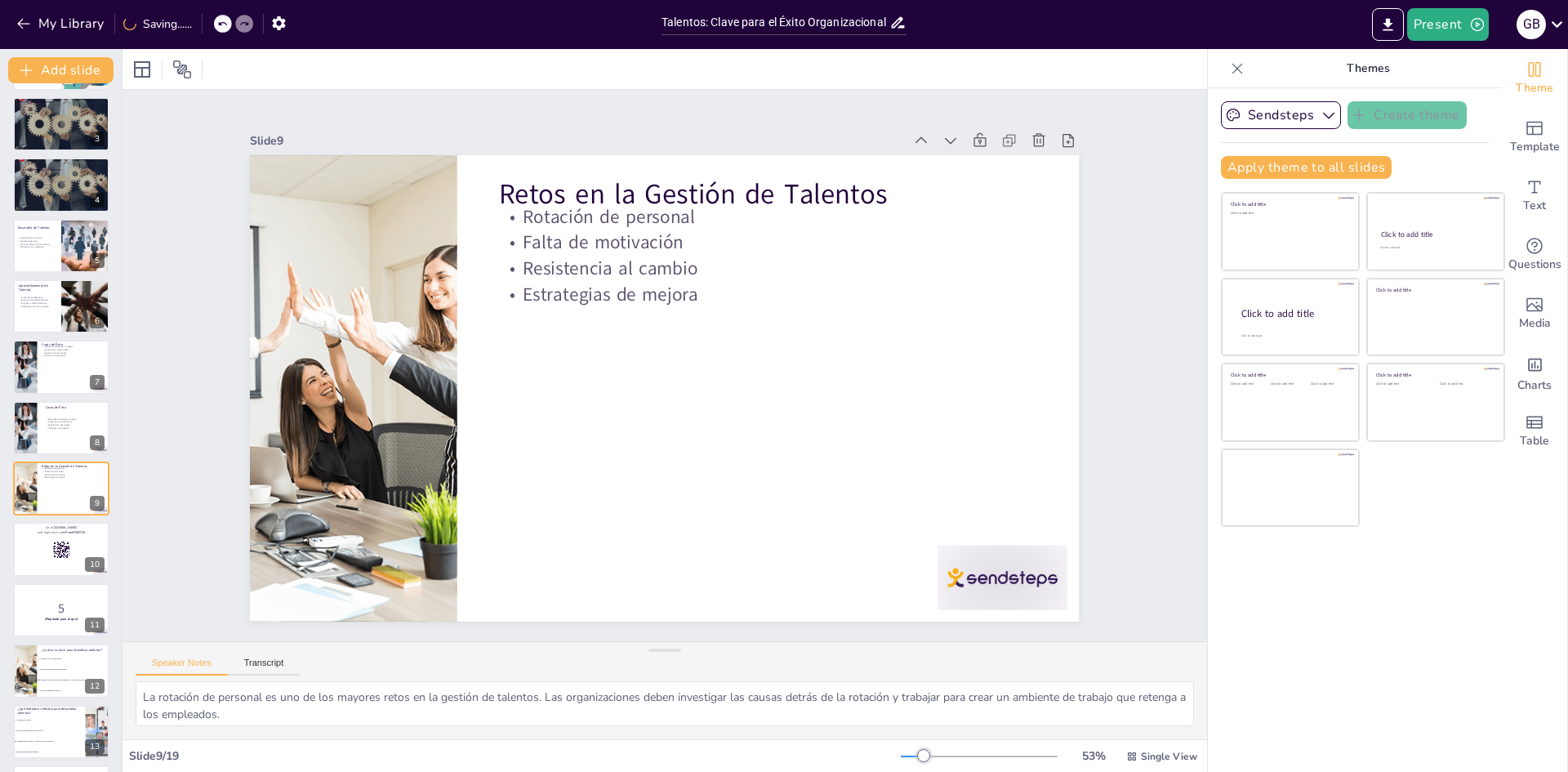
scroll to position [182, 0]
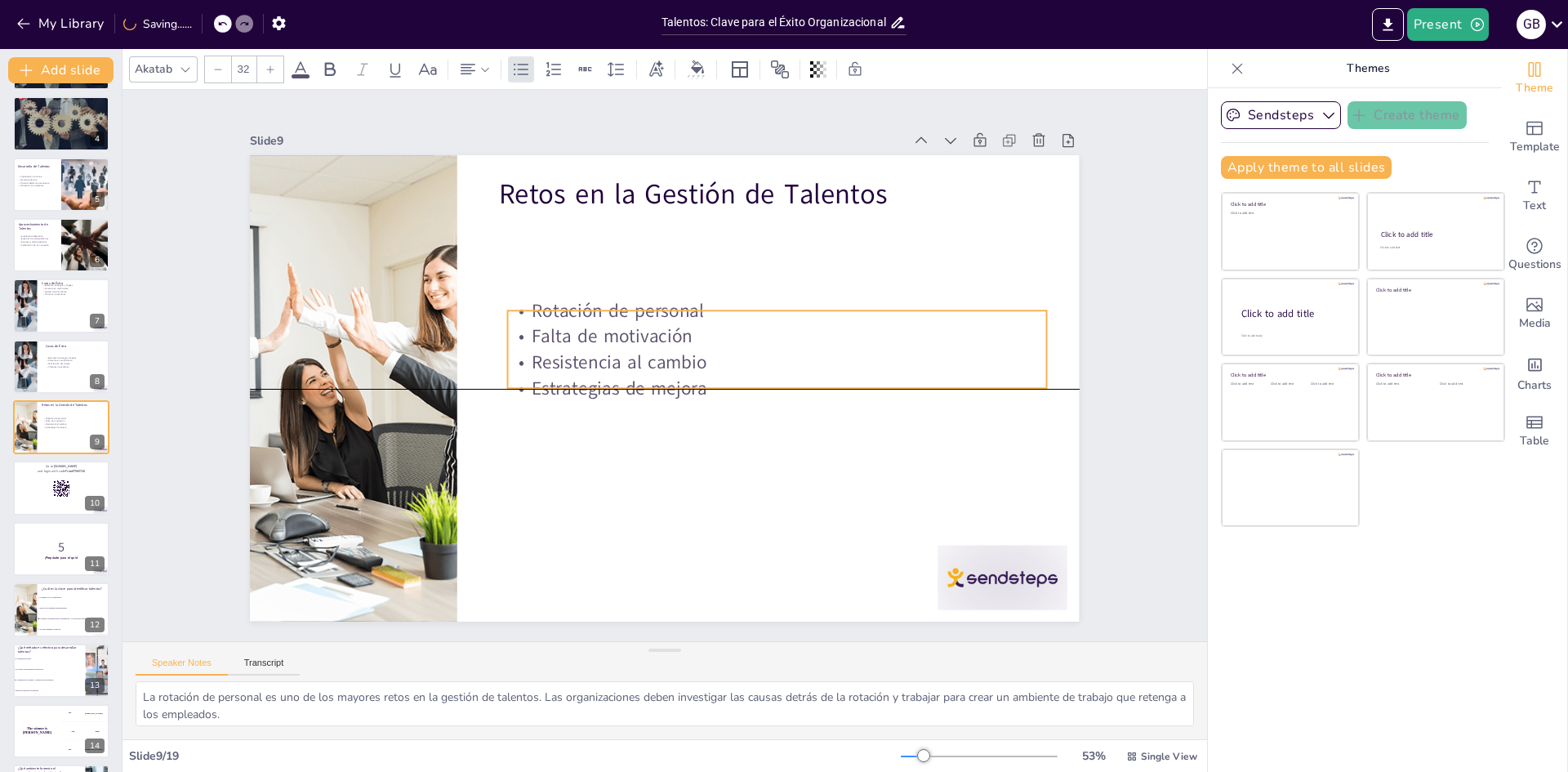
drag, startPoint x: 608, startPoint y: 305, endPoint x: 607, endPoint y: 189, distance: 116.0
click at [613, 366] on p "Resistencia al cambio" at bounding box center [777, 363] width 539 height 26
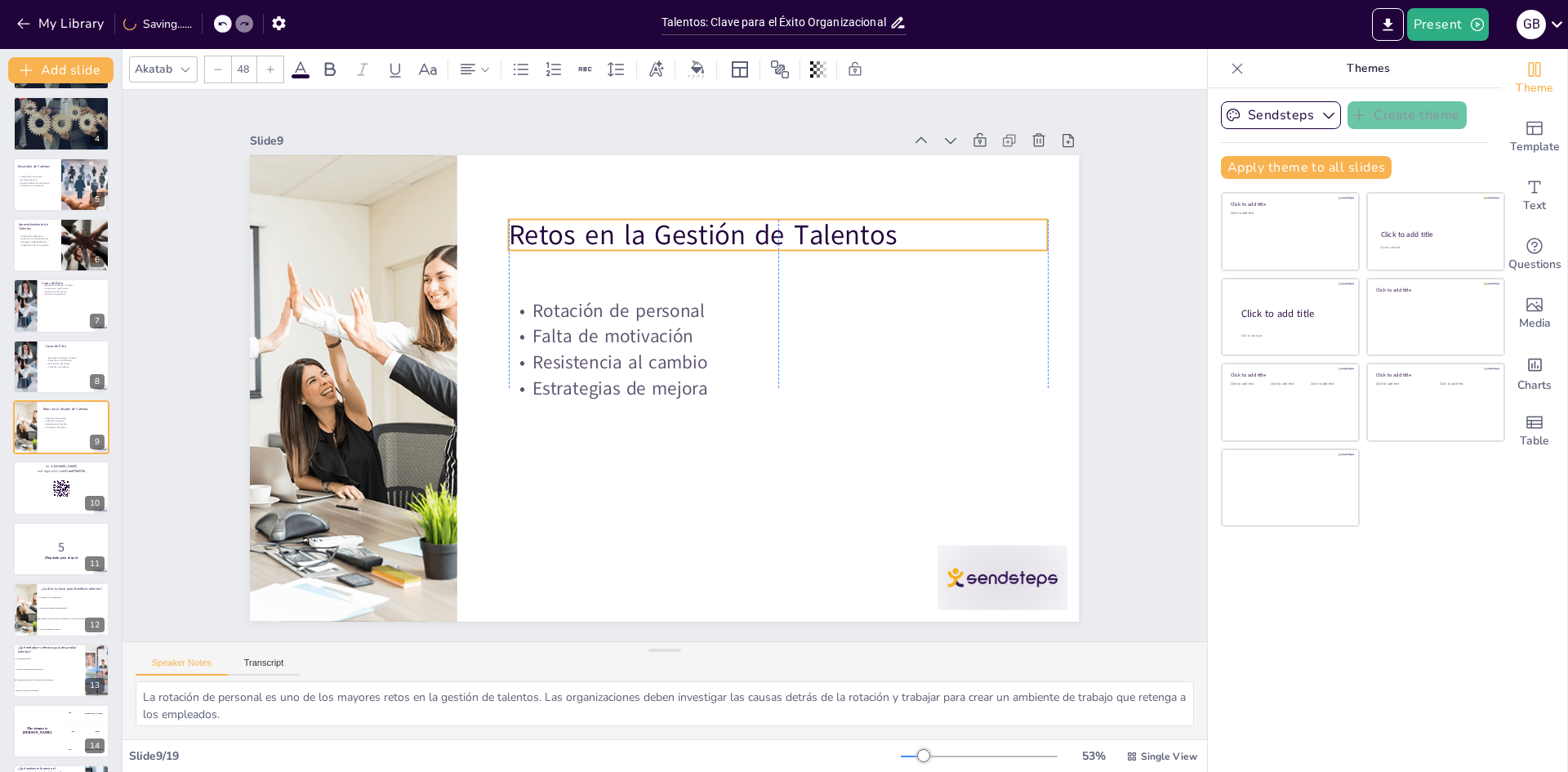
click at [619, 232] on p "Retos en la Gestión de Talentos" at bounding box center [812, 276] width 524 height 203
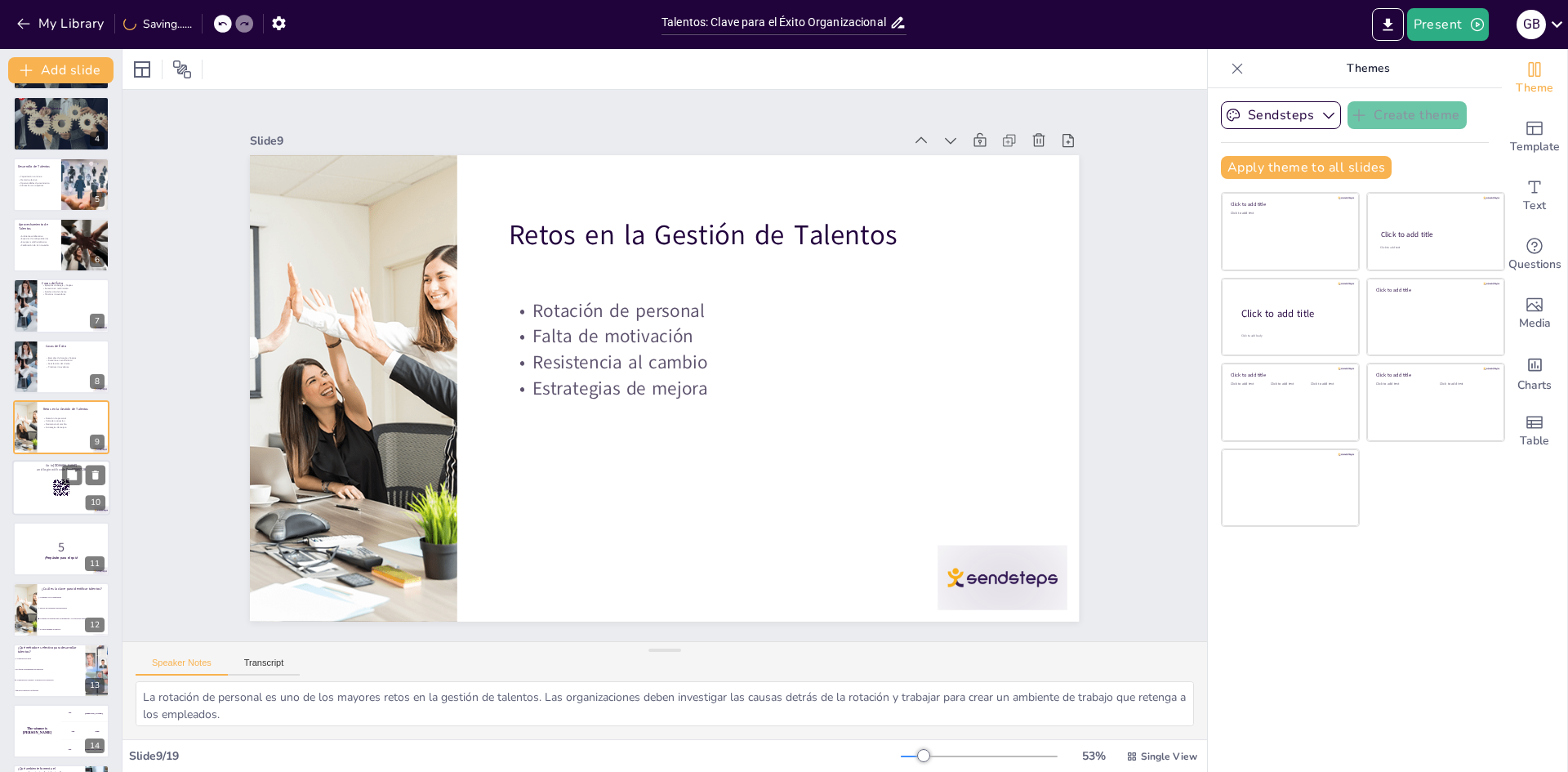
click at [48, 486] on div at bounding box center [61, 488] width 98 height 56
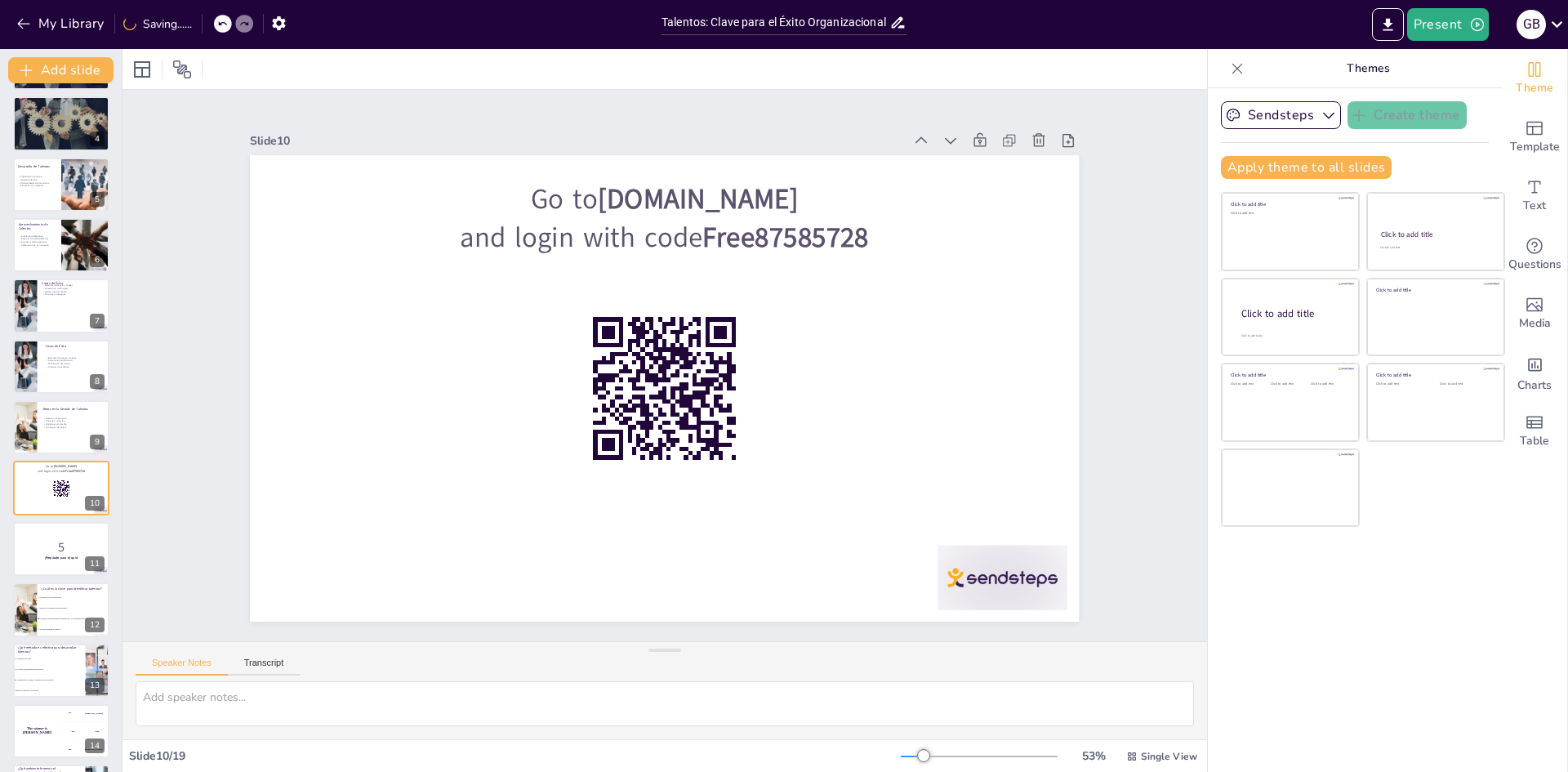
scroll to position [243, 0]
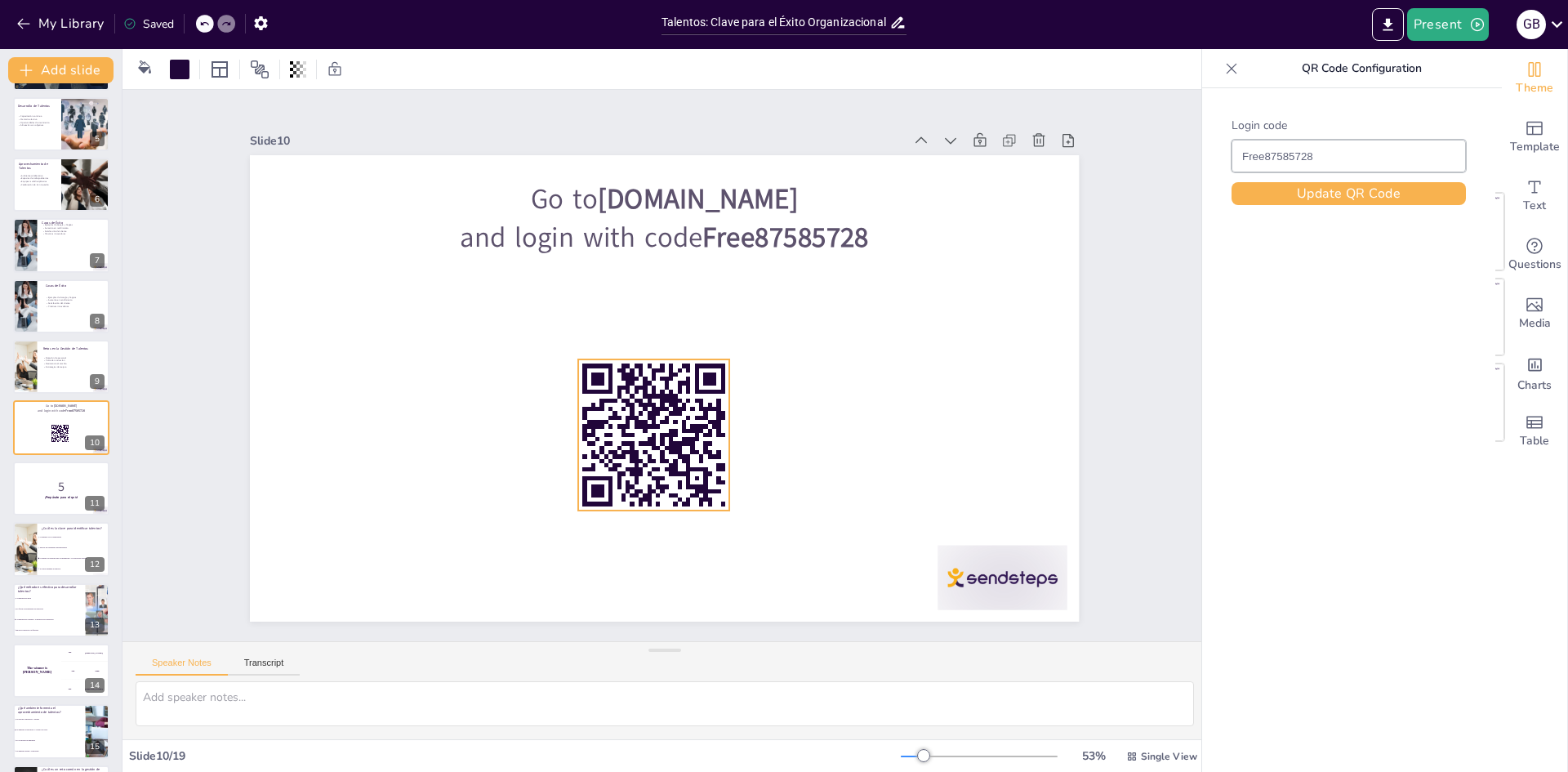
drag, startPoint x: 603, startPoint y: 365, endPoint x: 593, endPoint y: 386, distance: 23.3
click at [591, 422] on rect at bounding box center [640, 431] width 179 height 179
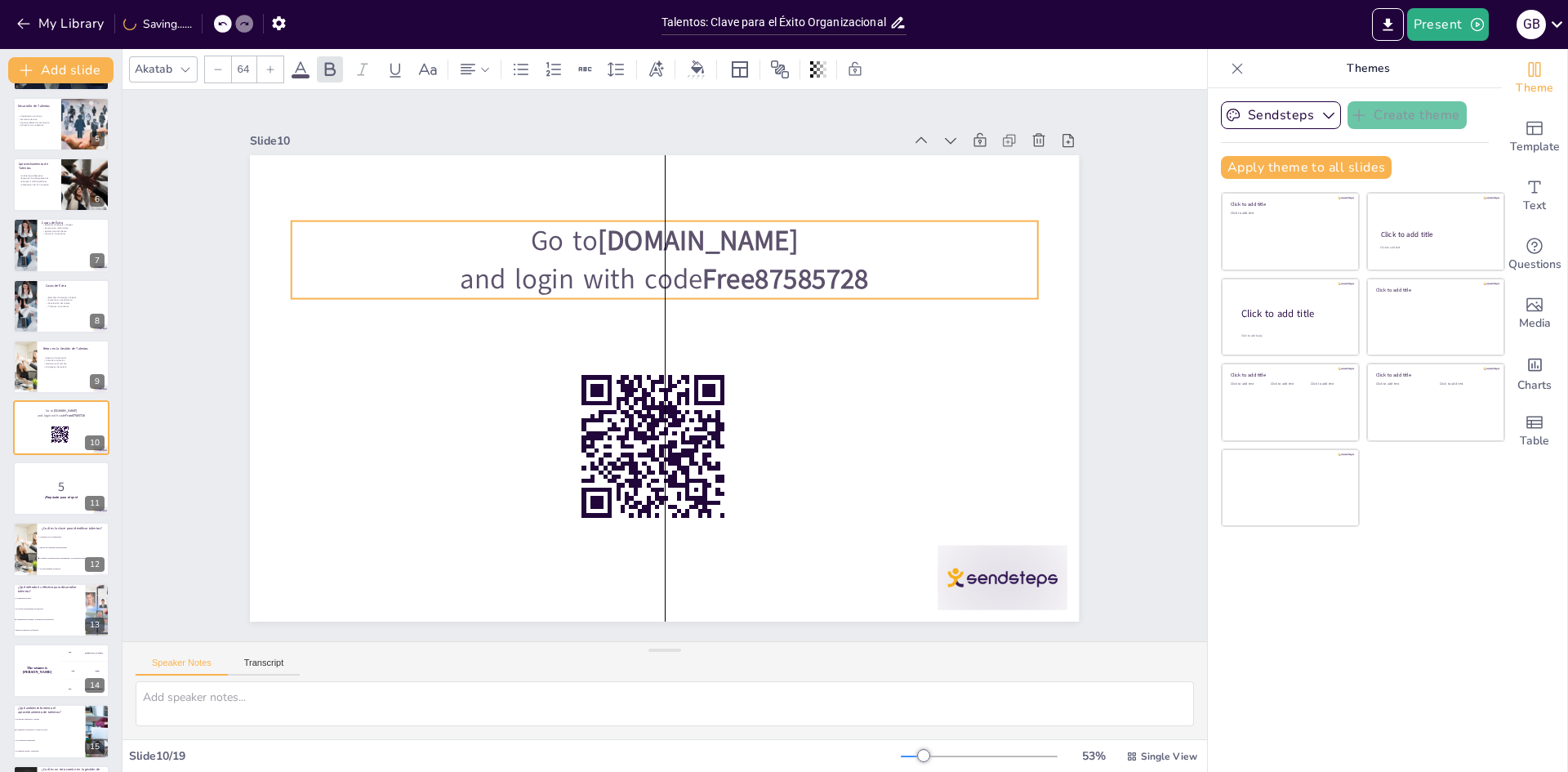
drag, startPoint x: 604, startPoint y: 239, endPoint x: 609, endPoint y: 281, distance: 42.3
click at [609, 281] on p "and login with code Free87585728" at bounding box center [665, 279] width 746 height 39
click at [65, 482] on button at bounding box center [71, 476] width 20 height 20
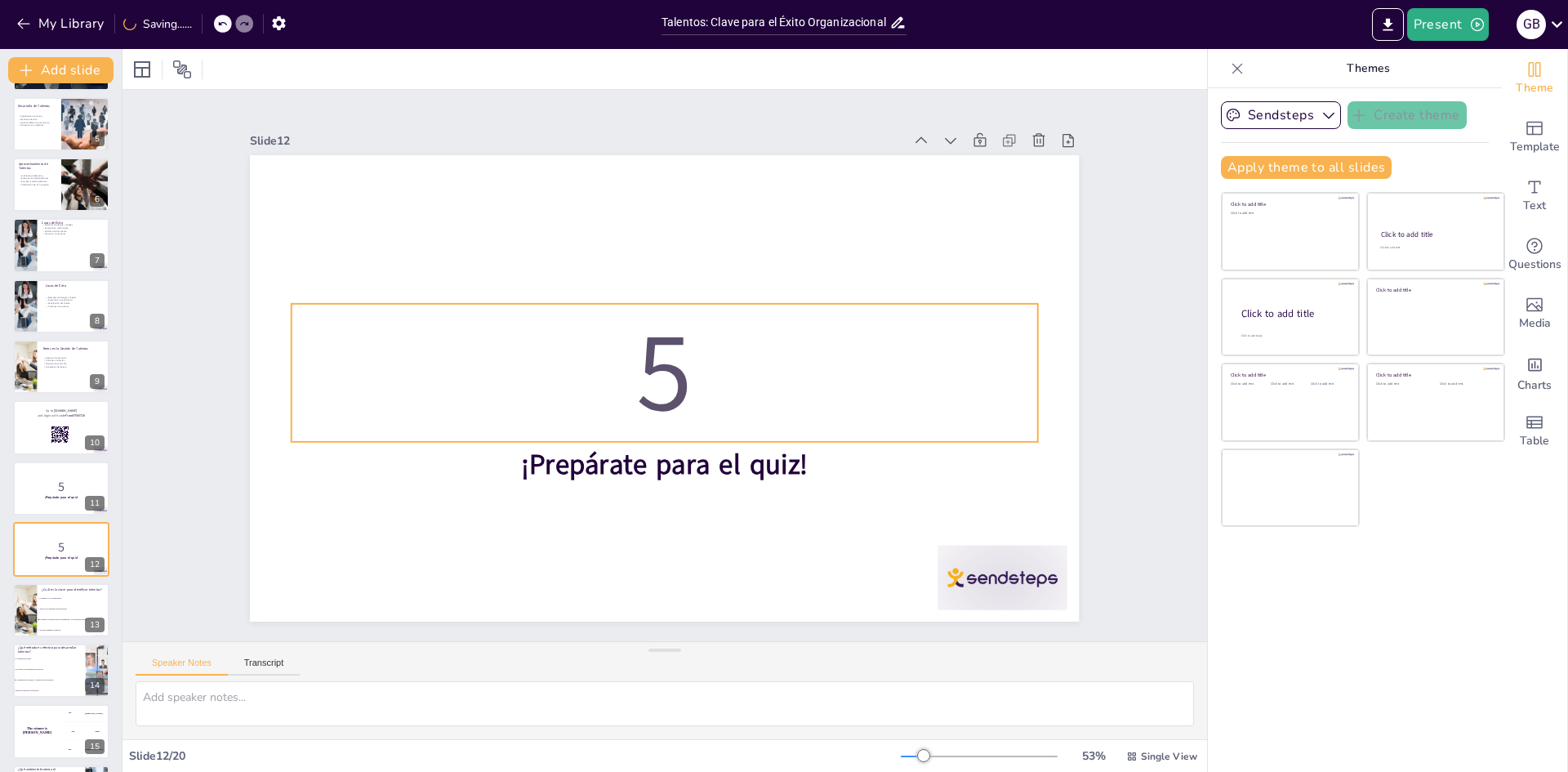
scroll to position [365, 0]
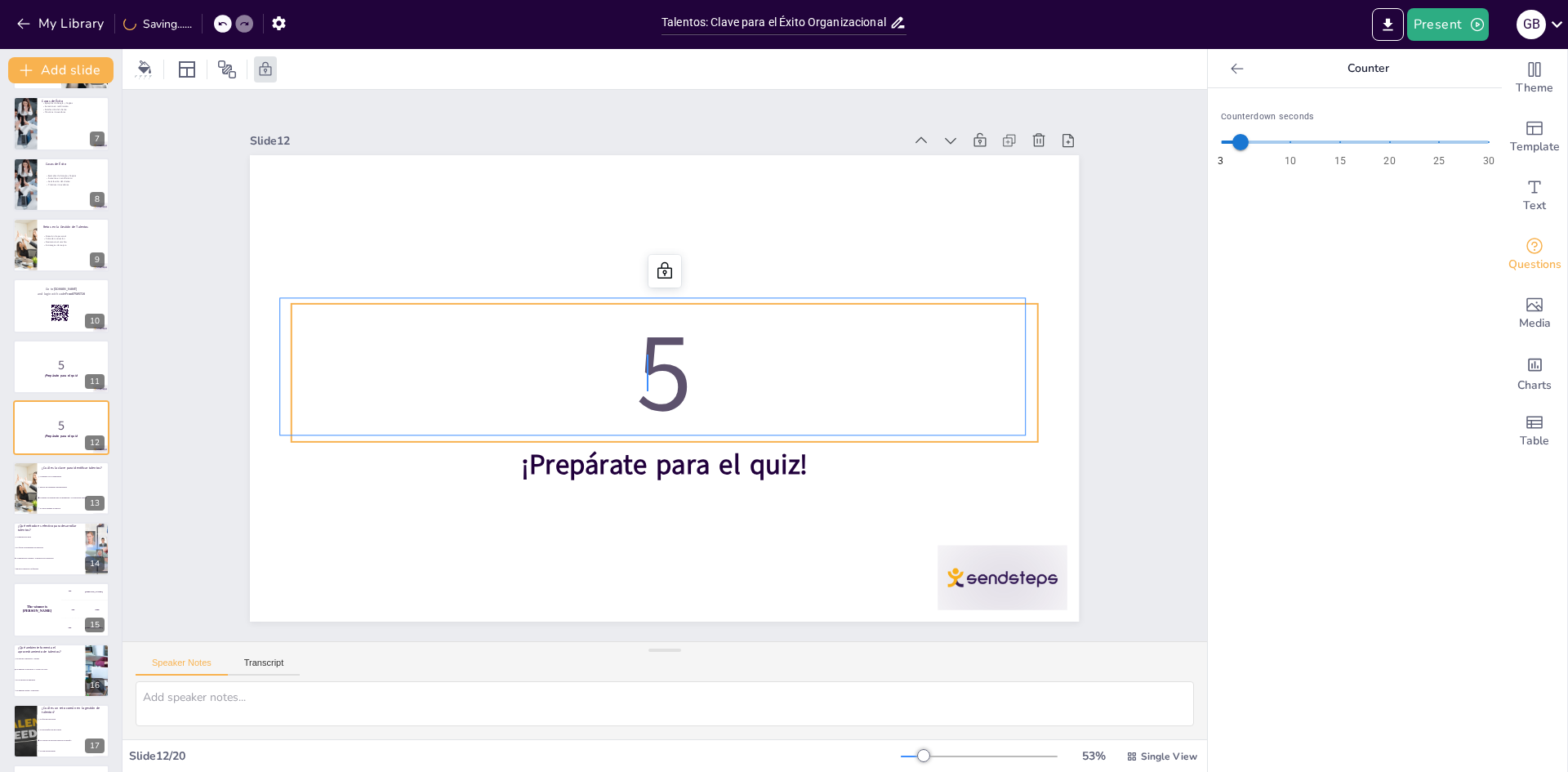
drag, startPoint x: 646, startPoint y: 384, endPoint x: 647, endPoint y: 354, distance: 30.0
click at [501, 226] on div at bounding box center [655, 386] width 948 height 763
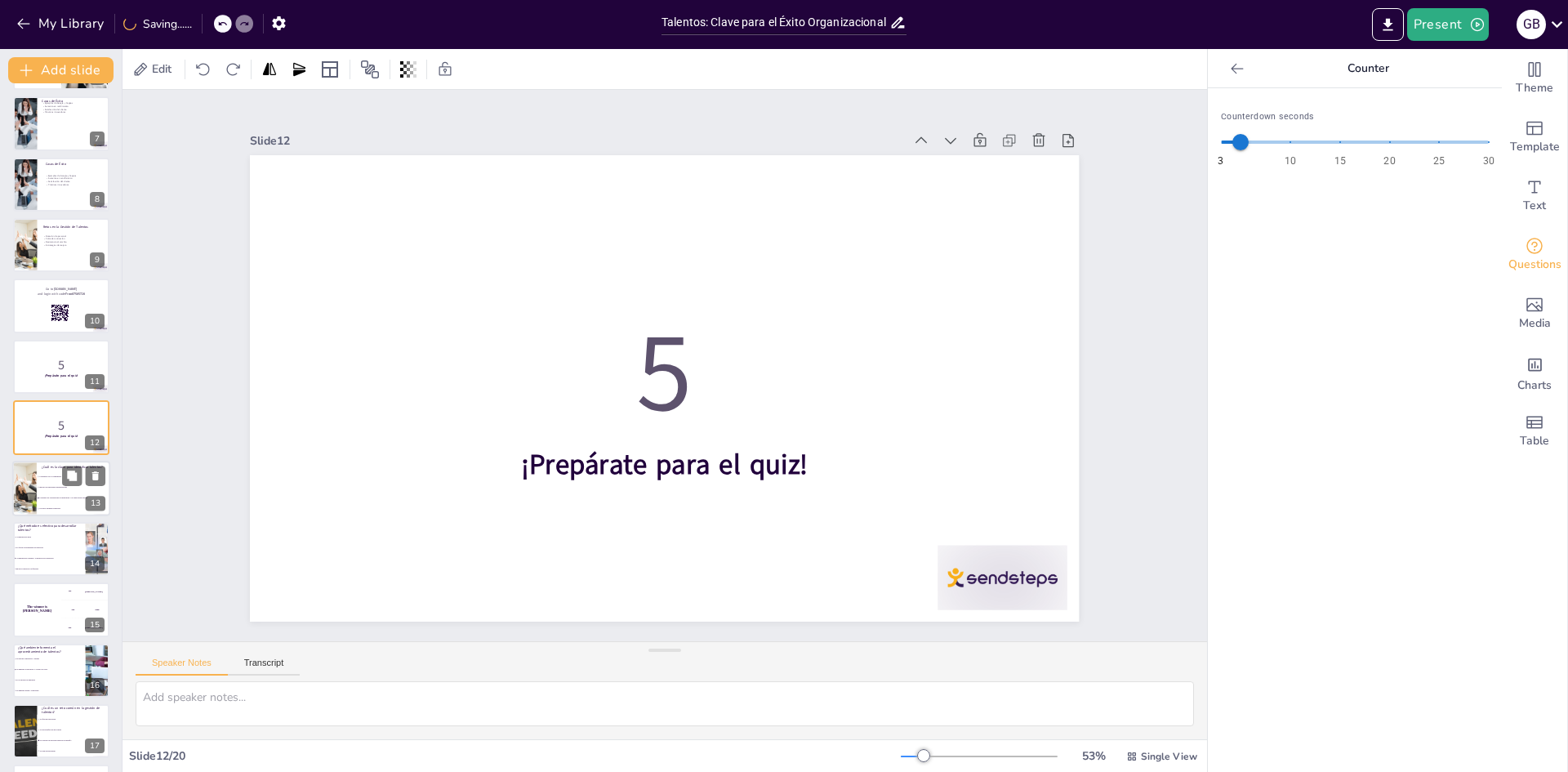
click at [60, 504] on li "No hacer ninguna evaluación" at bounding box center [74, 509] width 74 height 10
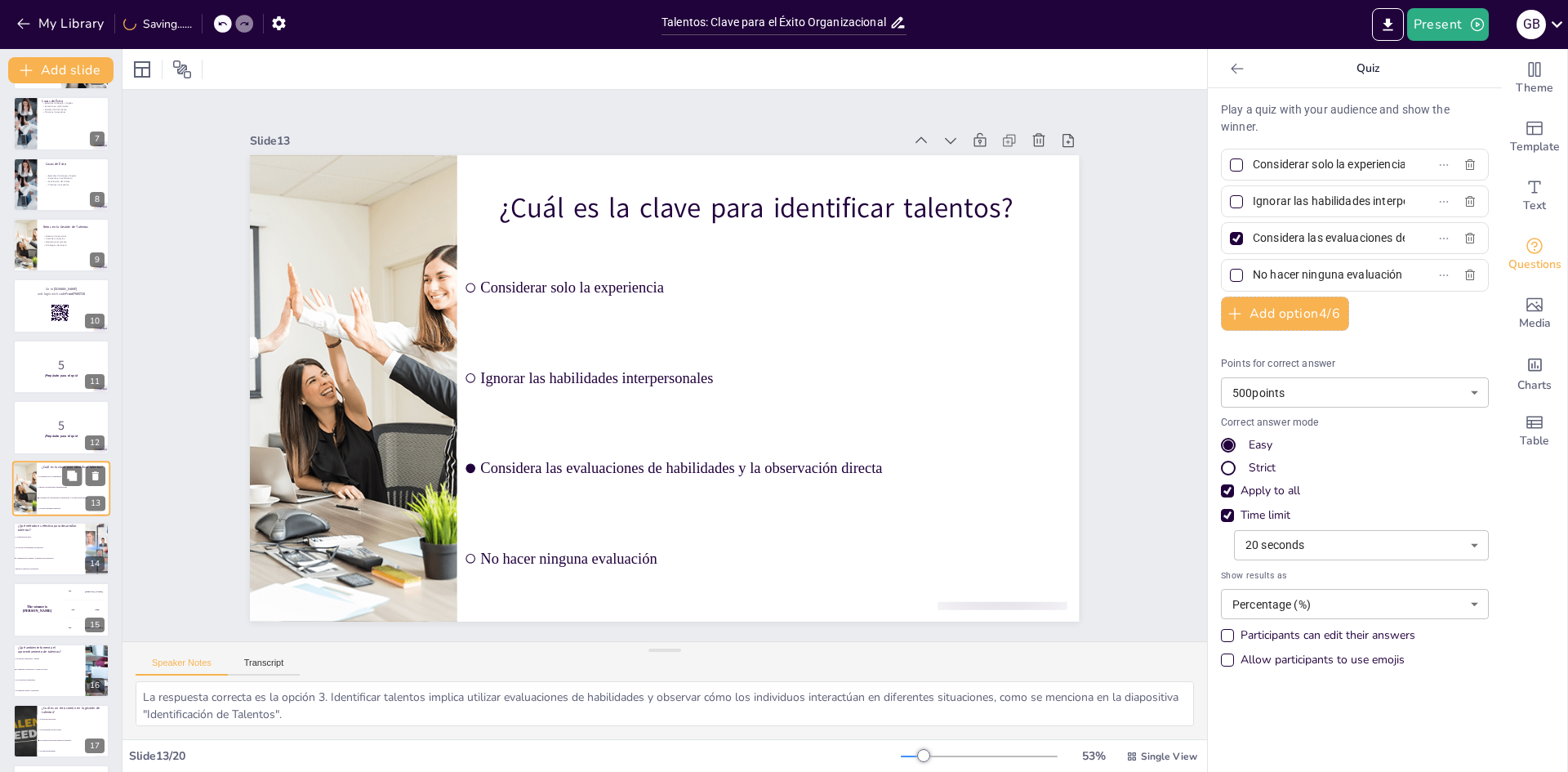
scroll to position [425, 0]
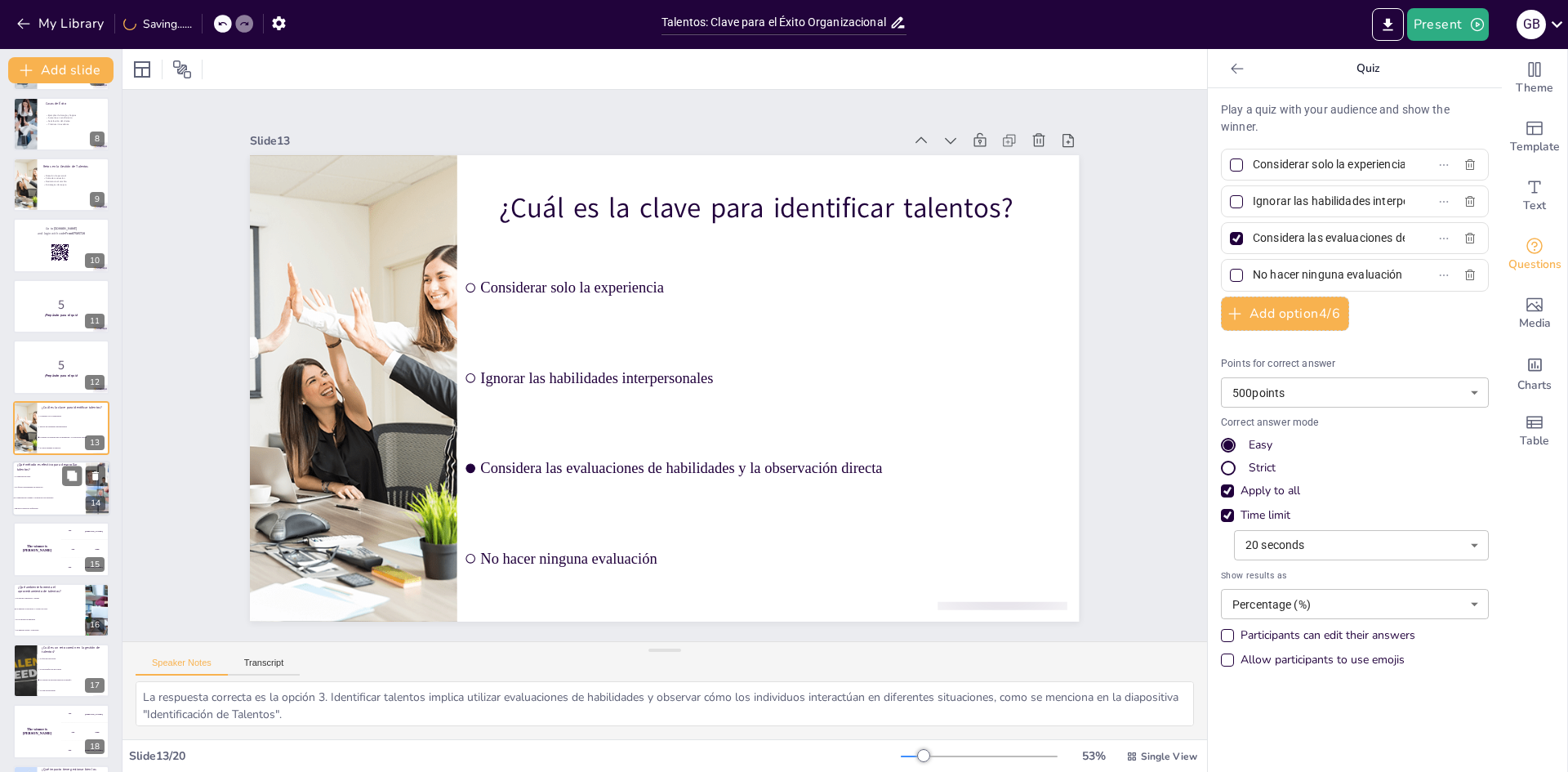
click at [51, 470] on p "¿Qué método es efectivo para desarrollar talentos?" at bounding box center [49, 467] width 63 height 9
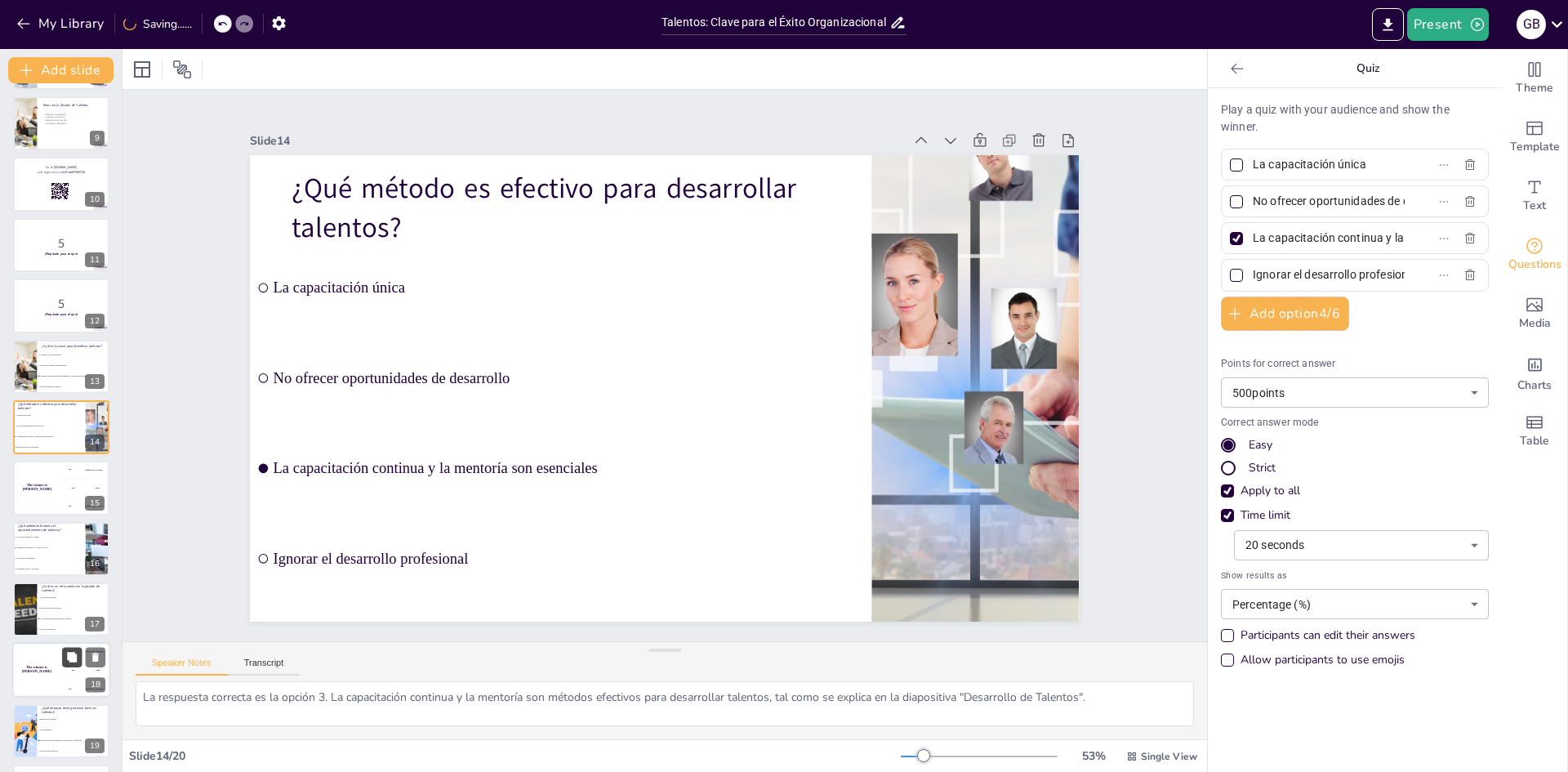
click at [62, 604] on div "¿Cuál es un reto común en la gestión de talentos? La falta de innovación La alt…" at bounding box center [61, 609] width 96 height 54
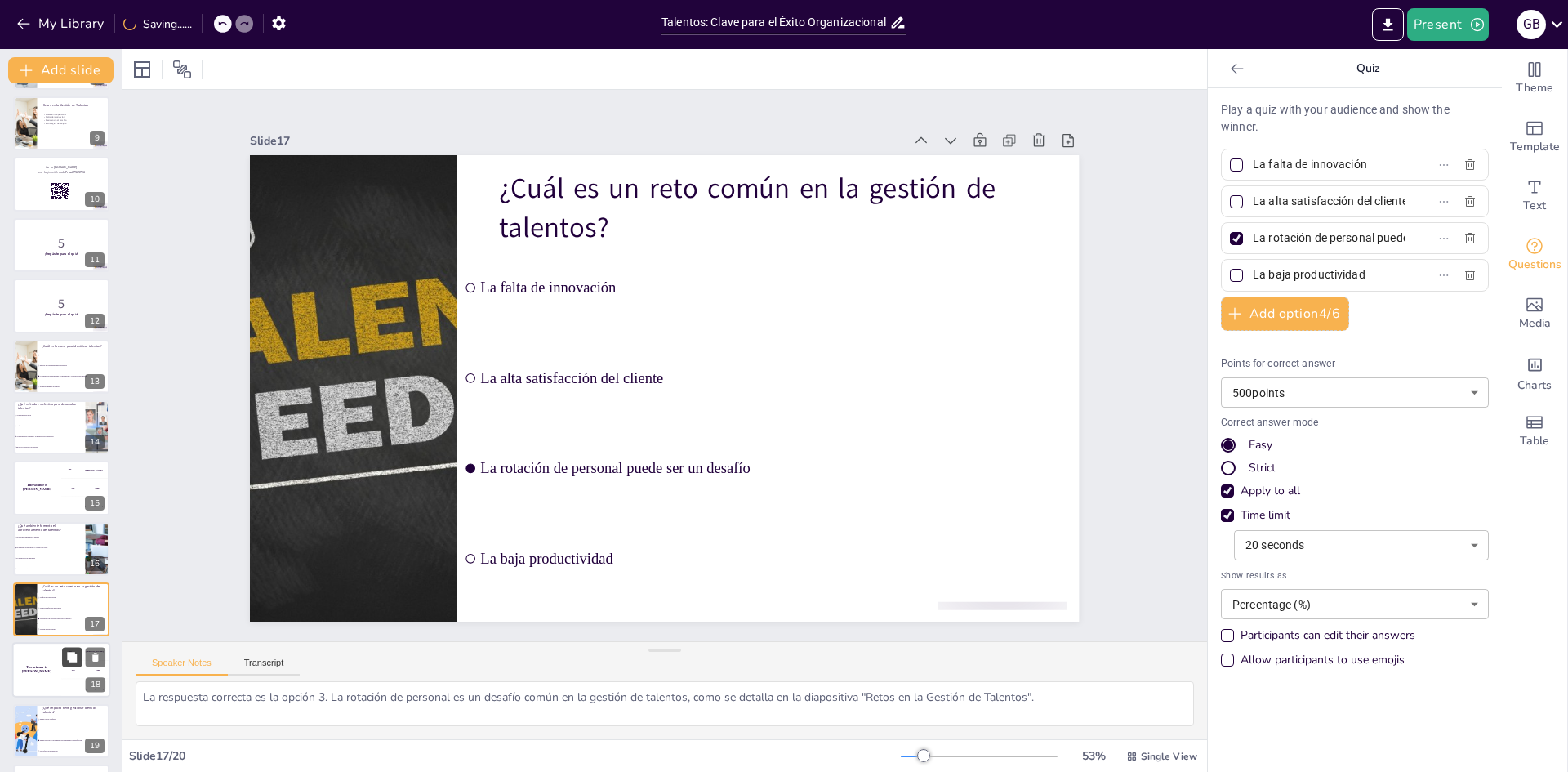
scroll to position [546, 0]
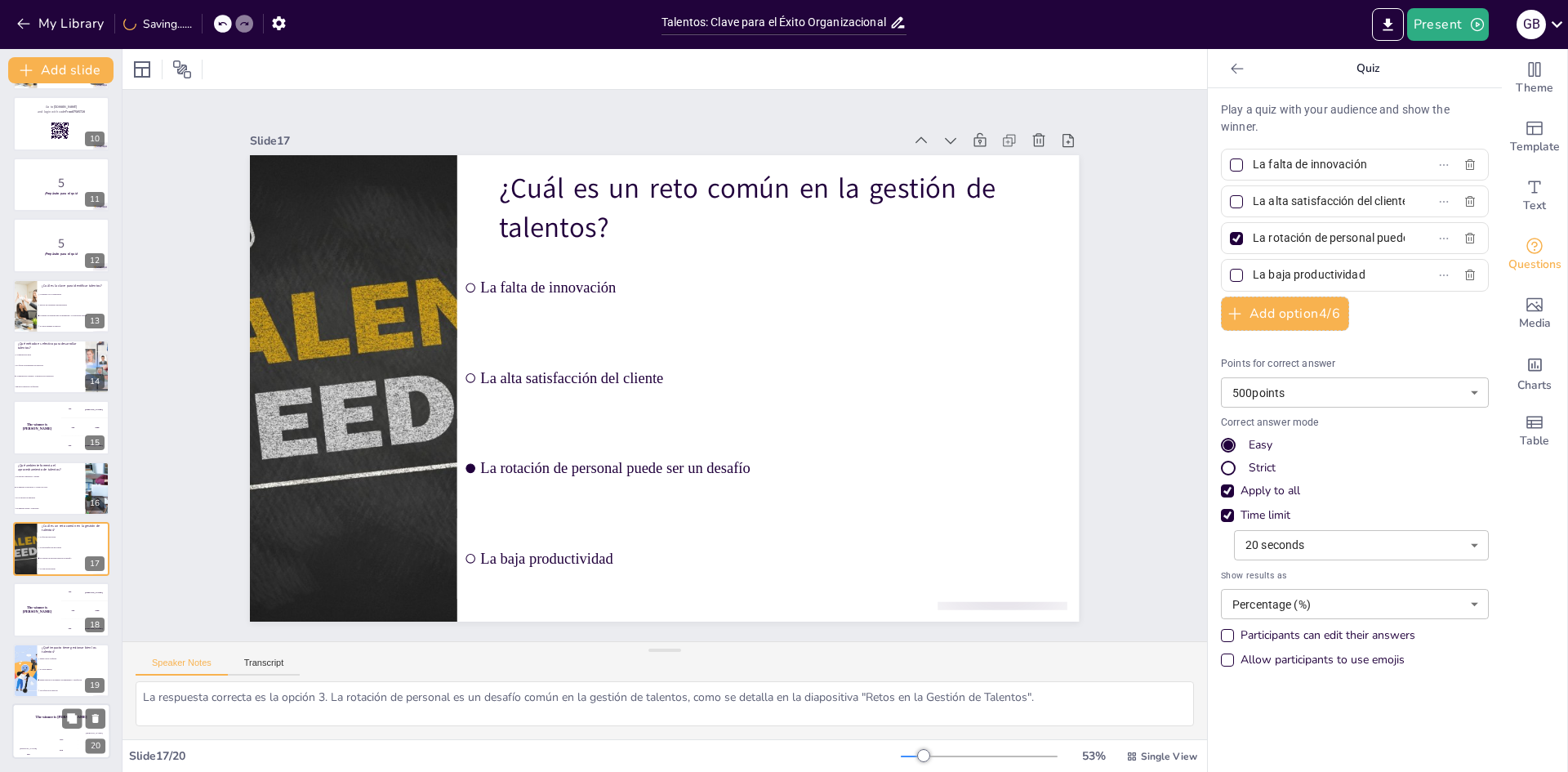
click at [35, 738] on div "Hasan 100" at bounding box center [28, 745] width 33 height 27
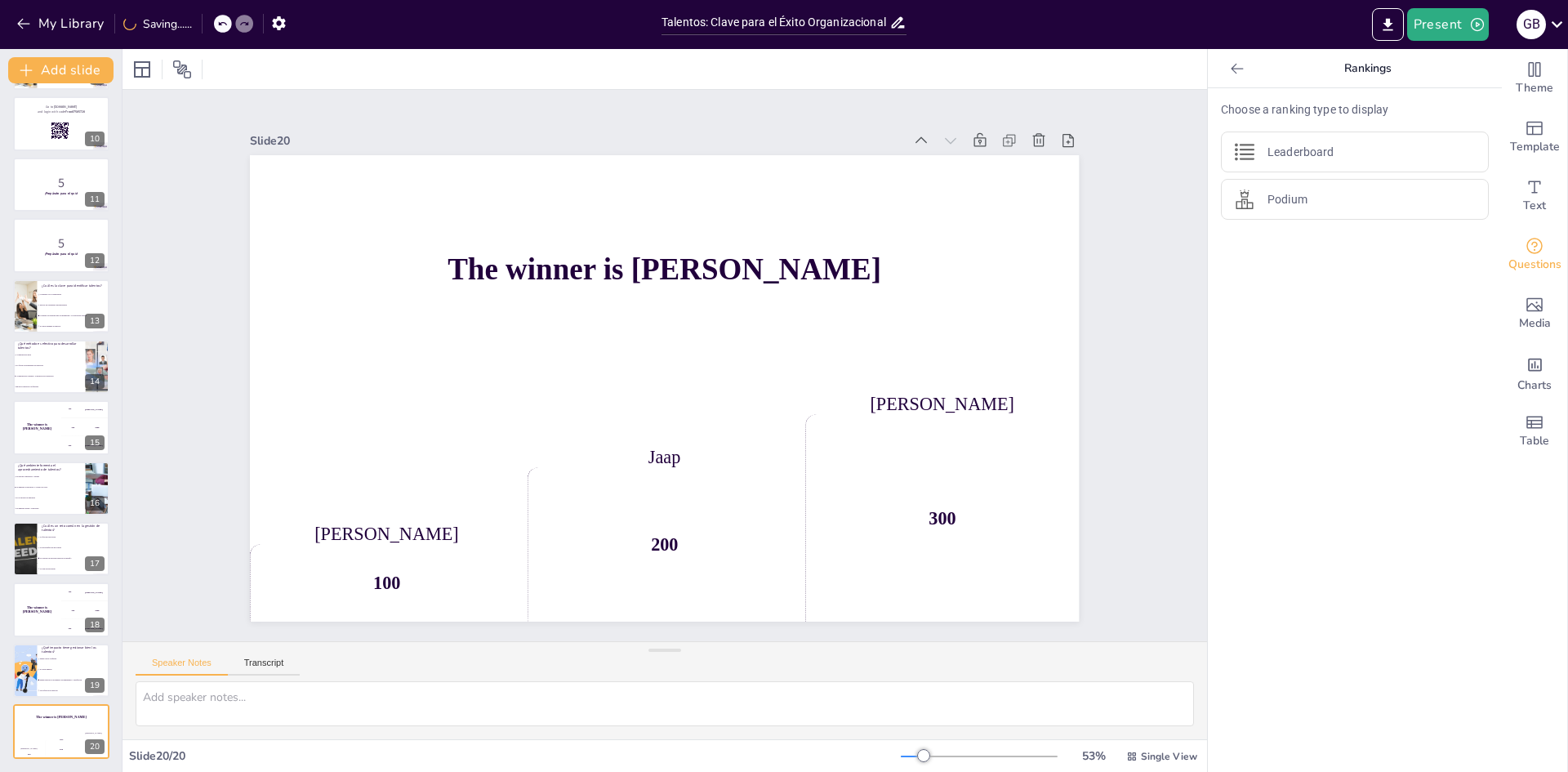
click at [45, 703] on div "Talentos: Clave para el Éxito Organizacional Esta presentación explora cómo ide…" at bounding box center [61, 154] width 122 height 1209
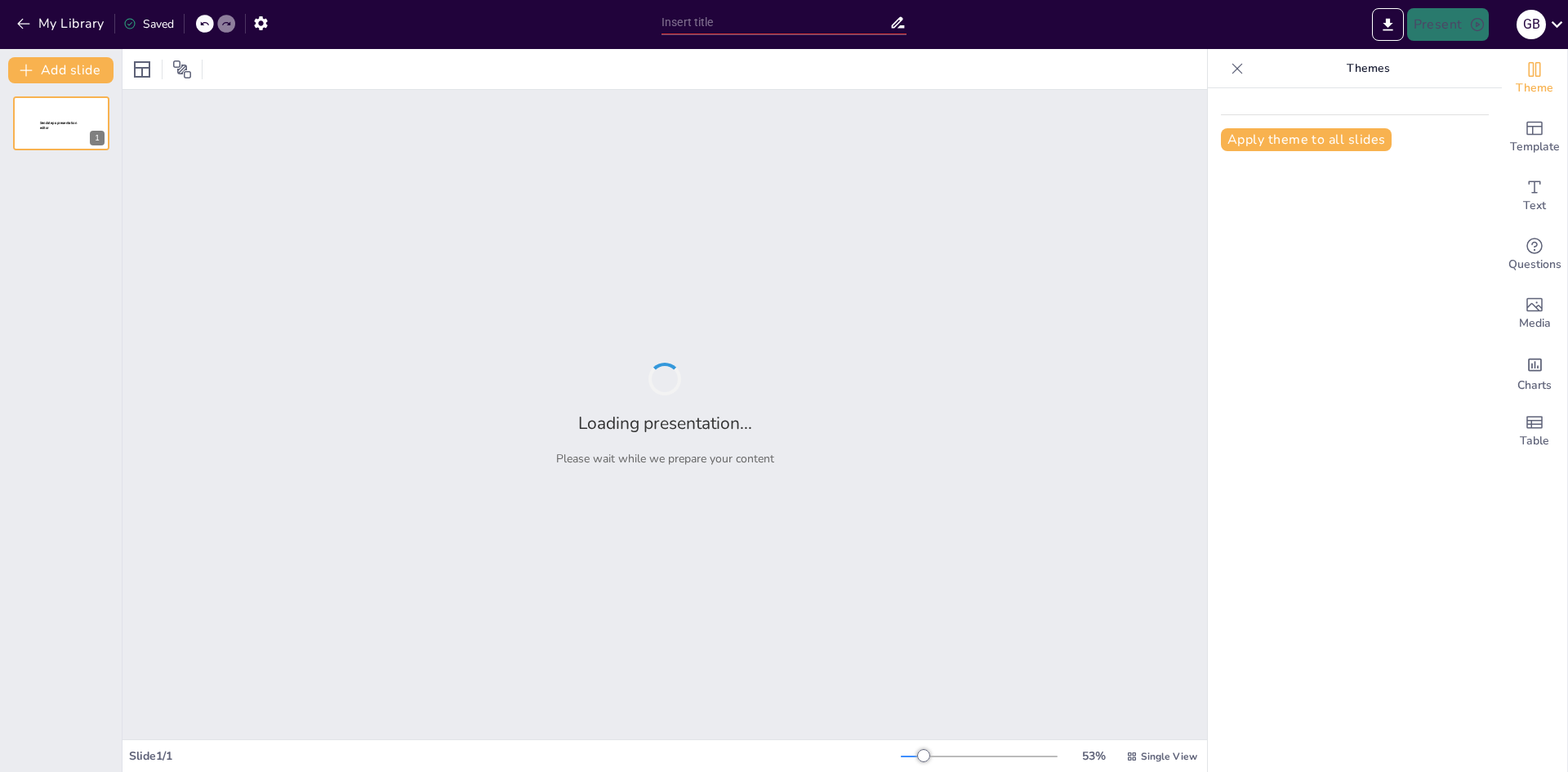
type input "Perritos Bebés en Melodía: Una Presentación Musical Impactante"
type input "Descubriendo la flauta y la guitarra: ¿Para qué sirven?"
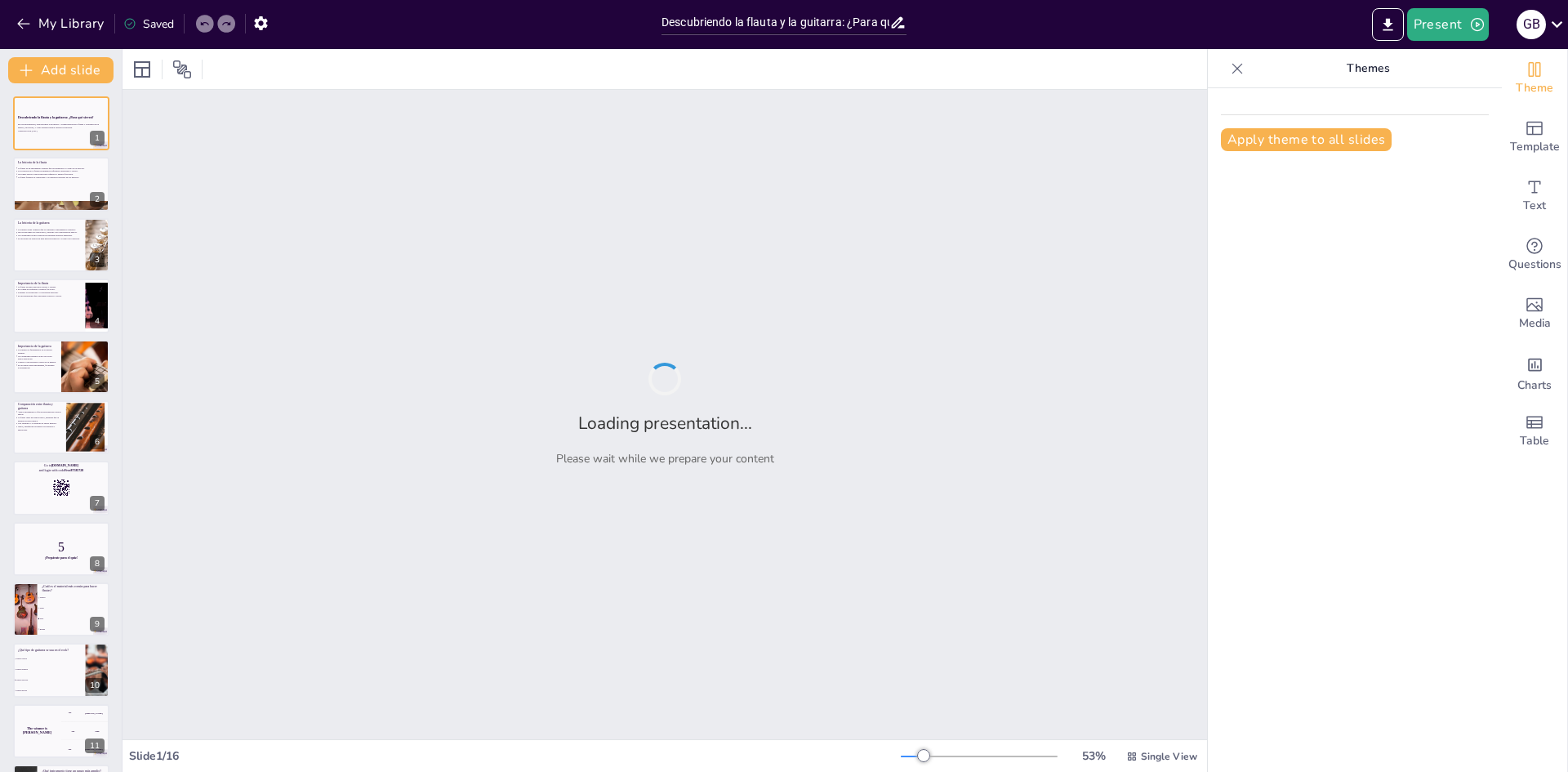
checkbox input "true"
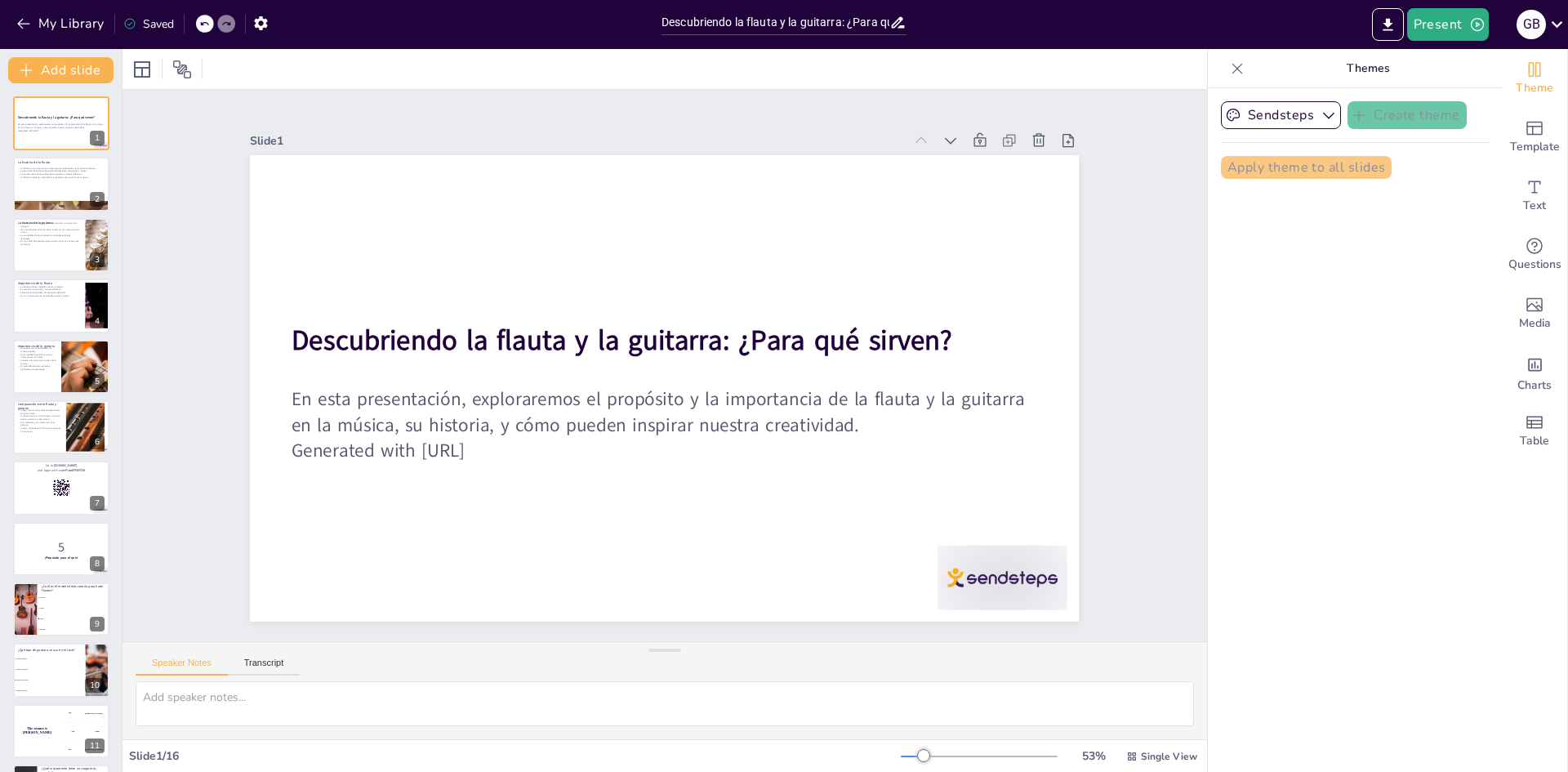
checkbox input "true"
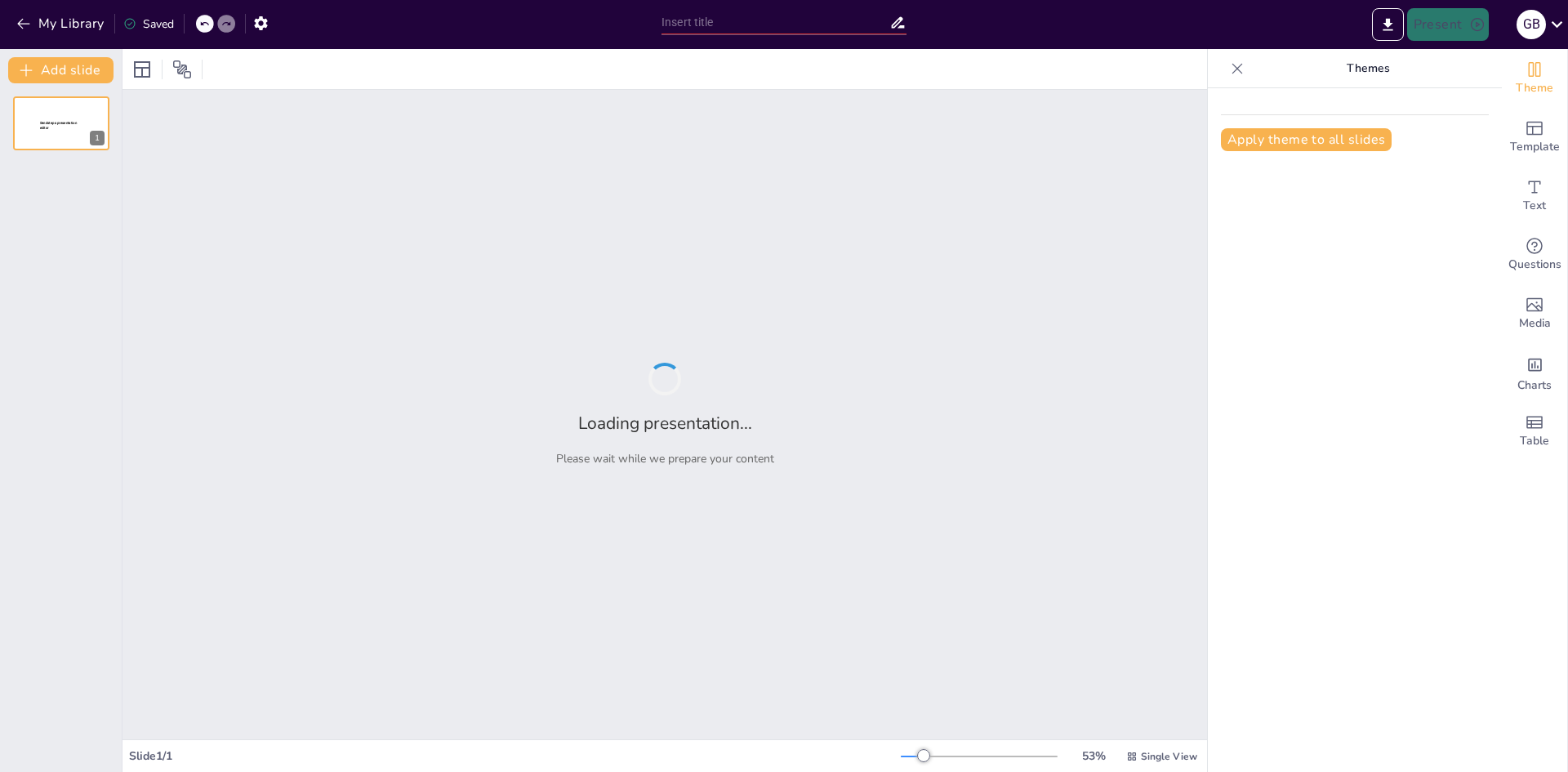
type input "Descubriendo la flauta y la guitarra: ¿Para qué sirven?"
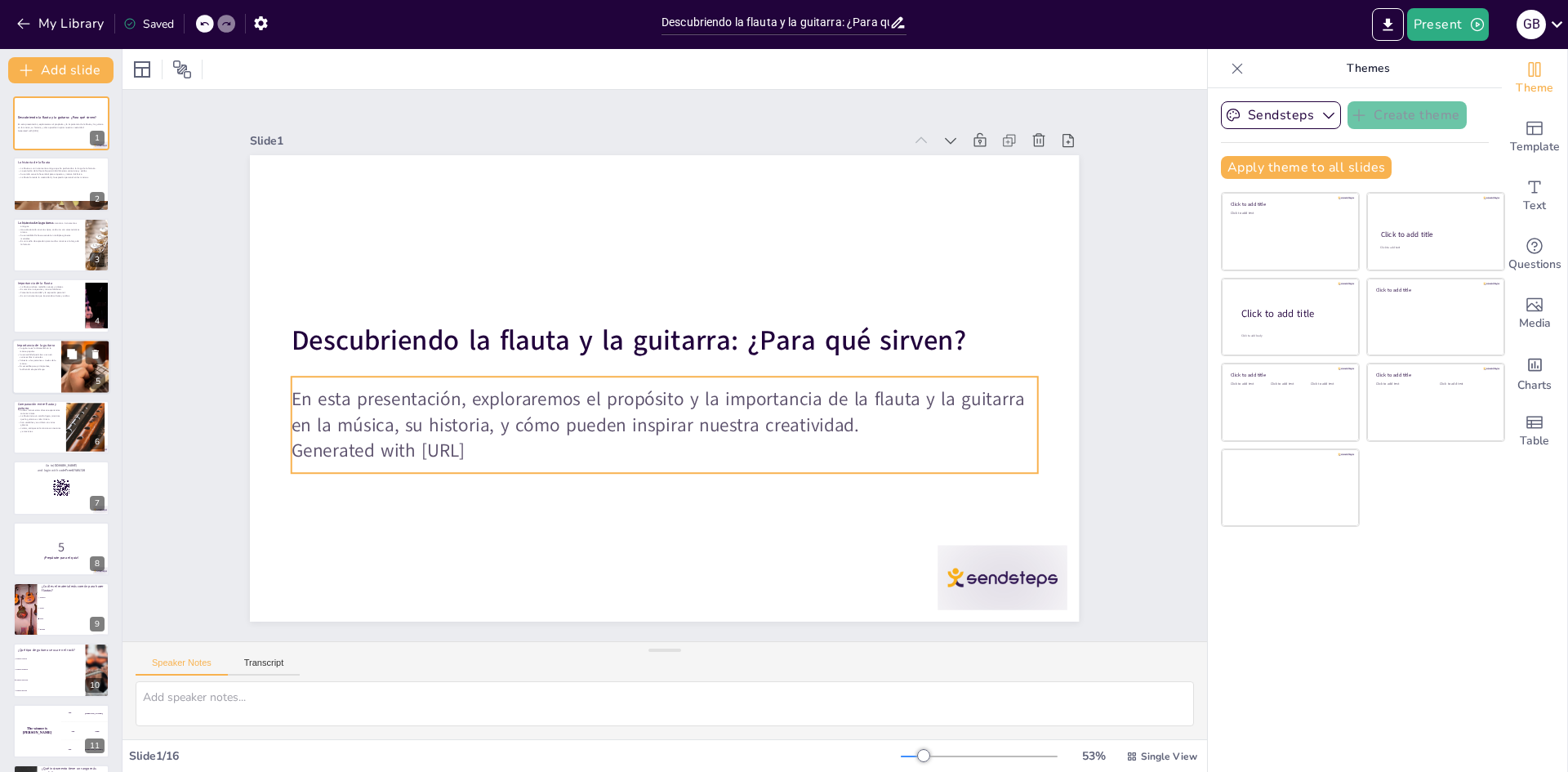
checkbox input "true"
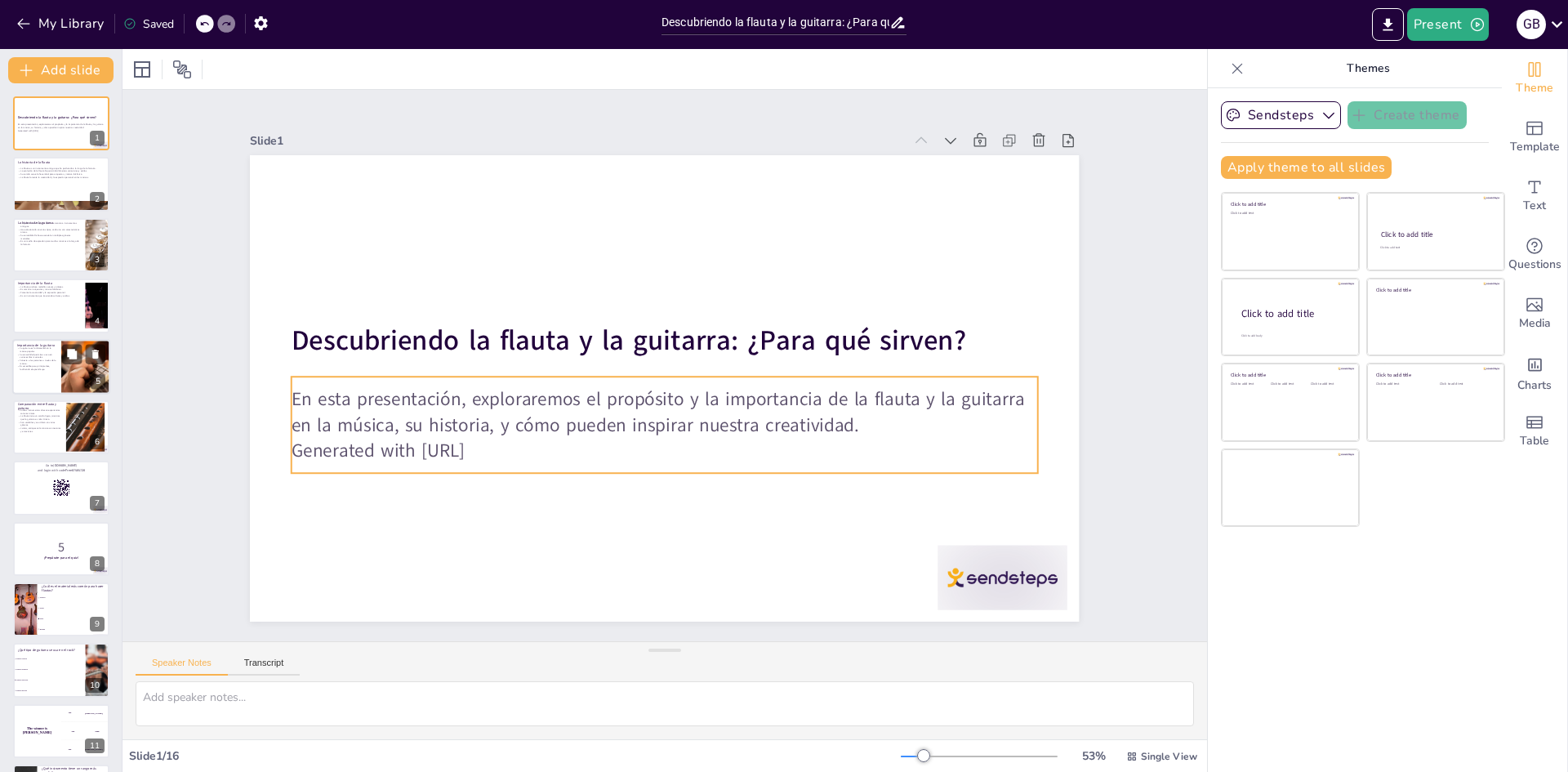
checkbox input "true"
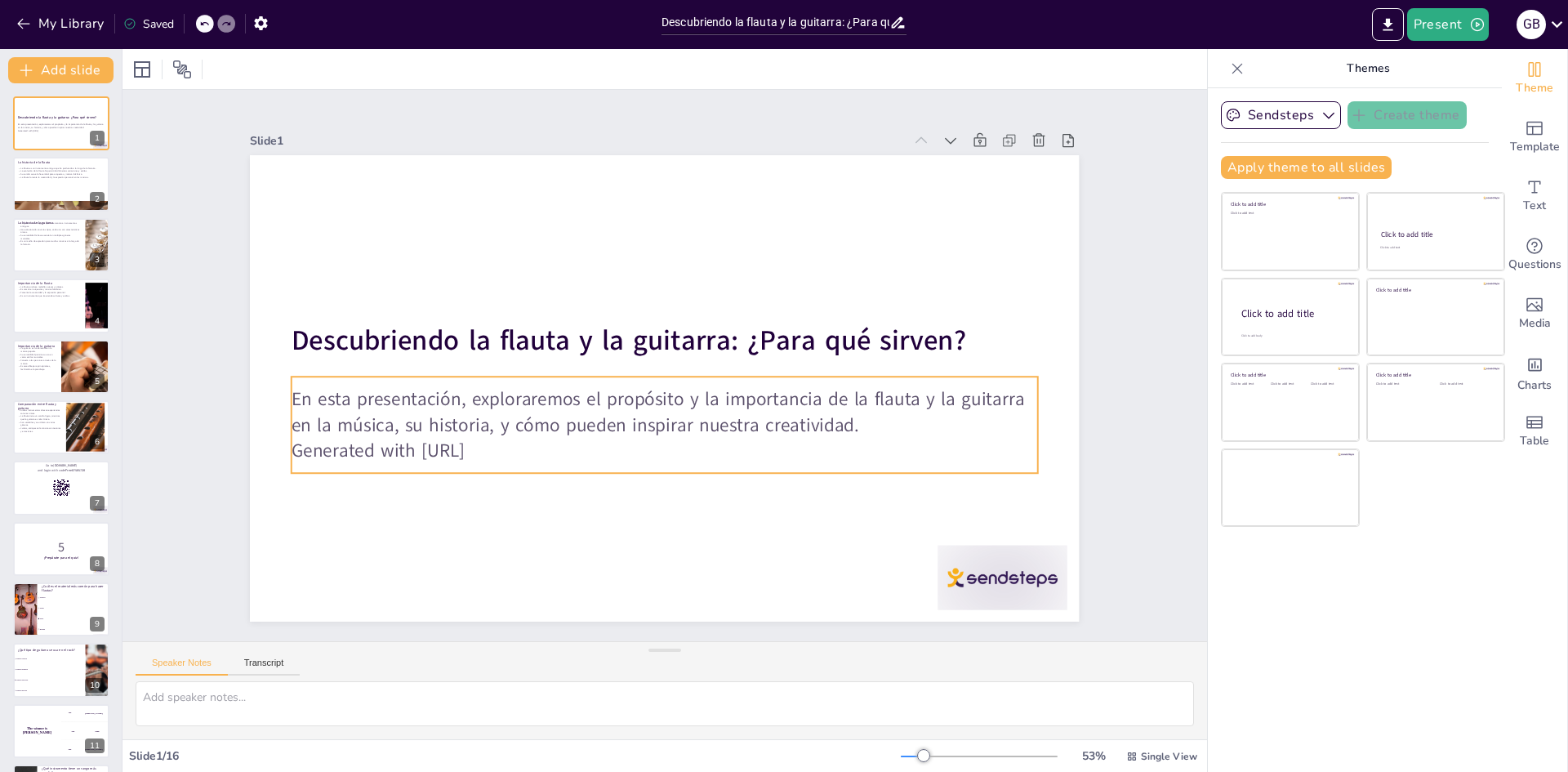
checkbox input "true"
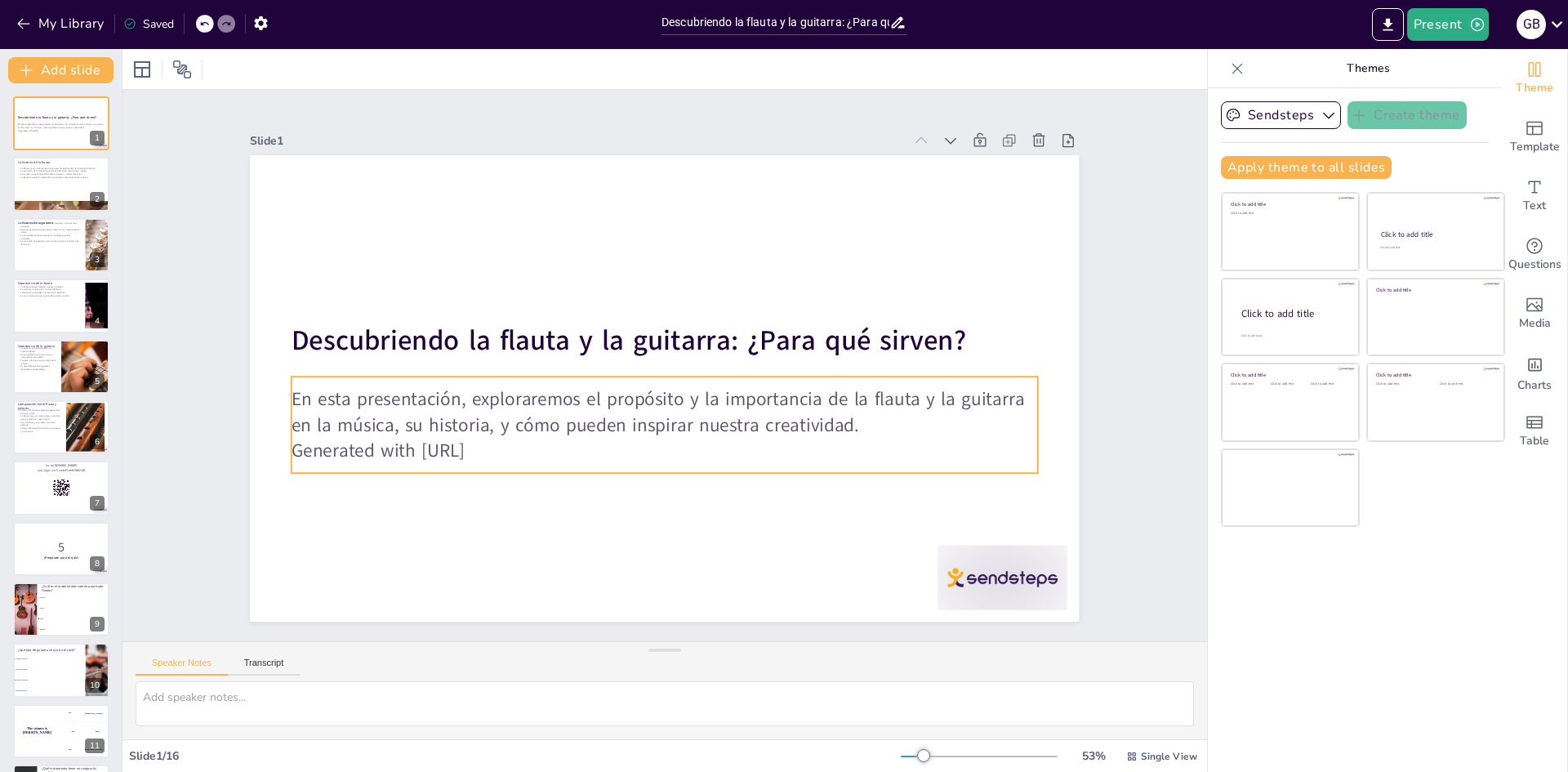
checkbox input "true"
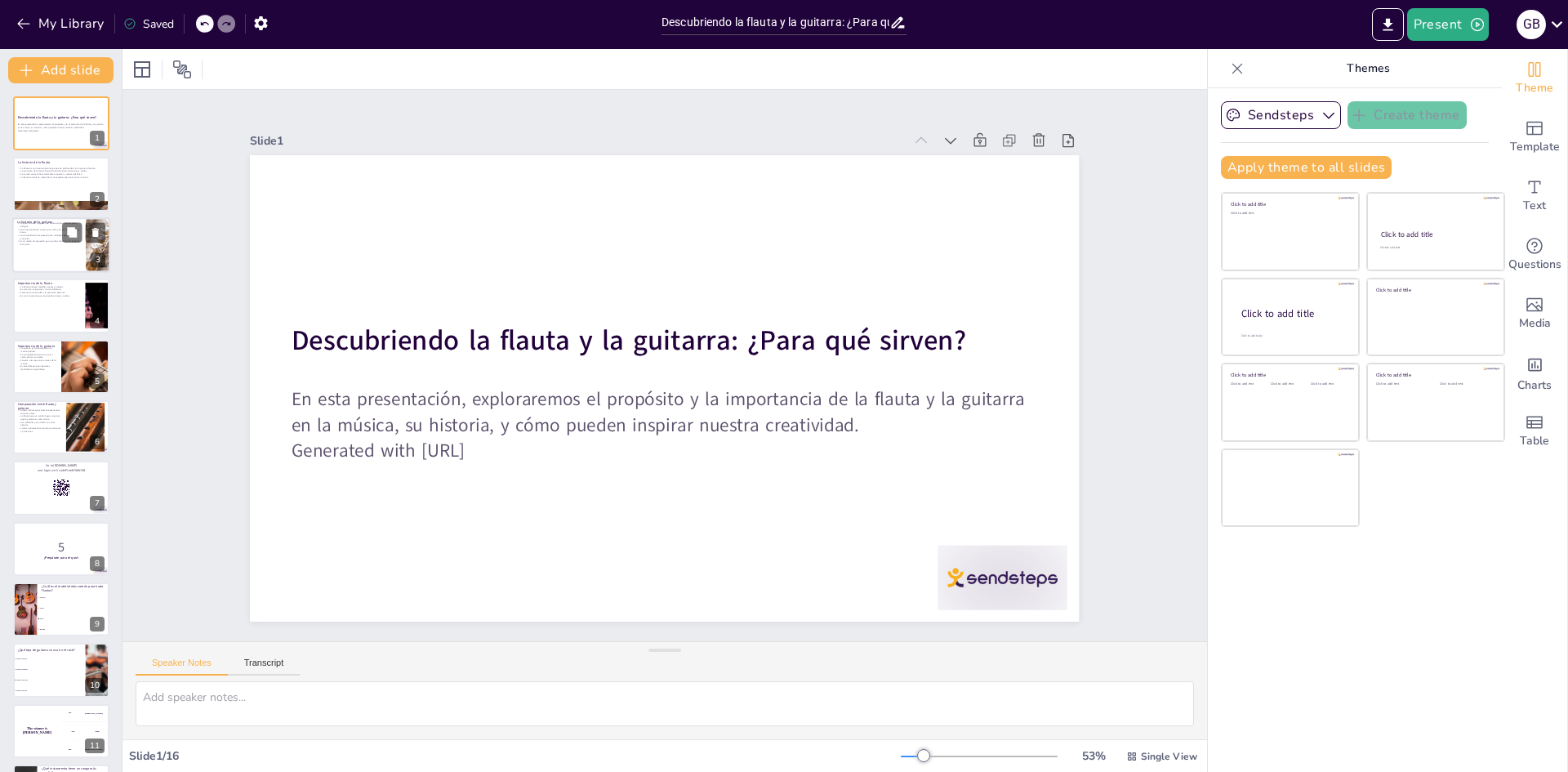
checkbox input "true"
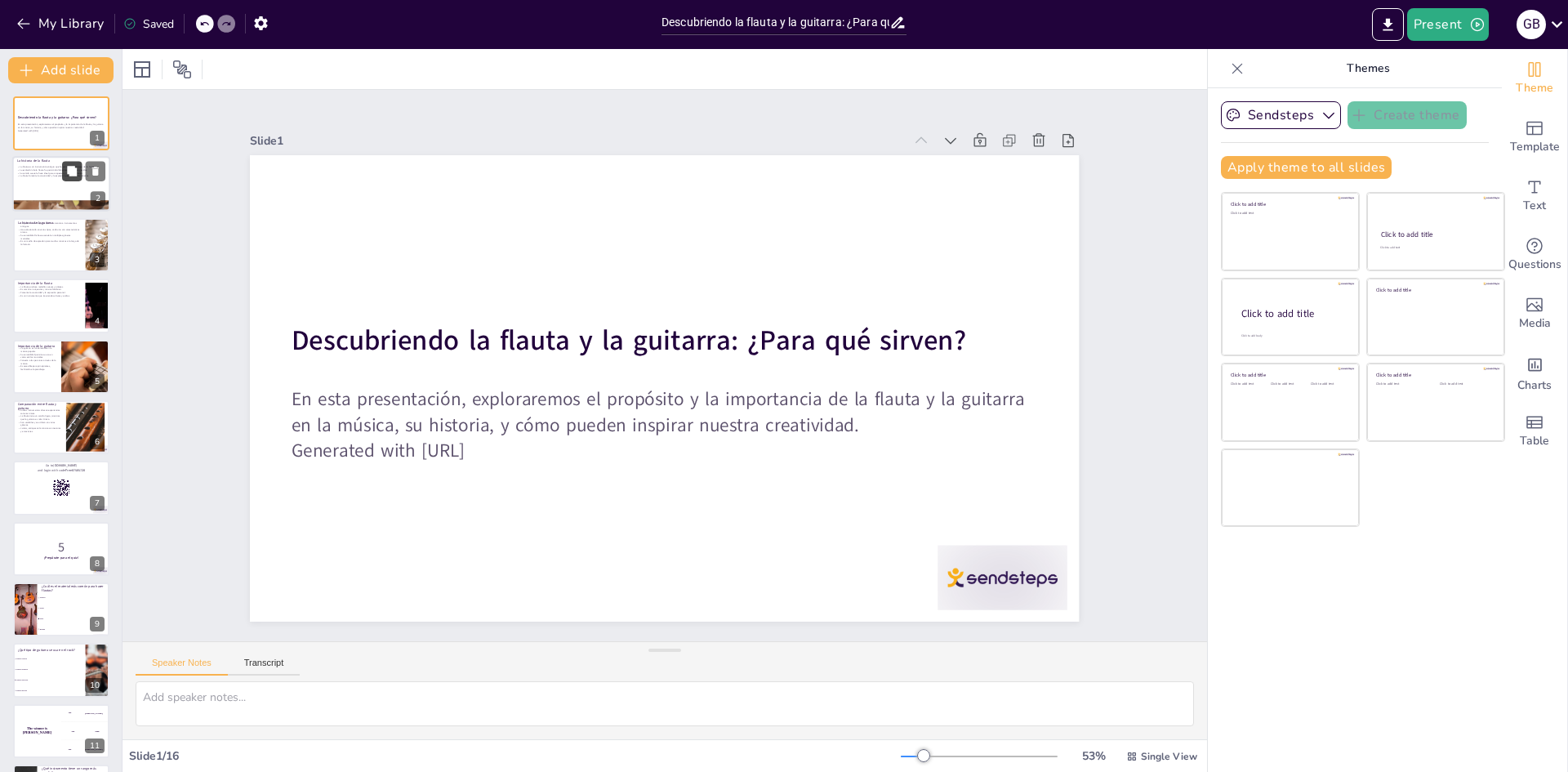
checkbox input "true"
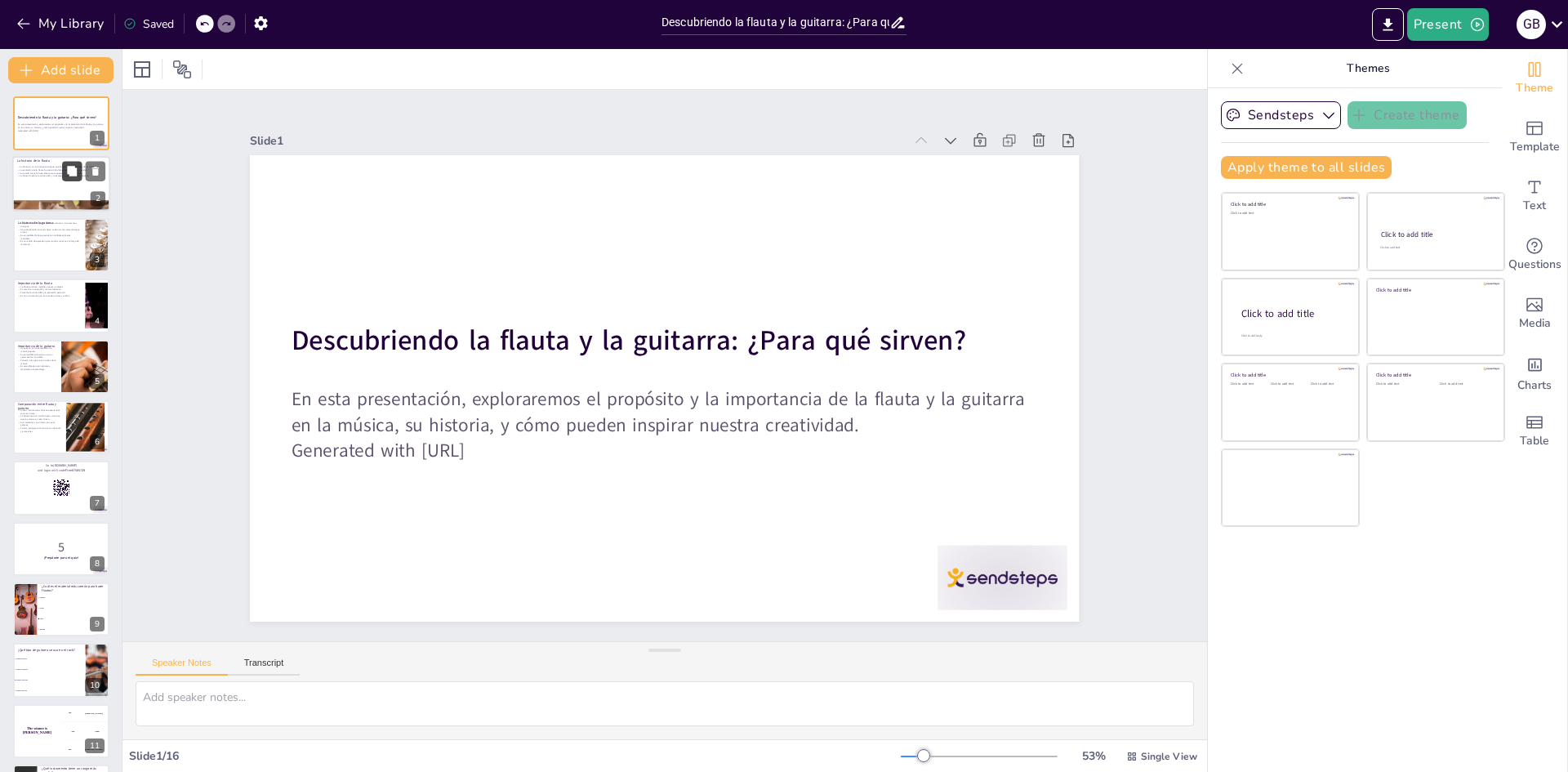
checkbox input "true"
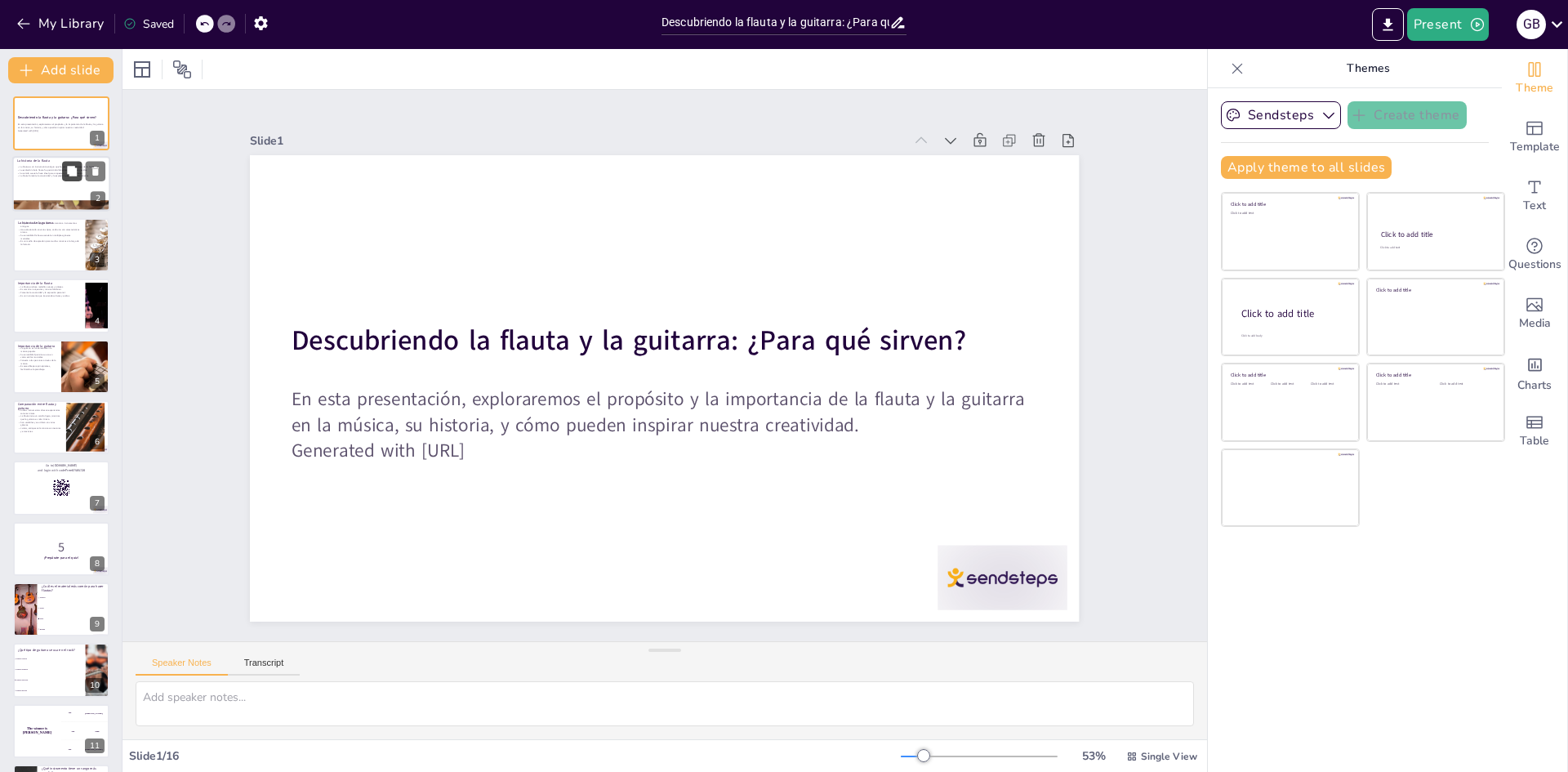
checkbox input "true"
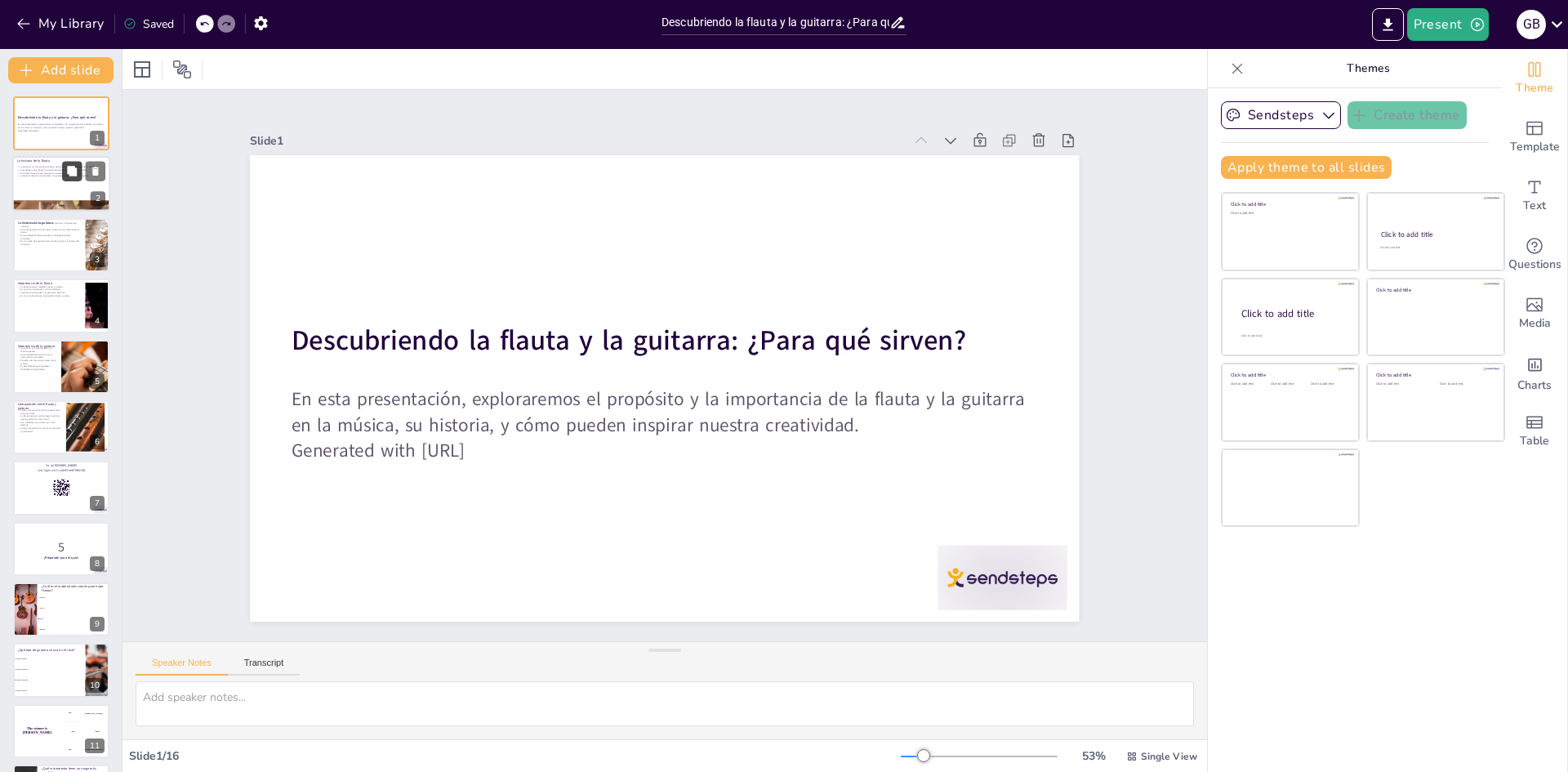
checkbox input "true"
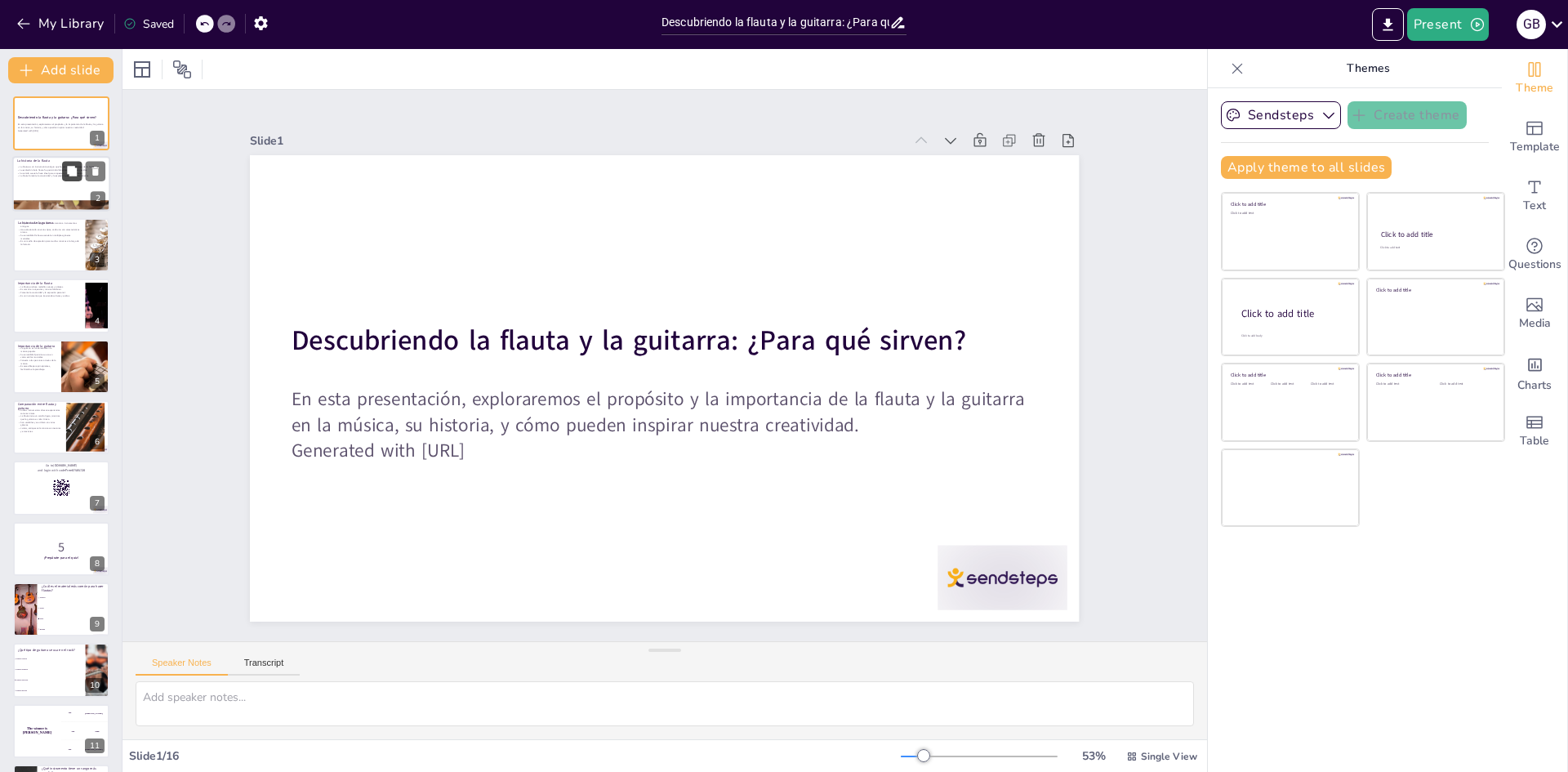
click at [62, 179] on button at bounding box center [71, 172] width 20 height 20
type textarea "La flauta, como instrumento, tiene raíces que se remontan a miles de años, lo q…"
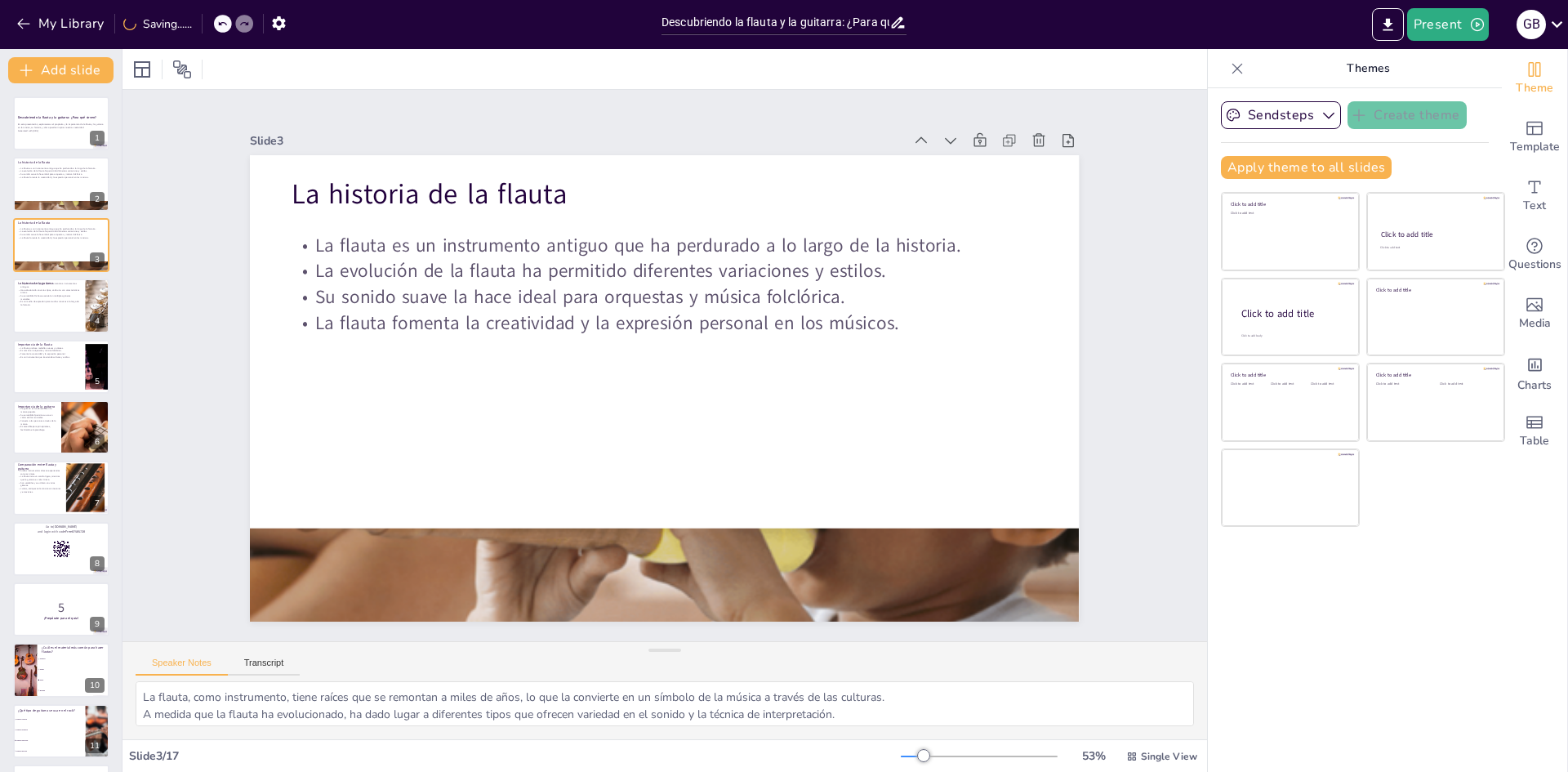
checkbox input "true"
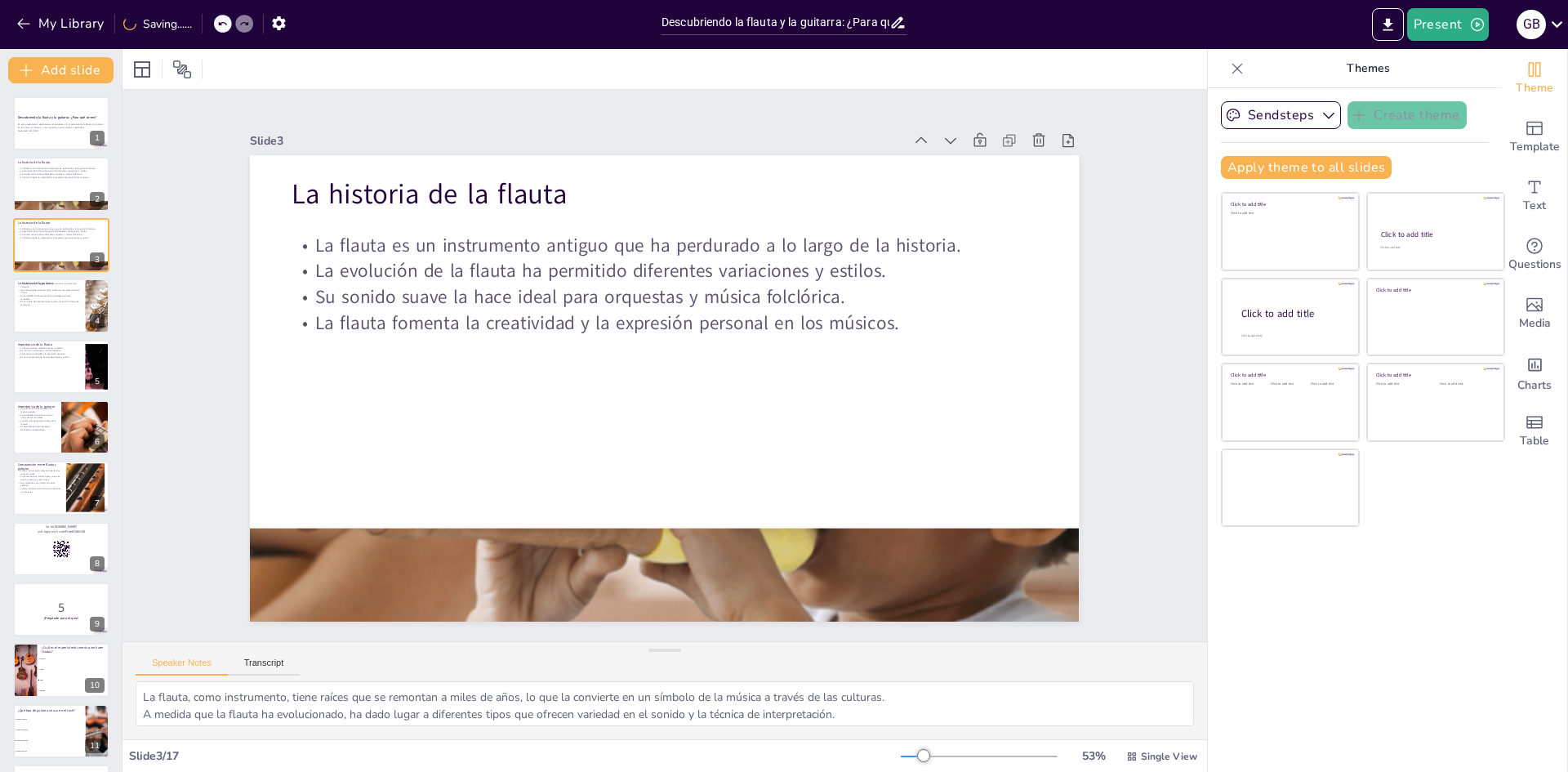
checkbox input "true"
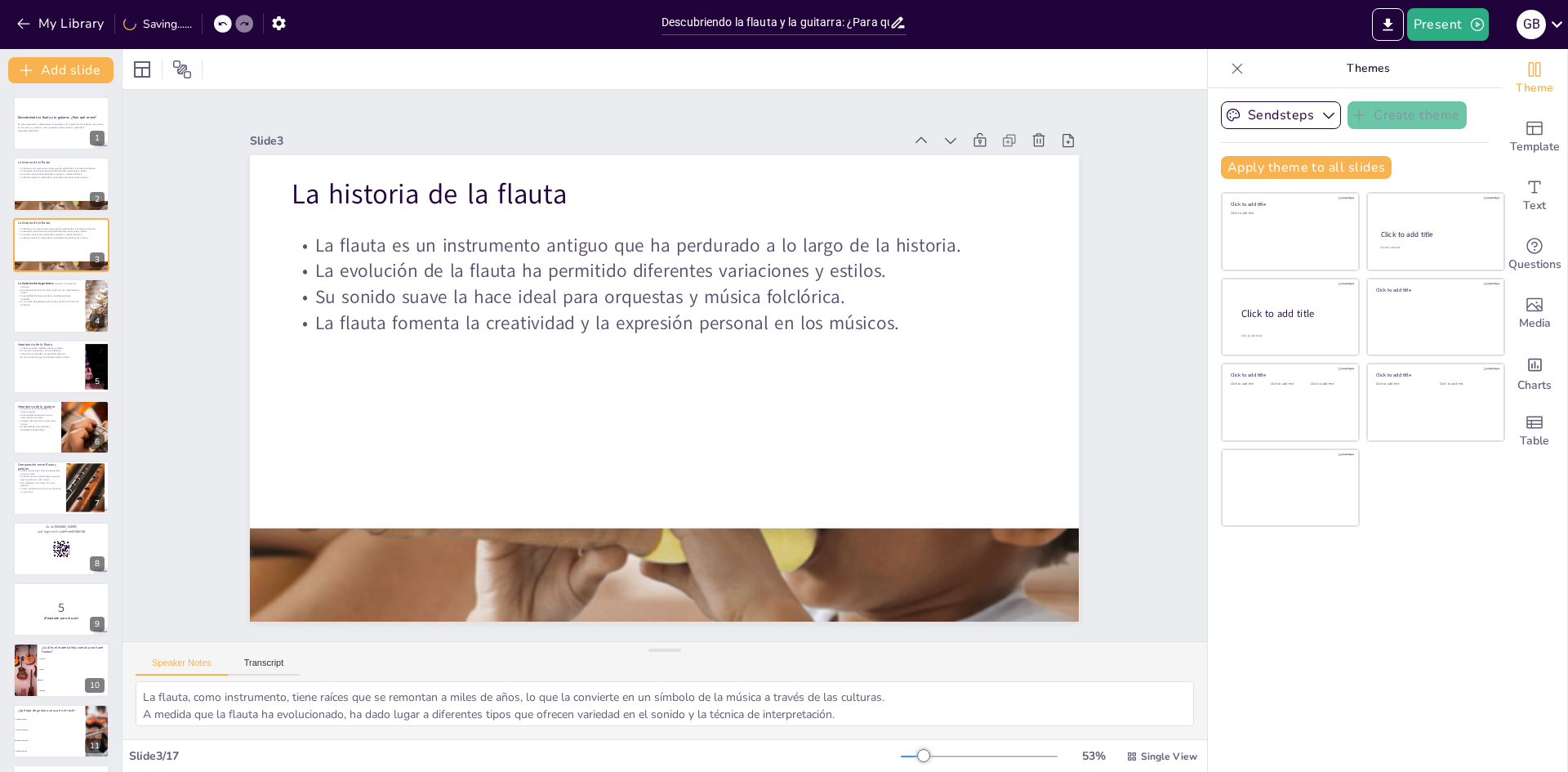
checkbox input "true"
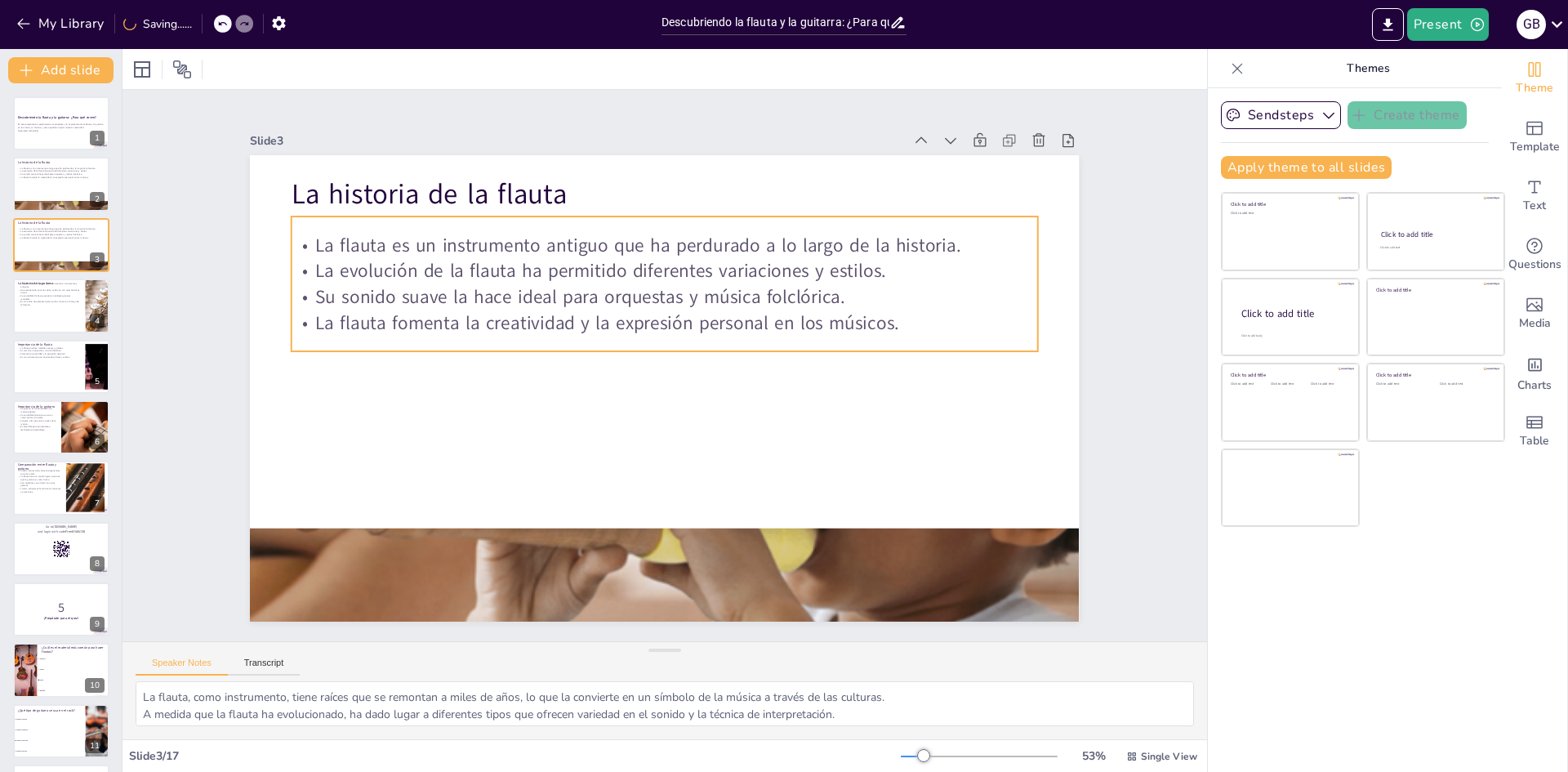
checkbox input "true"
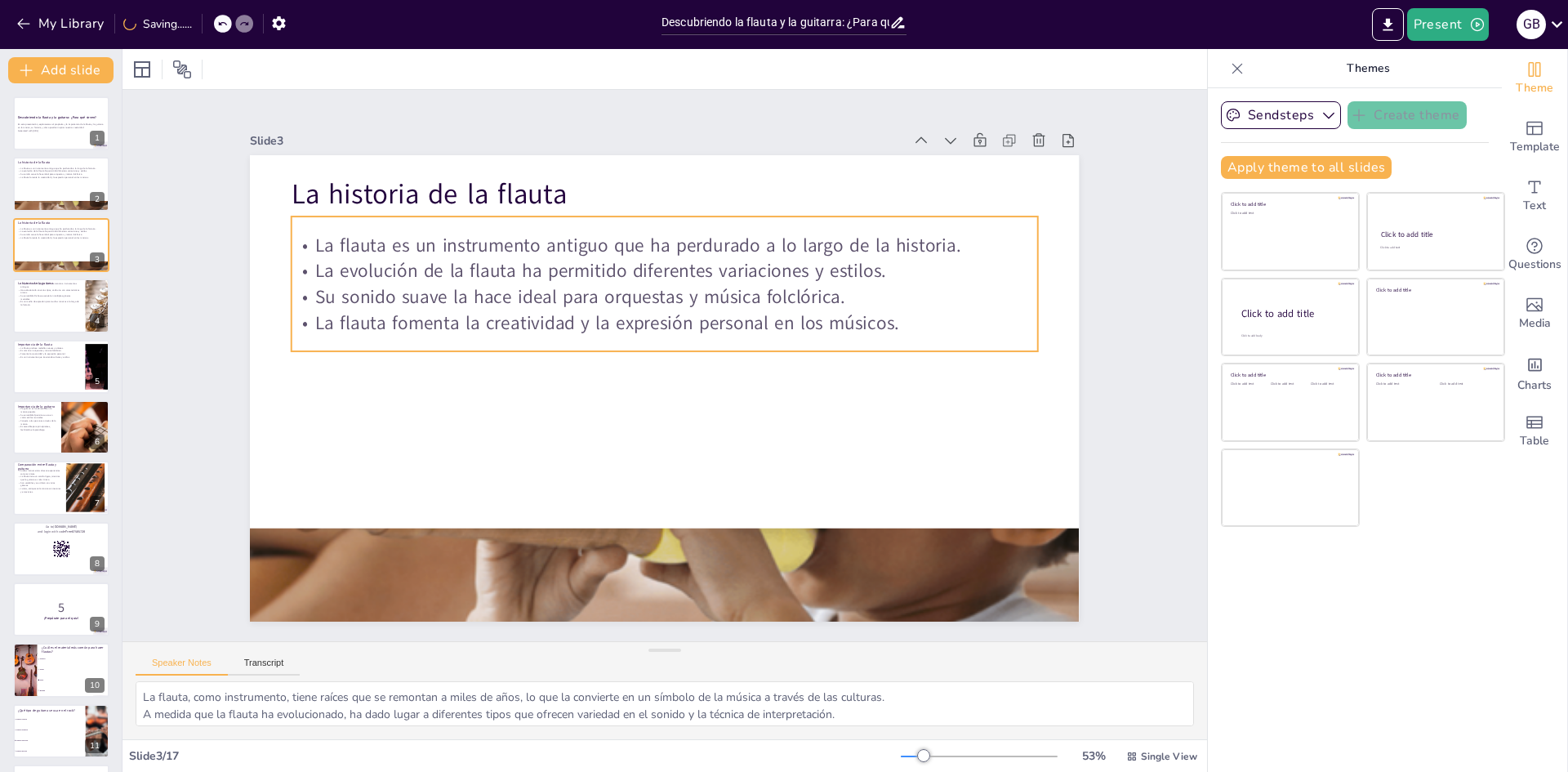
checkbox input "true"
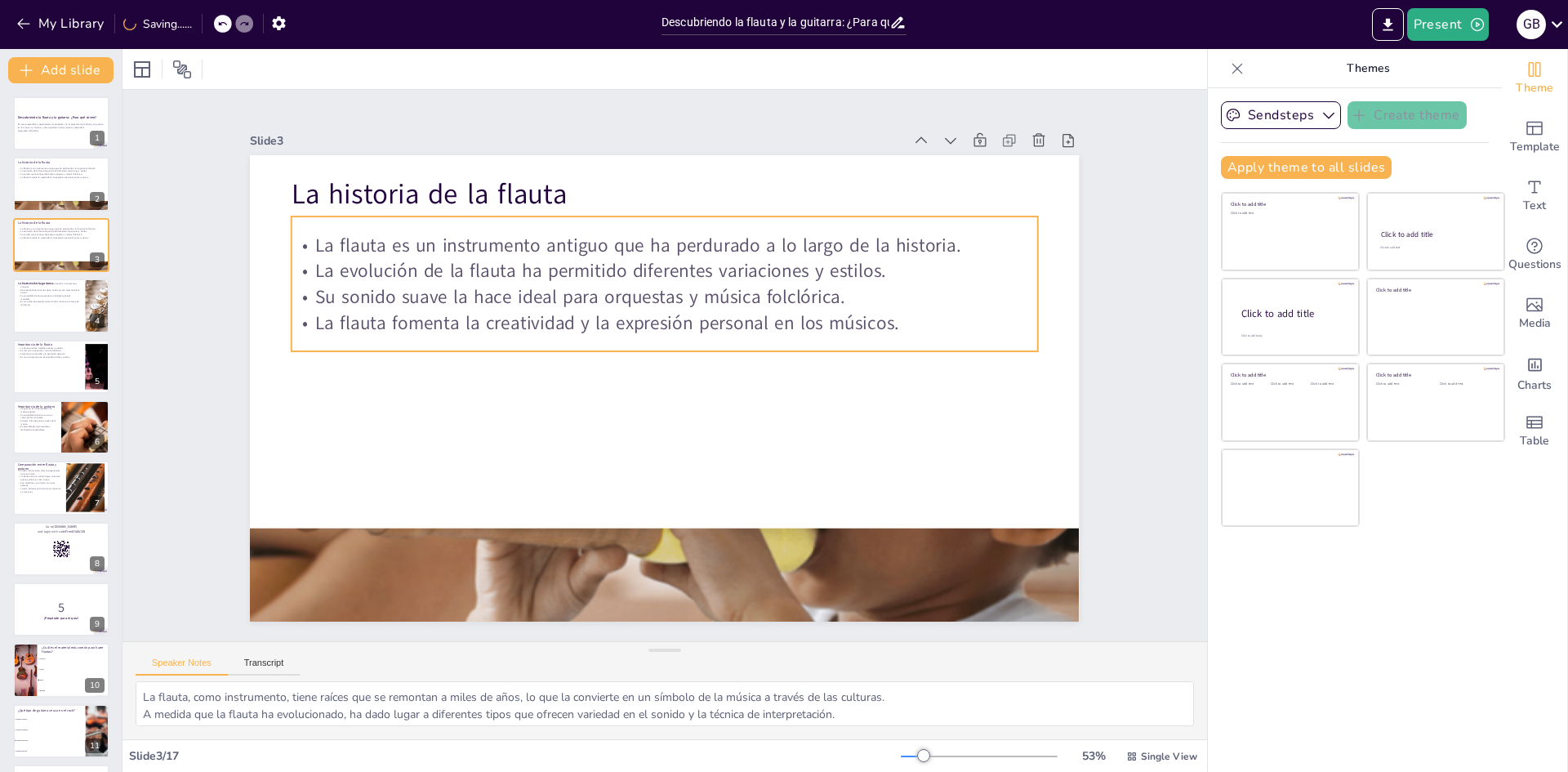
checkbox input "true"
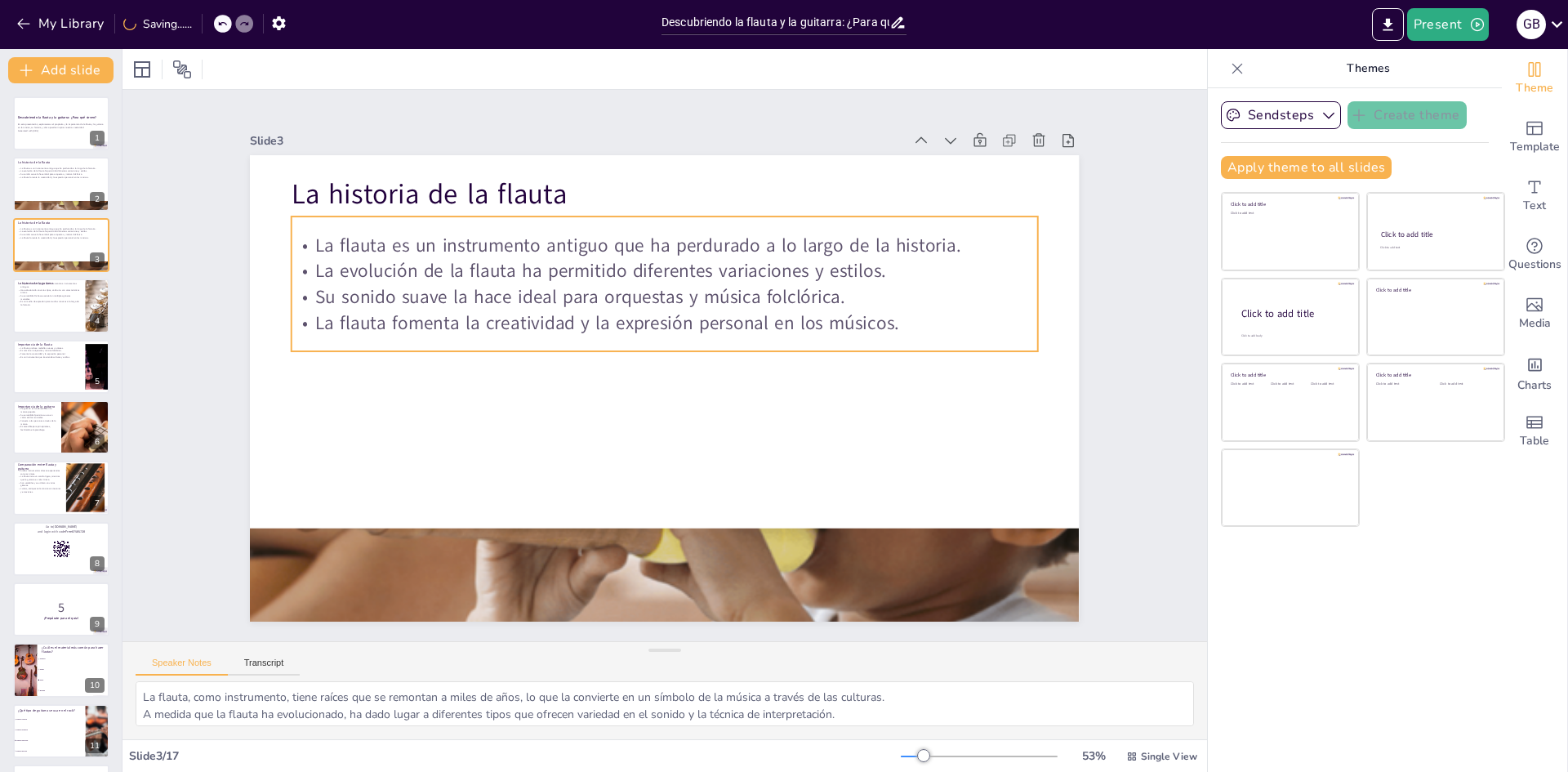
checkbox input "true"
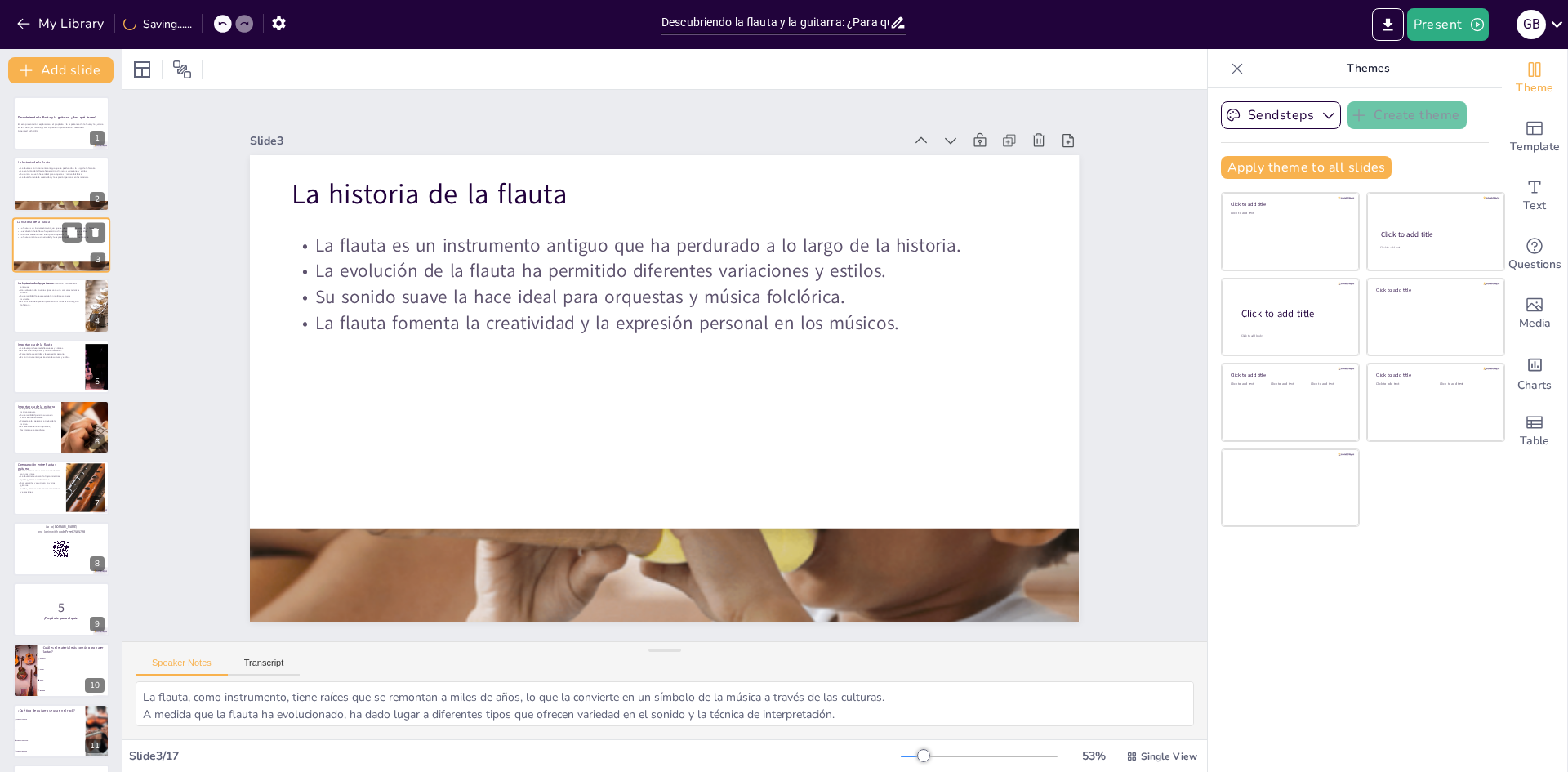
checkbox input "true"
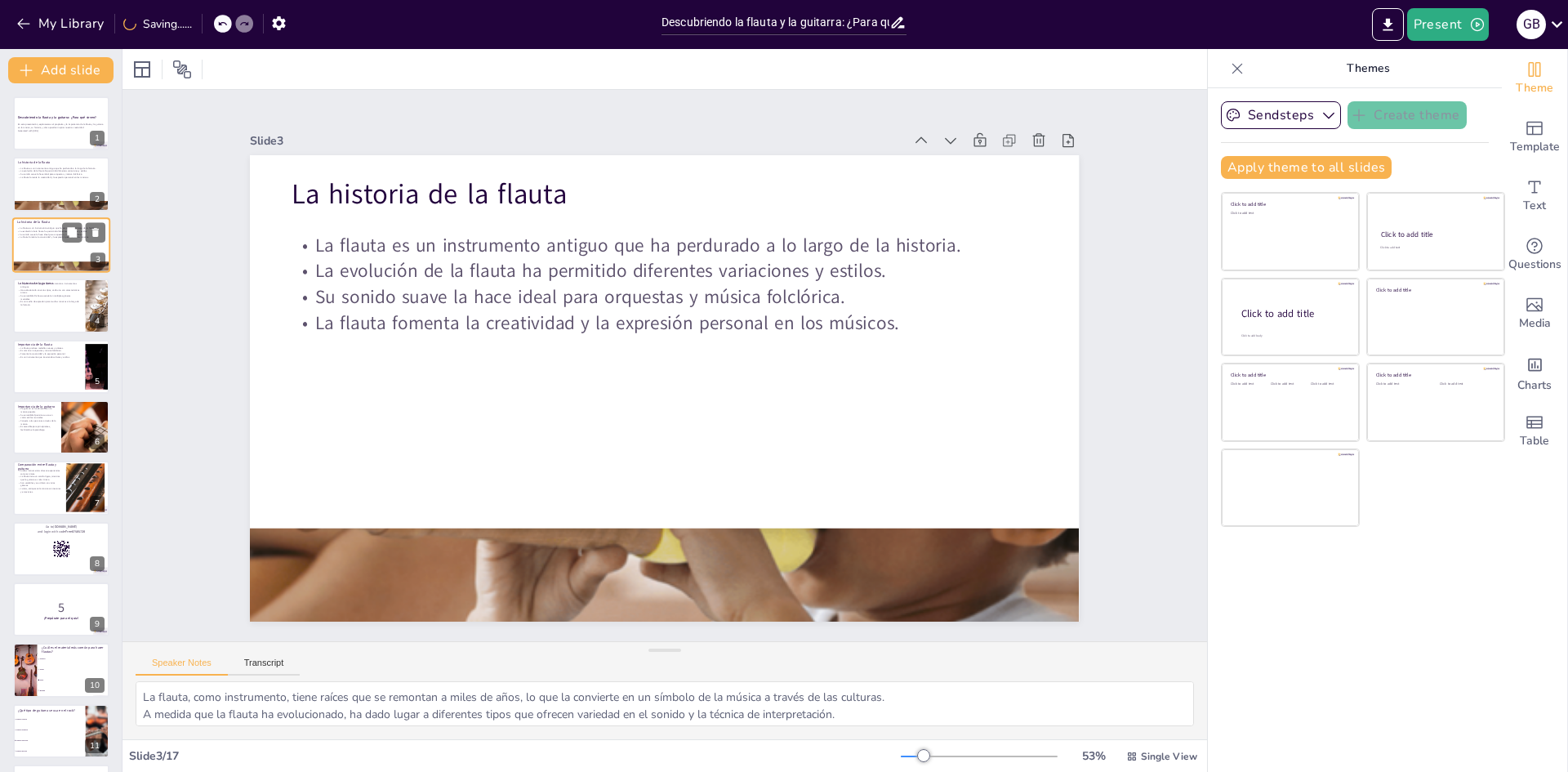
checkbox input "true"
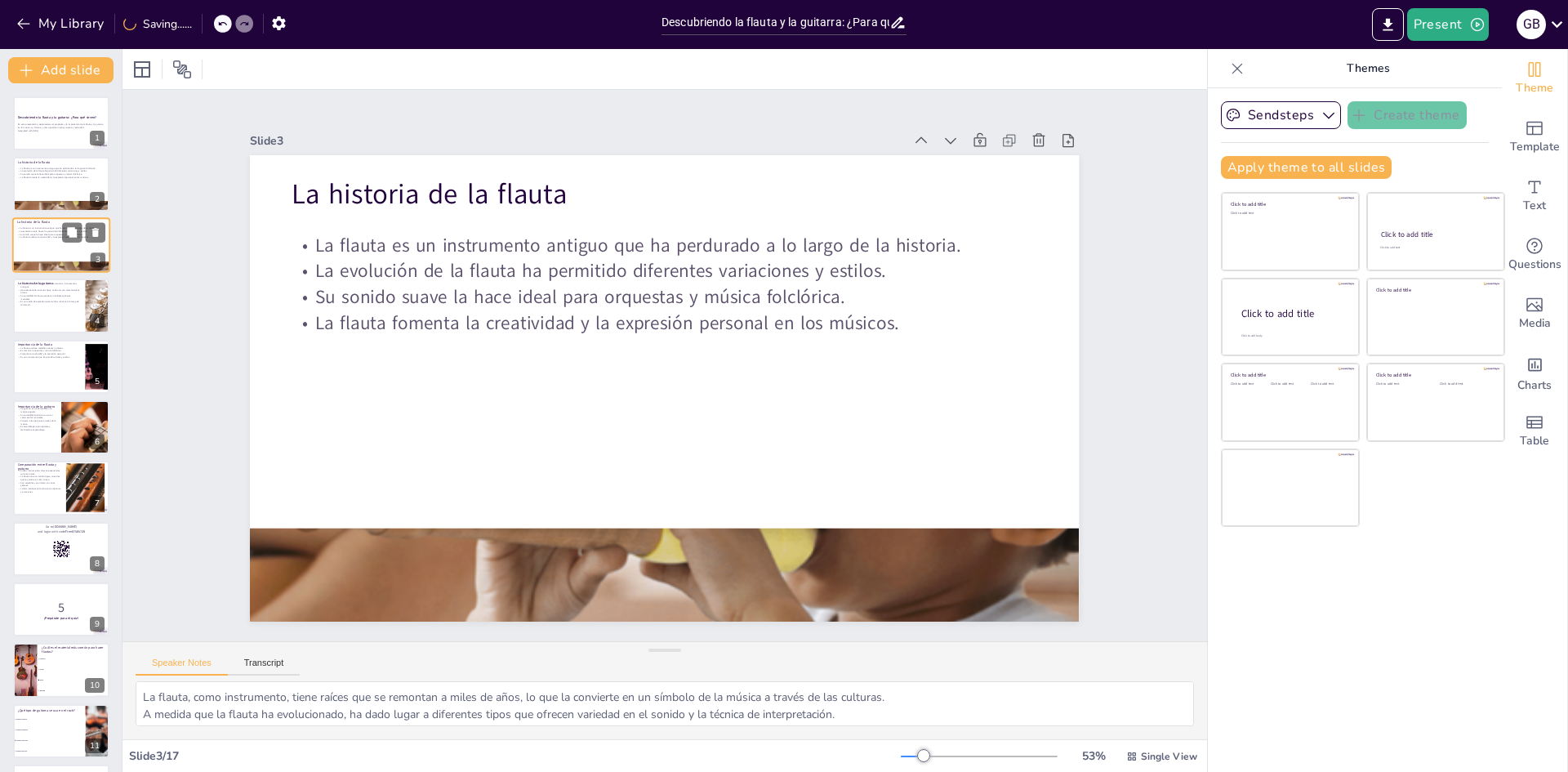
checkbox input "true"
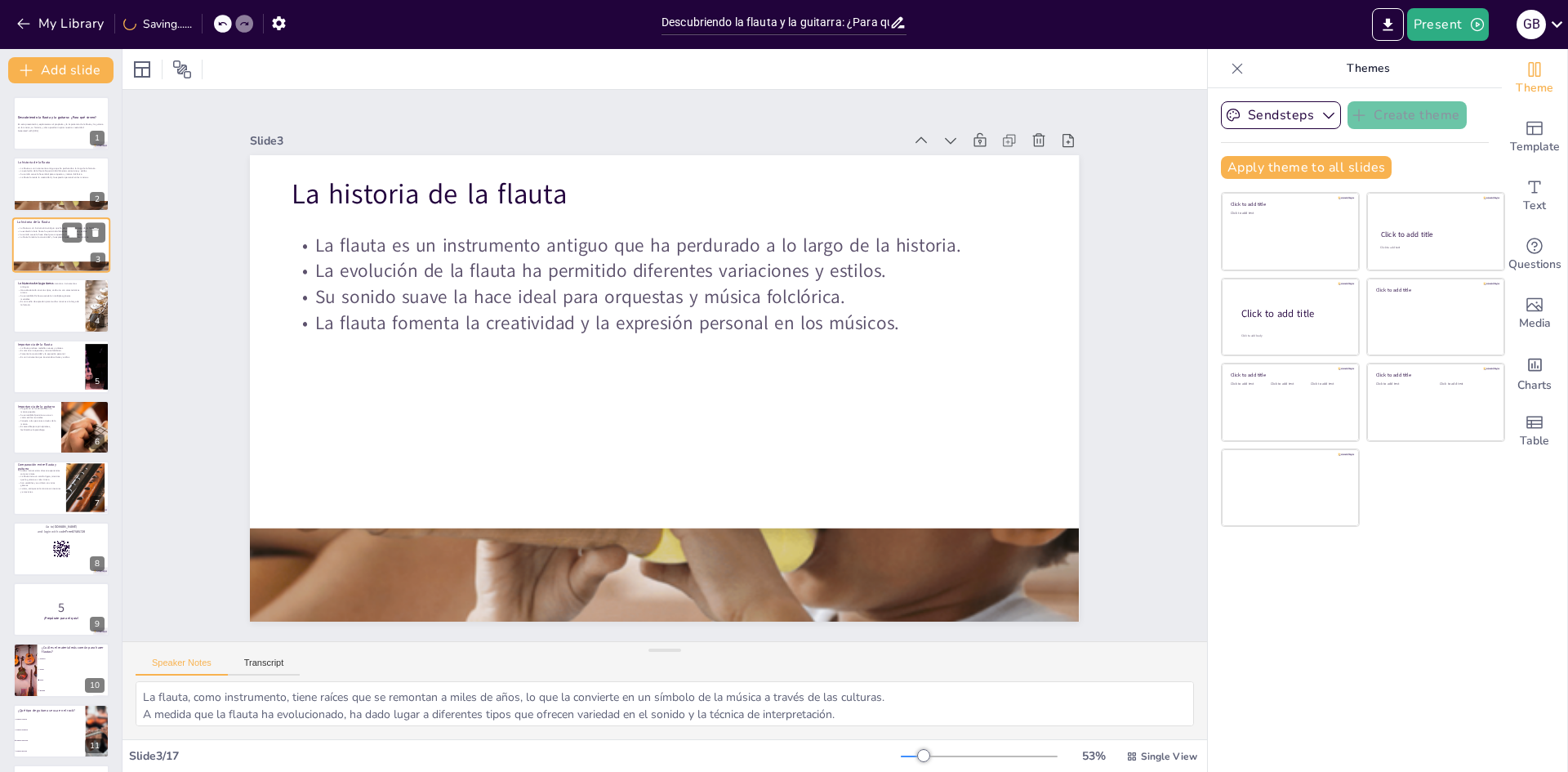
checkbox input "true"
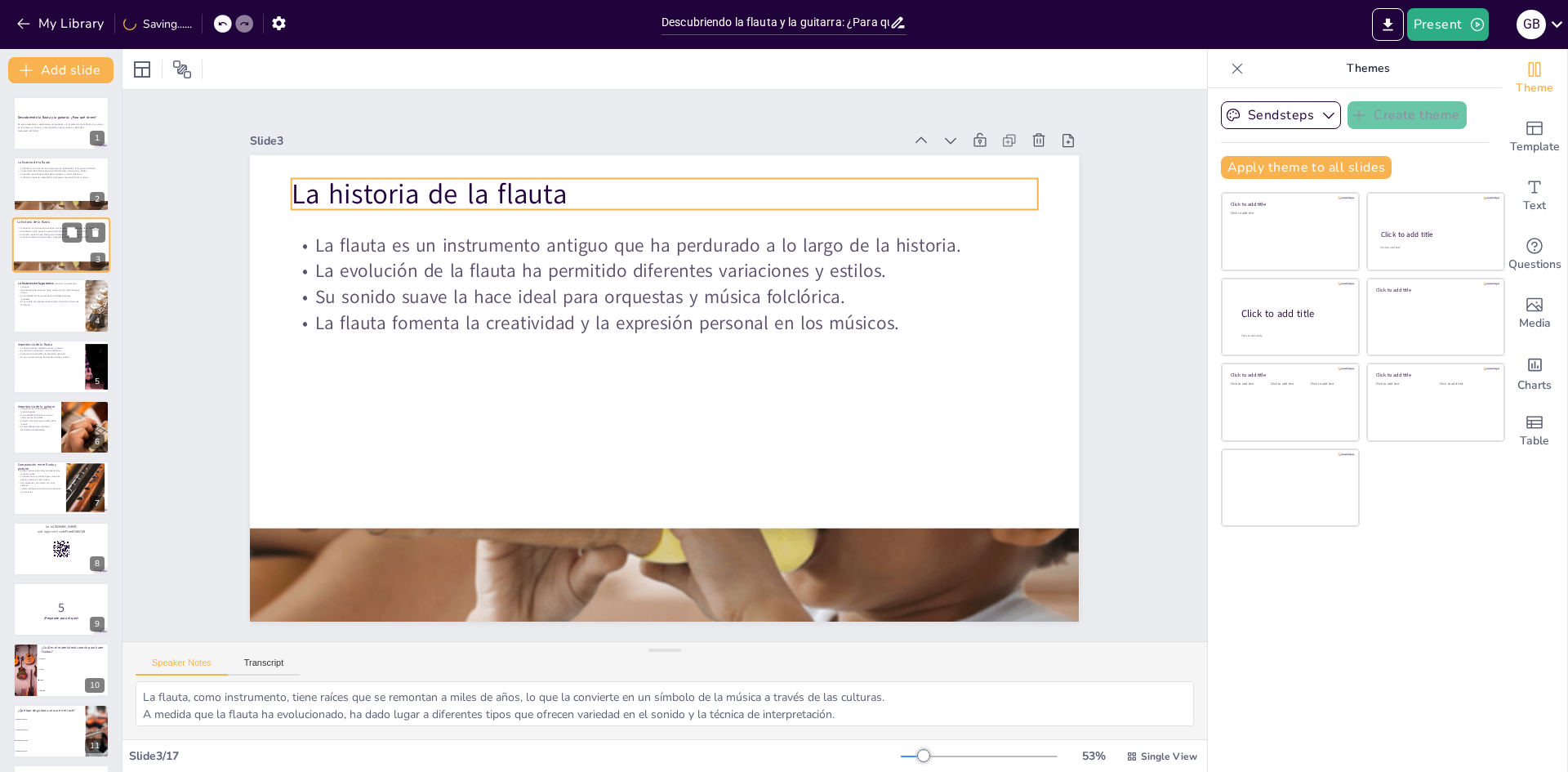
checkbox input "true"
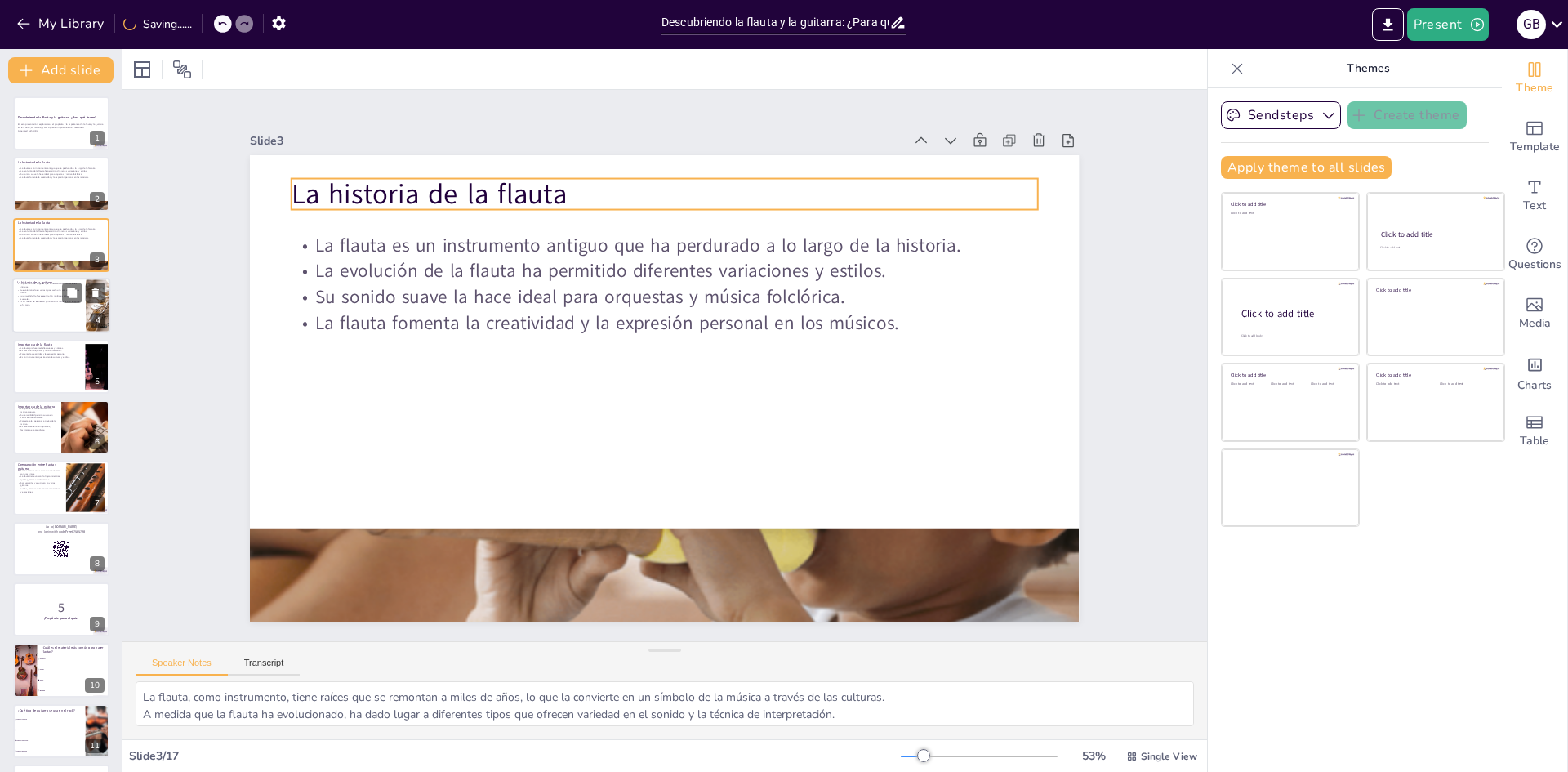
checkbox input "true"
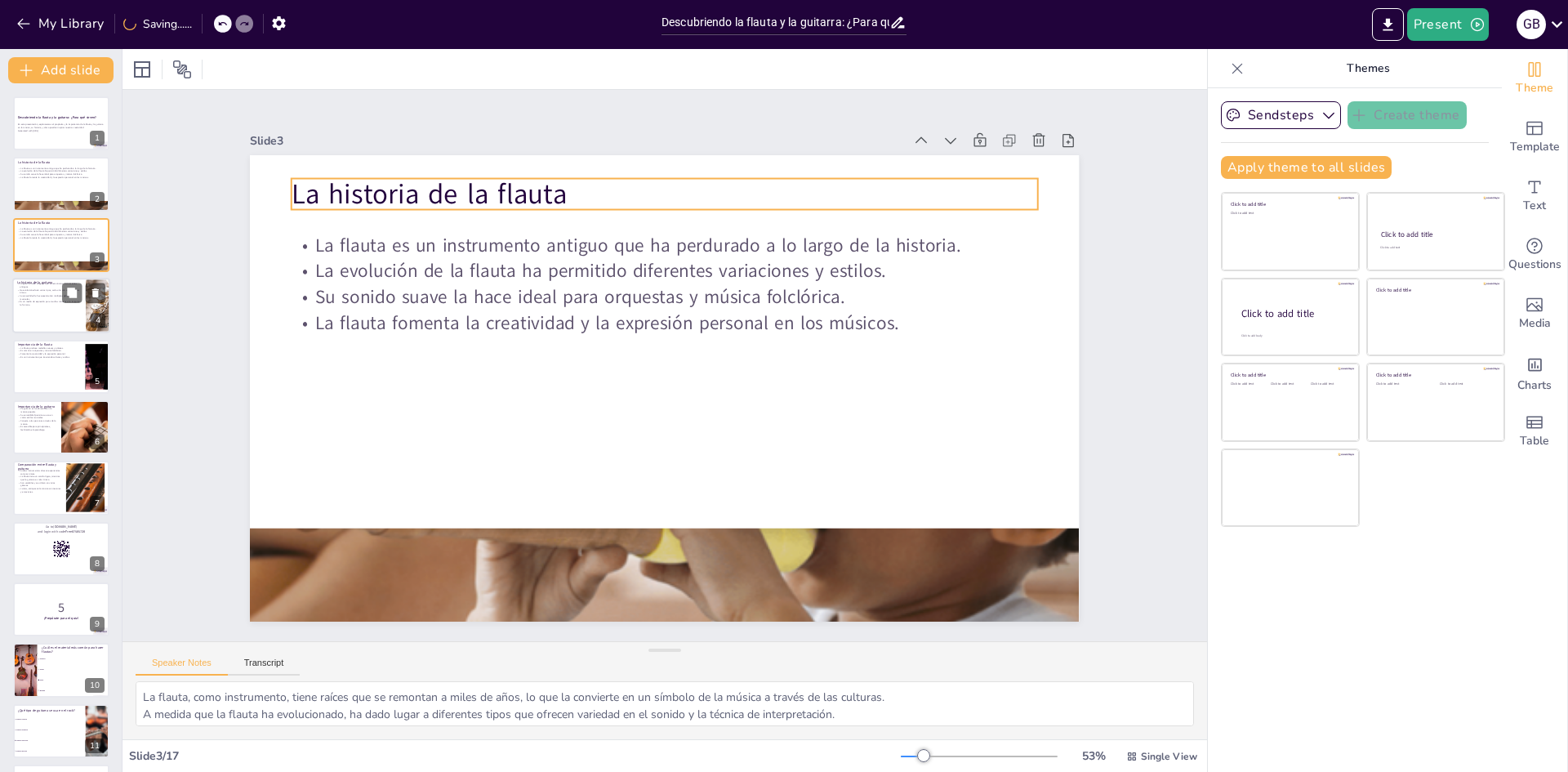
checkbox input "true"
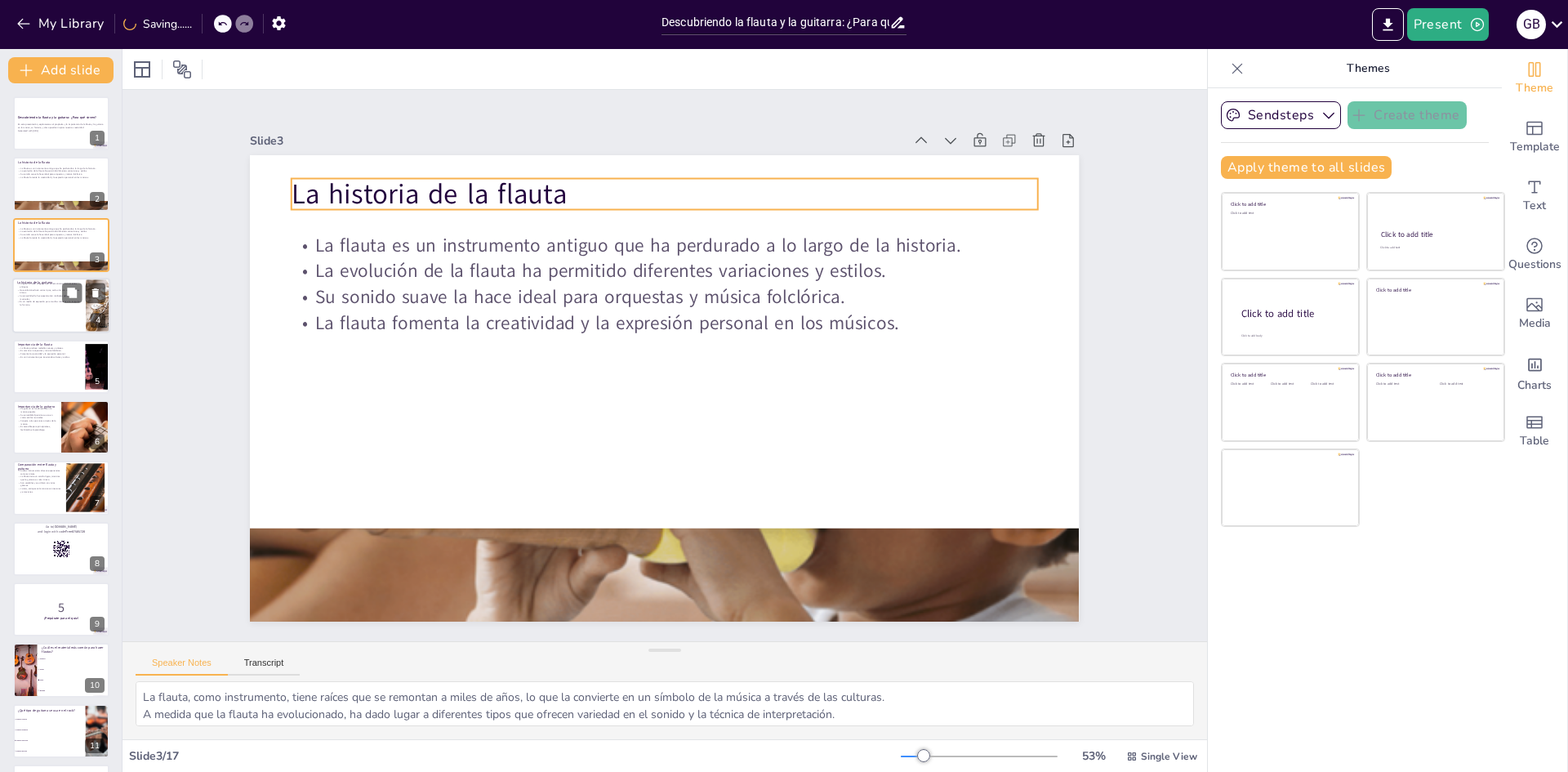
checkbox input "true"
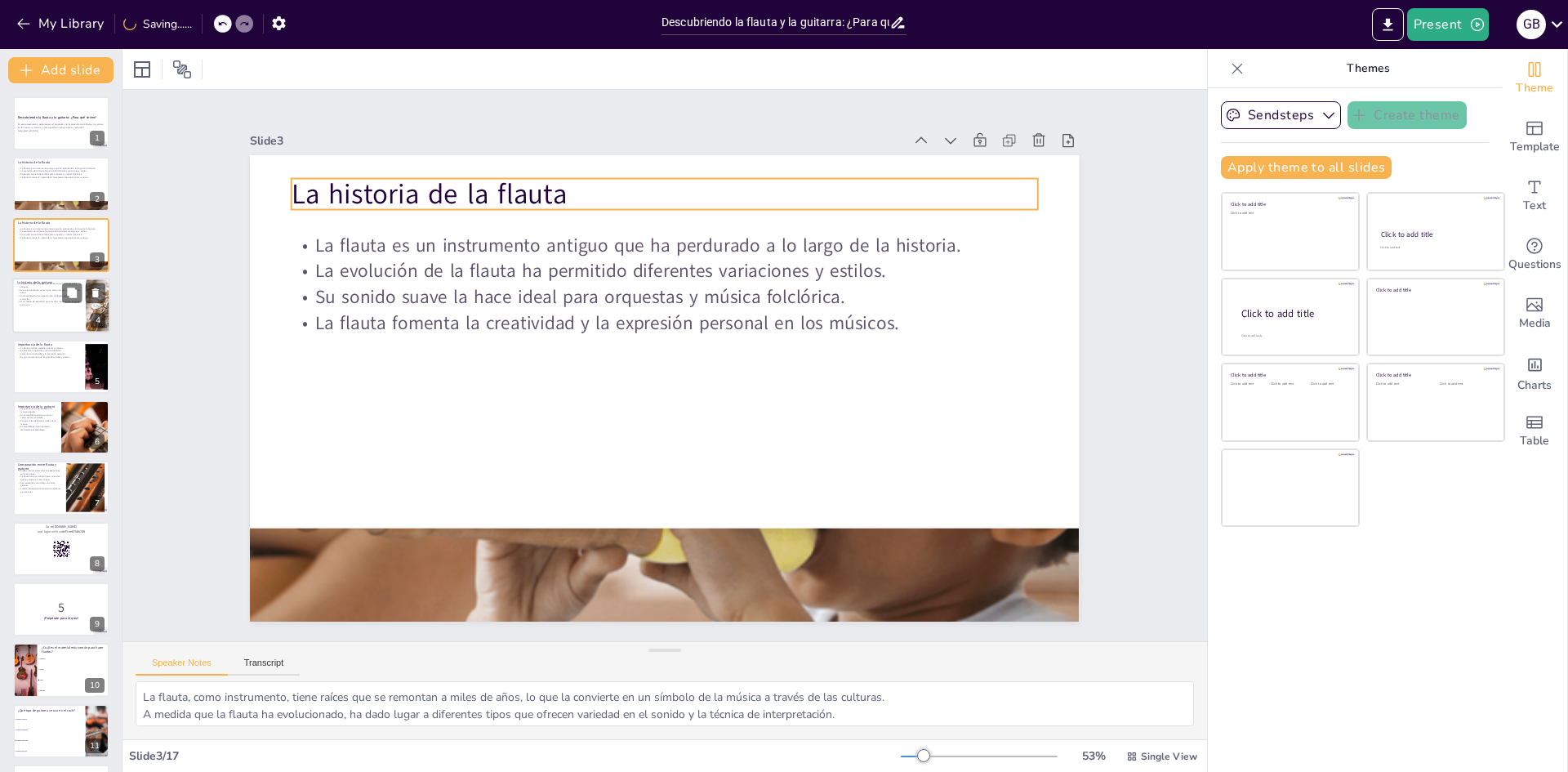
checkbox input "true"
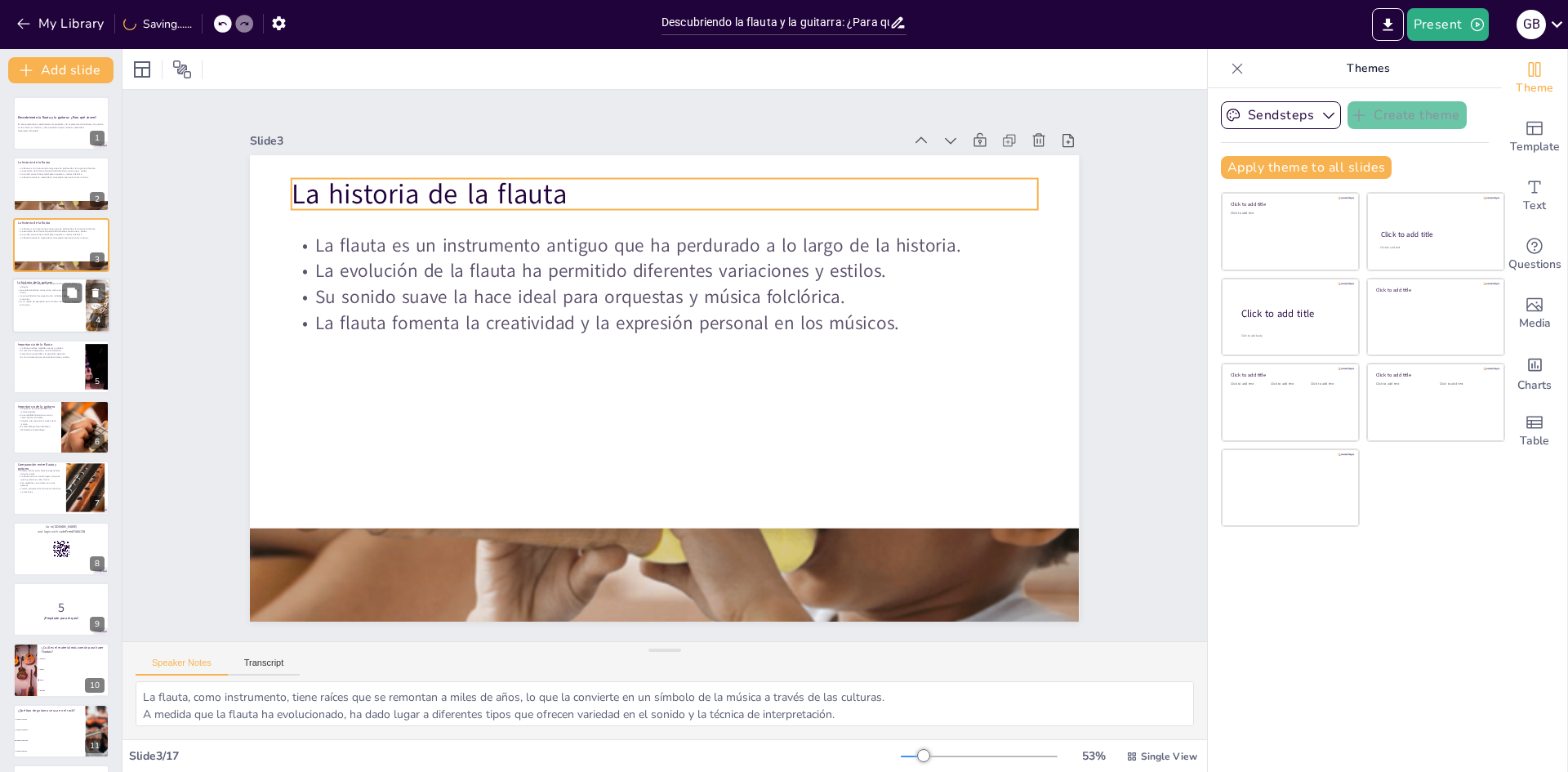
checkbox input "true"
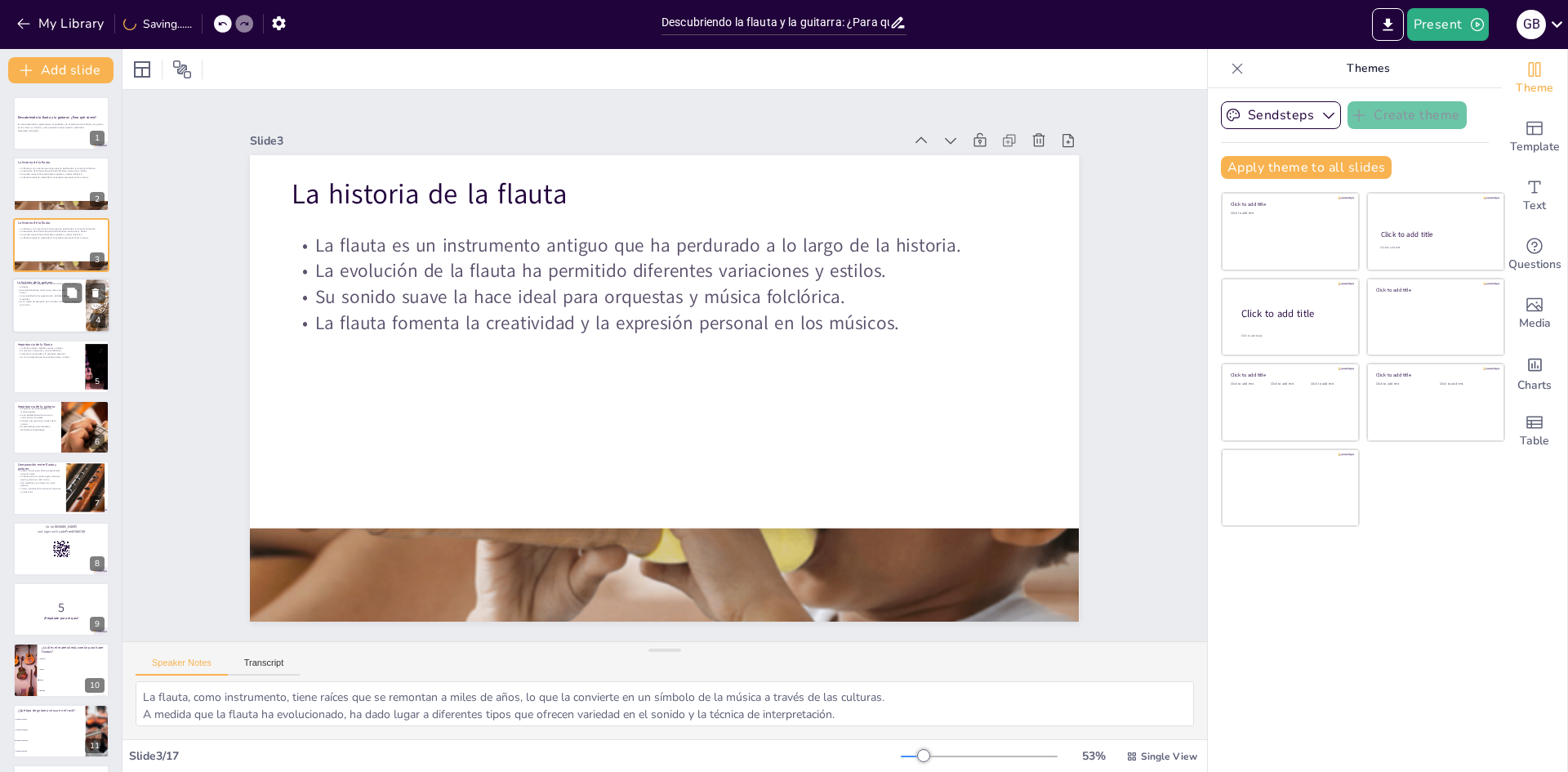
checkbox input "true"
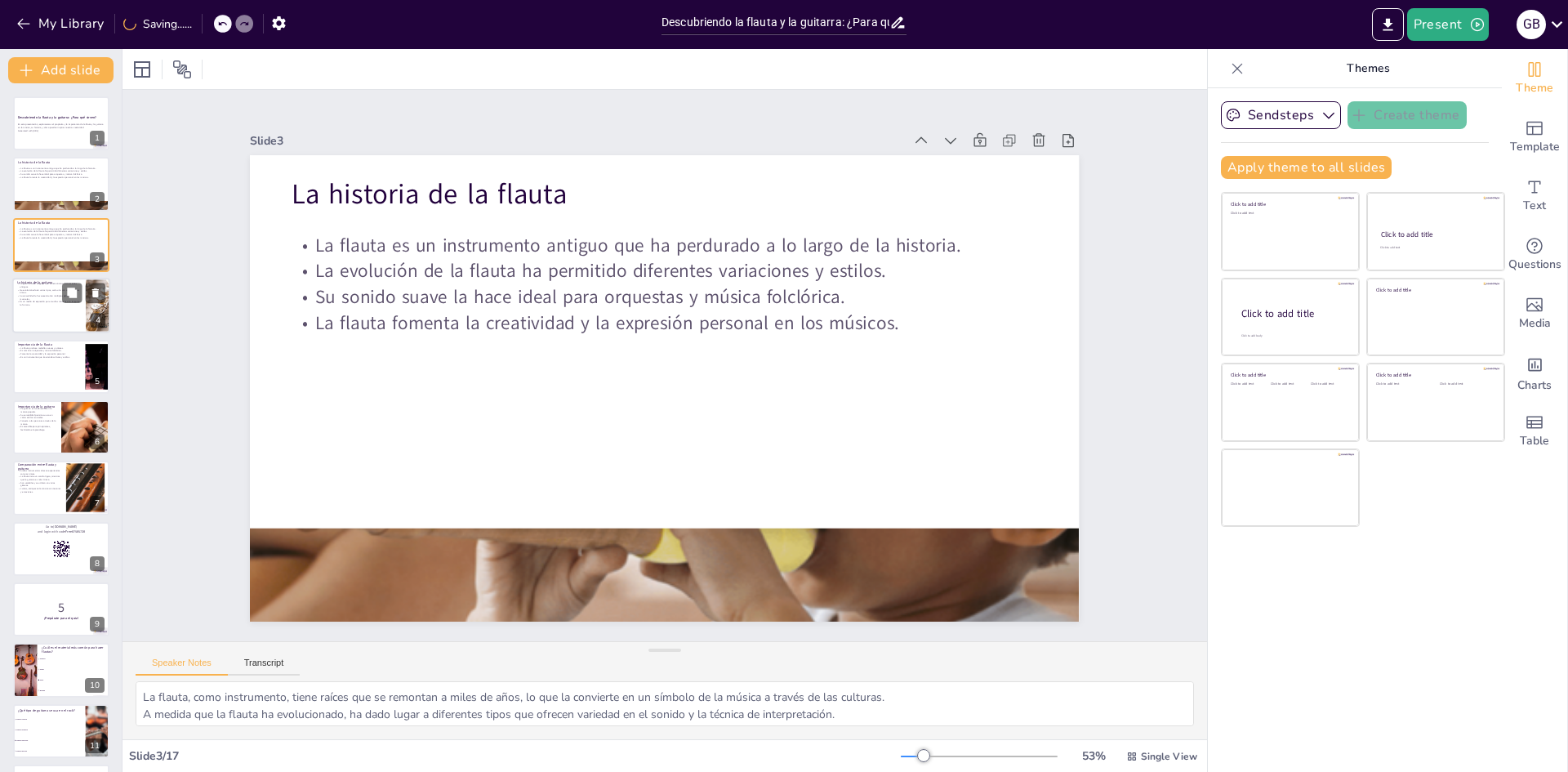
checkbox input "true"
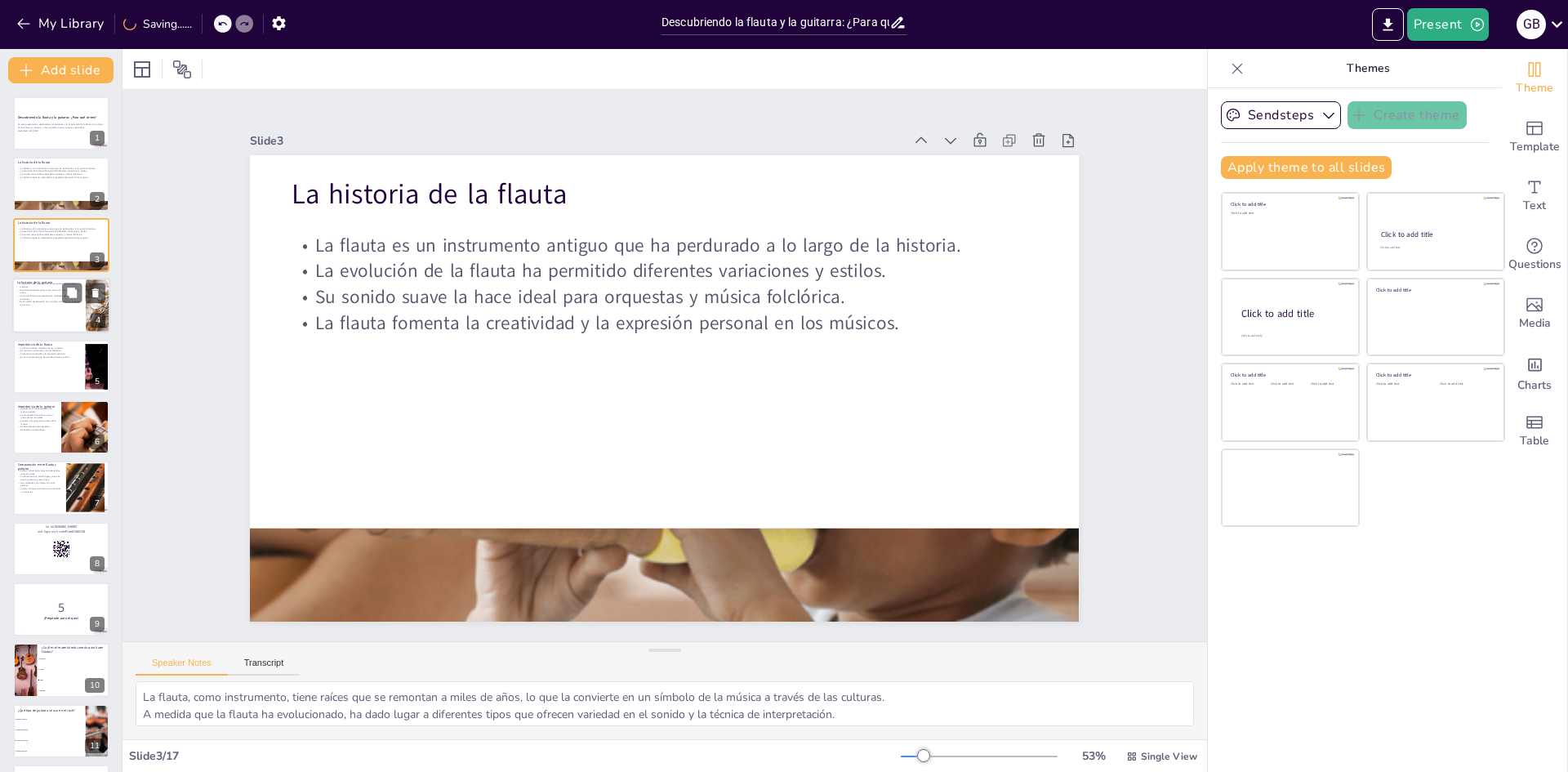
checkbox input "true"
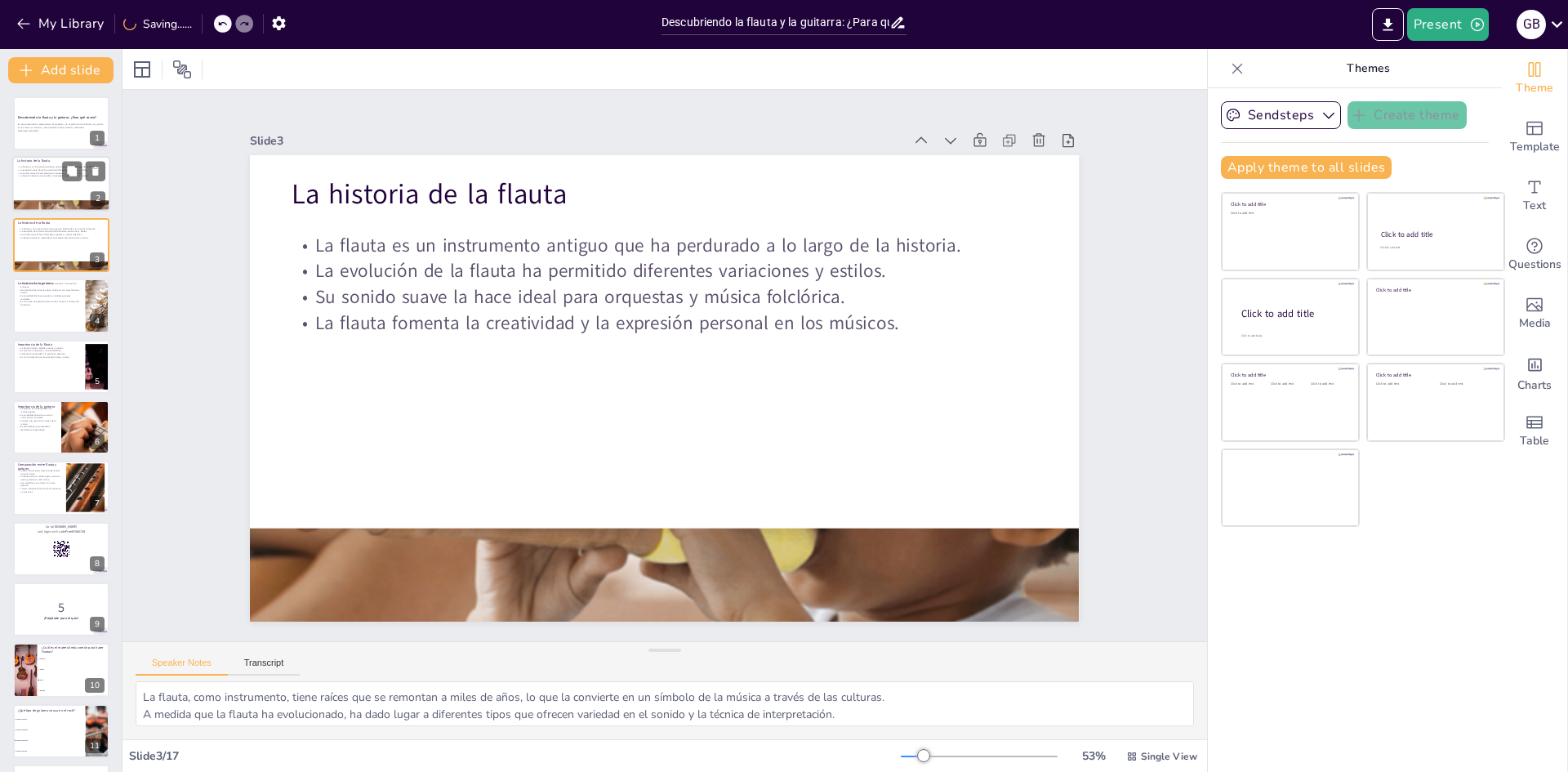
checkbox input "true"
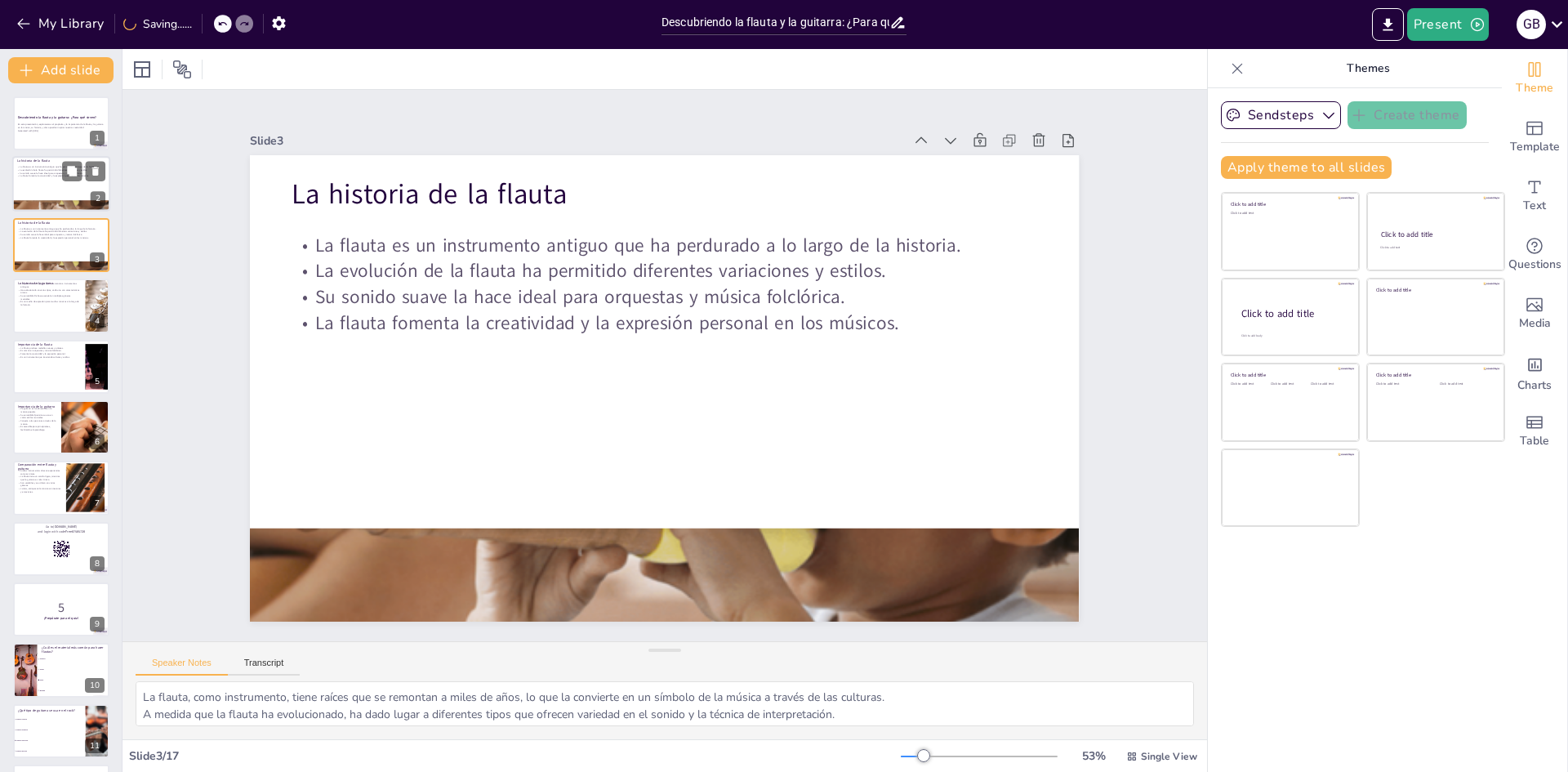
checkbox input "true"
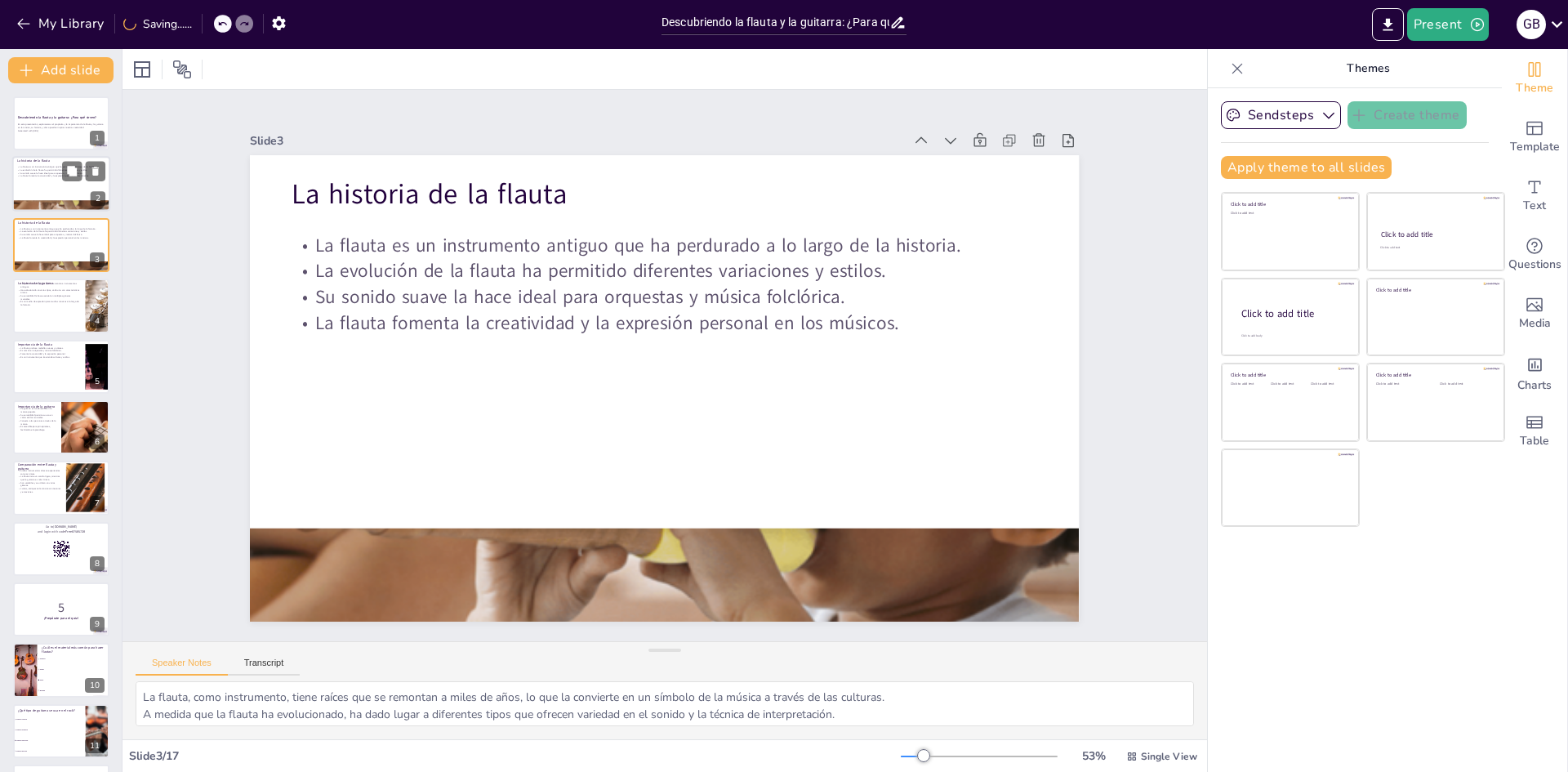
checkbox input "true"
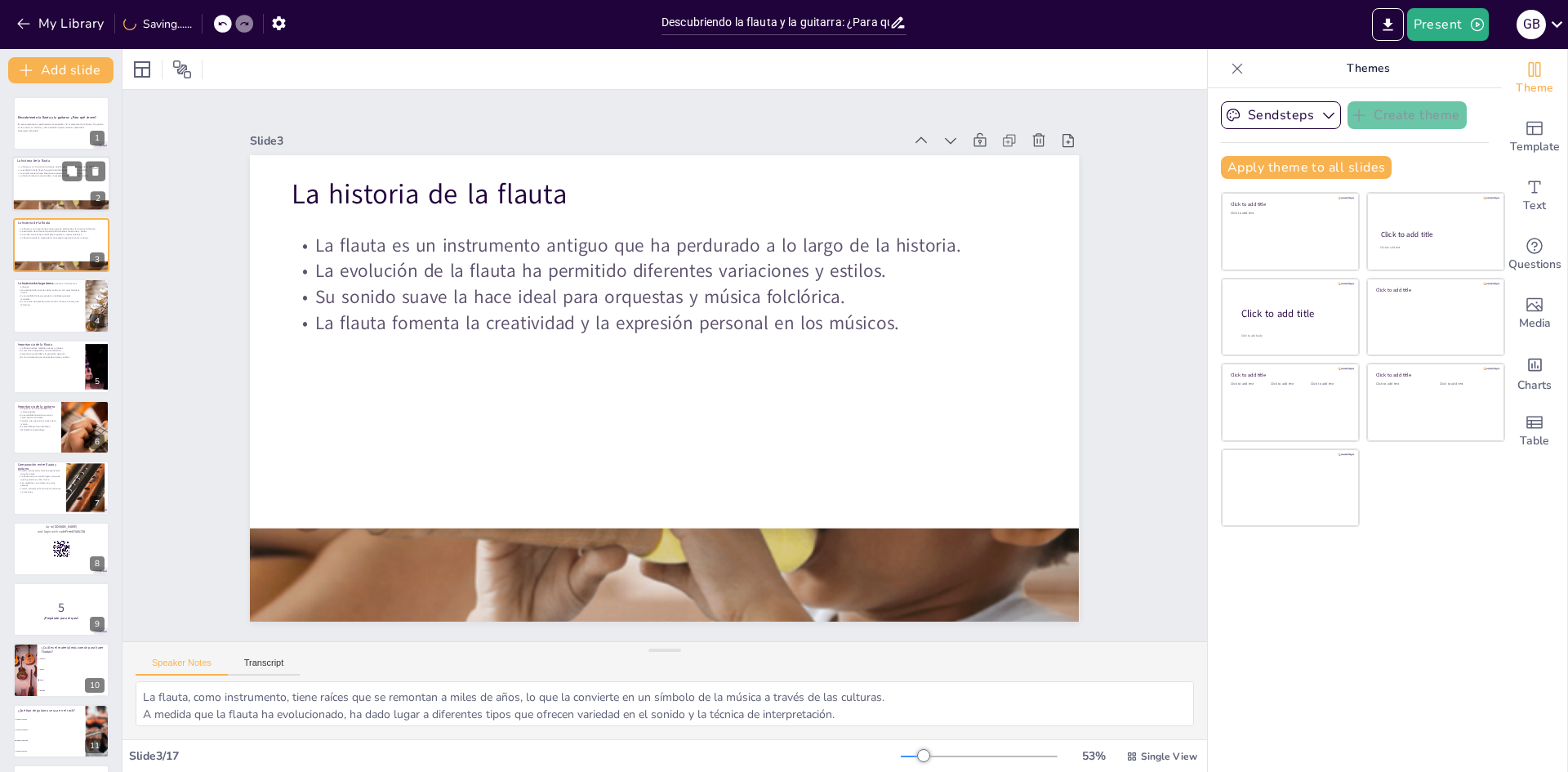
click at [43, 185] on div at bounding box center [61, 184] width 98 height 56
checkbox input "true"
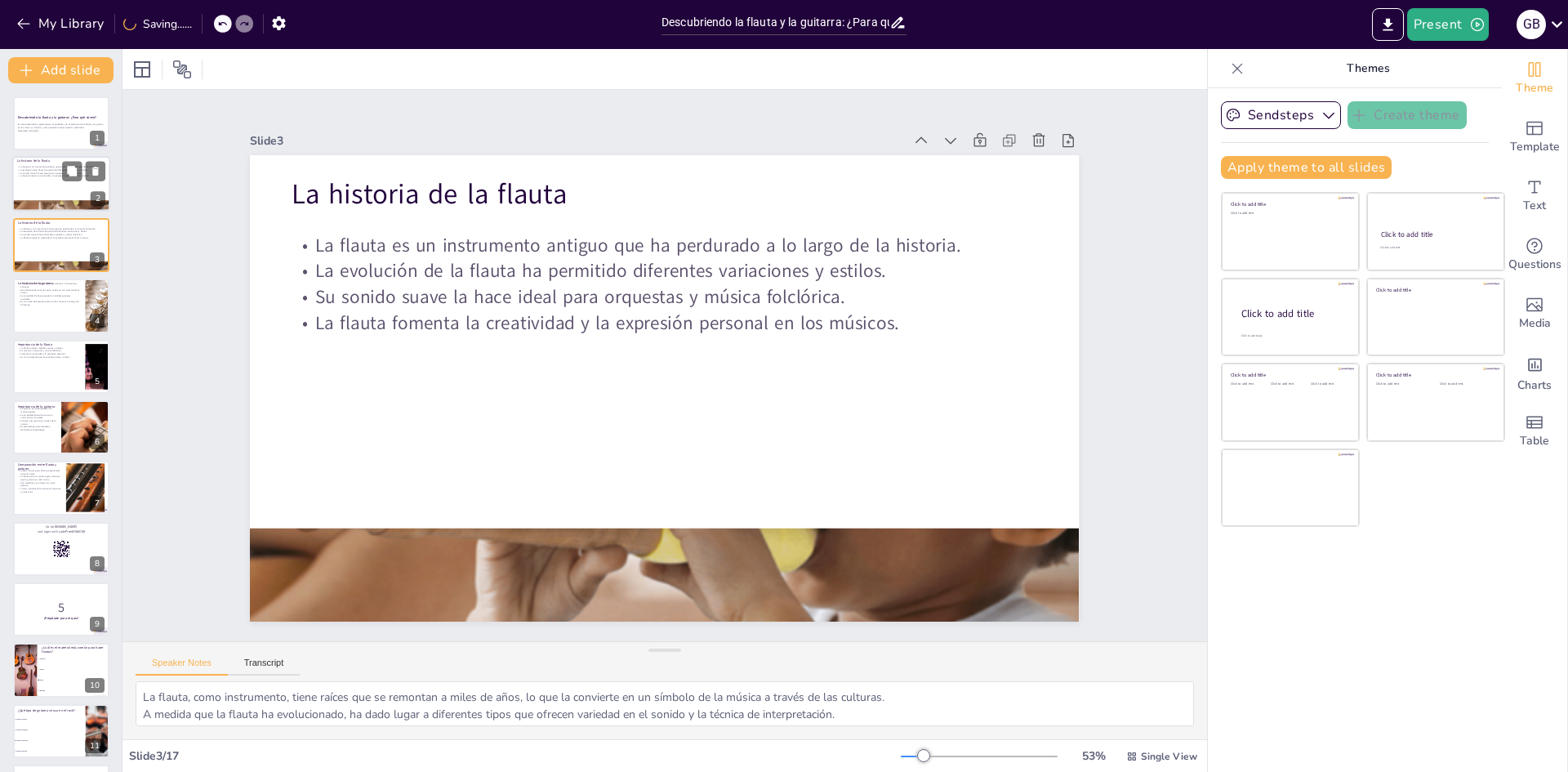
checkbox input "true"
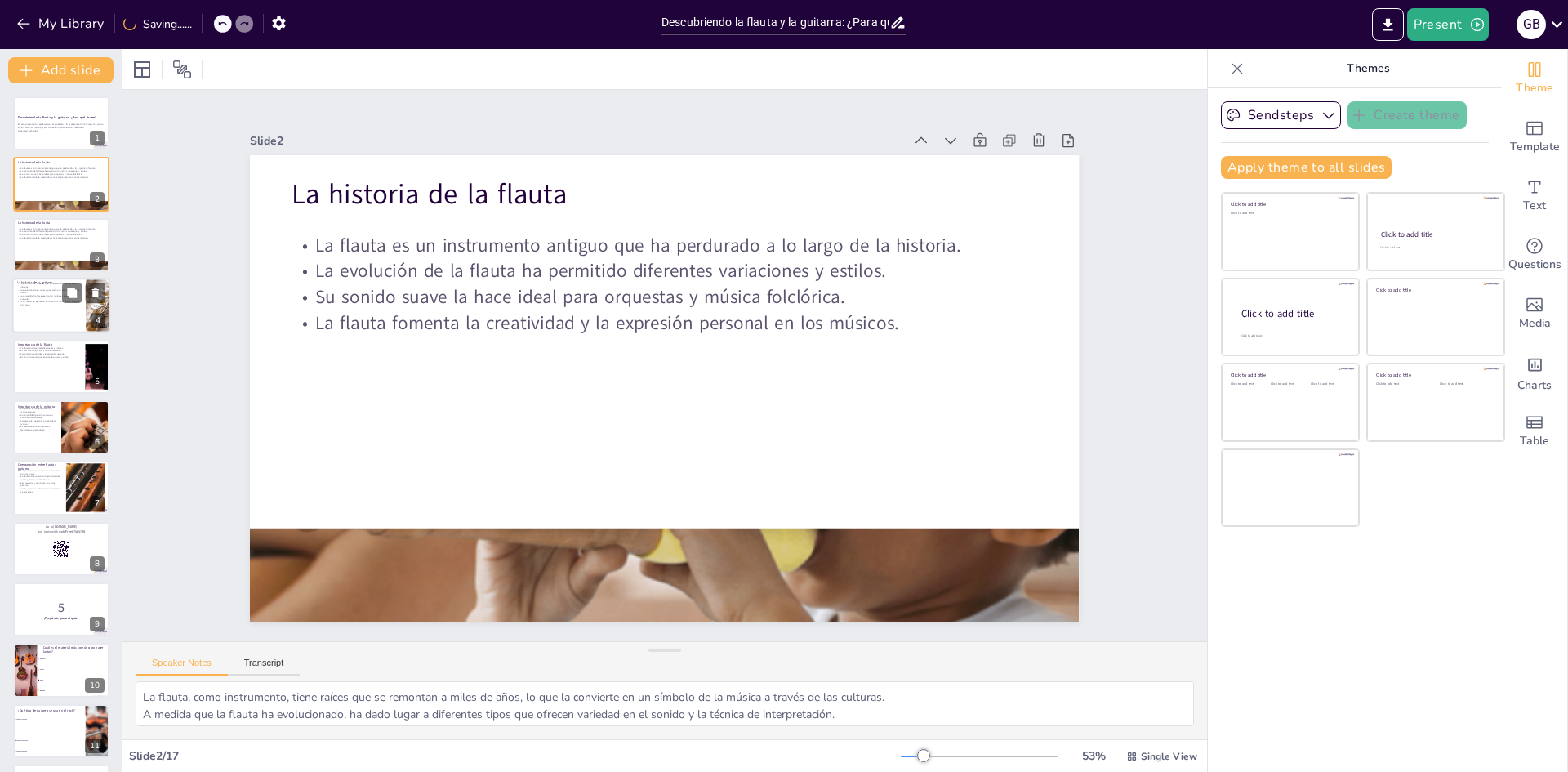
checkbox input "true"
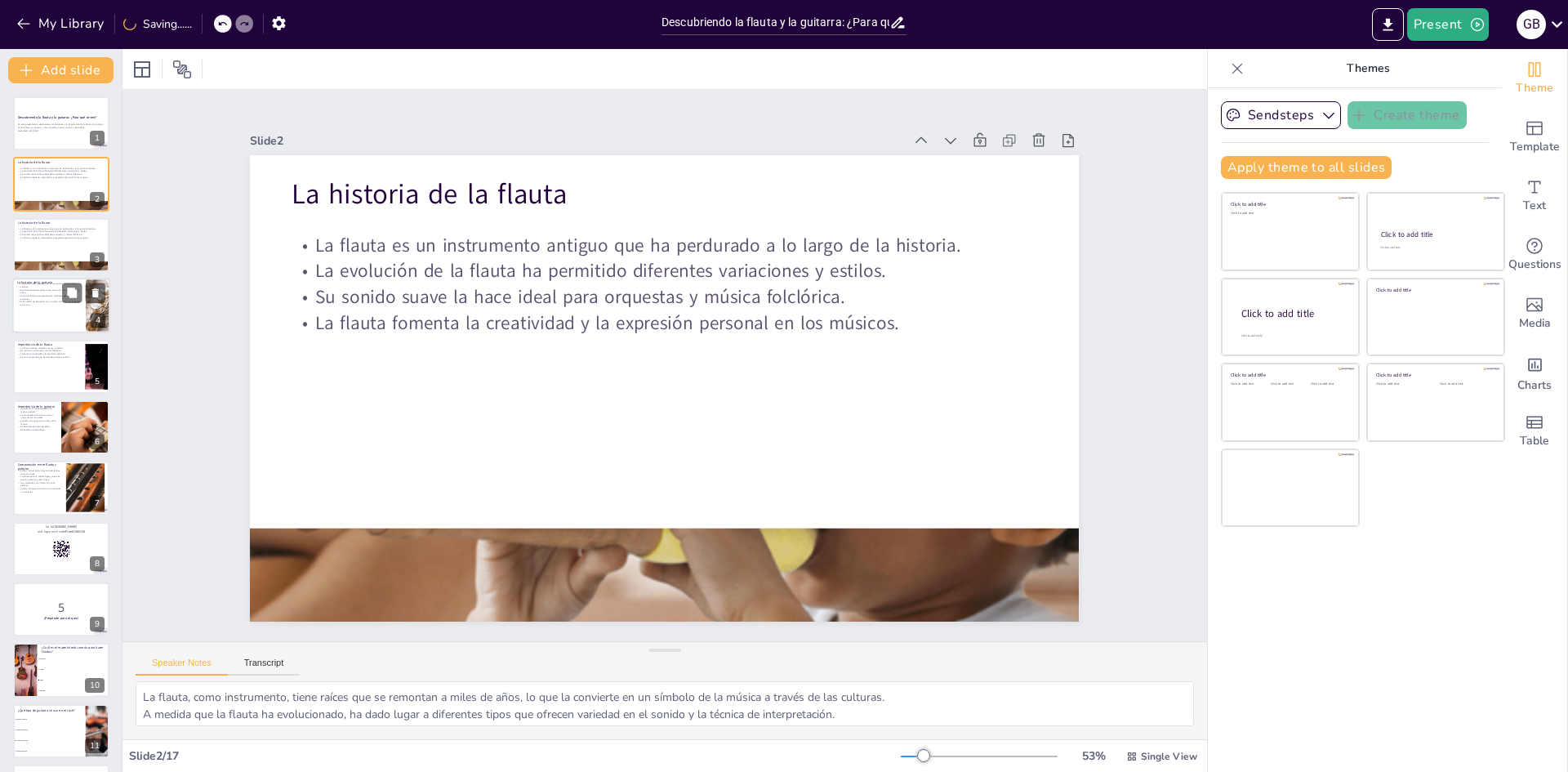
checkbox input "true"
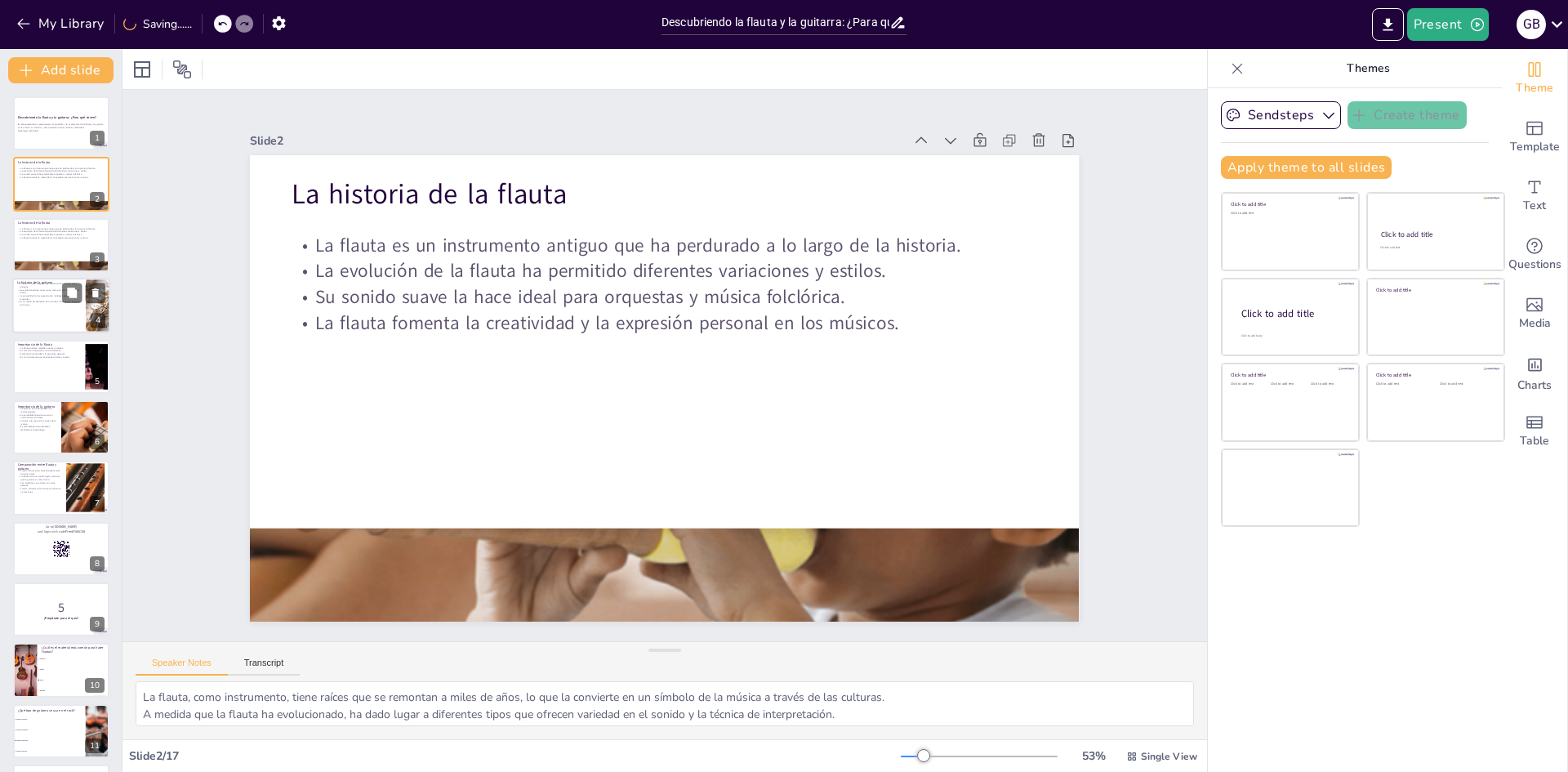
checkbox input "true"
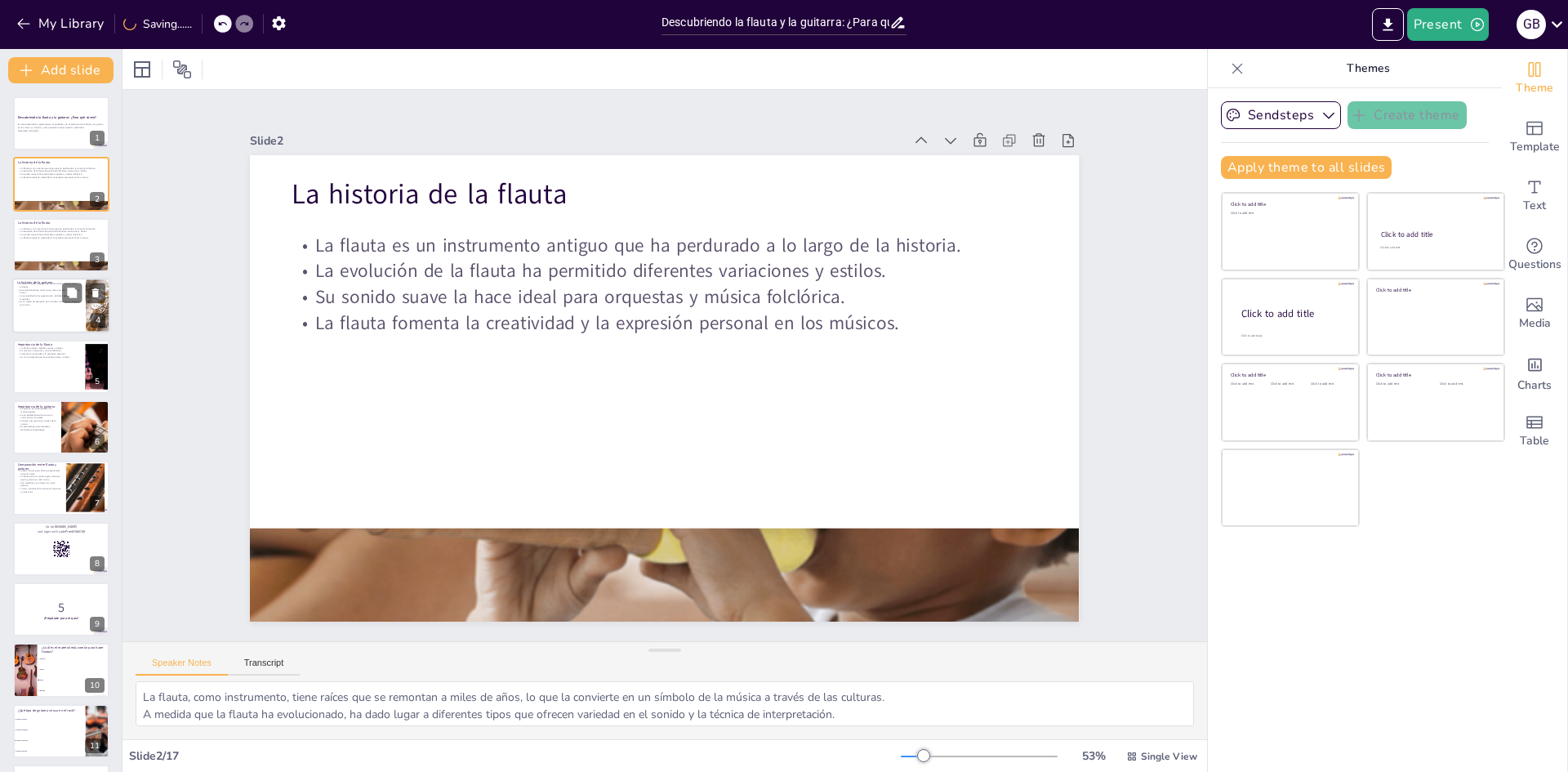
checkbox input "true"
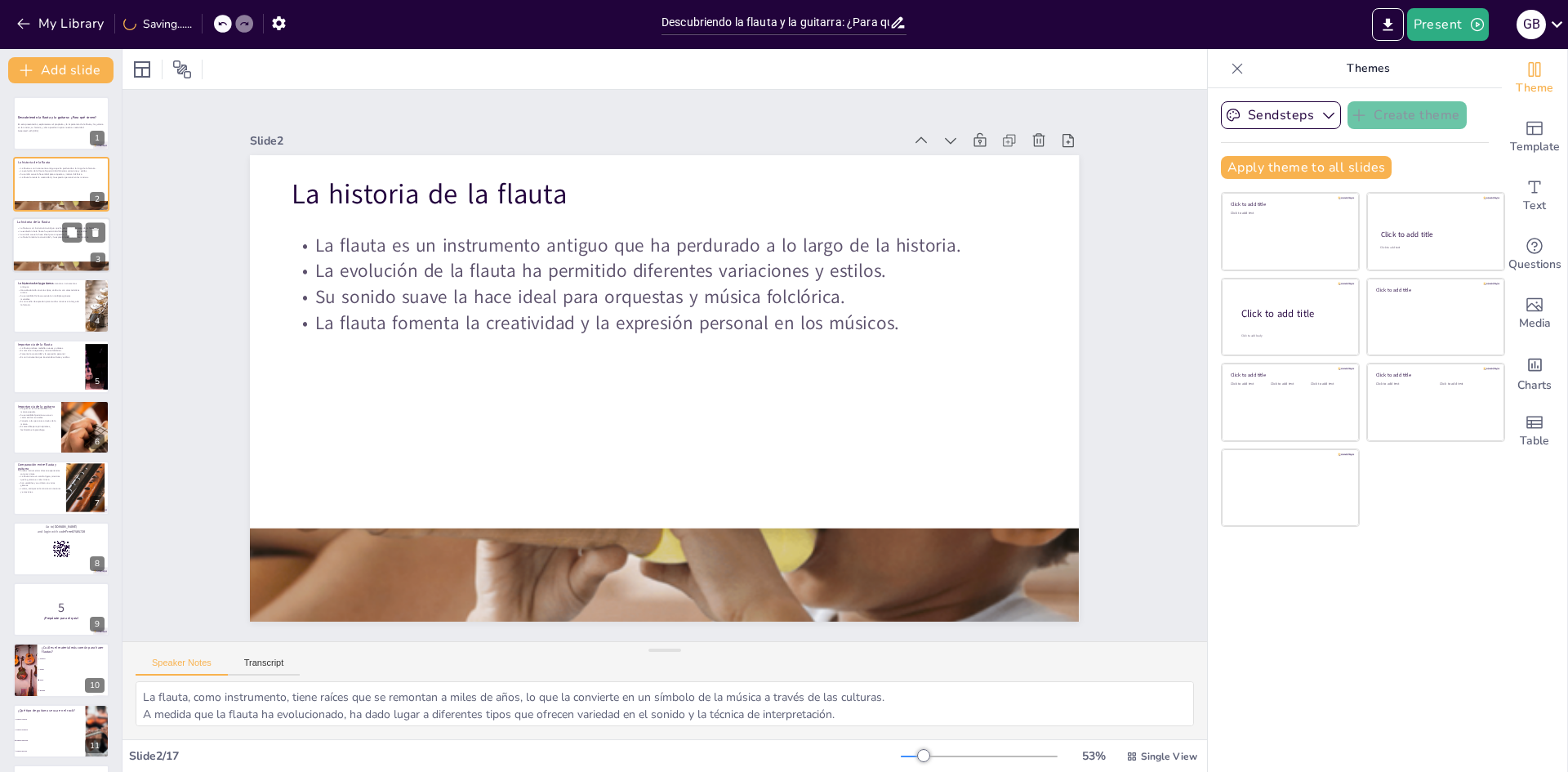
checkbox input "true"
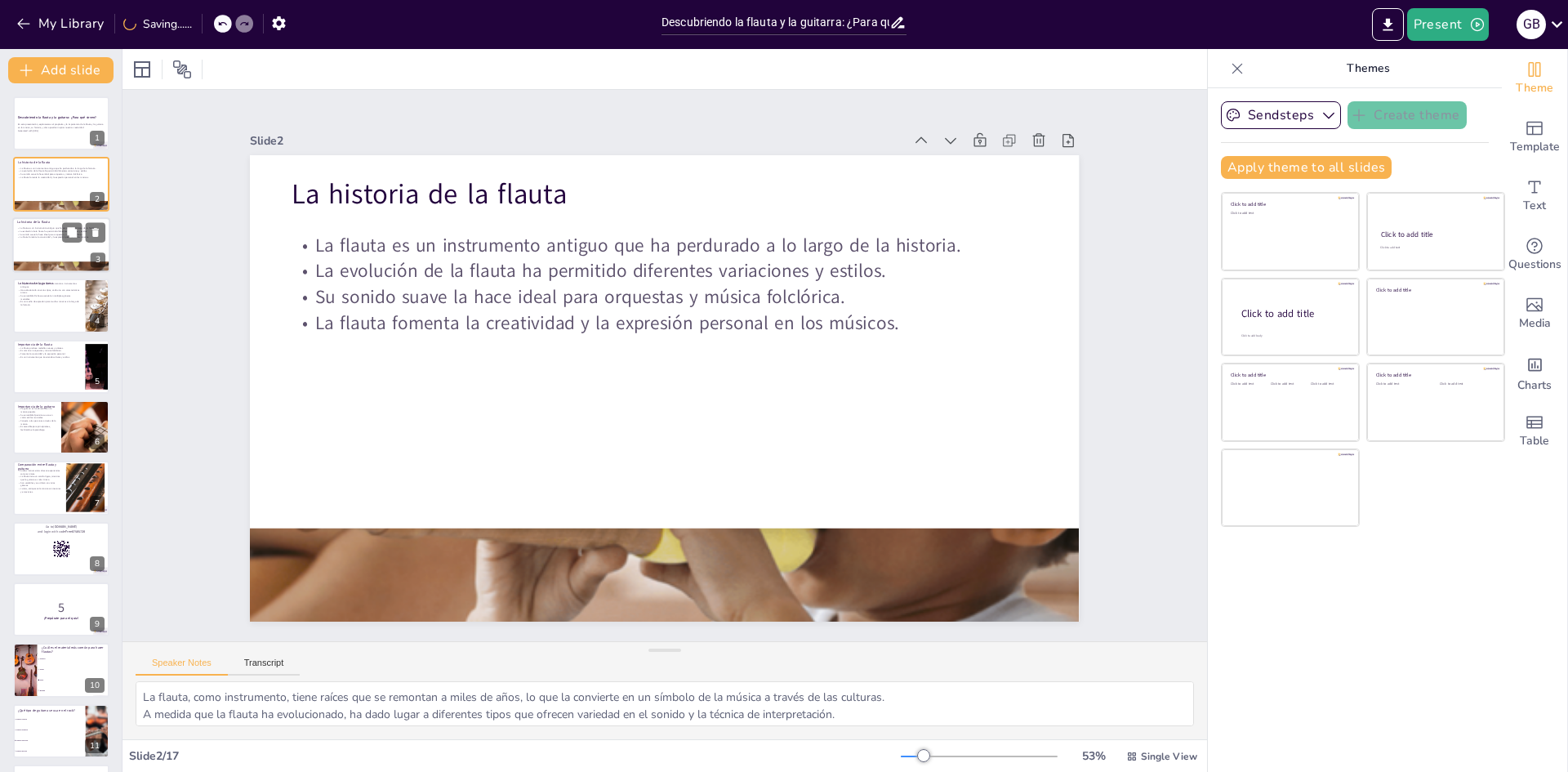
checkbox input "true"
click at [44, 244] on div at bounding box center [61, 244] width 98 height 56
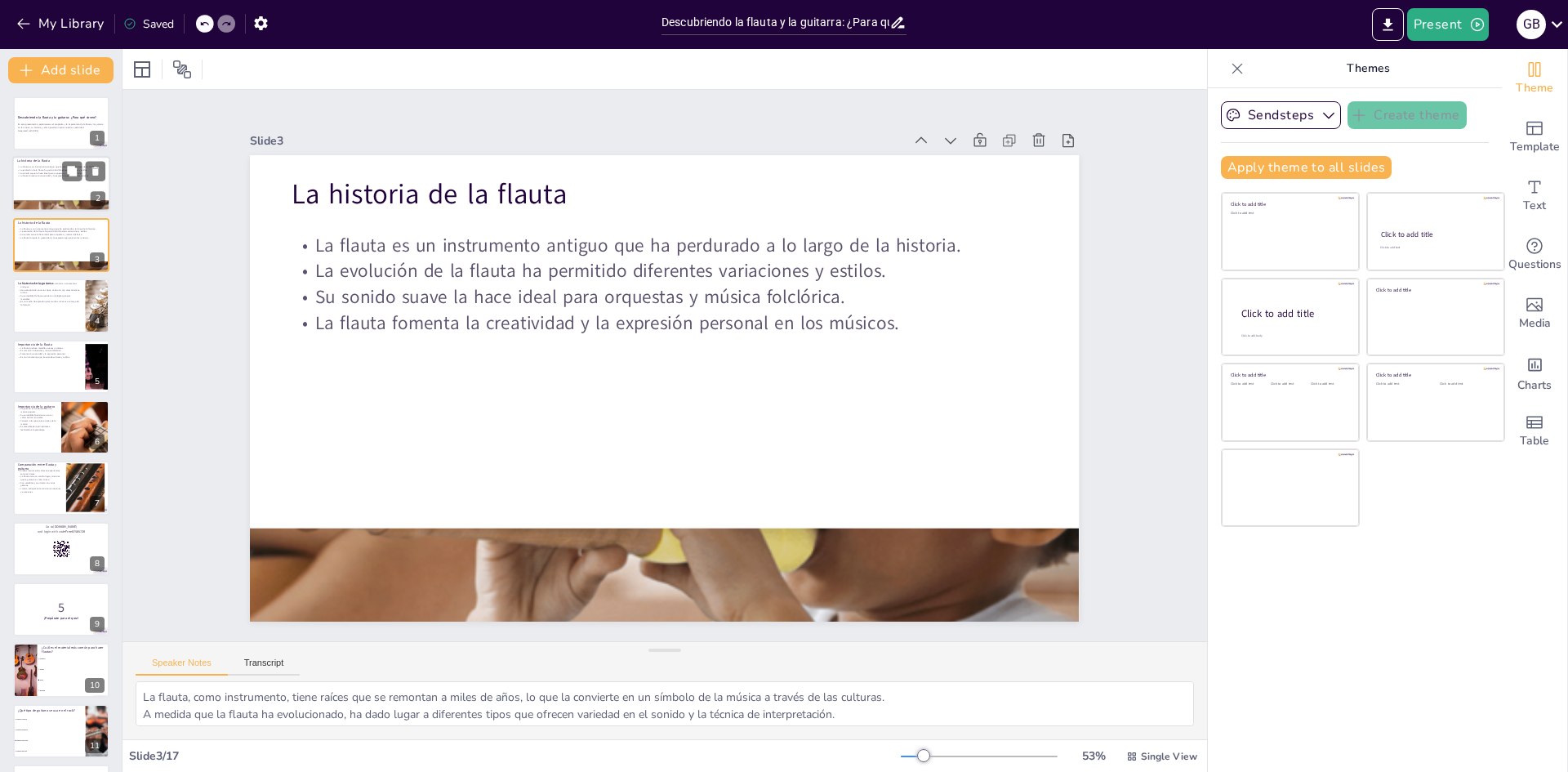
click at [43, 191] on div at bounding box center [61, 184] width 98 height 56
click at [38, 183] on div at bounding box center [61, 184] width 98 height 56
click at [53, 221] on p "La historia de la flauta" at bounding box center [61, 222] width 88 height 5
click at [32, 181] on div at bounding box center [61, 184] width 98 height 56
click at [52, 241] on div at bounding box center [61, 244] width 98 height 56
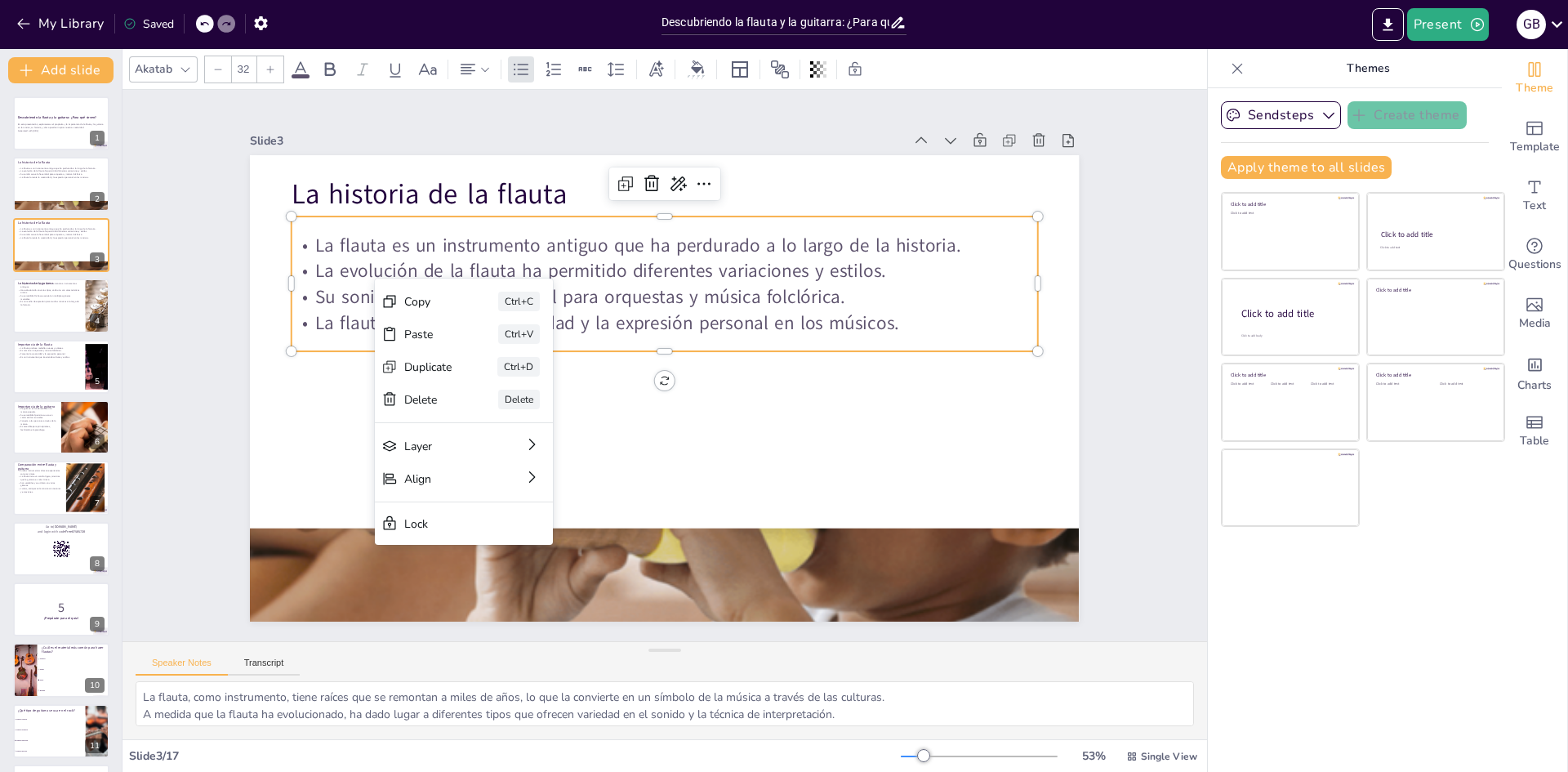
click at [469, 396] on div "[PERSON_NAME]" at bounding box center [542, 446] width 176 height 102
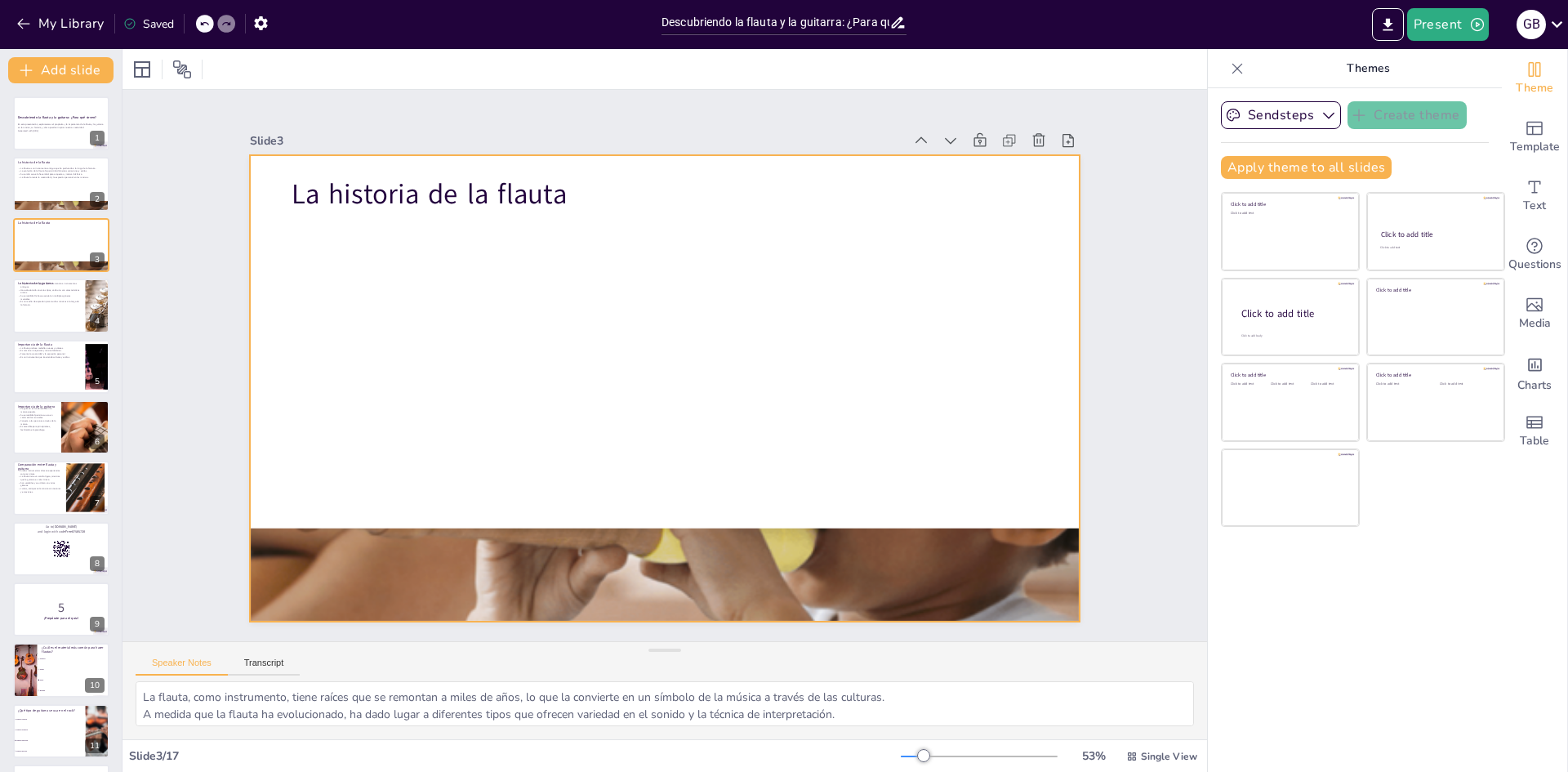
drag, startPoint x: 378, startPoint y: 201, endPoint x: 370, endPoint y: 196, distance: 9.4
click at [489, 196] on p "La historia de la flauta" at bounding box center [779, 238] width 580 height 528
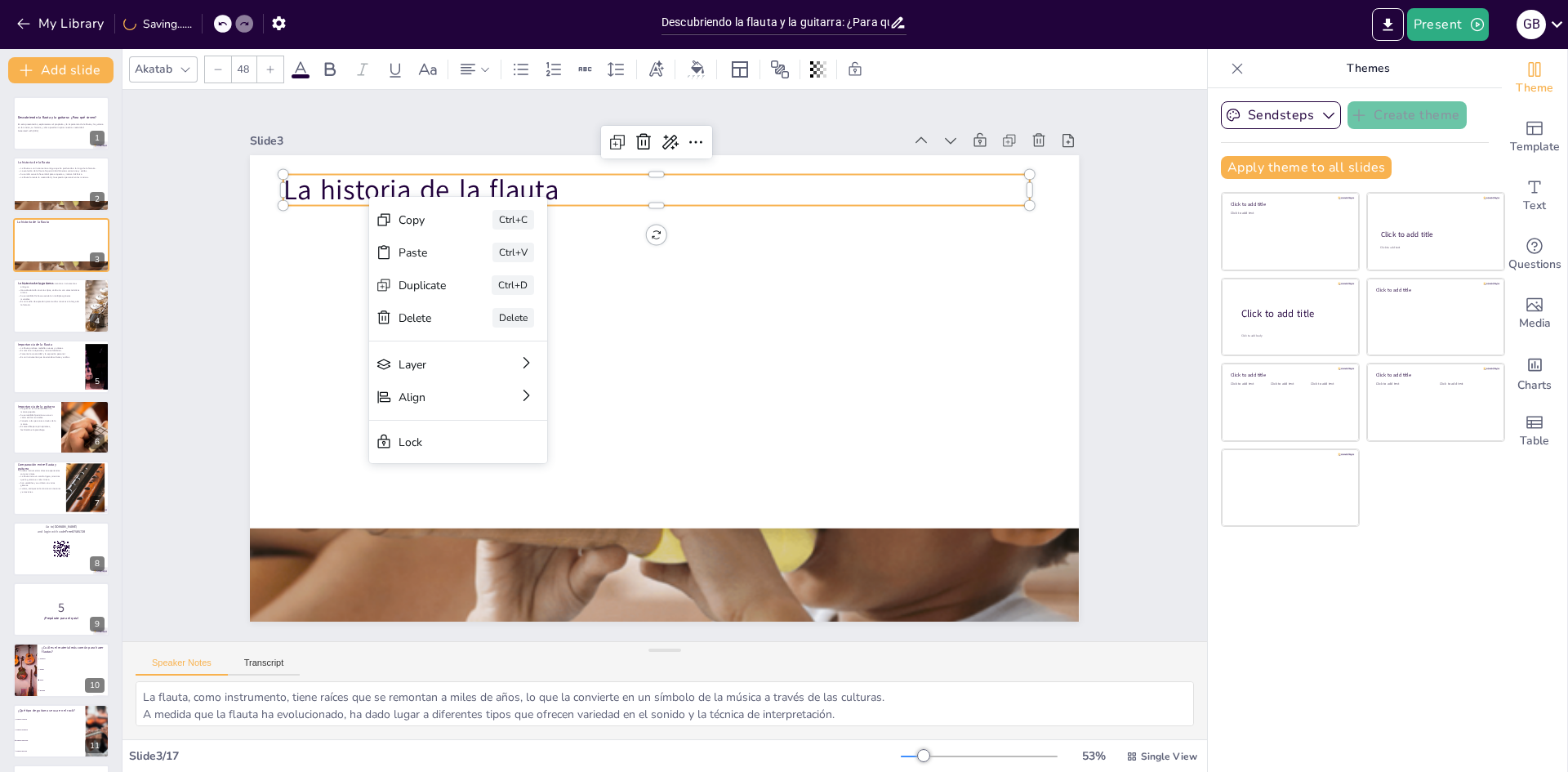
click at [831, 486] on icon at bounding box center [845, 499] width 27 height 27
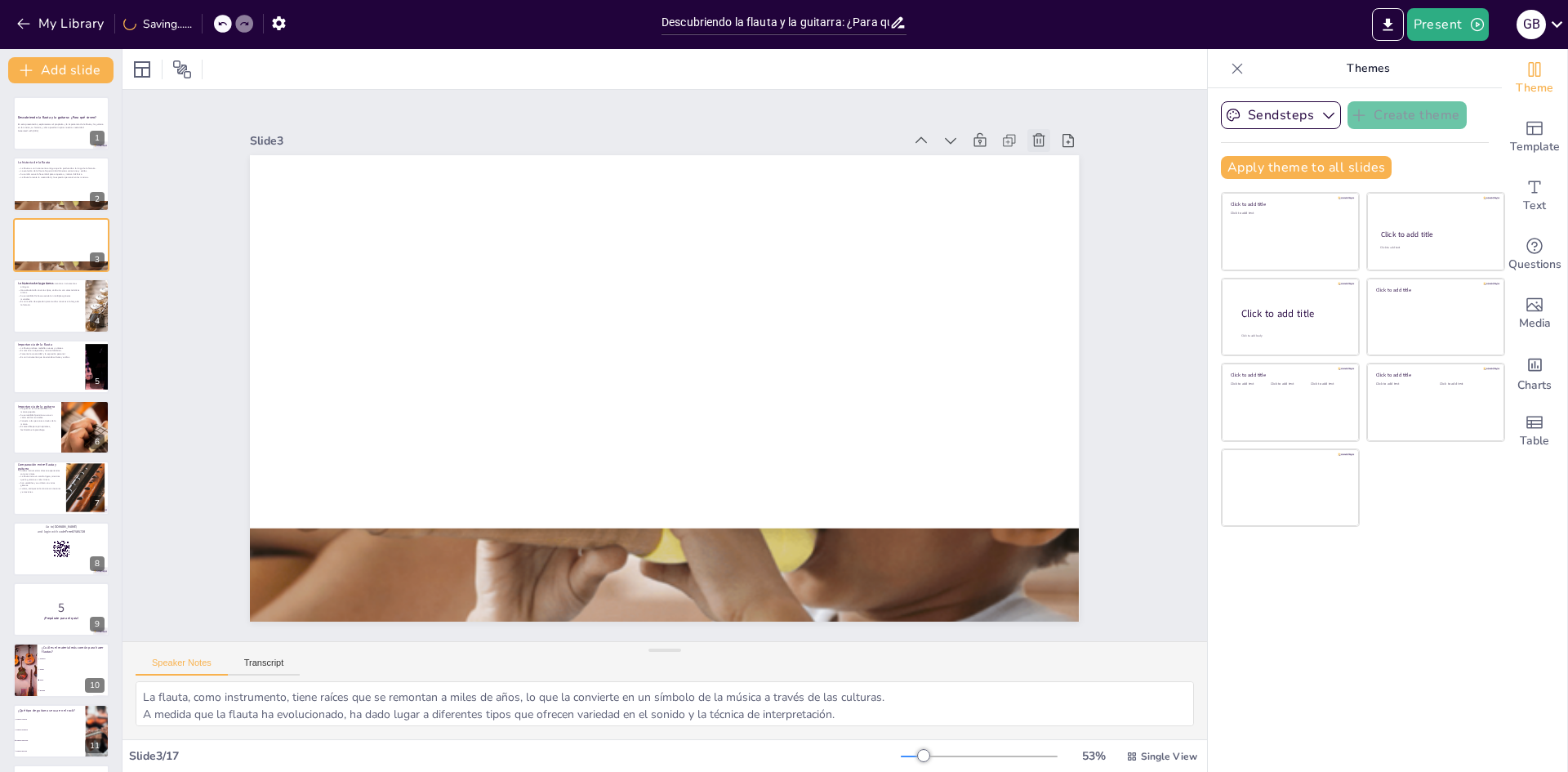
click at [1064, 210] on div at bounding box center [1076, 223] width 27 height 27
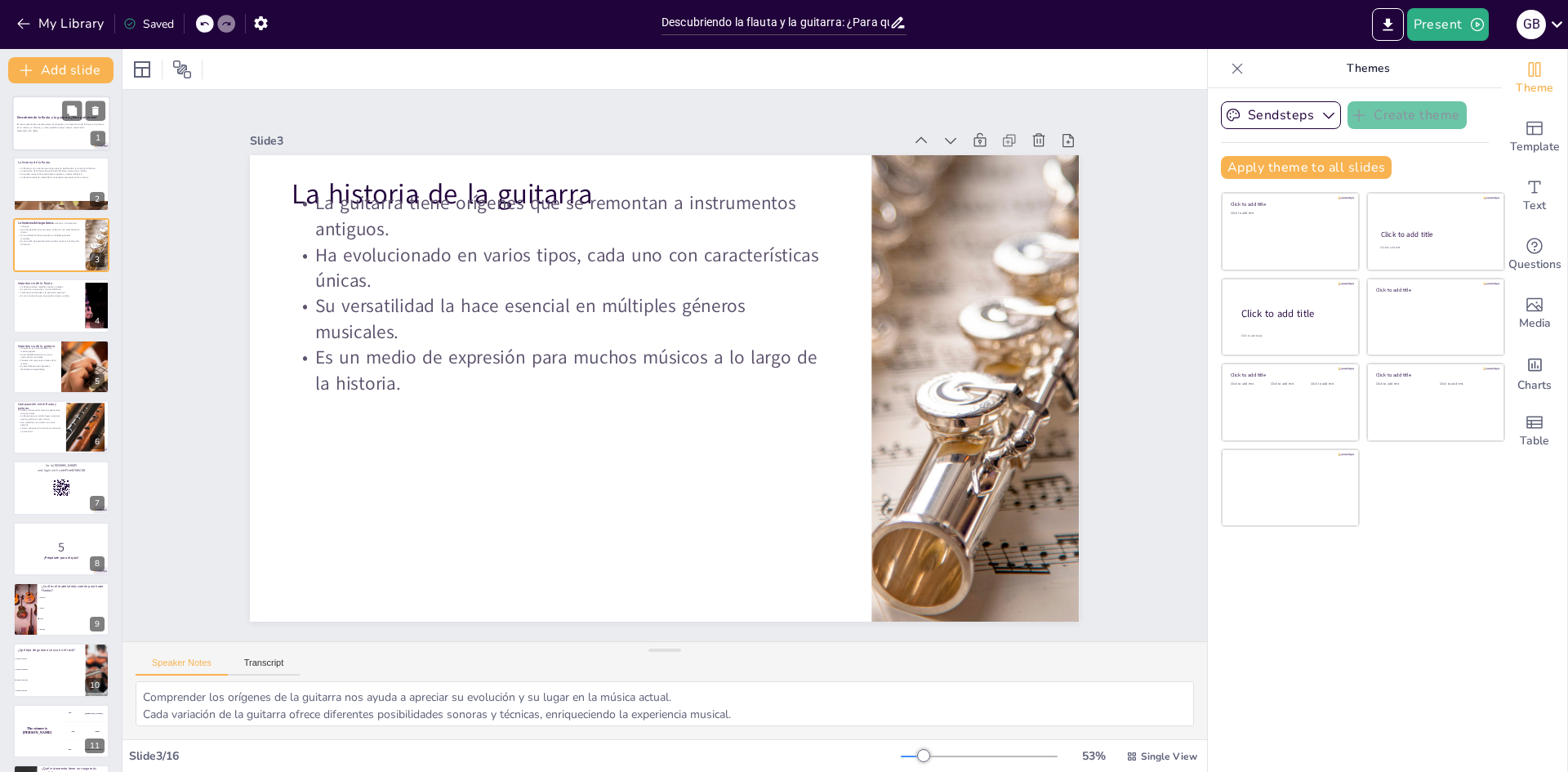
click at [45, 138] on div at bounding box center [61, 123] width 98 height 56
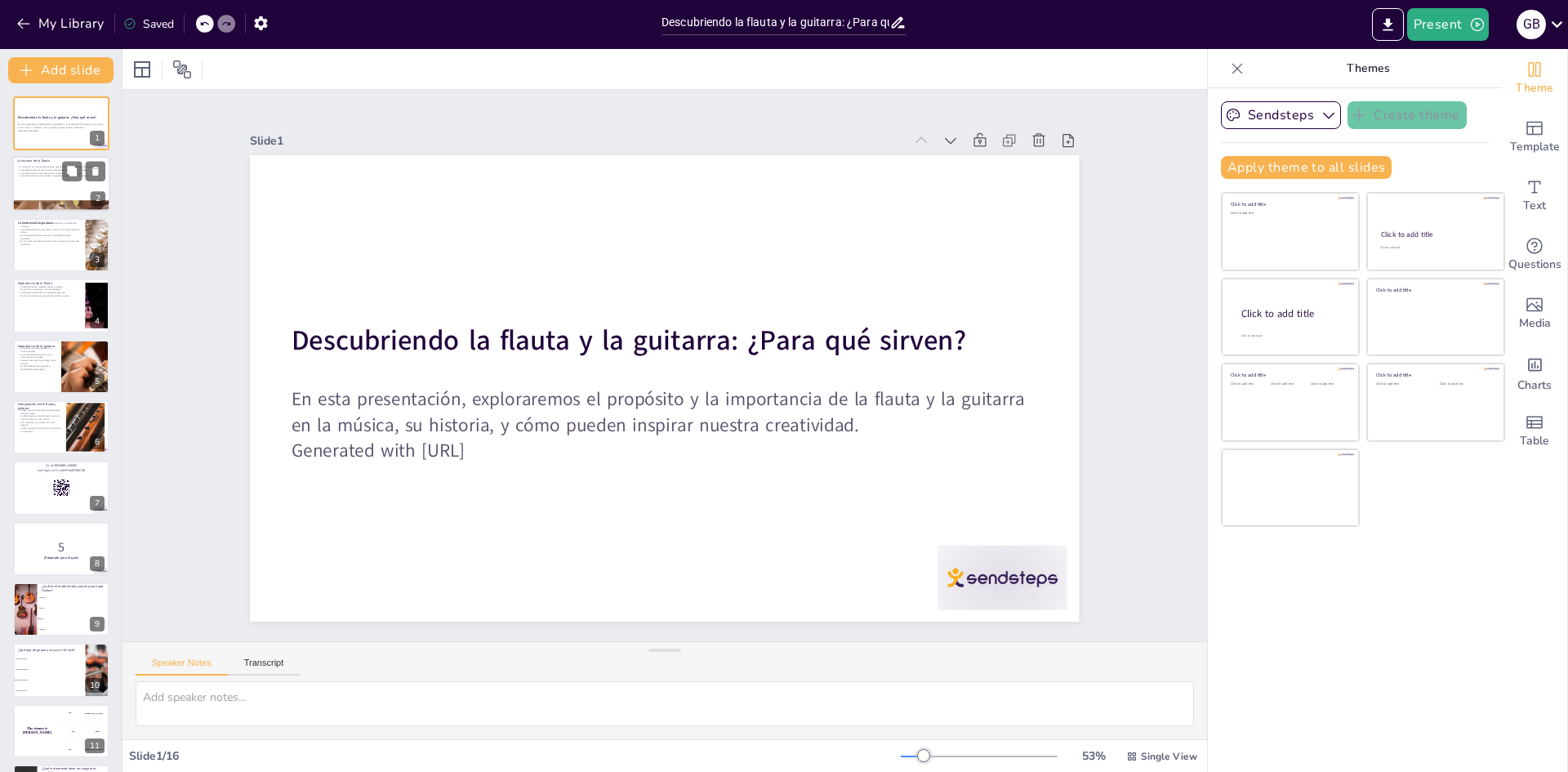
click at [52, 177] on p "La flauta fomenta la creatividad y la expresión personal en los músicos." at bounding box center [61, 177] width 88 height 3
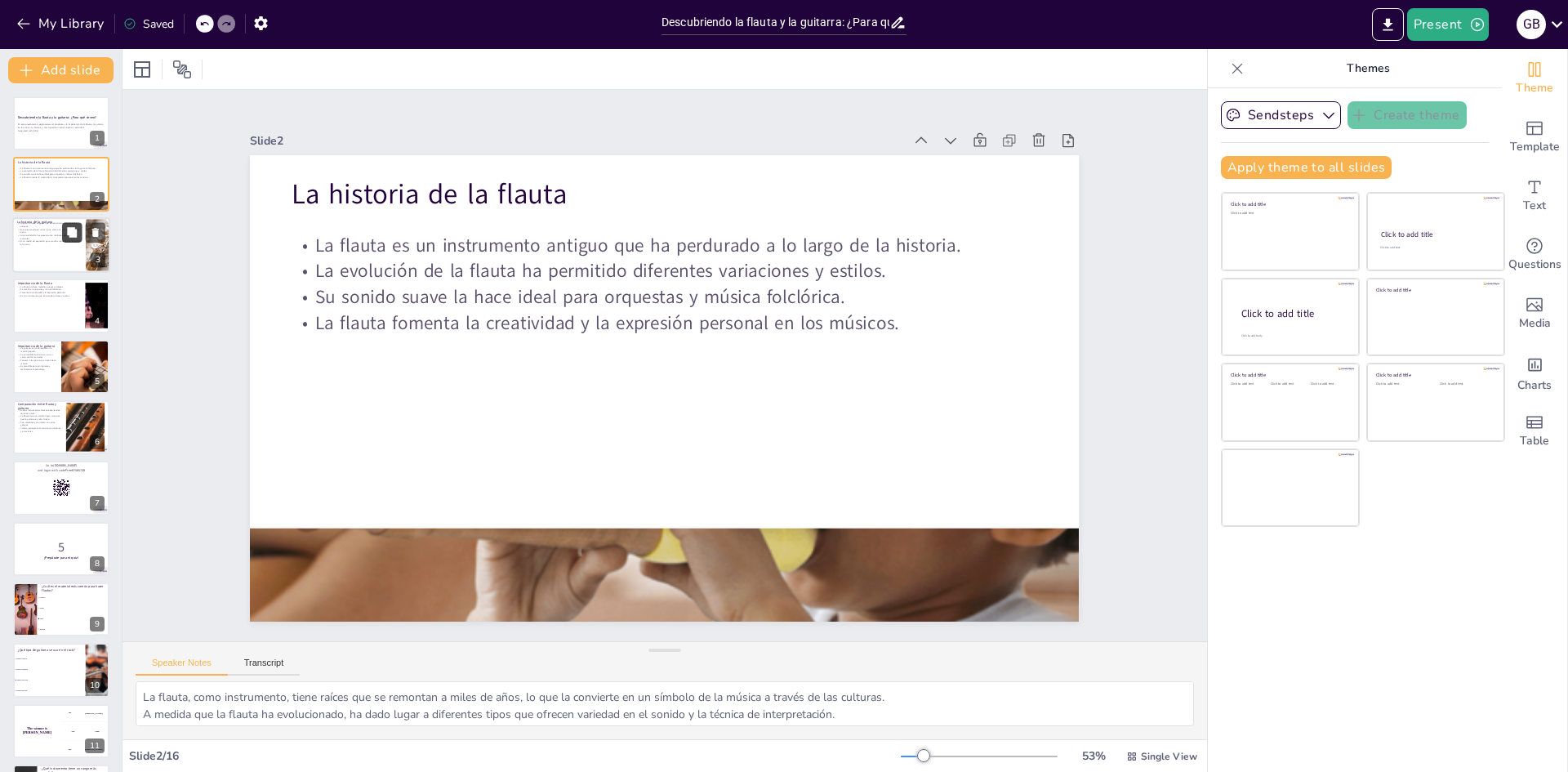
click at [68, 231] on icon at bounding box center [71, 232] width 9 height 9
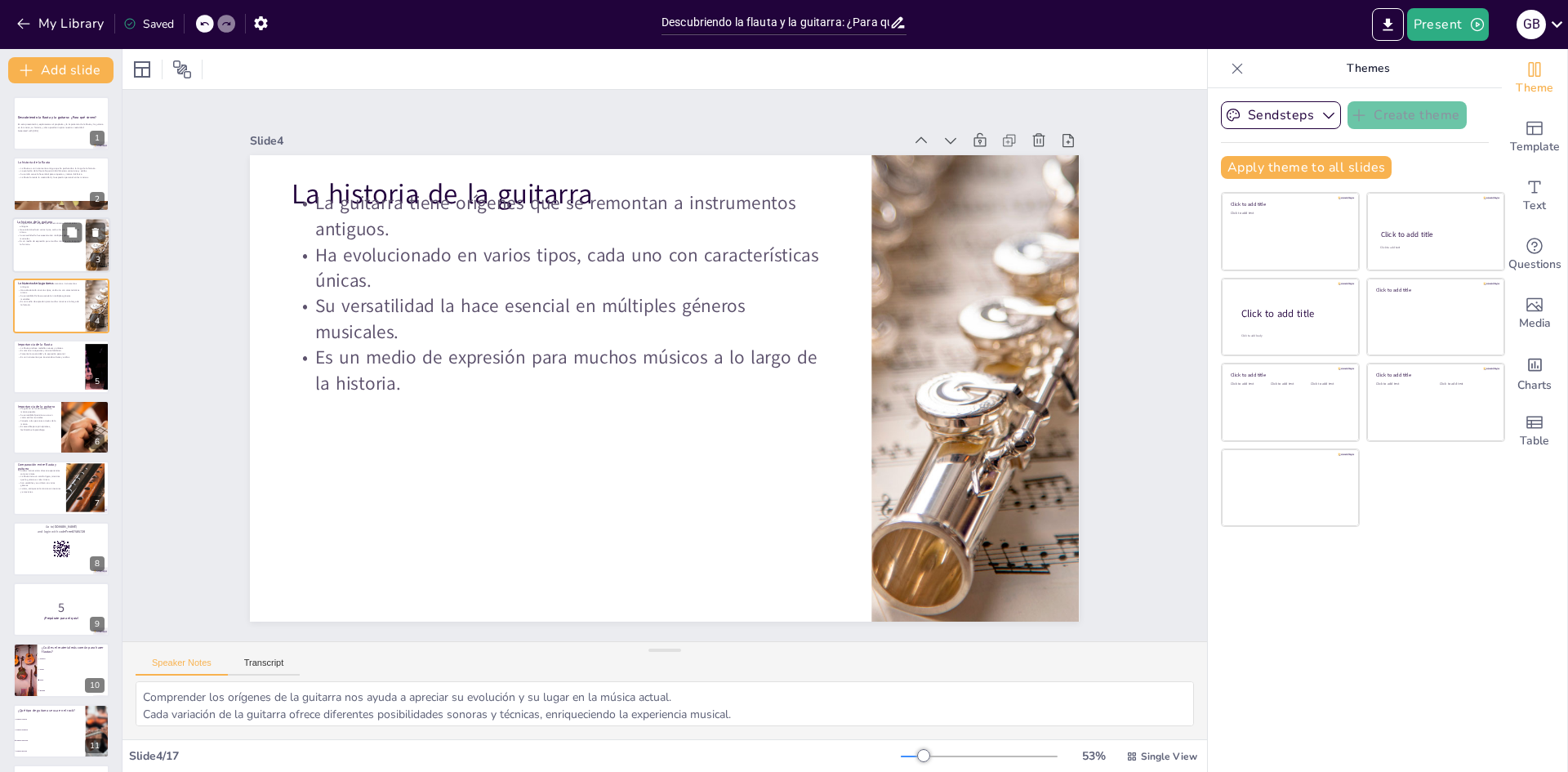
click at [53, 250] on div at bounding box center [61, 244] width 98 height 56
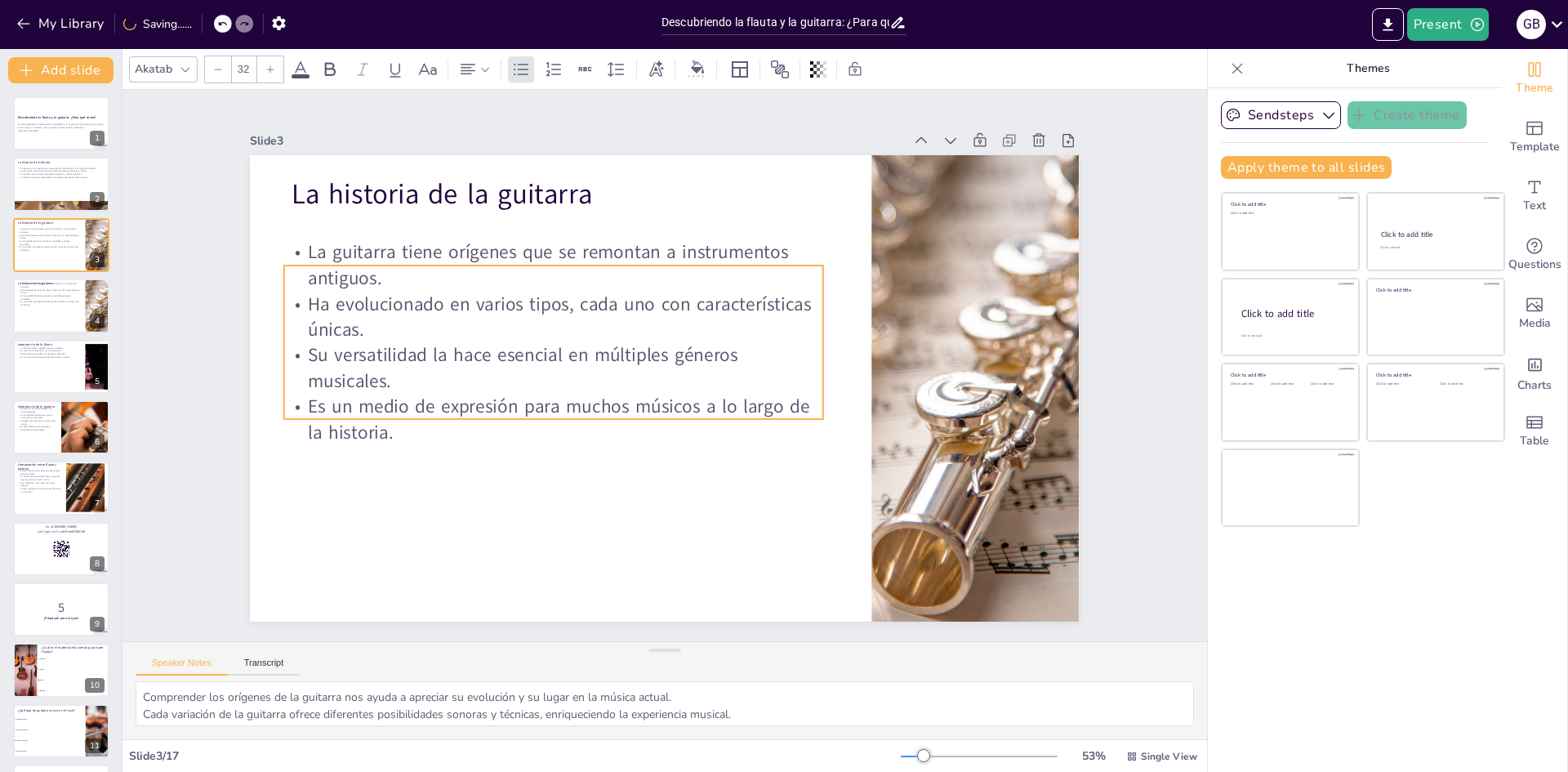
drag, startPoint x: 359, startPoint y: 314, endPoint x: 353, endPoint y: 338, distance: 24.7
click at [353, 339] on p "Su versatilidad la hace esencial en múltiples géneros musicales." at bounding box center [555, 345] width 538 height 162
click at [54, 312] on div at bounding box center [61, 305] width 98 height 56
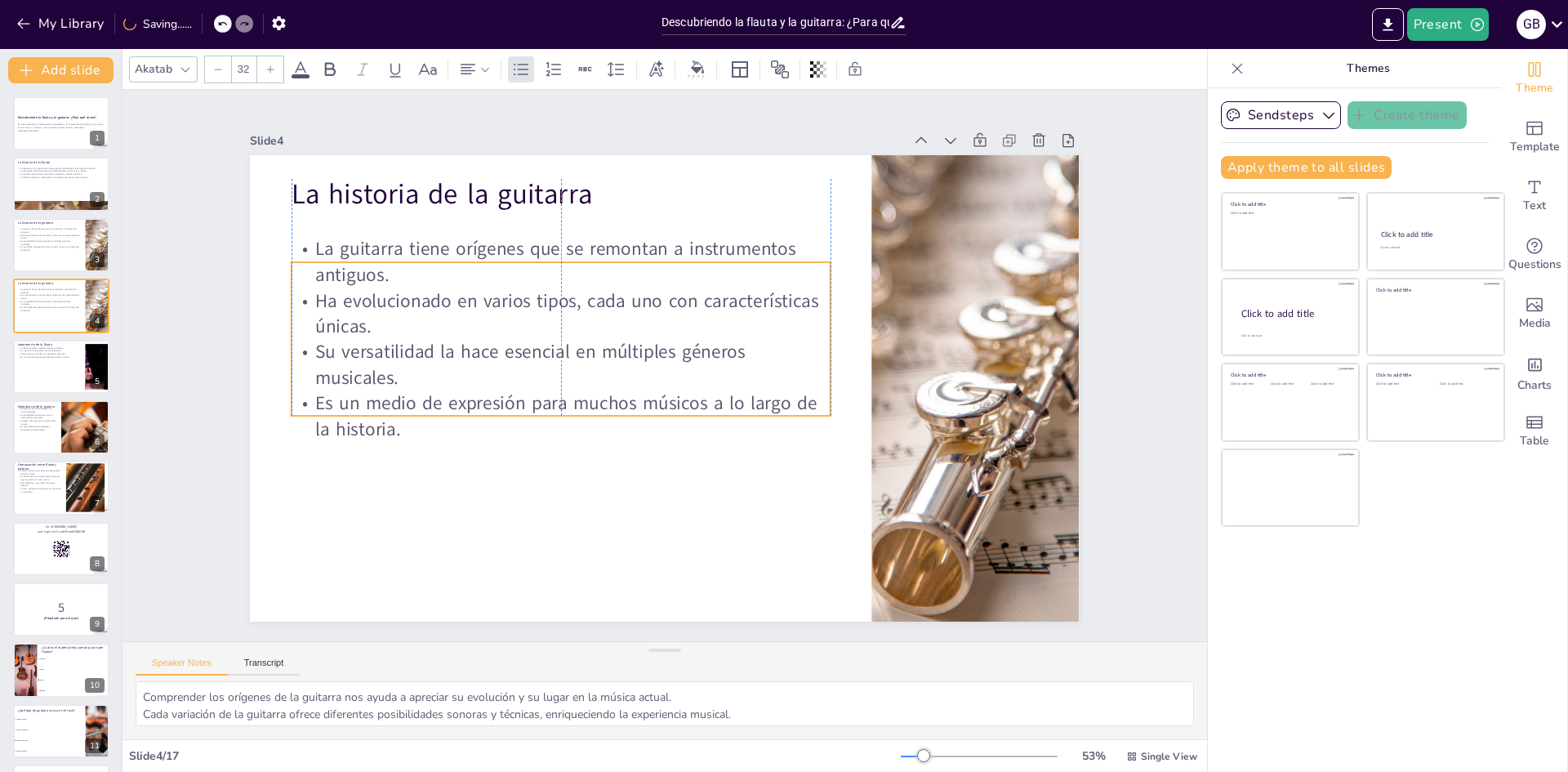
drag, startPoint x: 326, startPoint y: 299, endPoint x: 320, endPoint y: 328, distance: 29.6
click at [320, 328] on p "Ha evolucionado en varios tipos, cada uno con características únicas." at bounding box center [574, 293] width 538 height 162
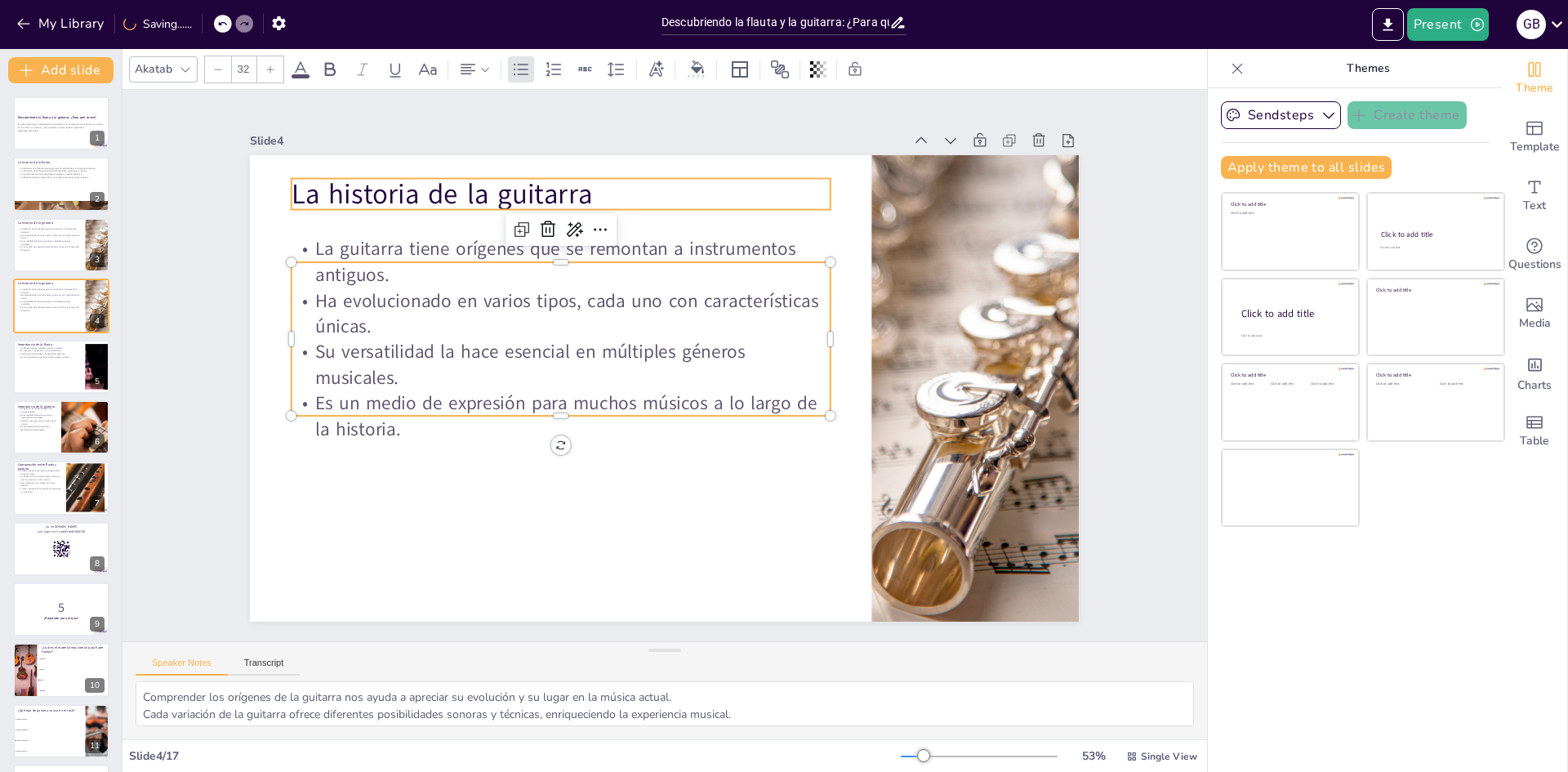
click at [624, 192] on p "La historia de la guitarra" at bounding box center [639, 166] width 508 height 255
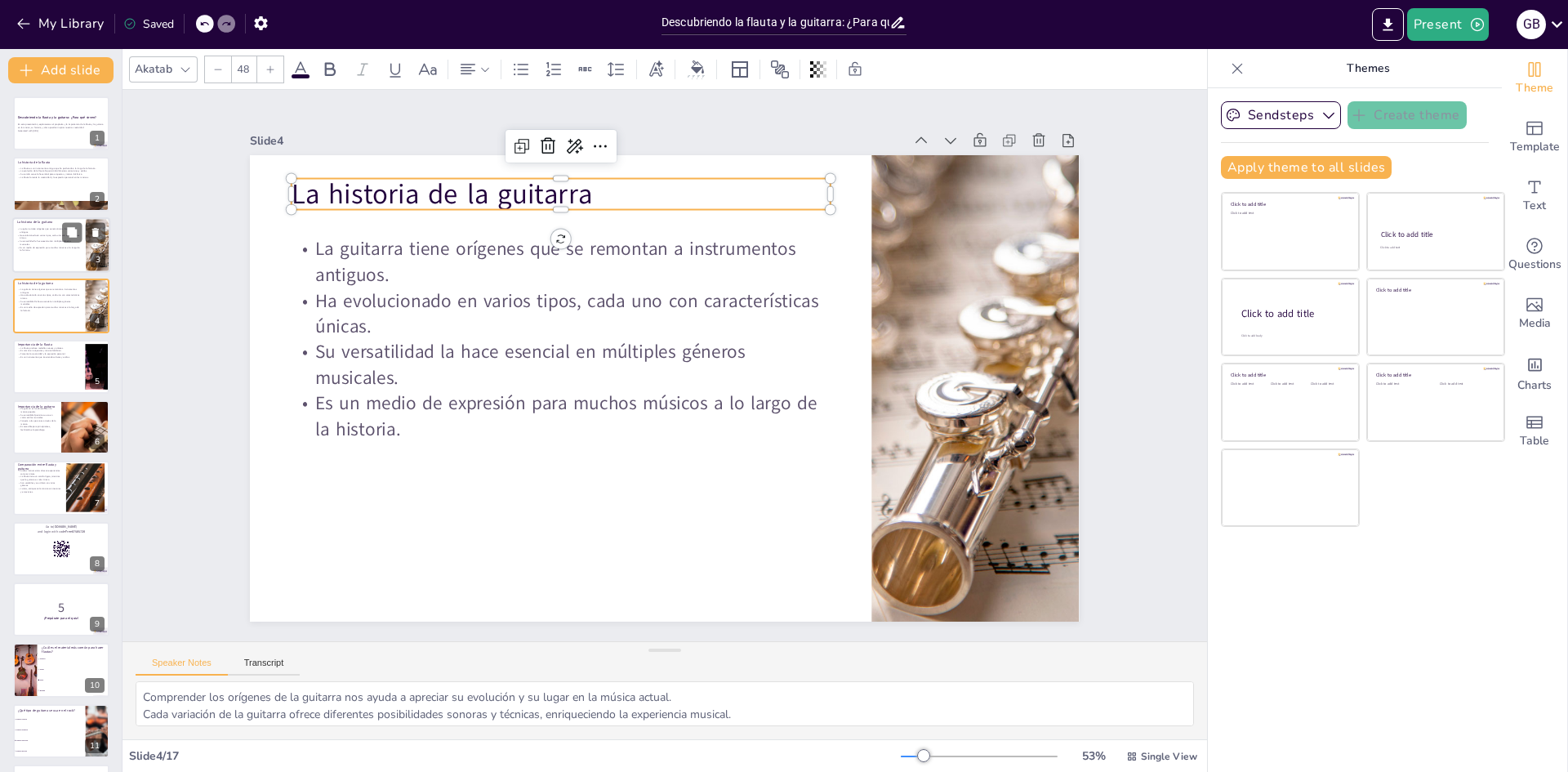
click at [58, 256] on div at bounding box center [61, 244] width 98 height 56
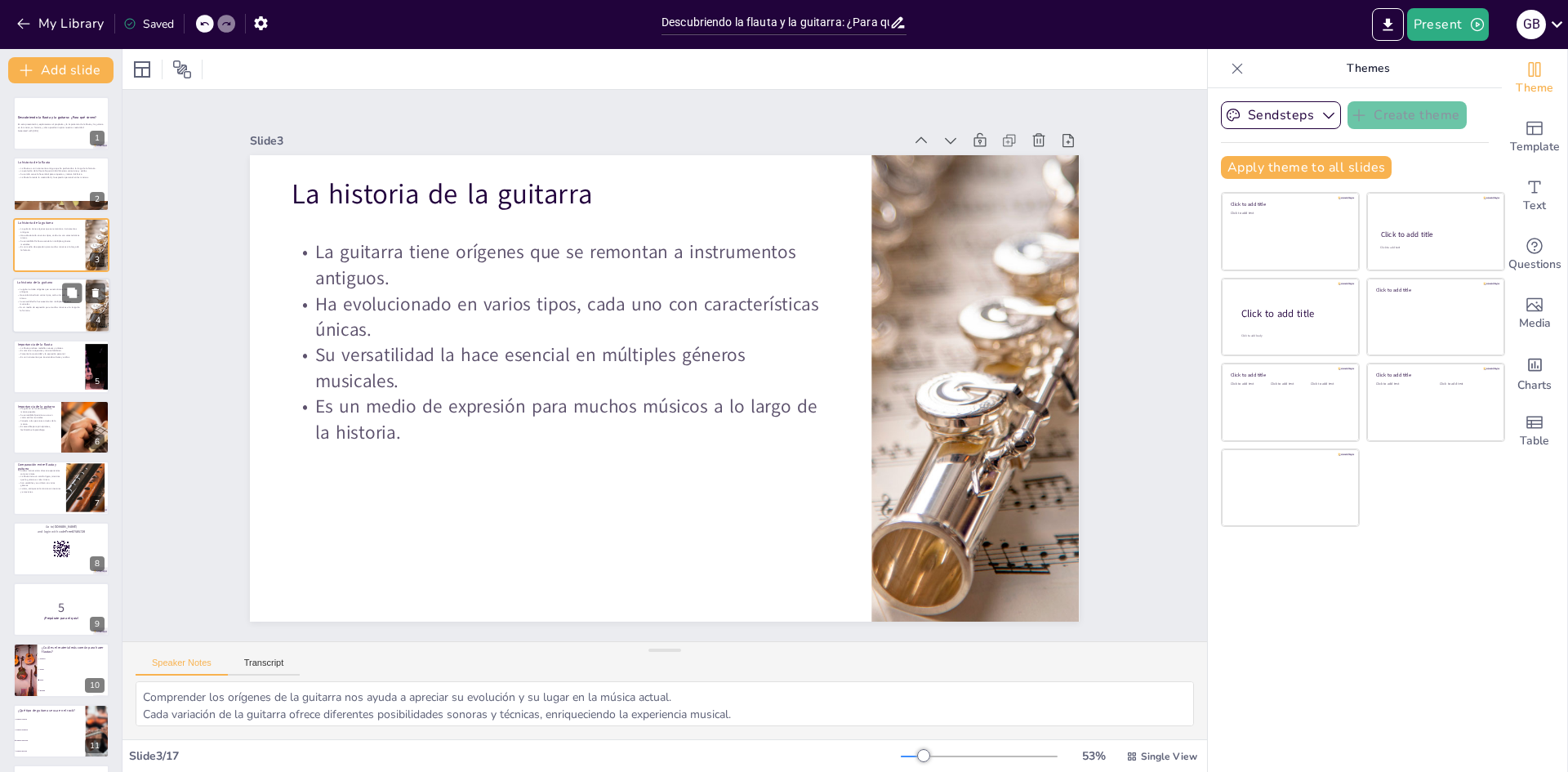
click at [43, 299] on p "Ha evolucionado en varios tipos, cada uno con características únicas." at bounding box center [49, 297] width 63 height 6
click at [43, 246] on p "Es un medio de expresión para muchos músicos a lo largo de la historia." at bounding box center [49, 249] width 63 height 6
click at [1089, 347] on icon at bounding box center [1101, 358] width 22 height 22
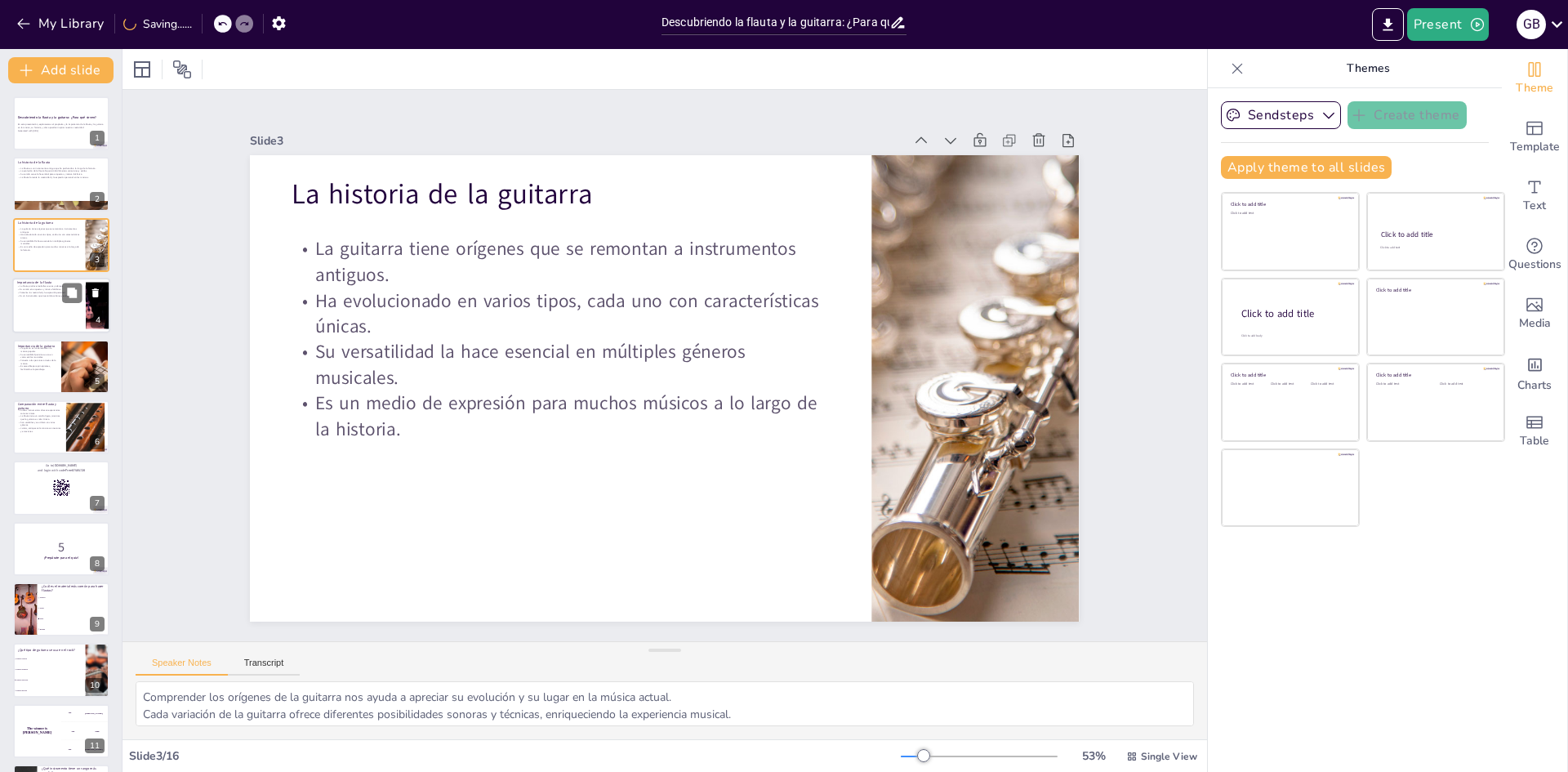
click at [39, 294] on p "Es un instrumento que trasciende culturas y estilos." at bounding box center [49, 296] width 63 height 3
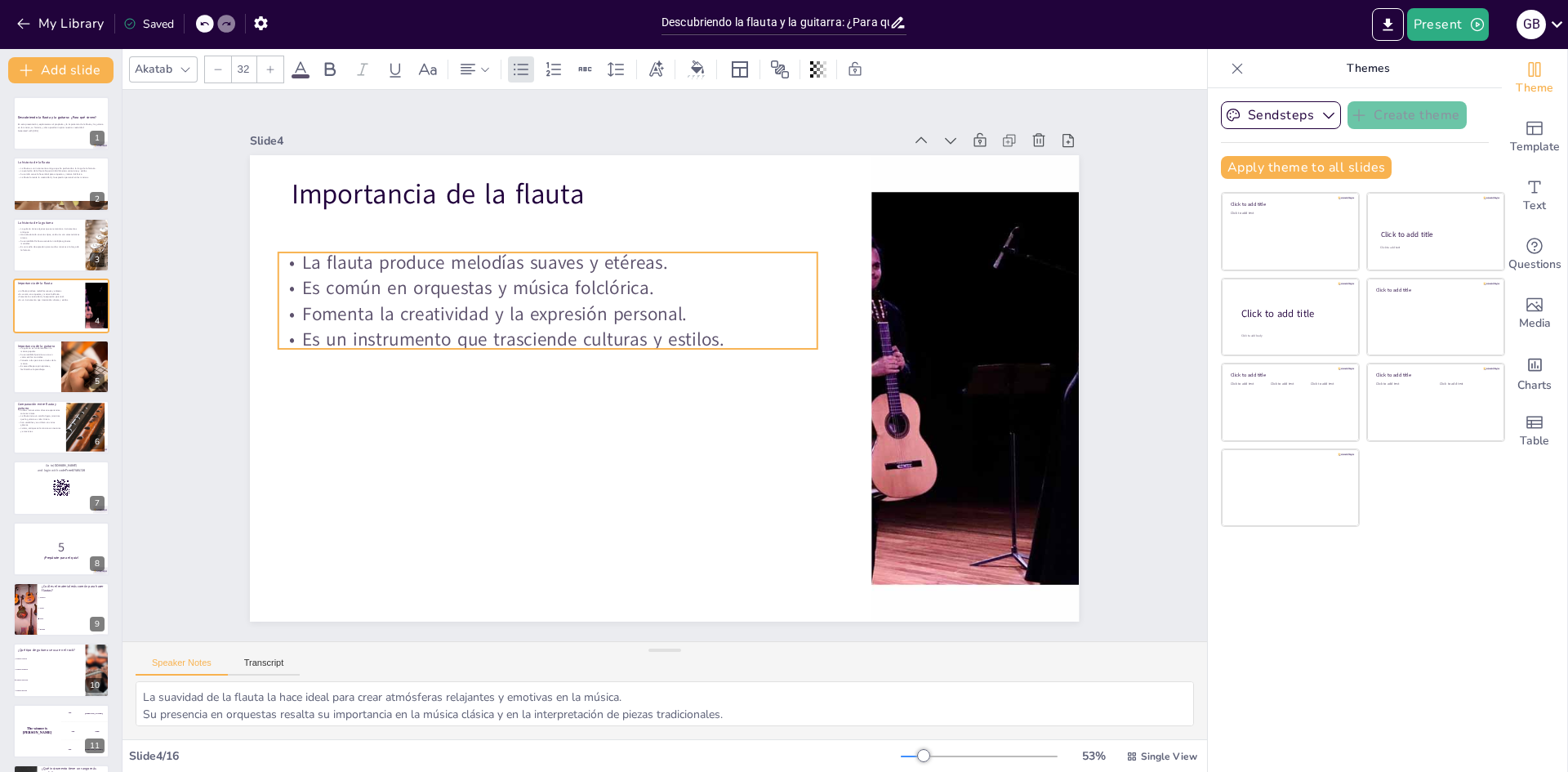
drag, startPoint x: 395, startPoint y: 277, endPoint x: 383, endPoint y: 313, distance: 37.9
click at [522, 313] on p "Fomenta la creatividad y la expresión personal." at bounding box center [691, 491] width 337 height 451
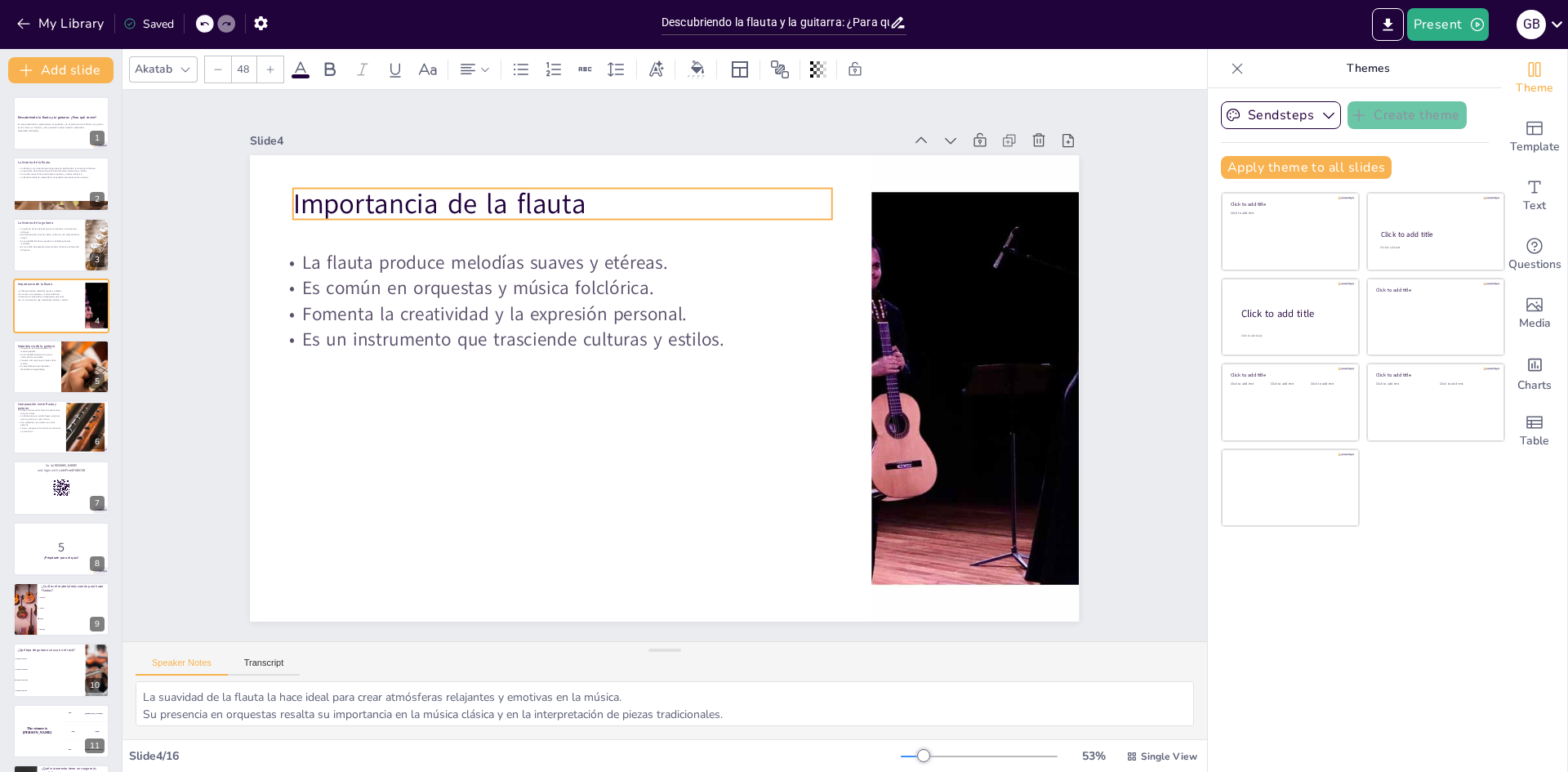
drag, startPoint x: 406, startPoint y: 196, endPoint x: 407, endPoint y: 207, distance: 11.0
click at [407, 207] on p "Importancia de la flauta" at bounding box center [599, 185] width 535 height 150
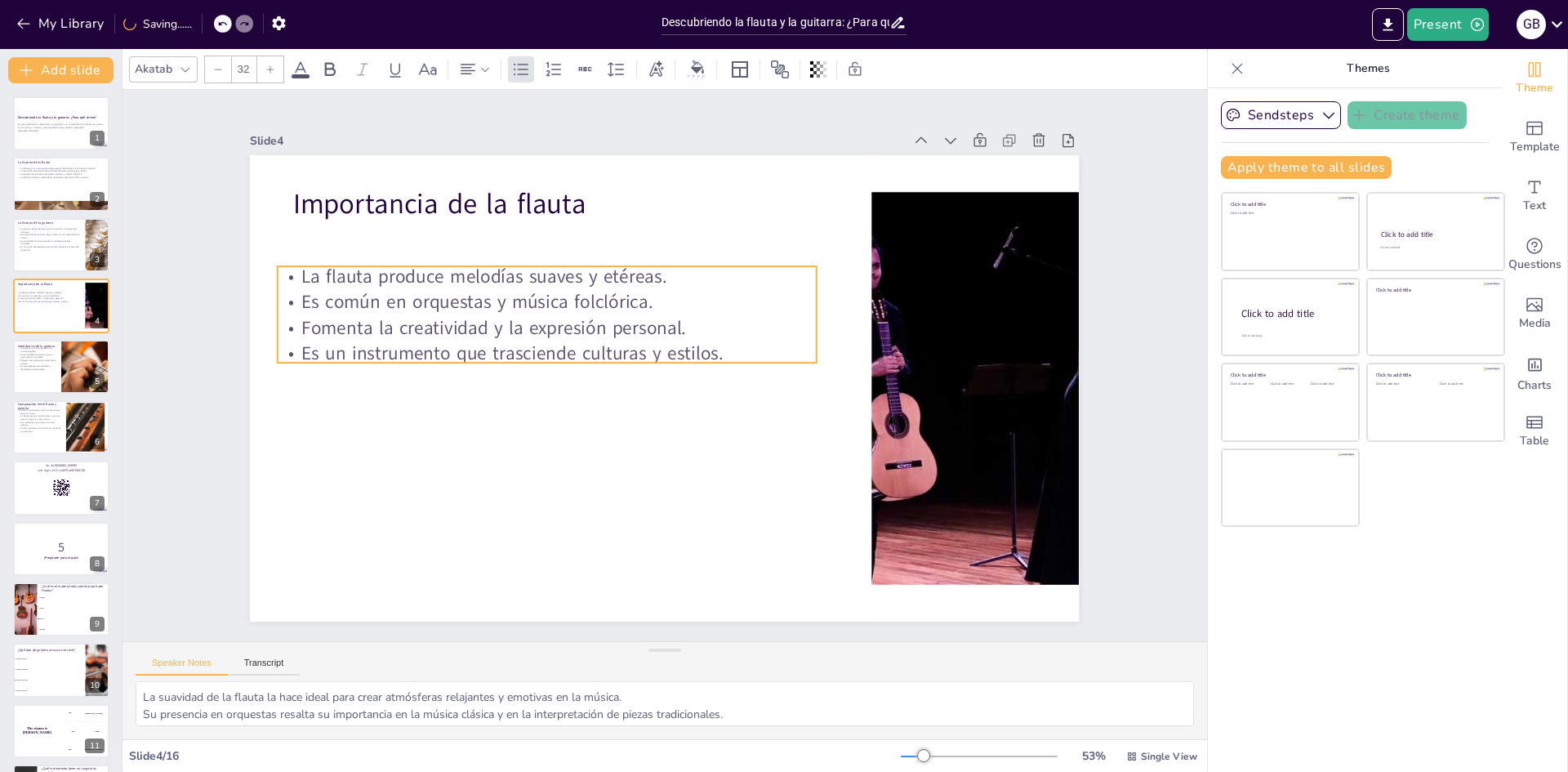
drag, startPoint x: 367, startPoint y: 333, endPoint x: 366, endPoint y: 353, distance: 20.0
click at [366, 353] on p "Es un instrumento que trasciende culturas y estilos." at bounding box center [557, 317] width 521 height 191
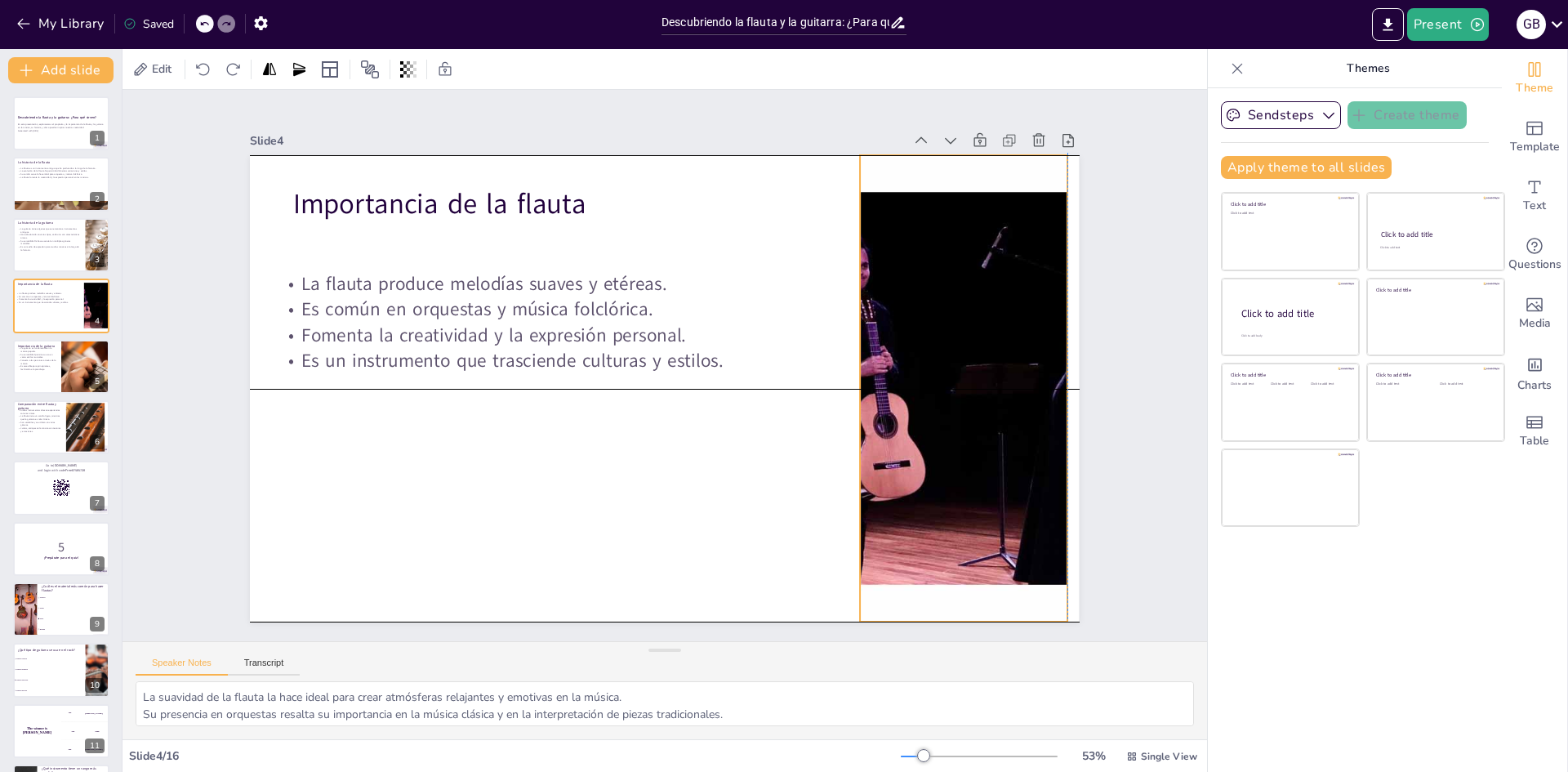
drag, startPoint x: 880, startPoint y: 474, endPoint x: 879, endPoint y: 466, distance: 8.1
click at [879, 466] on div at bounding box center [952, 450] width 781 height 602
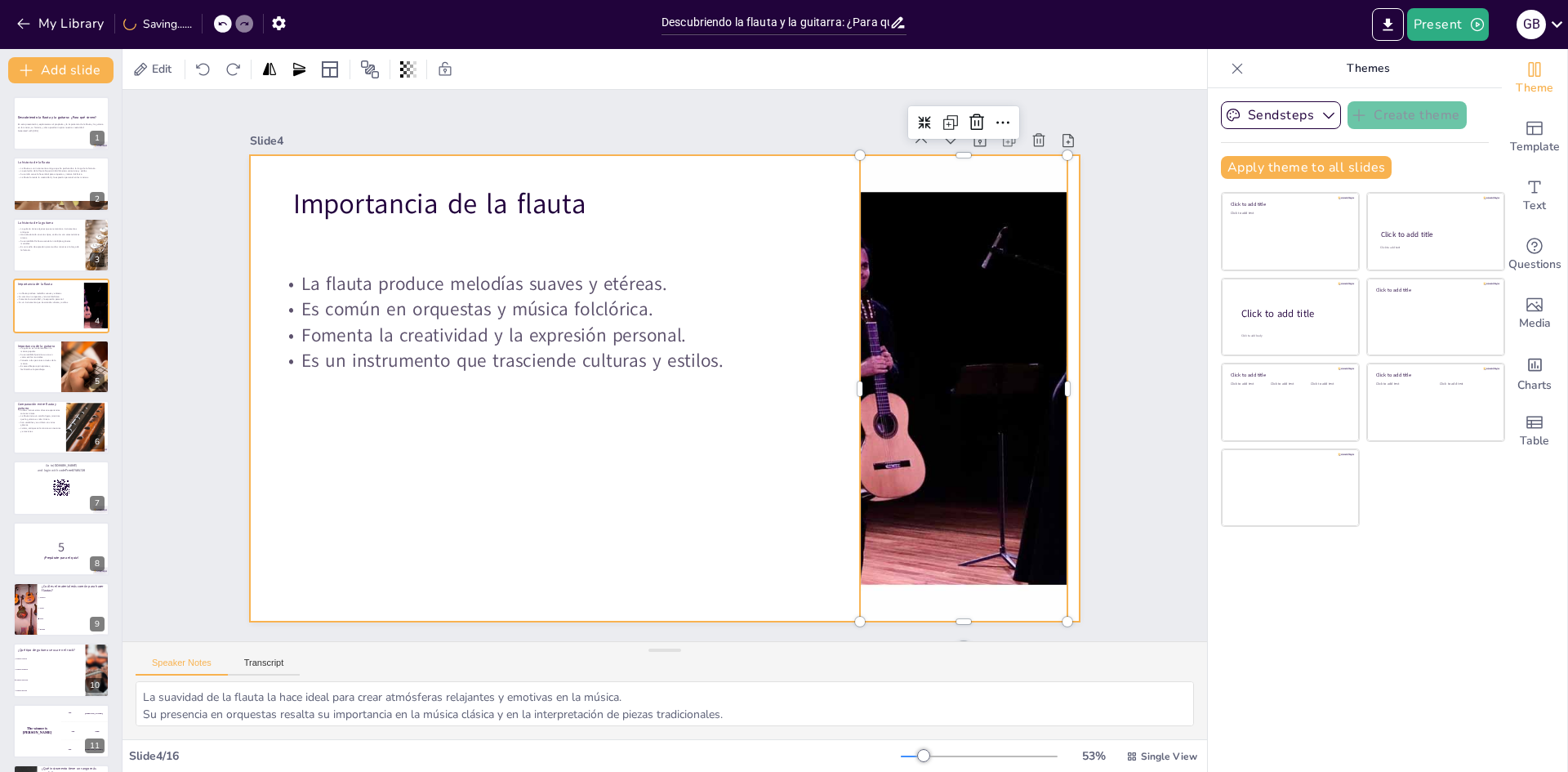
click at [739, 531] on div at bounding box center [664, 343] width 829 height 467
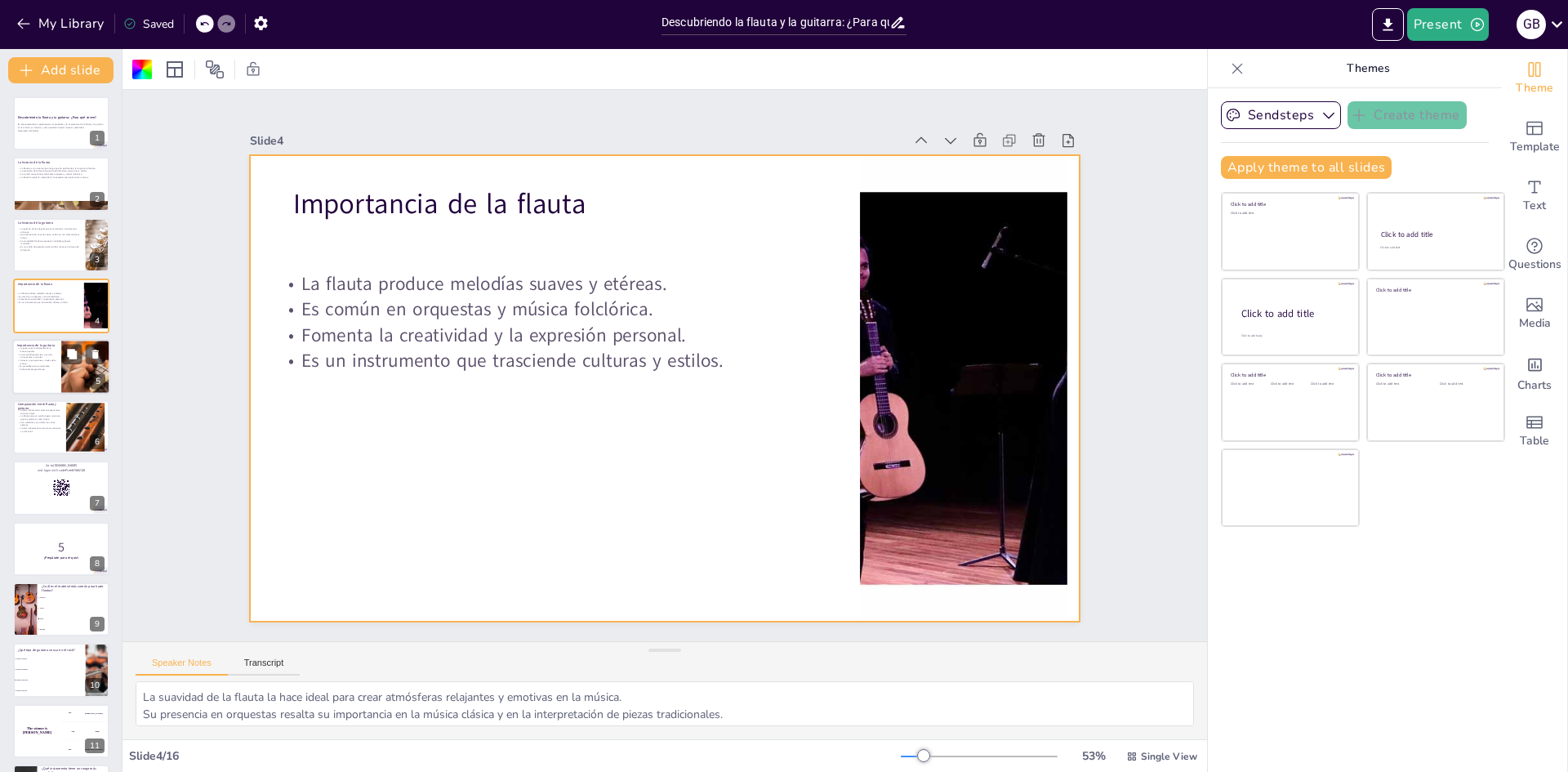
click at [57, 358] on div at bounding box center [61, 366] width 98 height 56
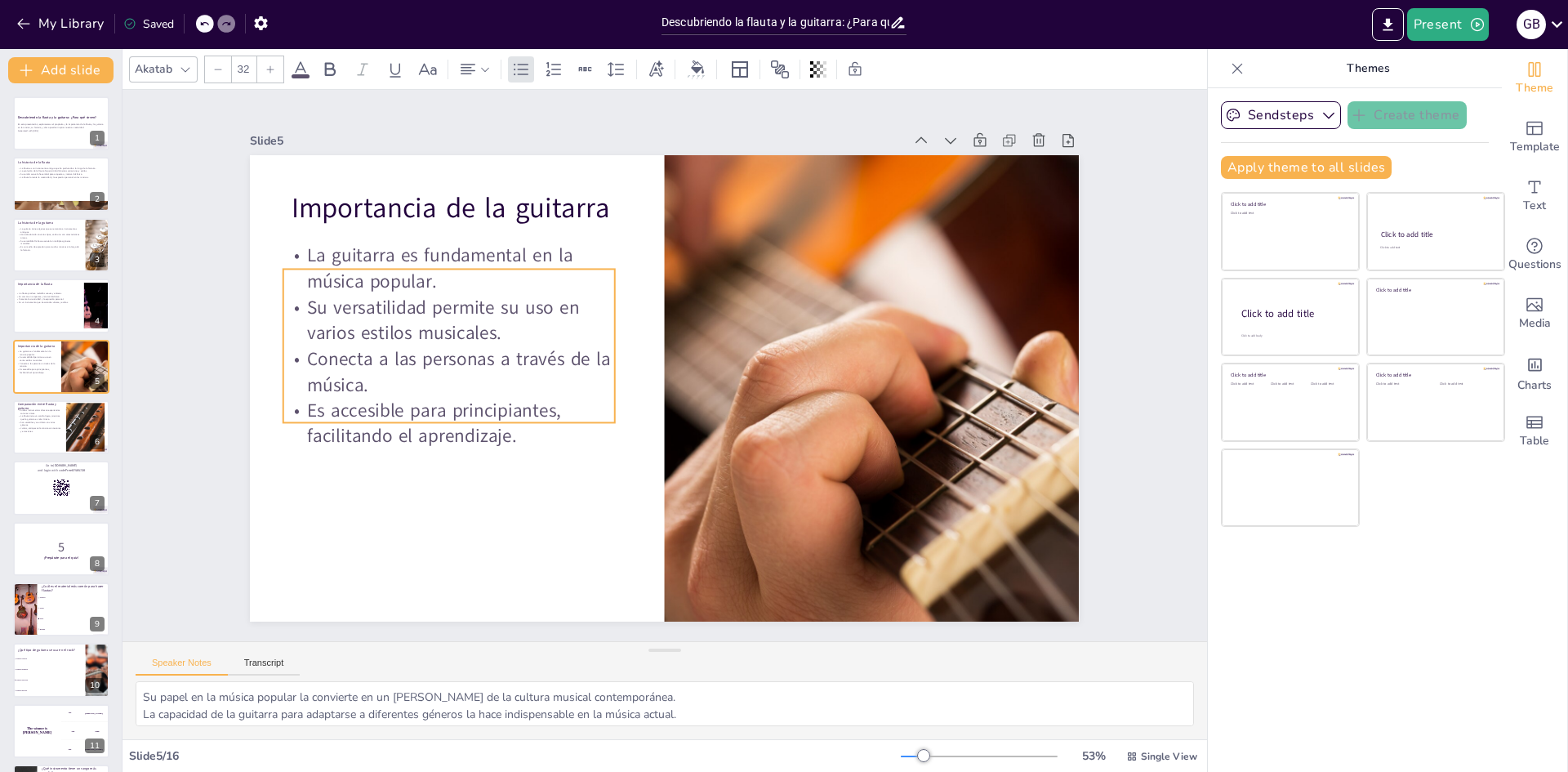
drag, startPoint x: 453, startPoint y: 305, endPoint x: 444, endPoint y: 330, distance: 26.6
click at [444, 324] on p "Su versatilidad permite su uso en varios estilos musicales." at bounding box center [501, 219] width 313 height 211
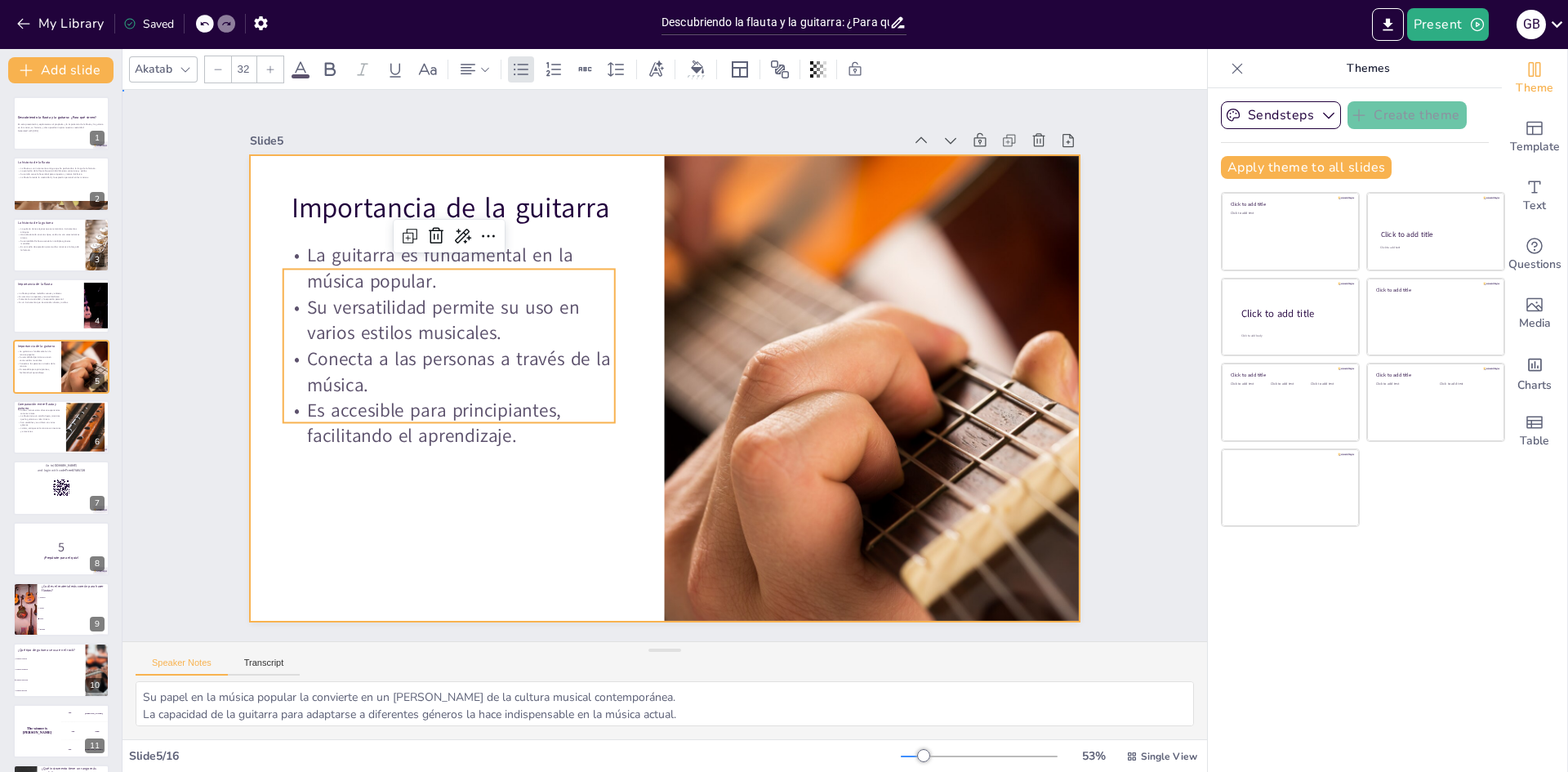
click at [448, 528] on div at bounding box center [667, 343] width 873 height 551
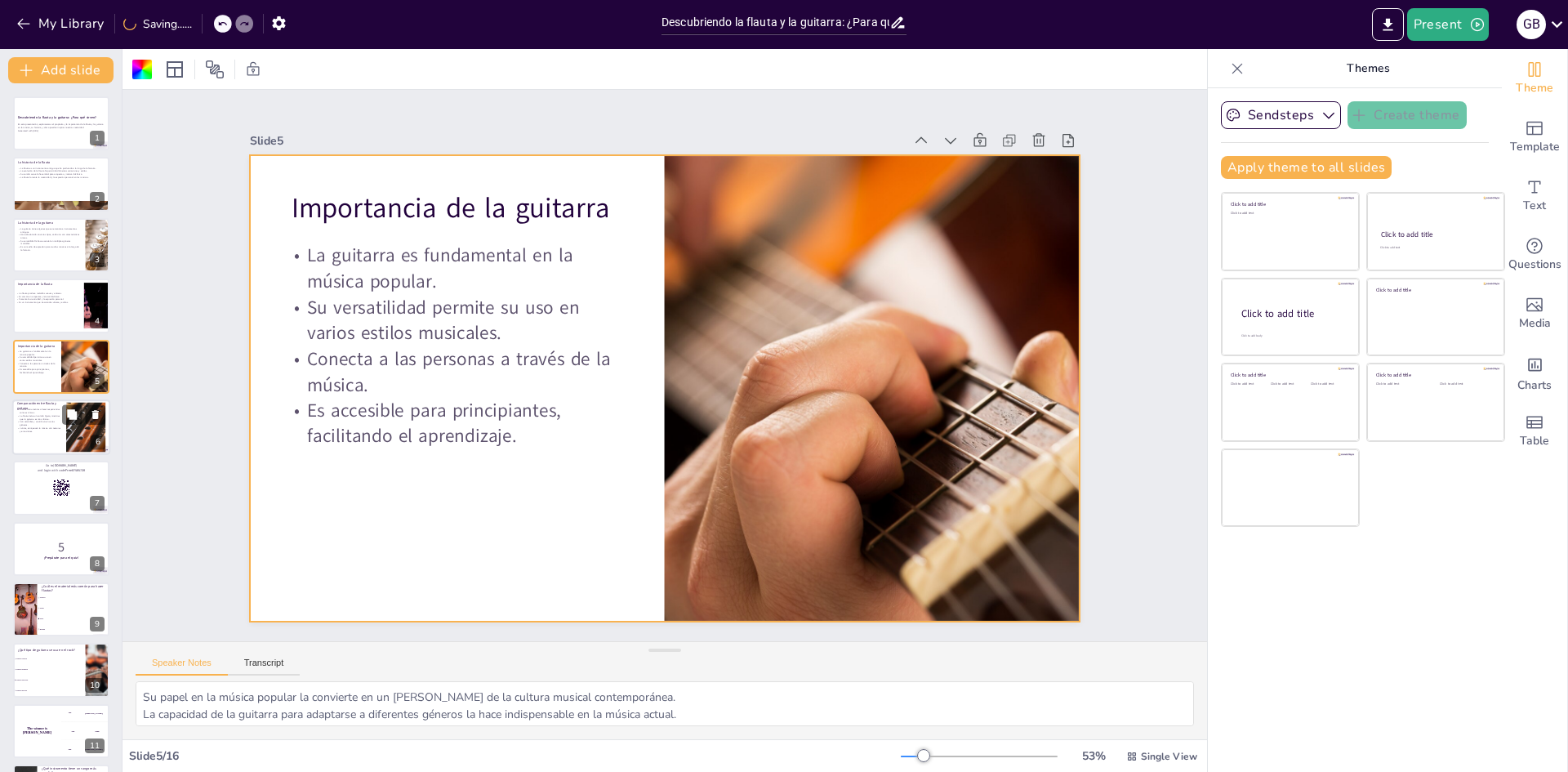
click at [43, 438] on div at bounding box center [61, 427] width 98 height 56
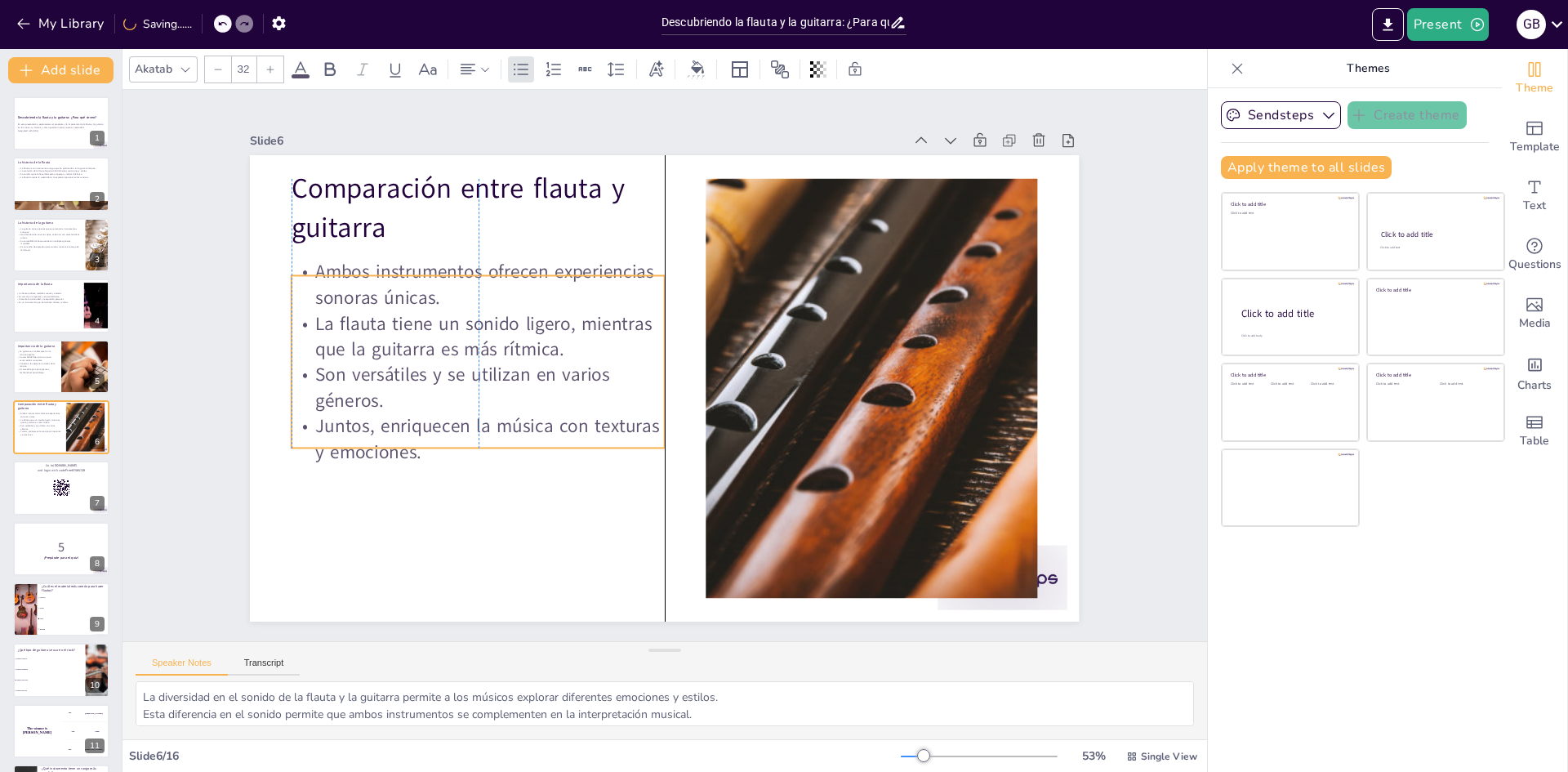
drag, startPoint x: 376, startPoint y: 343, endPoint x: 371, endPoint y: 374, distance: 31.4
click at [371, 374] on p "Son versátiles y se utilizan en varios géneros." at bounding box center [492, 291] width 349 height 231
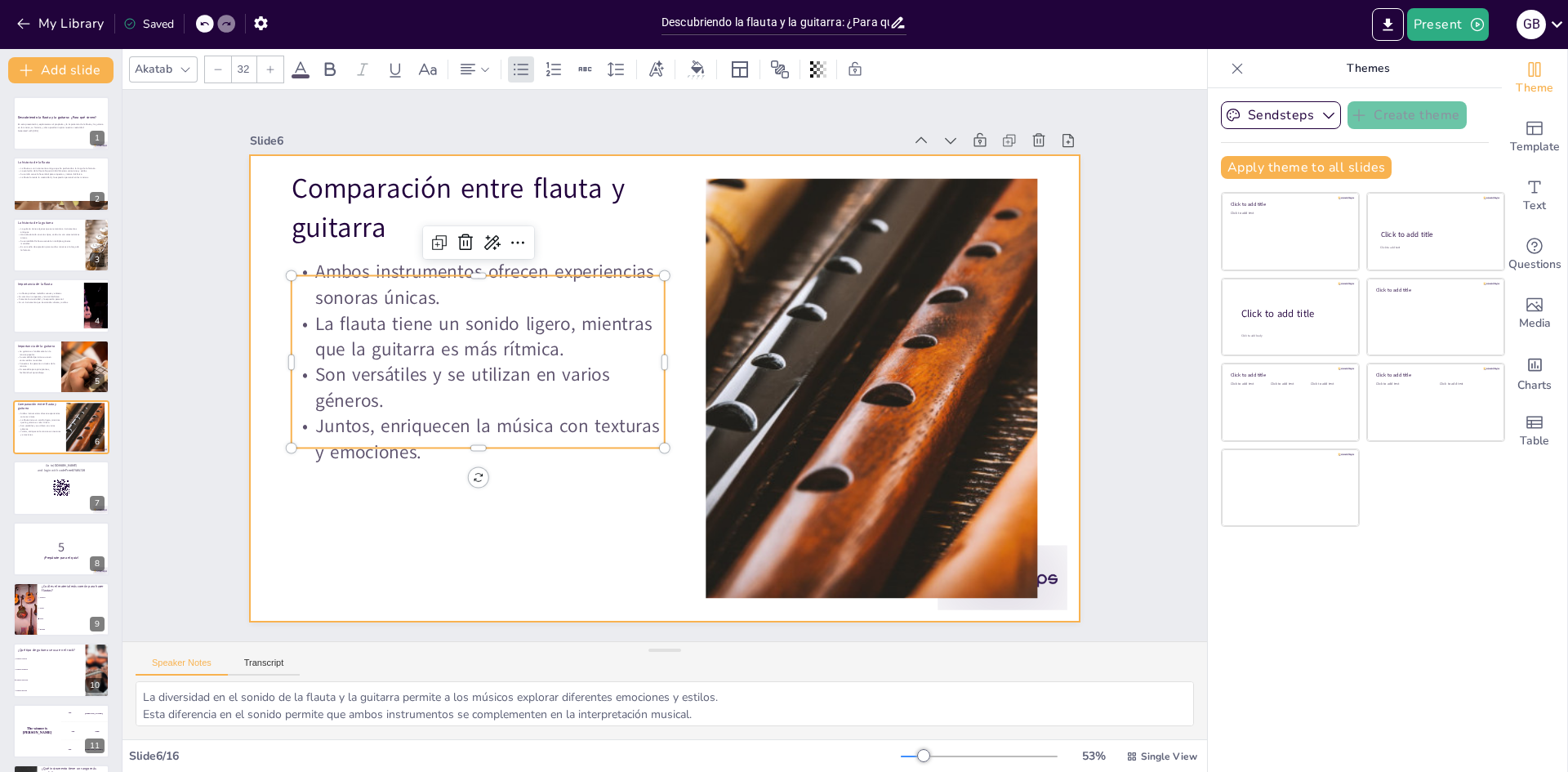
click at [365, 581] on div at bounding box center [655, 386] width 948 height 763
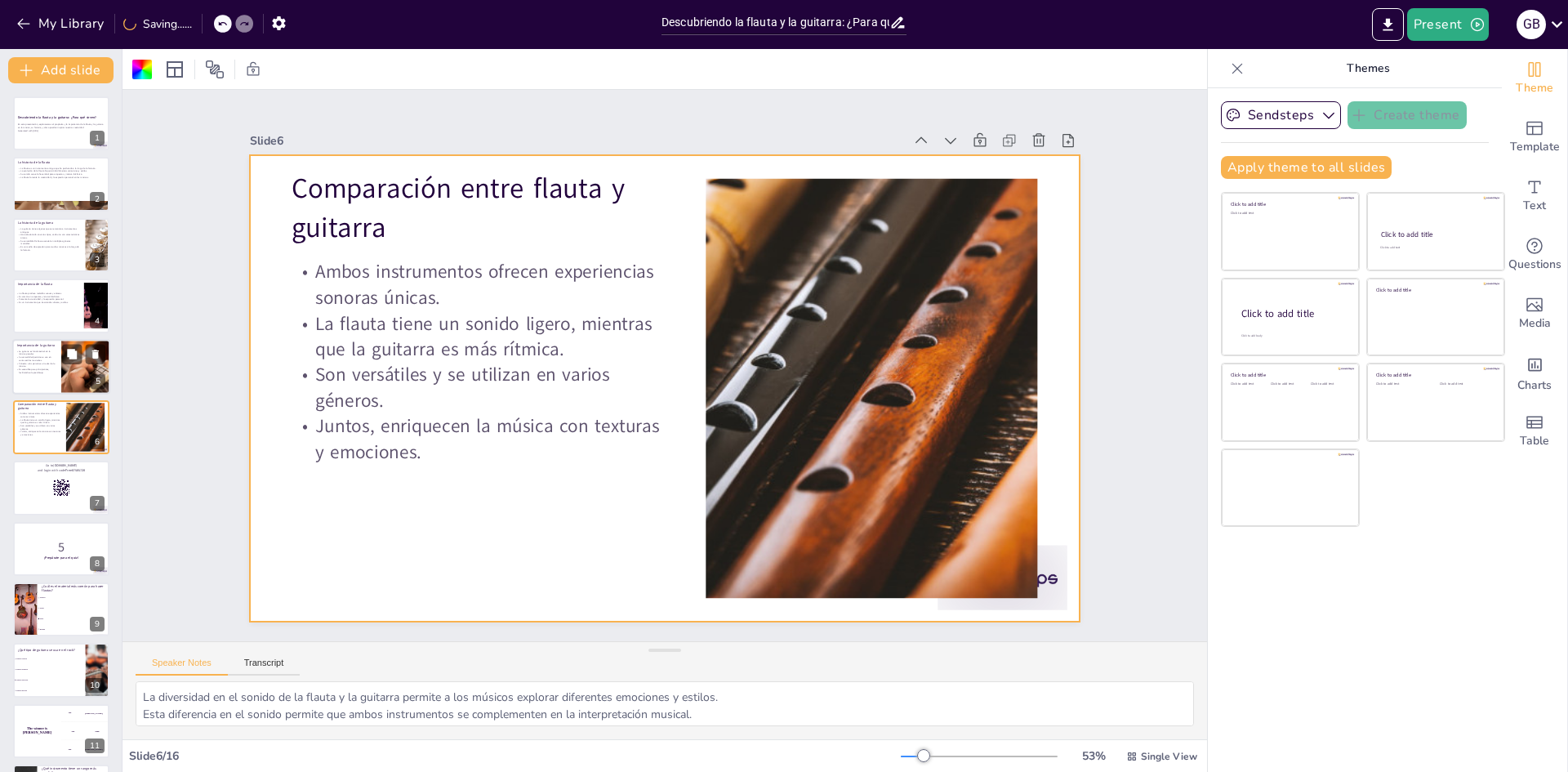
click at [63, 387] on div at bounding box center [85, 366] width 83 height 56
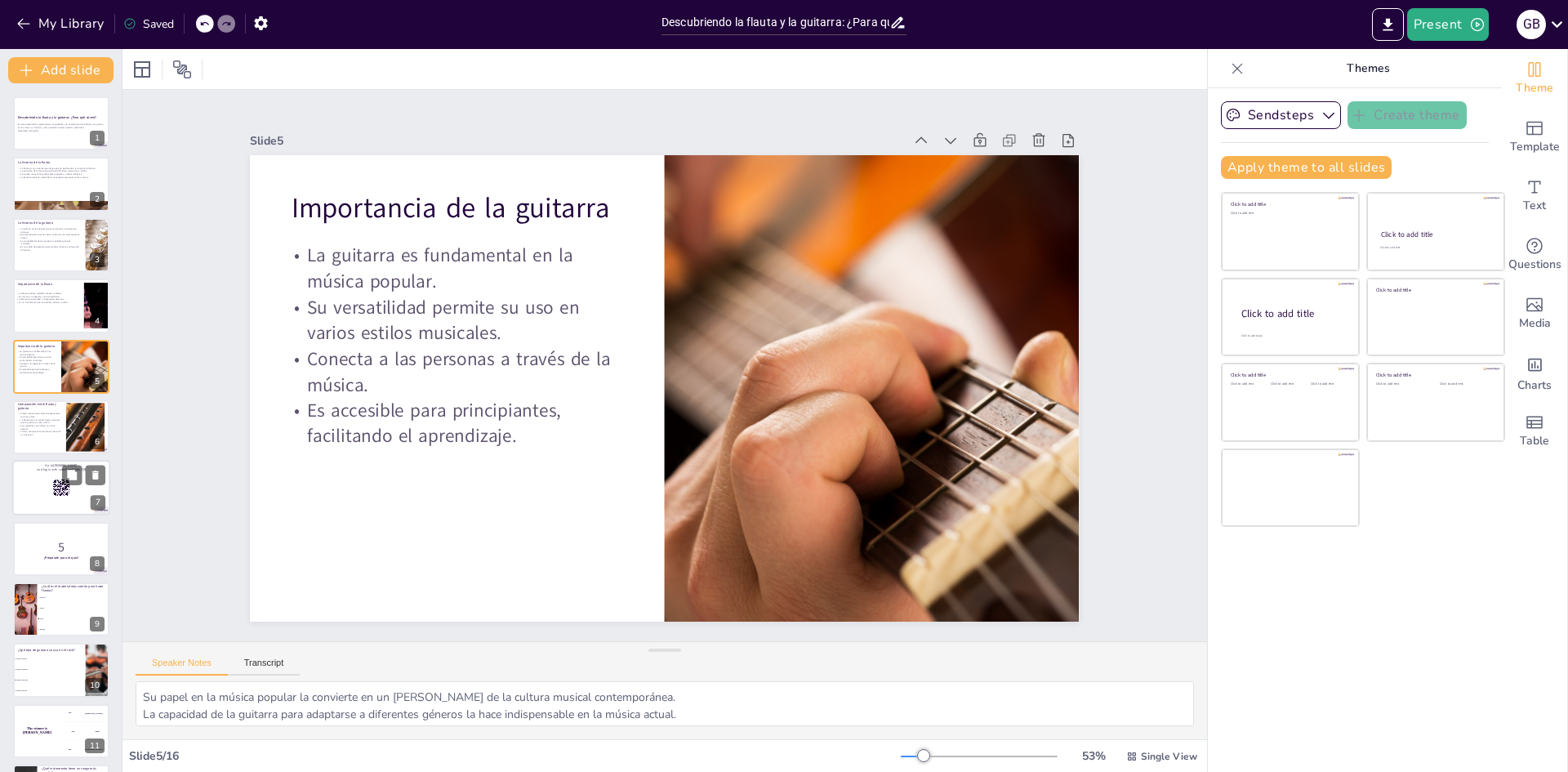
click at [56, 471] on p "and login with code Free87585728" at bounding box center [61, 471] width 88 height 5
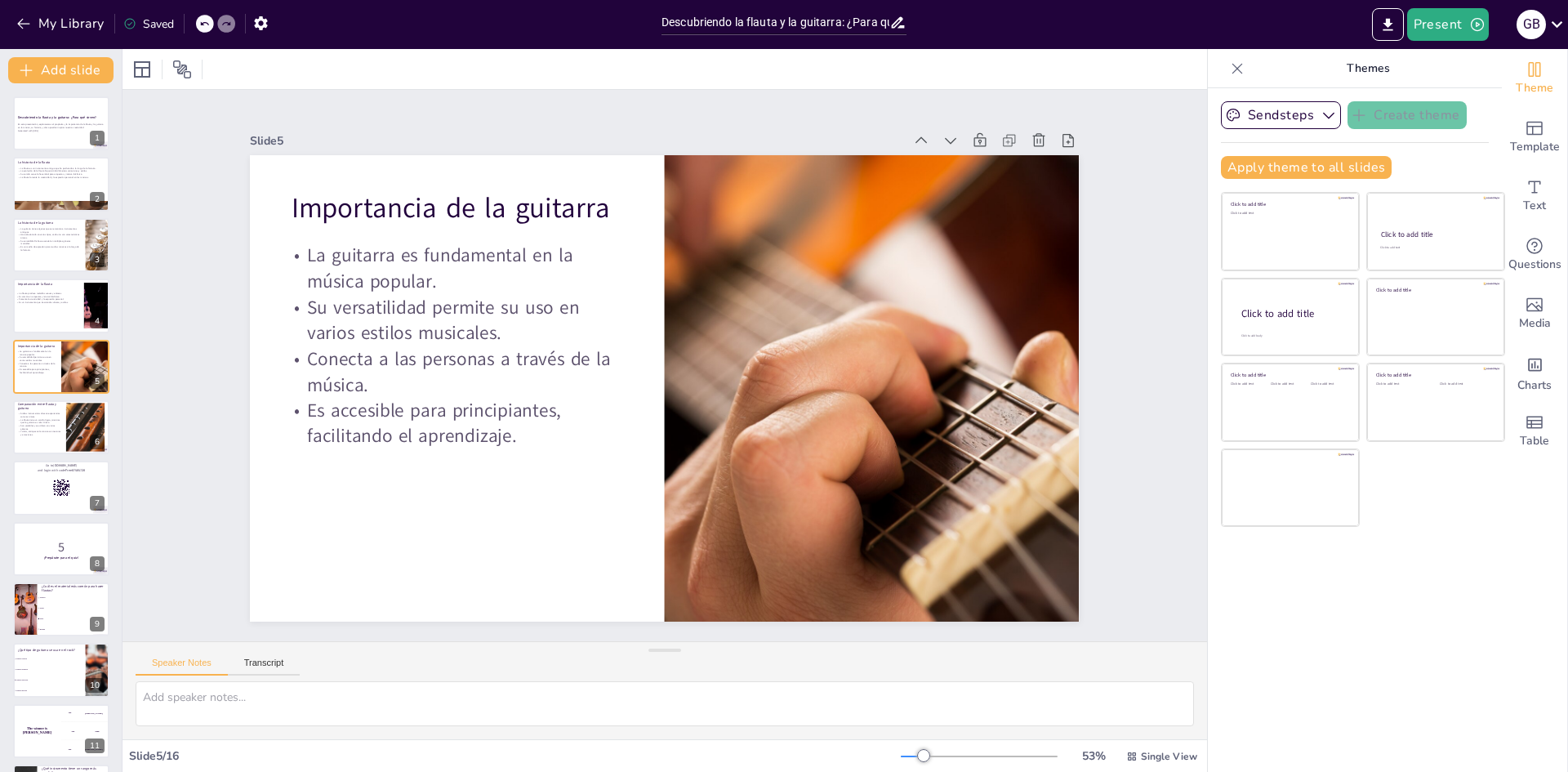
scroll to position [60, 0]
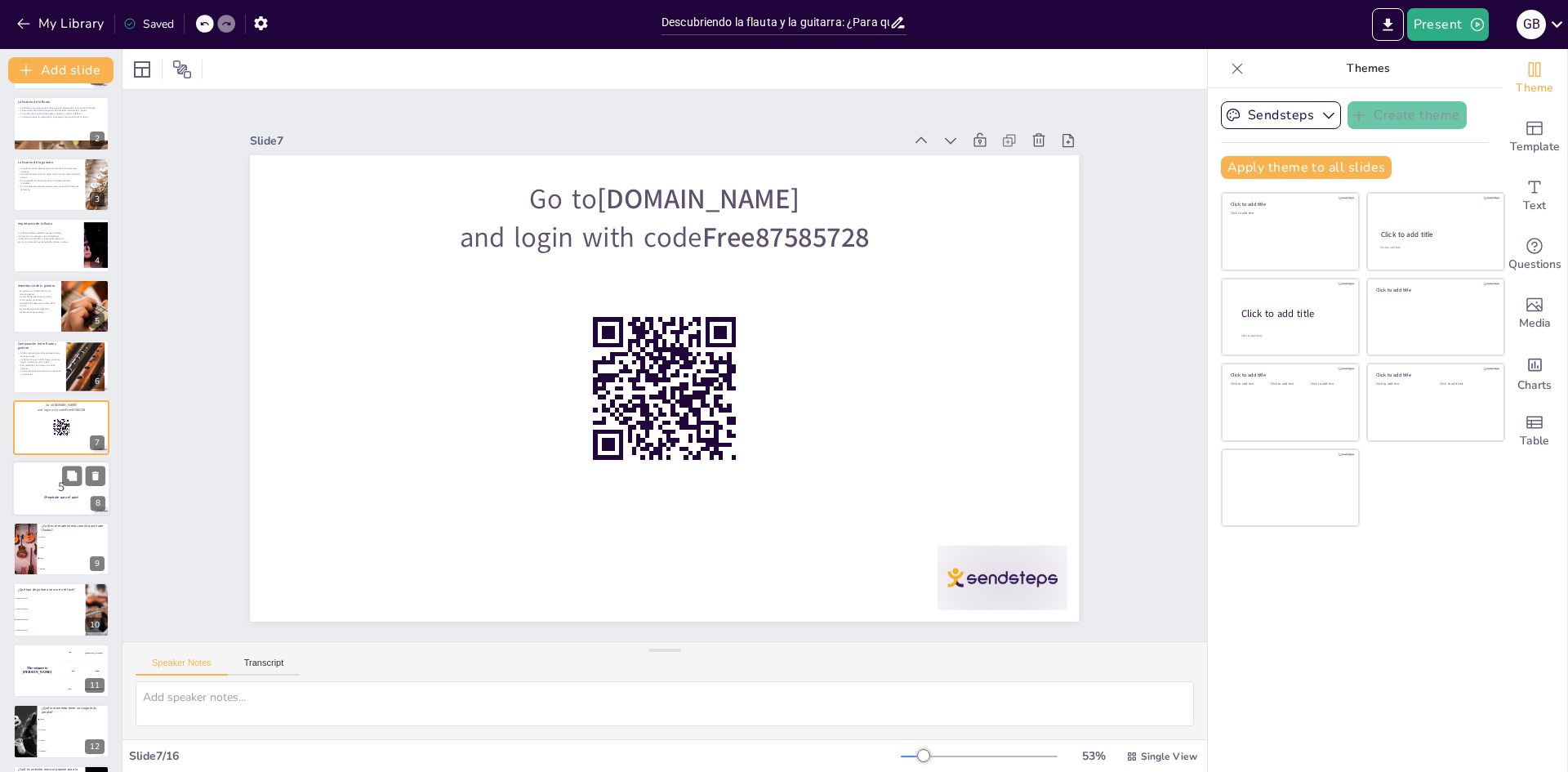
click at [63, 487] on p "5" at bounding box center [61, 486] width 88 height 18
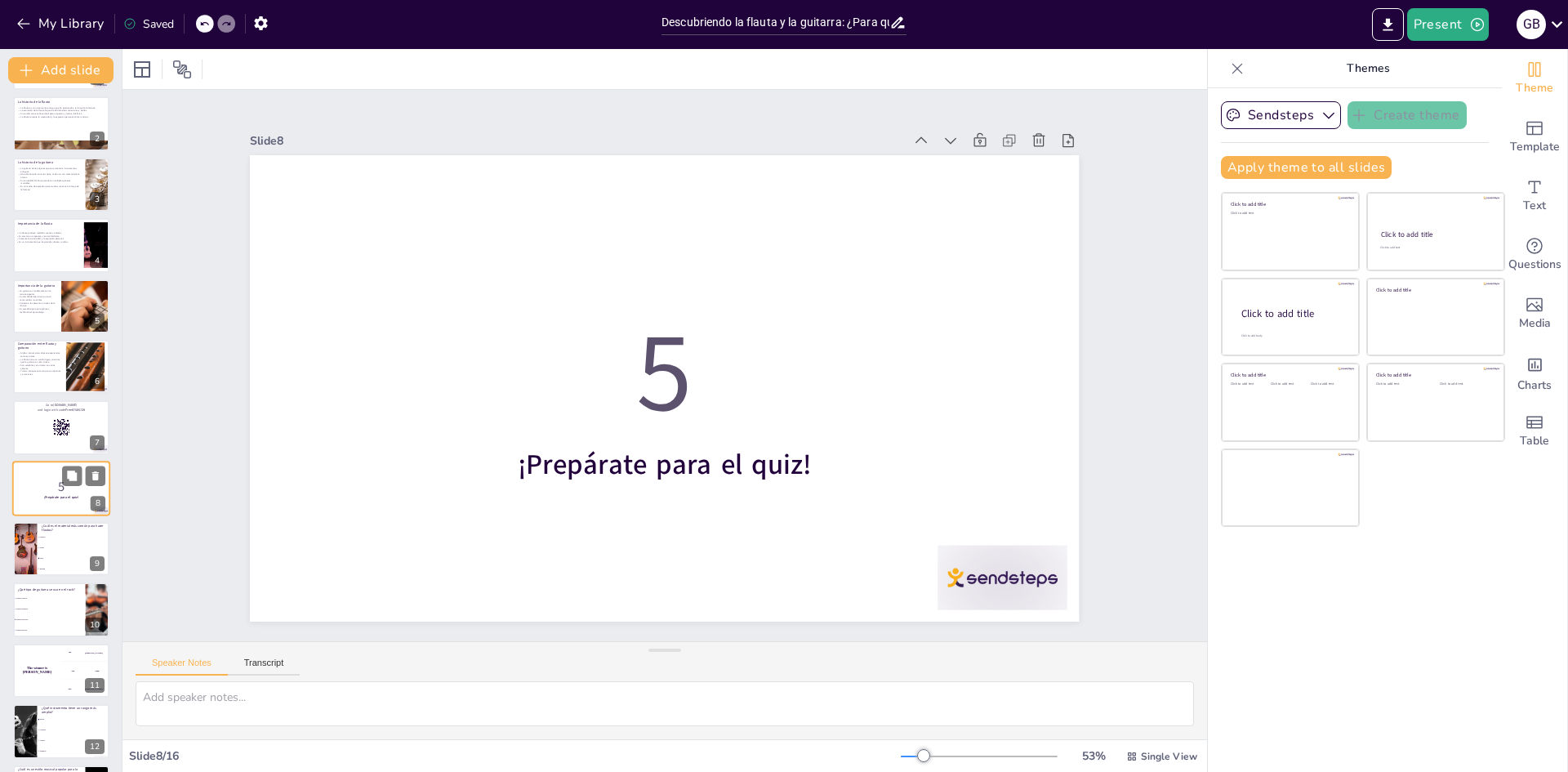
scroll to position [121, 0]
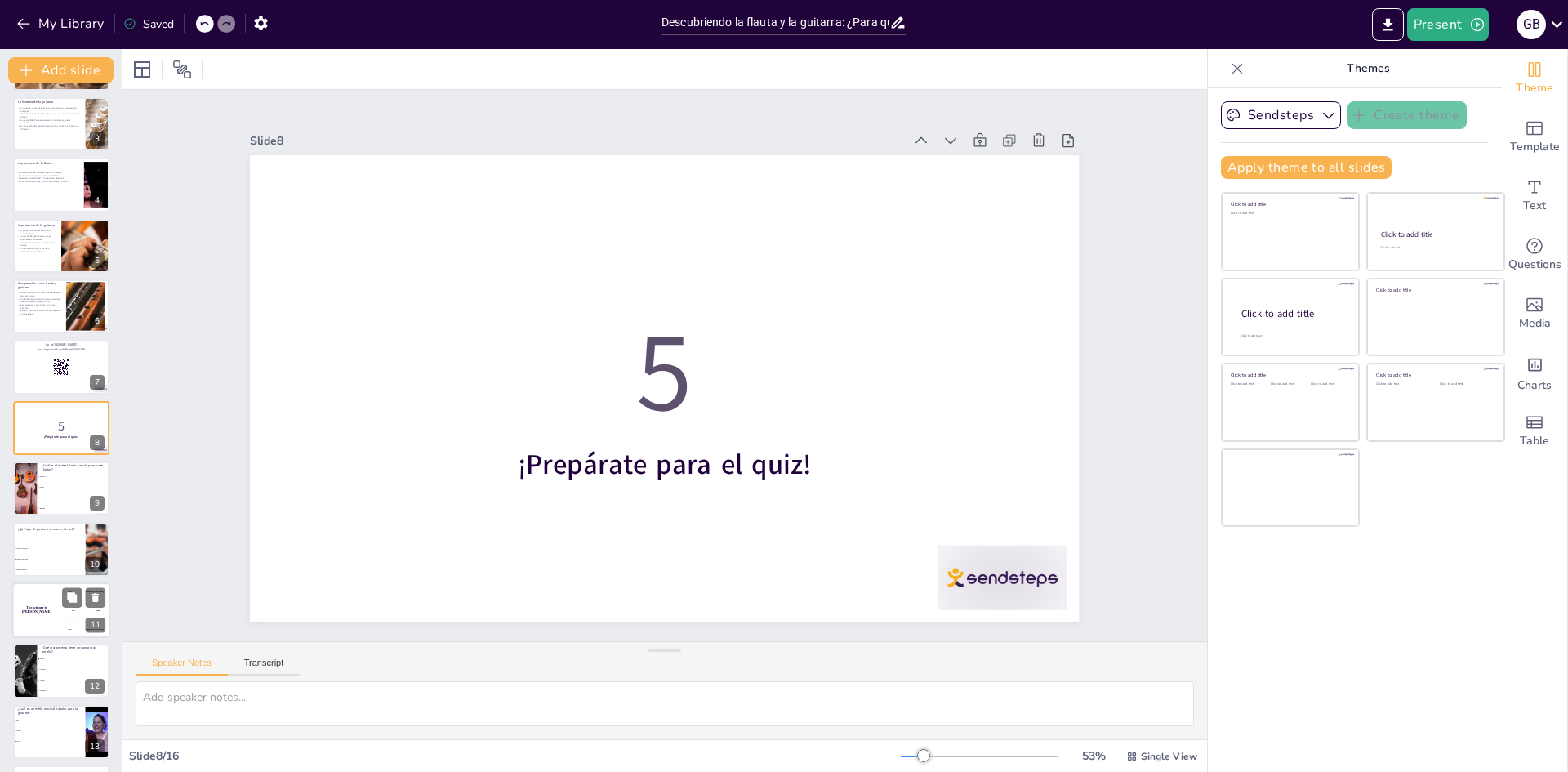
click at [49, 604] on div "The winner is [PERSON_NAME]" at bounding box center [36, 610] width 49 height 56
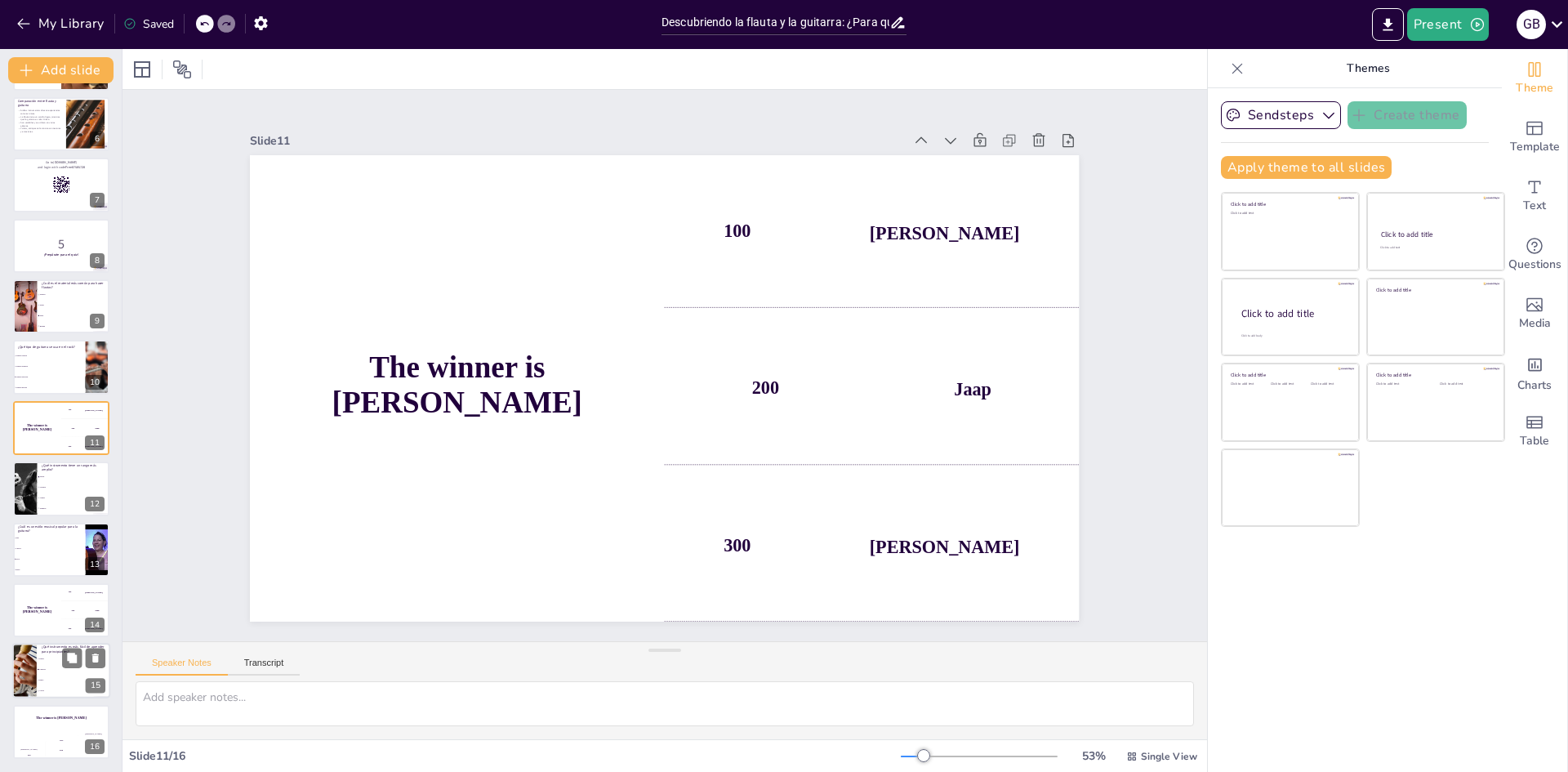
click at [47, 658] on span "Flauta" at bounding box center [75, 659] width 70 height 3
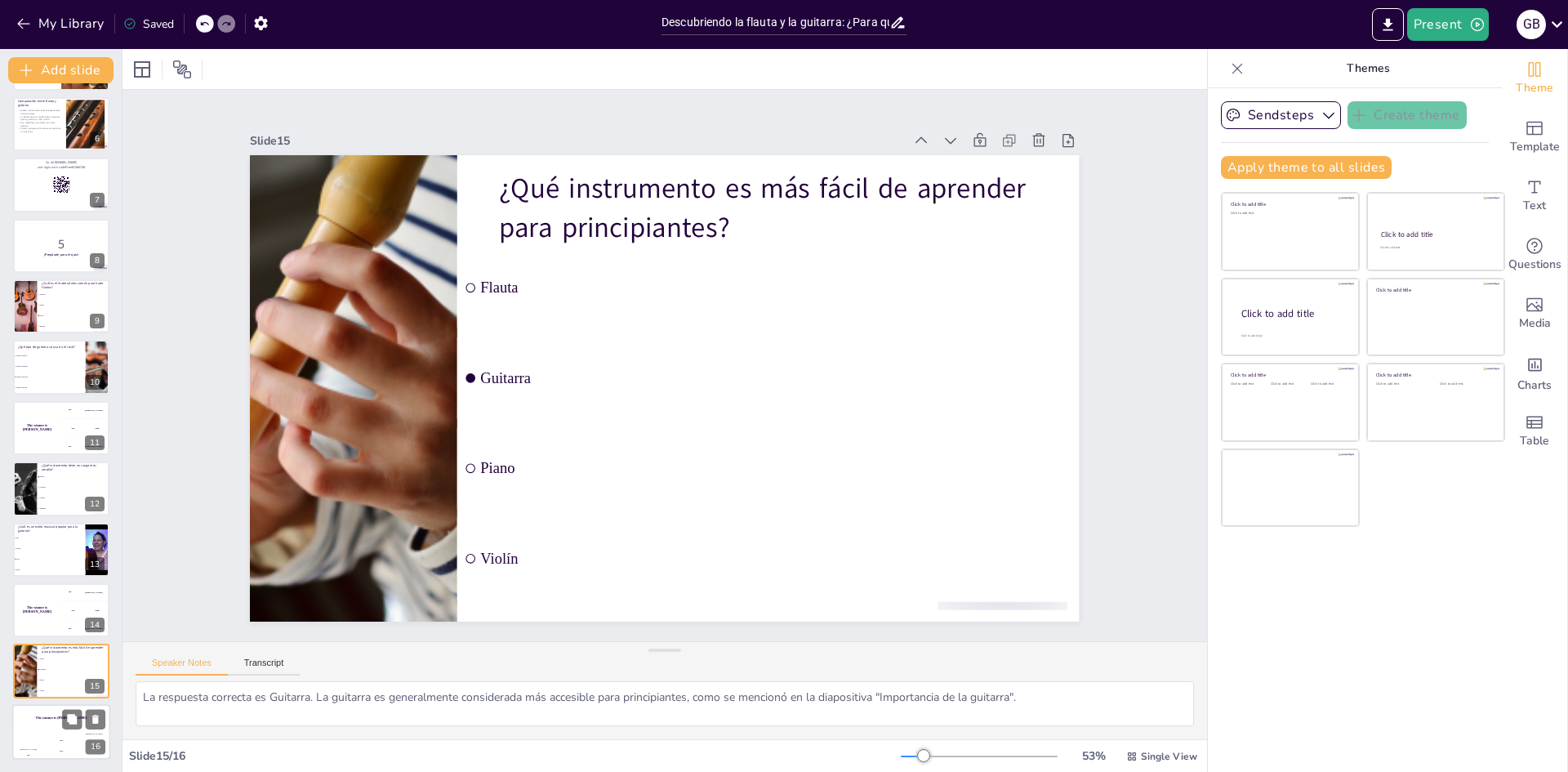
click at [39, 735] on div "Hasan 100" at bounding box center [28, 745] width 33 height 27
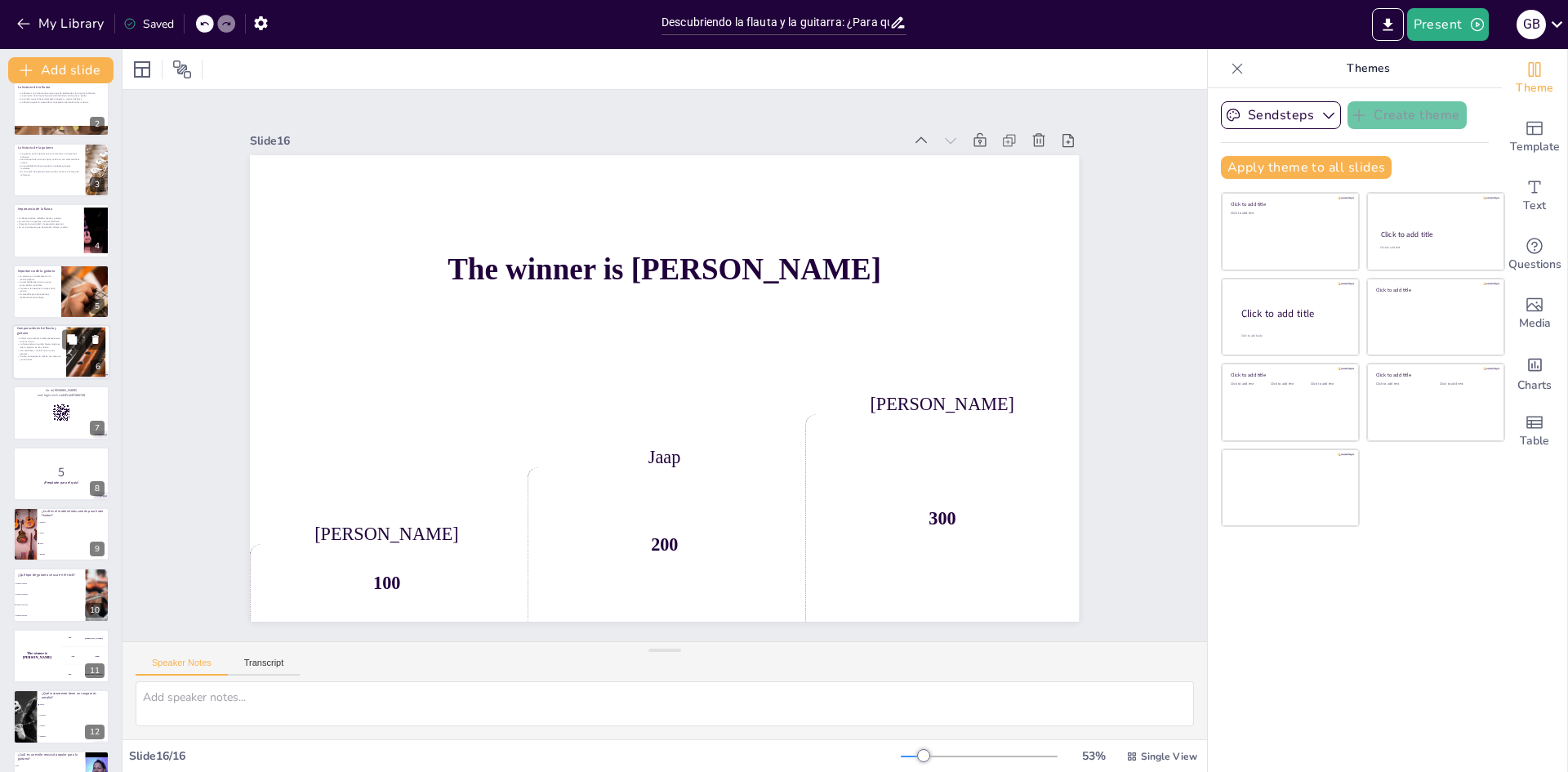
scroll to position [0, 0]
